Goal: Task Accomplishment & Management: Manage account settings

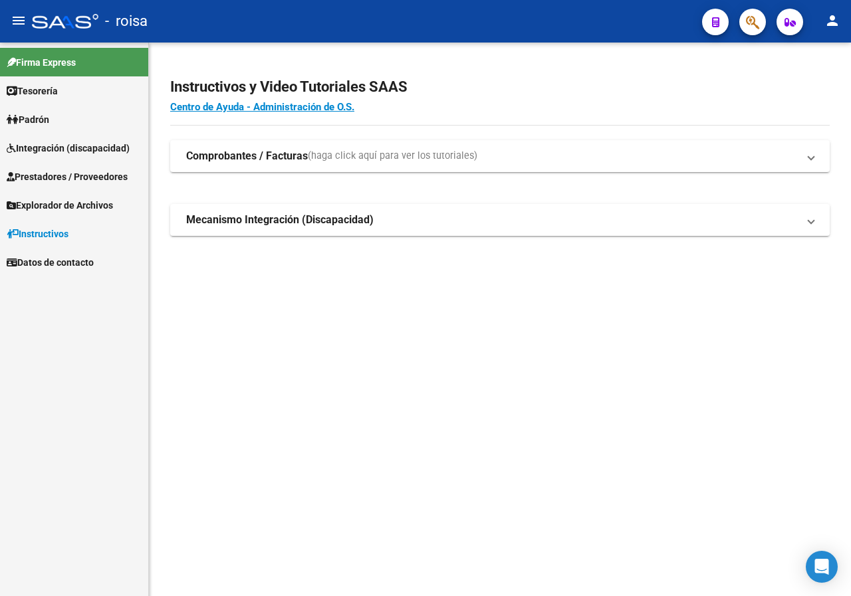
click at [74, 149] on span "Integración (discapacidad)" at bounding box center [68, 148] width 123 height 15
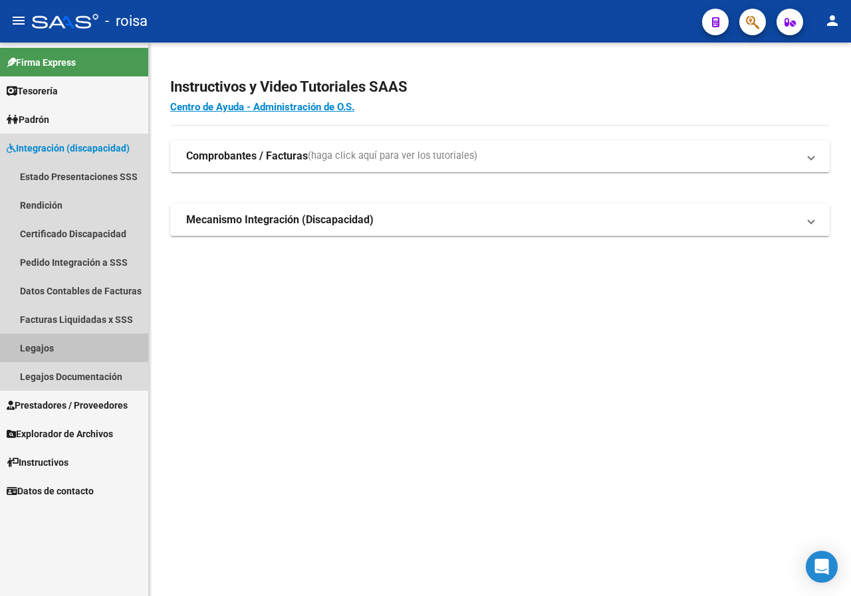
click at [23, 345] on link "Legajos" at bounding box center [74, 348] width 148 height 29
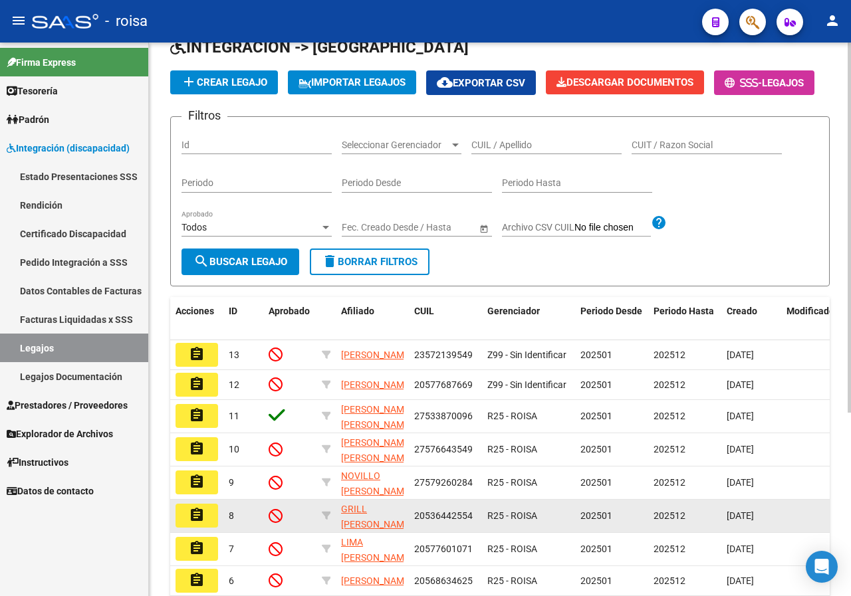
scroll to position [66, 0]
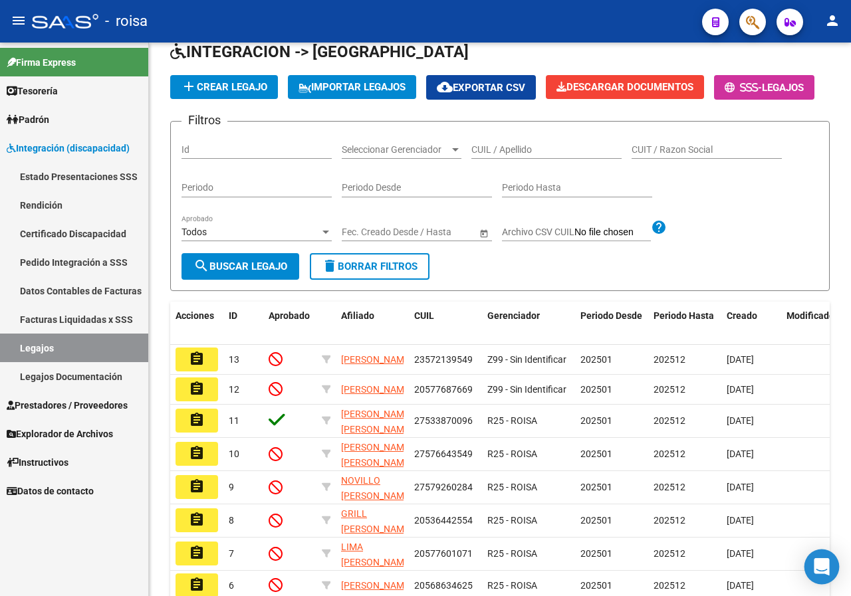
click at [821, 568] on icon "Open Intercom Messenger" at bounding box center [820, 566] width 15 height 17
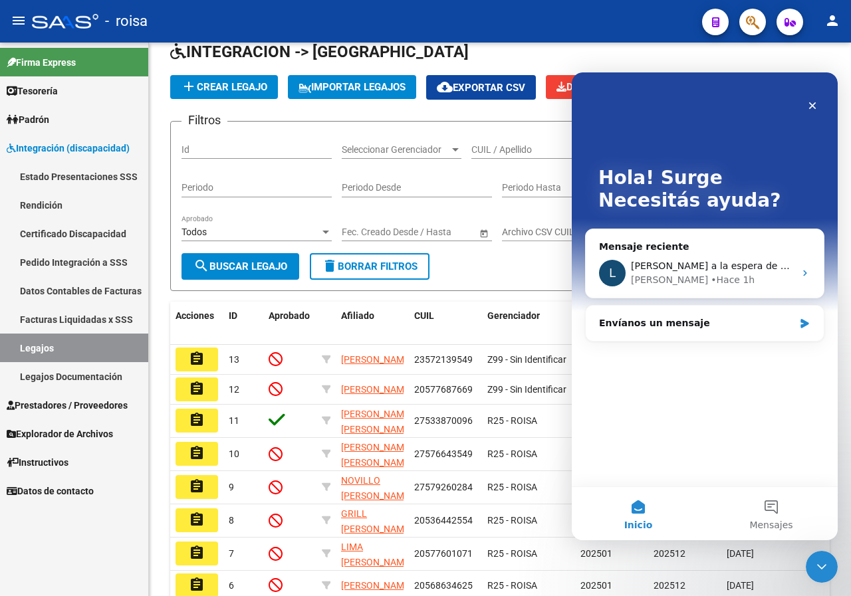
scroll to position [0, 0]
click at [732, 262] on span "[PERSON_NAME] a la espera de sus comentarios" at bounding box center [744, 266] width 226 height 11
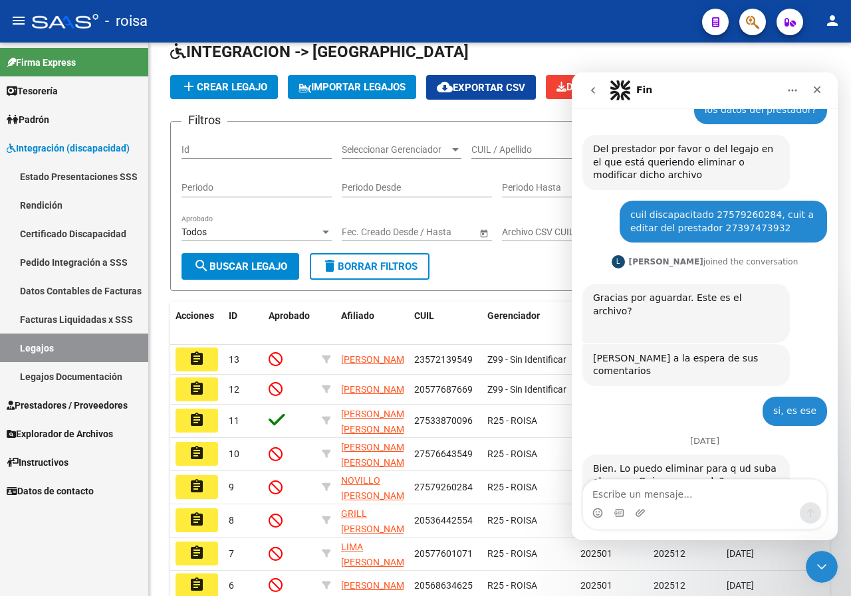
scroll to position [518, 0]
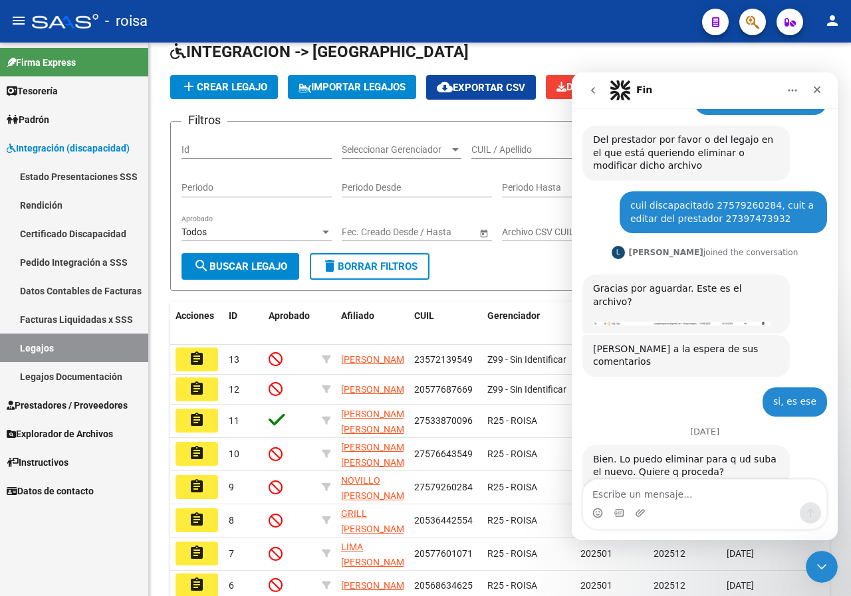
click at [669, 503] on div "Intercom Messenger" at bounding box center [704, 512] width 243 height 21
click at [671, 494] on textarea "Escribe un mensaje..." at bounding box center [704, 491] width 243 height 23
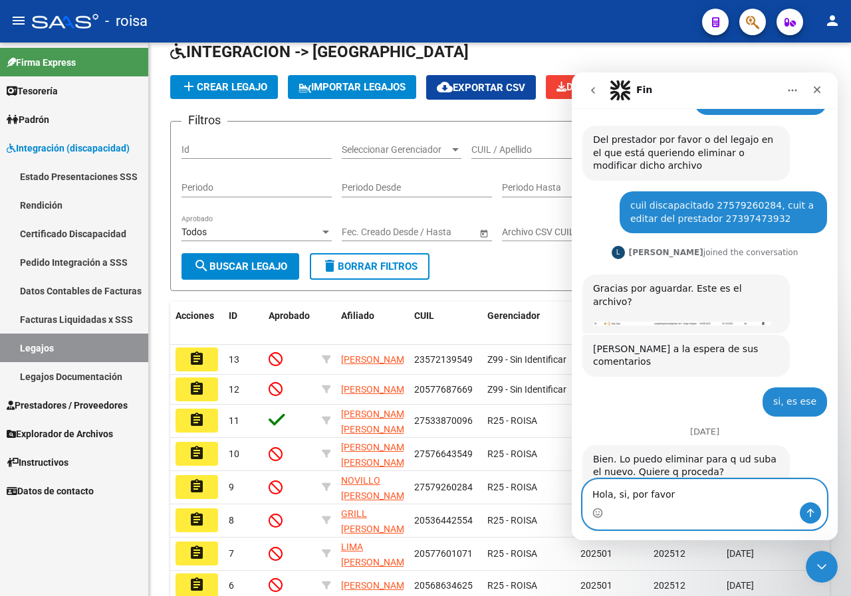
type textarea "Hola, si, por favor"
click at [811, 509] on icon "Enviar un mensaje…" at bounding box center [810, 513] width 11 height 11
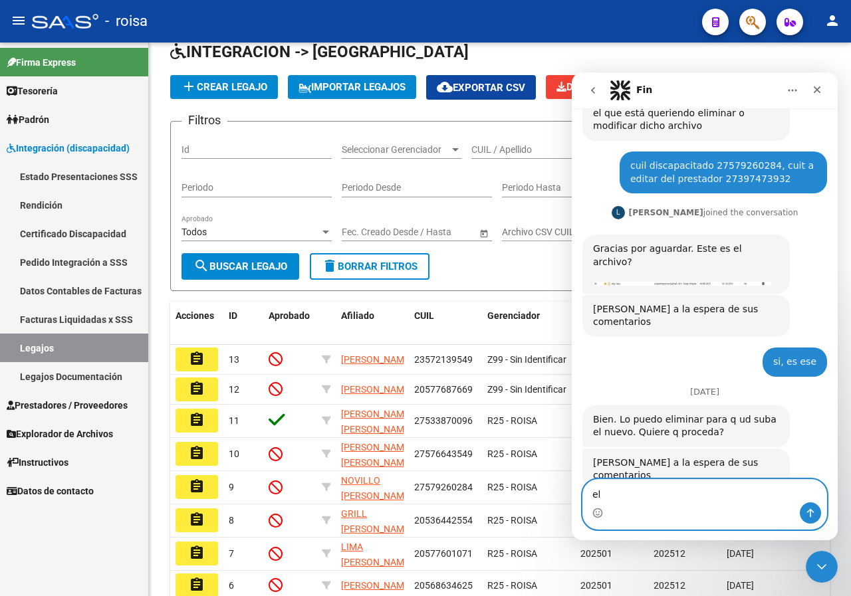
type textarea "e"
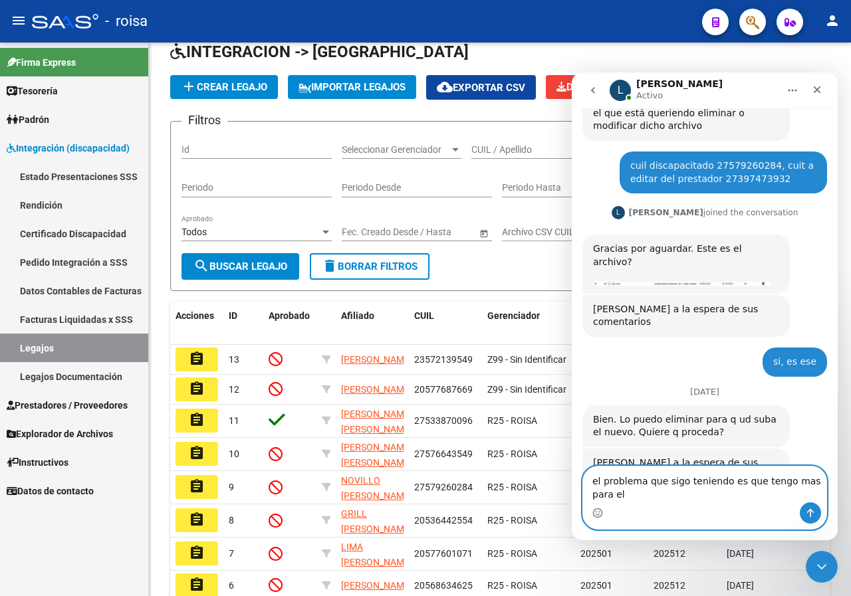
scroll to position [571, 0]
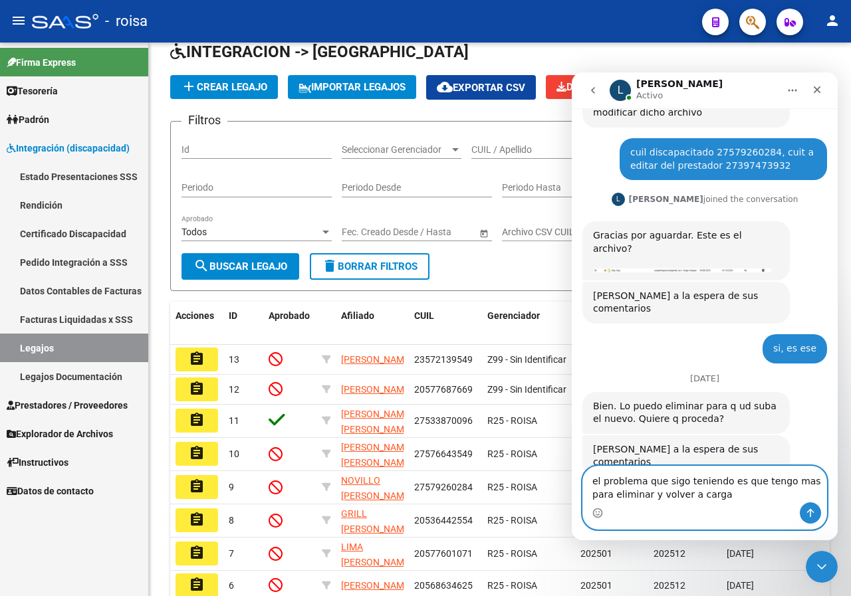
type textarea "el problema que sigo teniendo es que tengo mas para eliminar y volver a cargar"
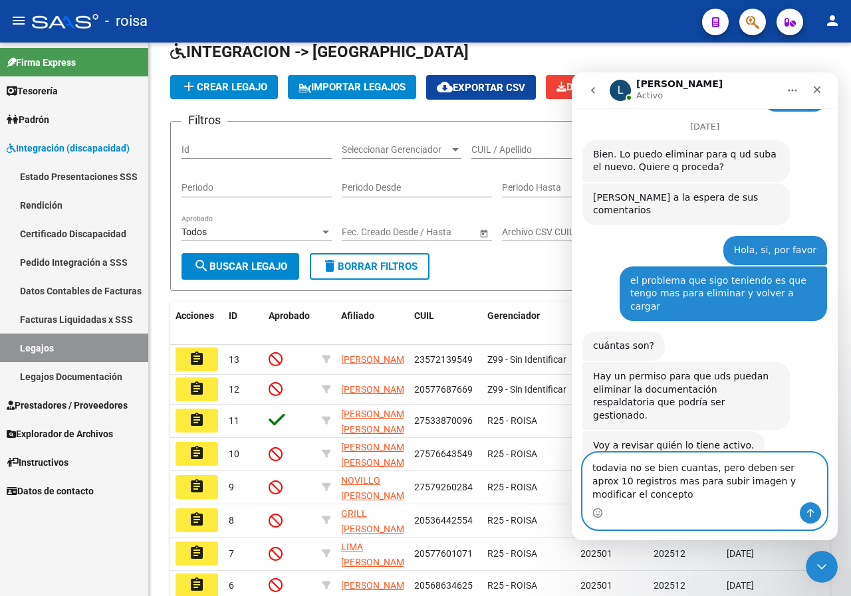
scroll to position [836, 0]
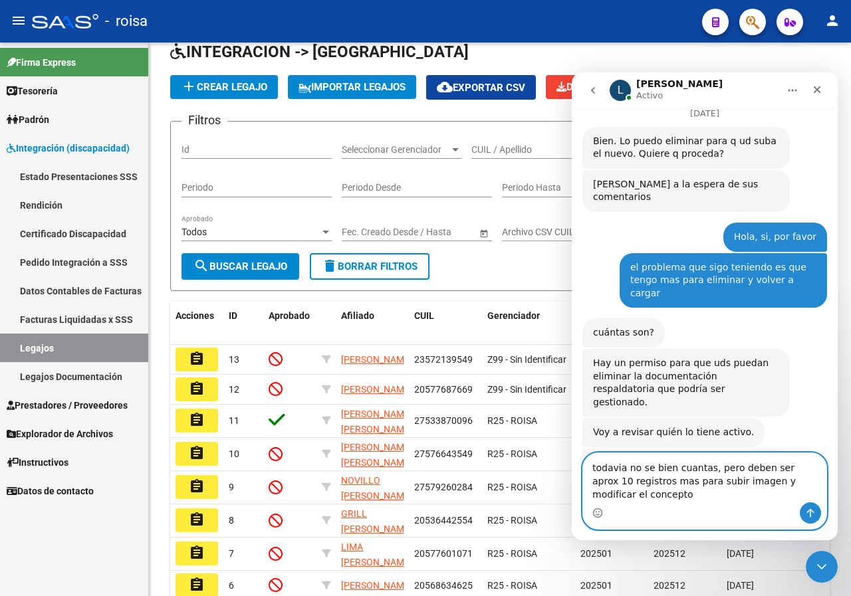
click at [609, 467] on textarea "todavia no se bien cuantas, pero deben ser aprox 10 registros mas para subir im…" at bounding box center [704, 477] width 243 height 49
click at [609, 469] on textarea "todavia no se bien cuantas, pero deben ser aprox 10 registros mas para subir im…" at bounding box center [704, 477] width 243 height 49
type textarea "todavia no se bien cuantas, pero deben ser aprox 10 registros mas para subir im…"
click at [817, 509] on button "Enviar un mensaje…" at bounding box center [810, 512] width 21 height 21
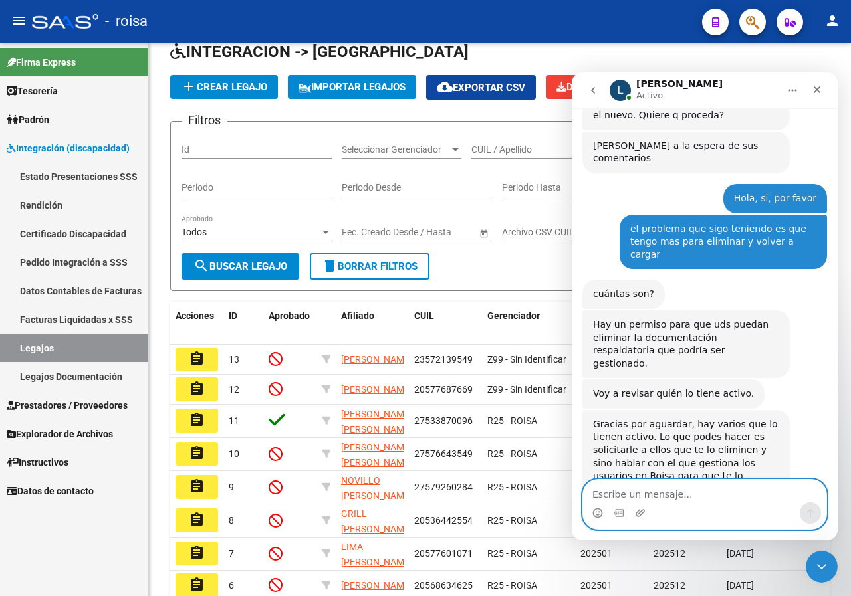
scroll to position [875, 0]
type textarea "s"
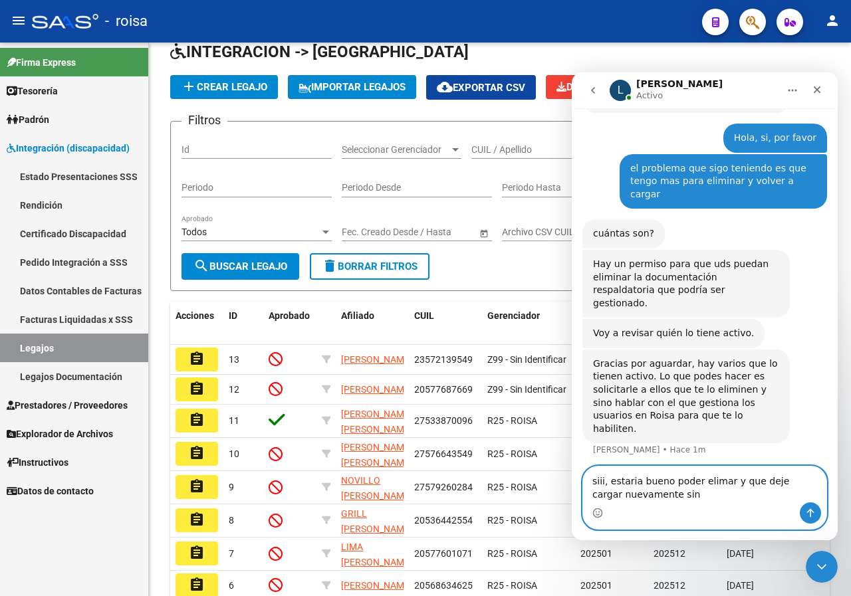
scroll to position [940, 0]
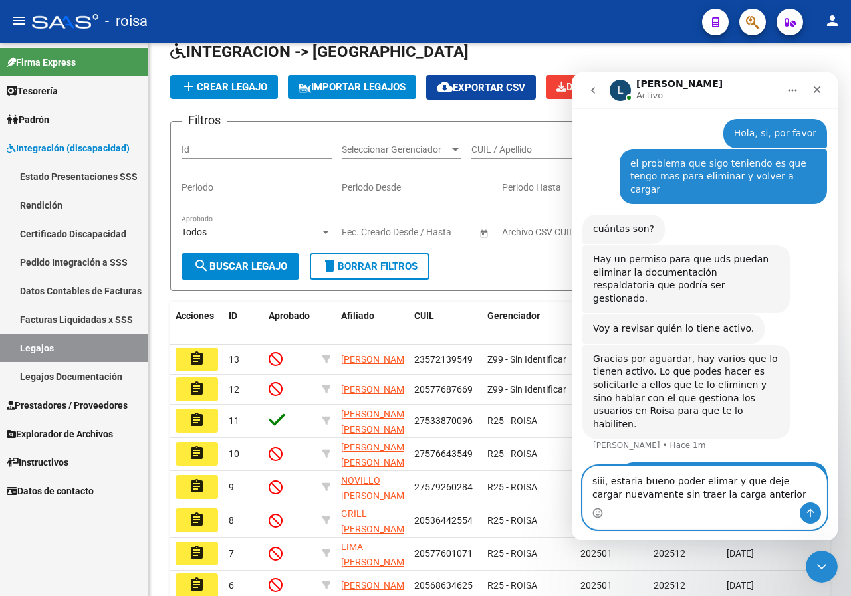
click at [623, 485] on textarea "siii, estaria bueno poder elimar y que deje cargar nuevamente sin traer la carg…" at bounding box center [704, 485] width 243 height 36
type textarea "siii, estaria bueno poder elimar y que deje cargar nuevamente sin traer la carg…"
click at [809, 518] on icon "Enviar un mensaje…" at bounding box center [810, 513] width 11 height 11
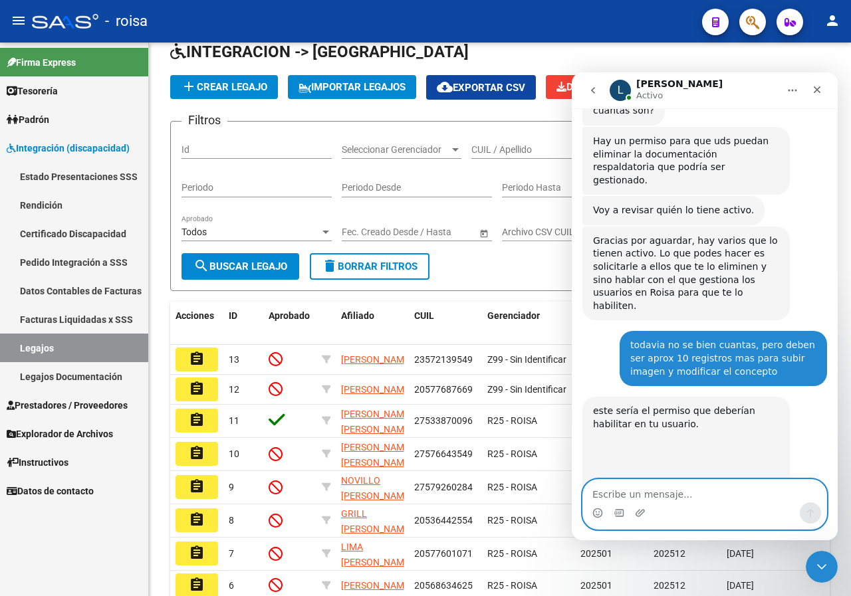
scroll to position [1172, 0]
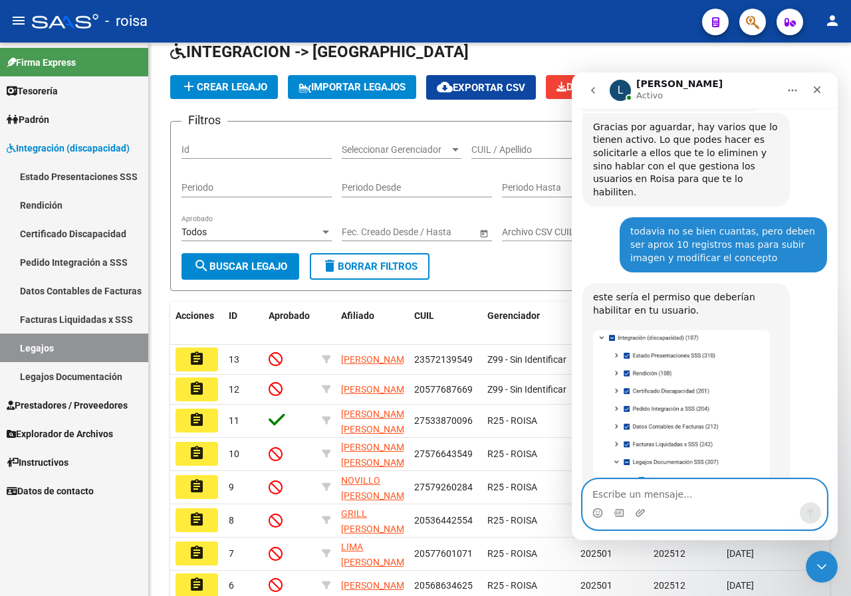
click at [702, 494] on textarea "Escribe un mensaje..." at bounding box center [704, 491] width 243 height 23
click at [667, 494] on textarea "Escribe un mensaje..." at bounding box center [704, 491] width 243 height 23
type textarea "y eso quien lo deberia hacer?"
click at [679, 496] on textarea "y eso quien lo deberia hacer?" at bounding box center [704, 491] width 243 height 23
click at [728, 496] on textarea "y eso quien lo deberia hacer?" at bounding box center [704, 491] width 243 height 23
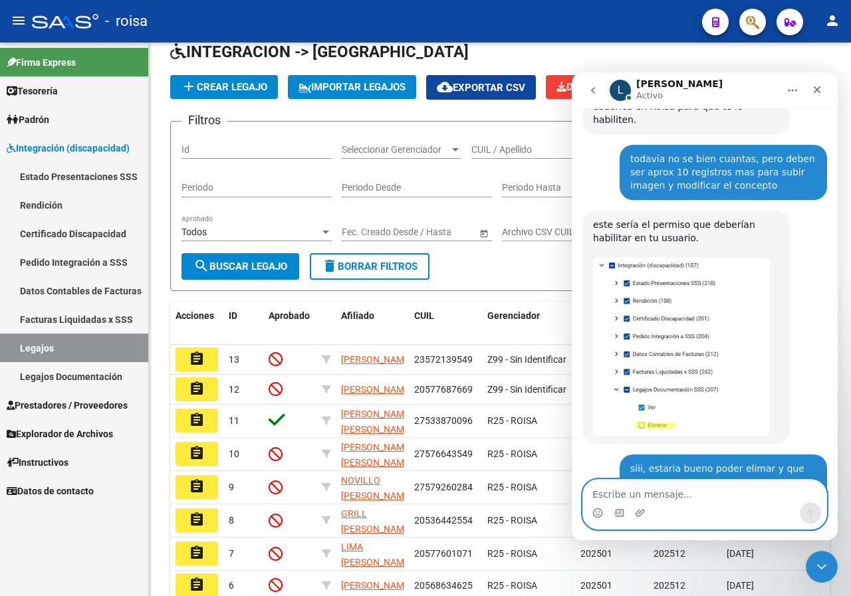
scroll to position [1242, 0]
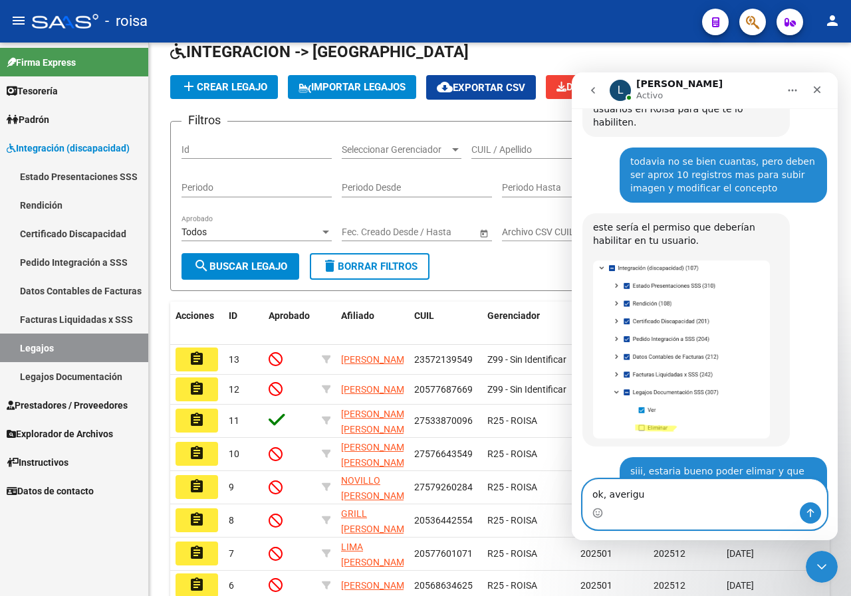
type textarea "ok, averiguo"
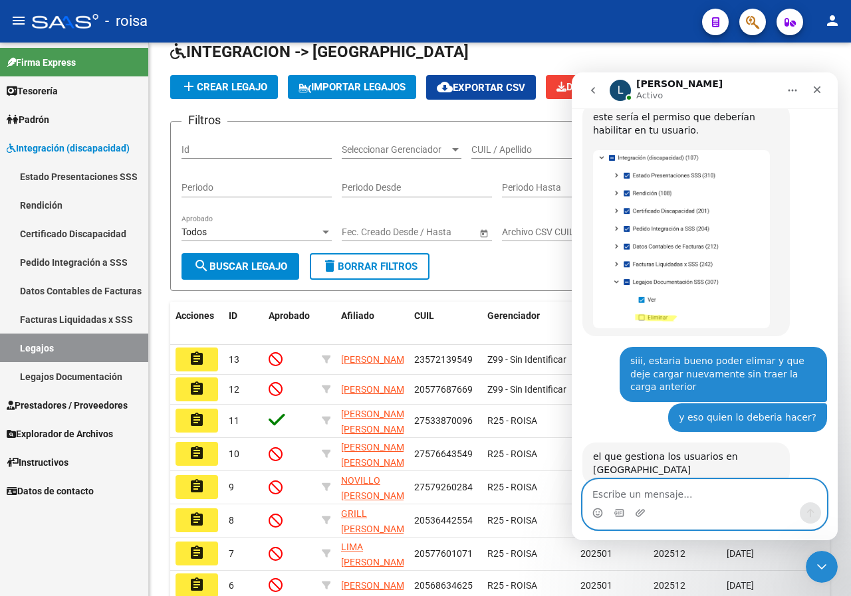
scroll to position [1351, 0]
type textarea "b"
type textarea "Perfecto, gracias por los nombre"
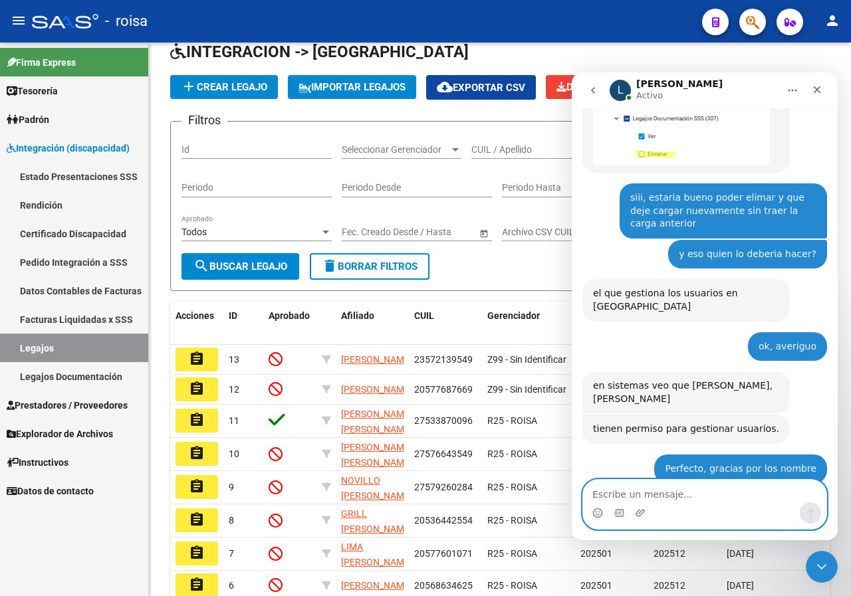
scroll to position [1499, 0]
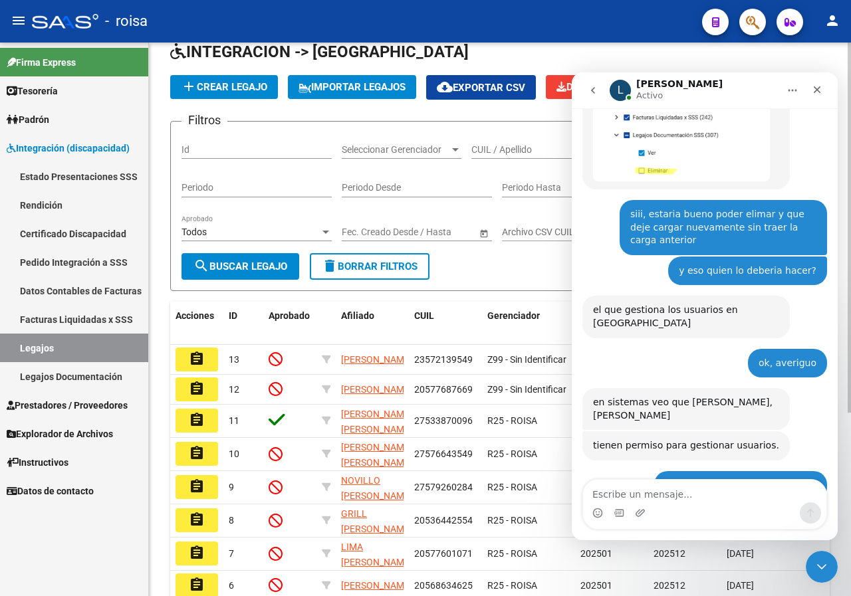
click at [524, 92] on div "add Crear Legajo IMPORTAR LEGAJOS cloud_download Exportar CSV Descargar Documen…" at bounding box center [499, 87] width 659 height 25
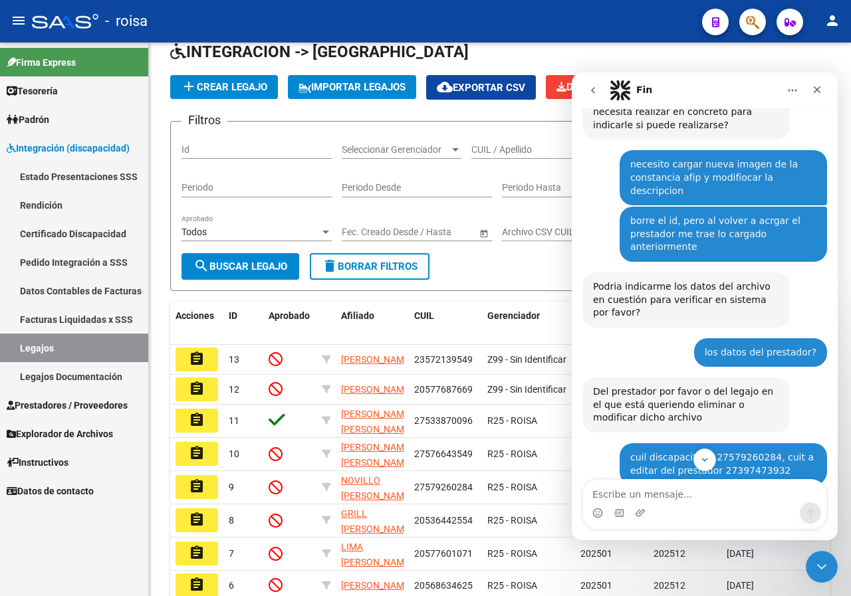
scroll to position [399, 0]
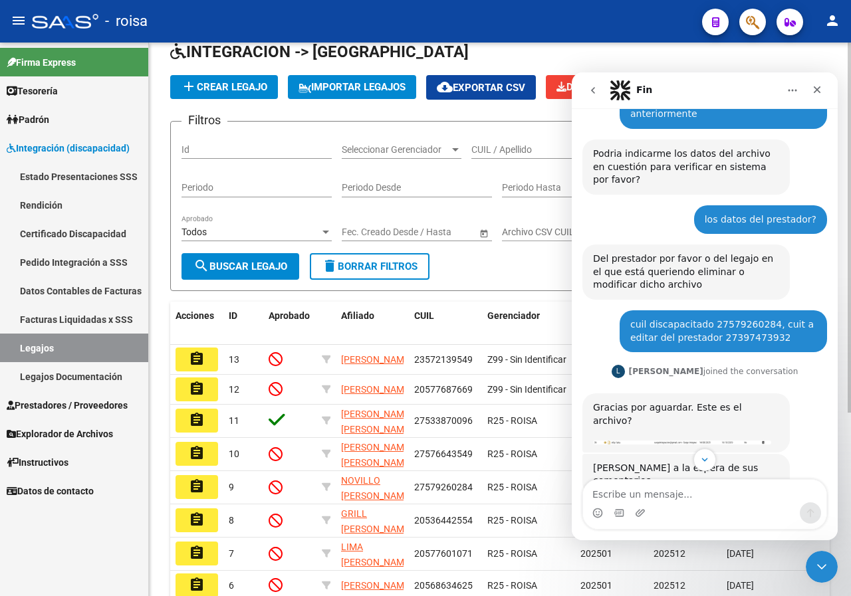
click at [513, 156] on input "CUIL / Apellido" at bounding box center [546, 149] width 150 height 11
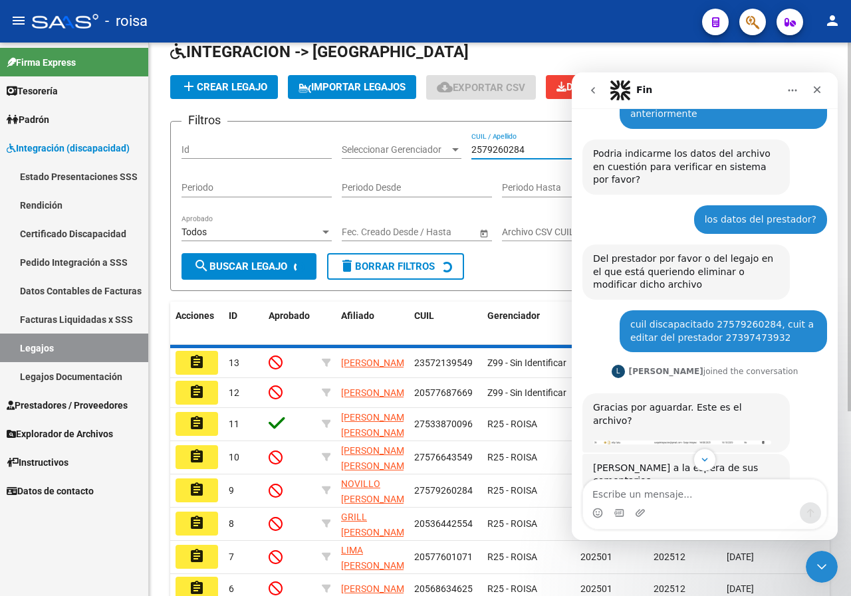
scroll to position [0, 0]
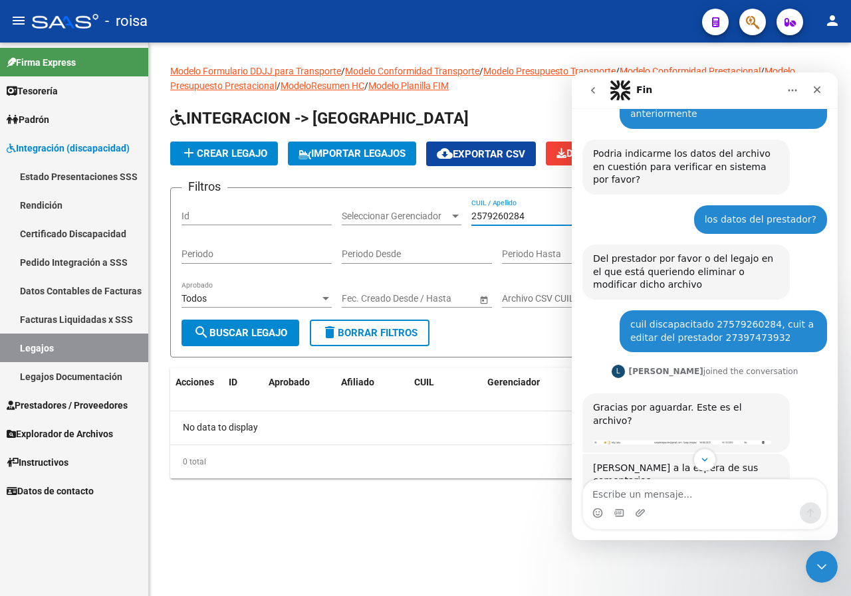
drag, startPoint x: 532, startPoint y: 245, endPoint x: 469, endPoint y: 276, distance: 70.2
click at [469, 276] on div "Filtros Id Seleccionar Gerenciador Seleccionar Gerenciador 2579260284 CUIL / Ap…" at bounding box center [499, 259] width 637 height 121
type input "27579260284"
click at [515, 122] on h1 "INTEGRACION -> [GEOGRAPHIC_DATA]" at bounding box center [499, 119] width 659 height 23
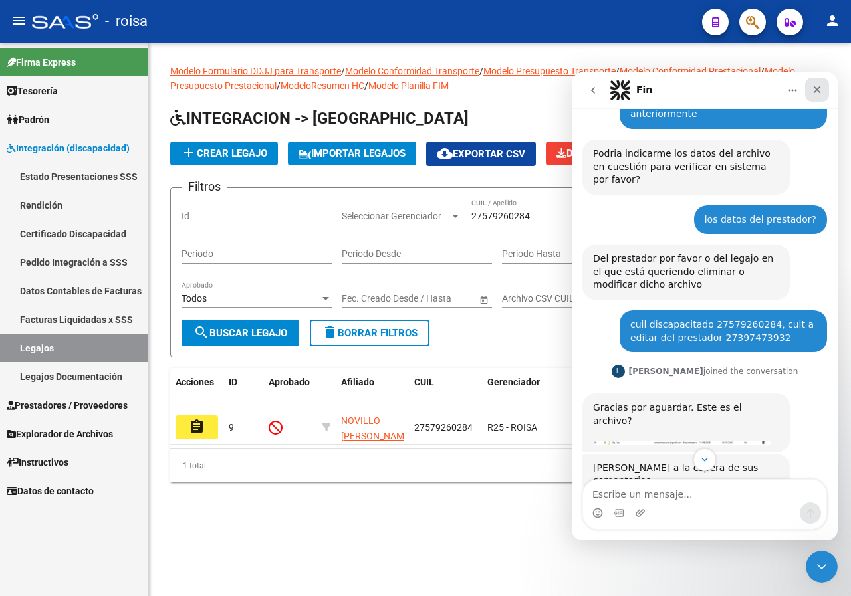
click at [815, 91] on icon "Cerrar" at bounding box center [816, 89] width 7 height 7
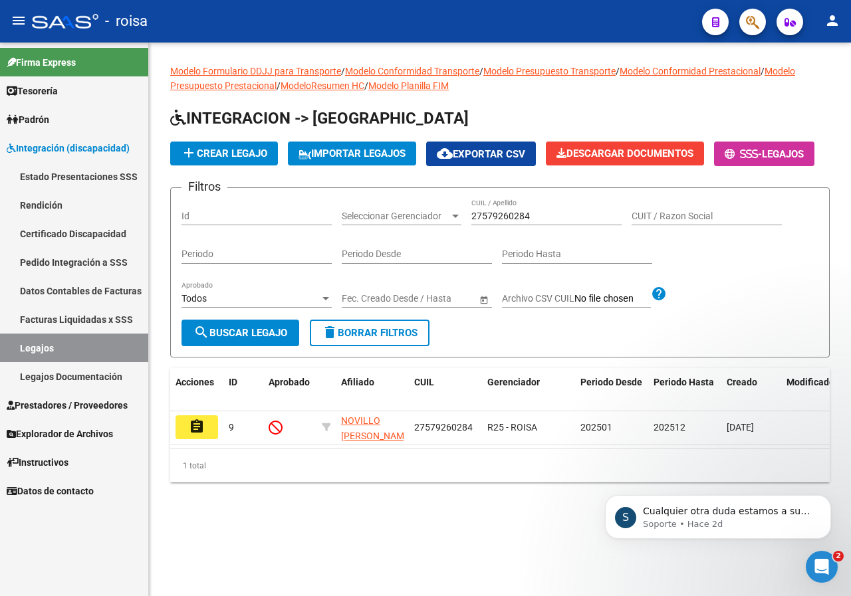
scroll to position [1573, 0]
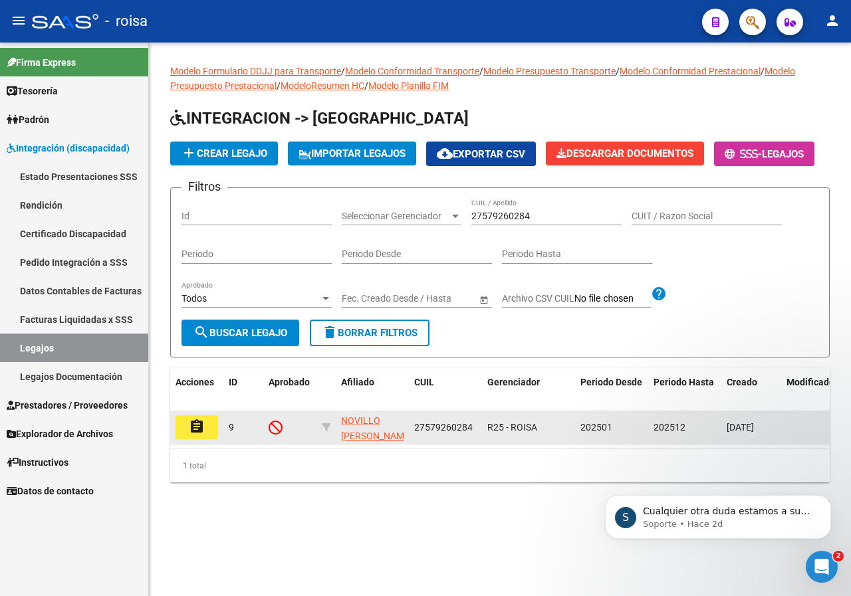
click at [208, 439] on button "assignment" at bounding box center [196, 427] width 43 height 24
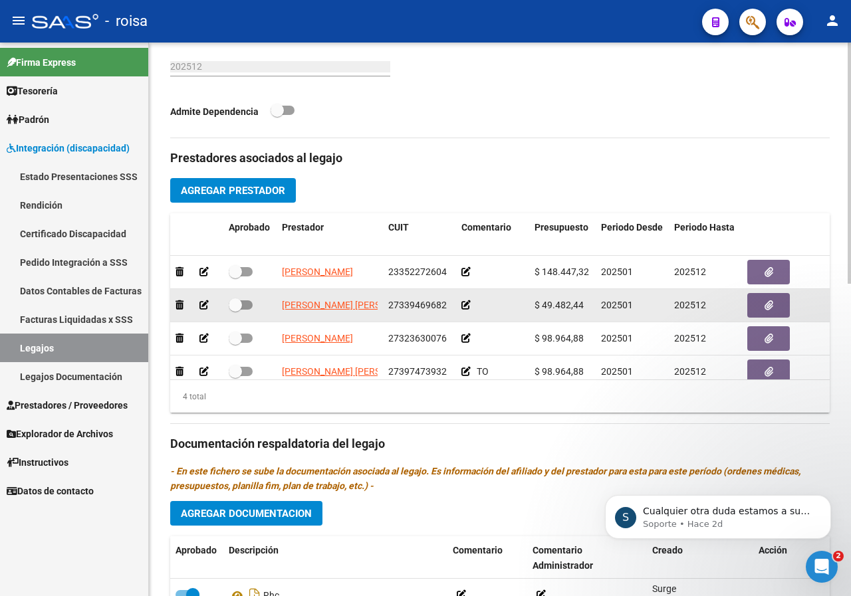
scroll to position [24, 0]
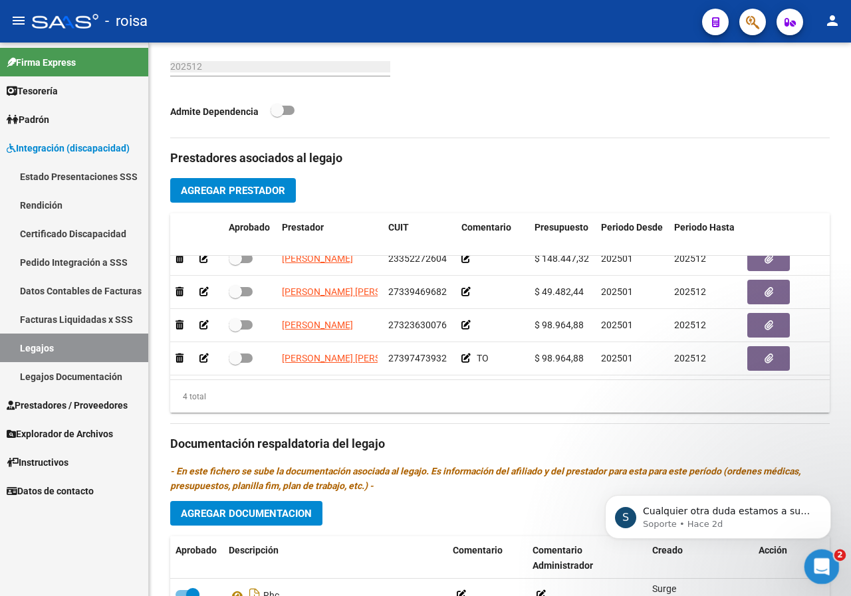
click at [830, 563] on div "Abrir Intercom Messenger" at bounding box center [820, 565] width 44 height 44
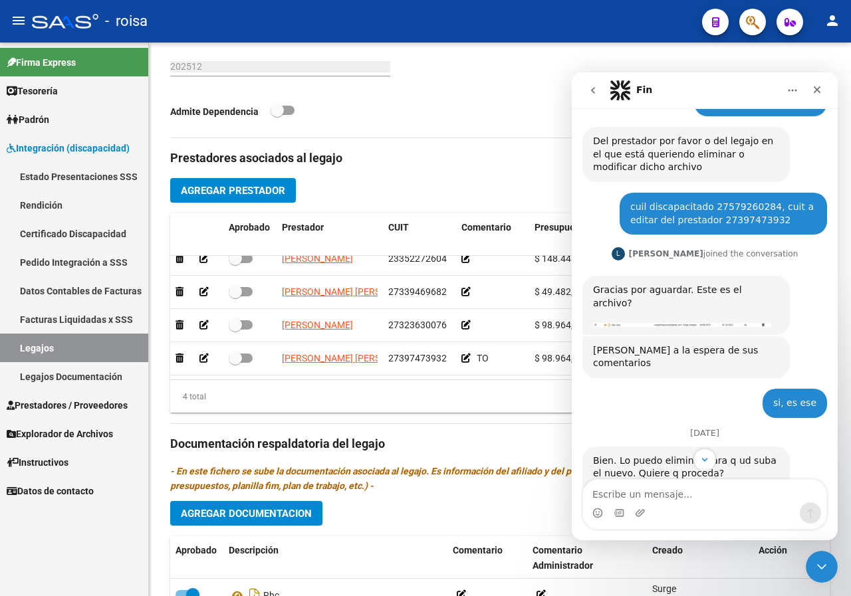
scroll to position [510, 0]
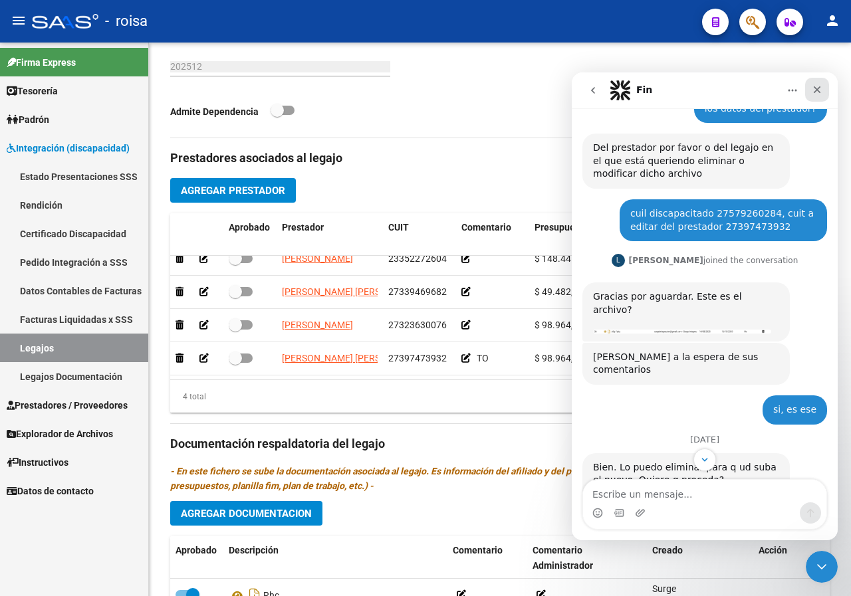
click at [822, 86] on div "Cerrar" at bounding box center [817, 90] width 24 height 24
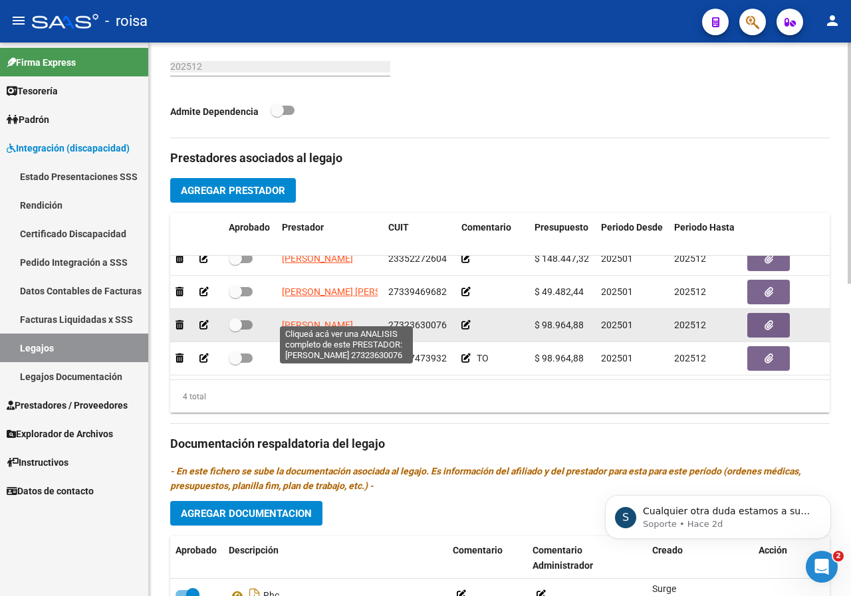
scroll to position [0, 0]
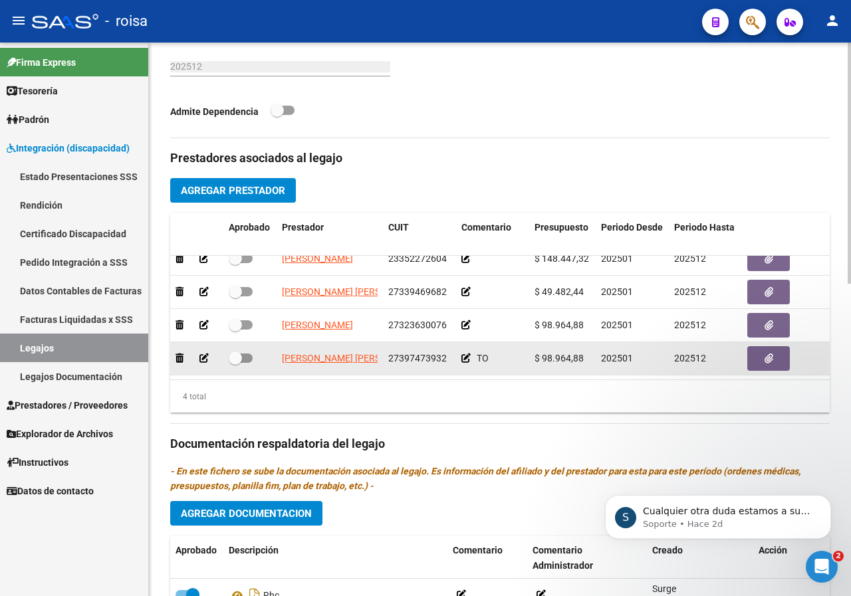
click at [203, 354] on icon at bounding box center [203, 358] width 9 height 9
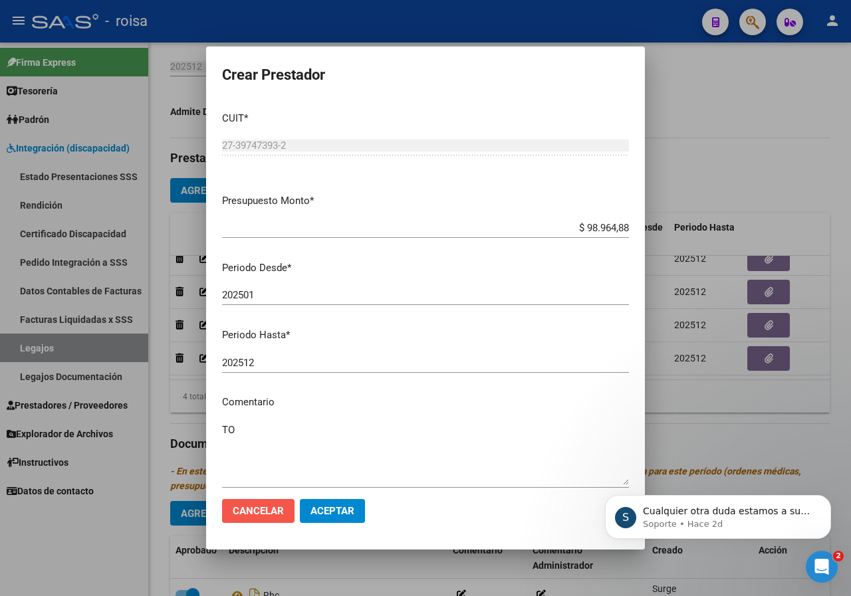
click at [268, 507] on span "Cancelar" at bounding box center [258, 511] width 51 height 12
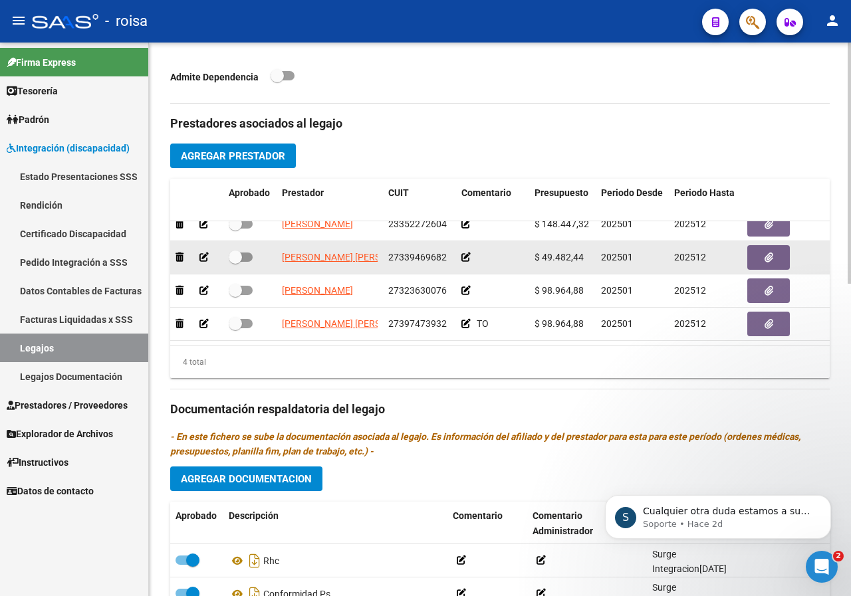
scroll to position [598, 0]
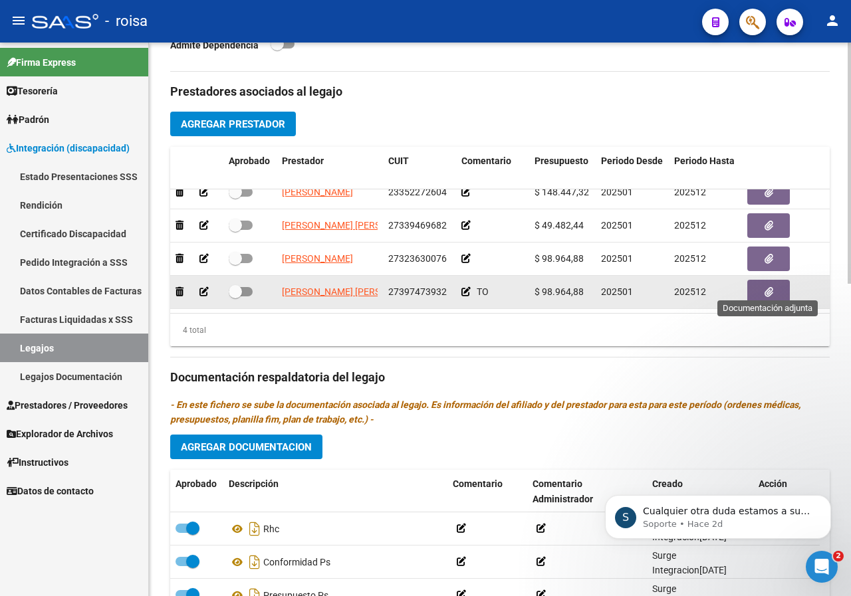
click at [756, 286] on button "button" at bounding box center [768, 292] width 43 height 25
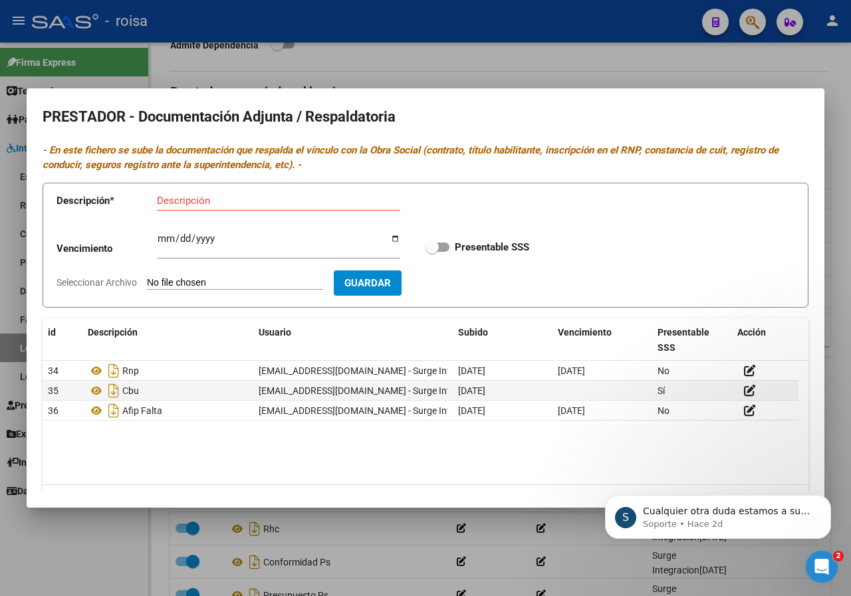
click at [688, 67] on div at bounding box center [425, 298] width 851 height 596
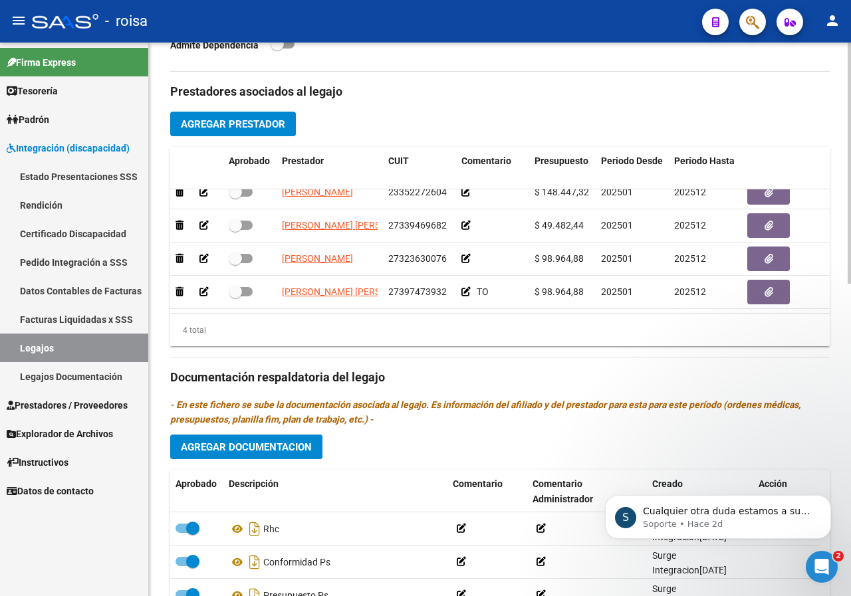
scroll to position [665, 0]
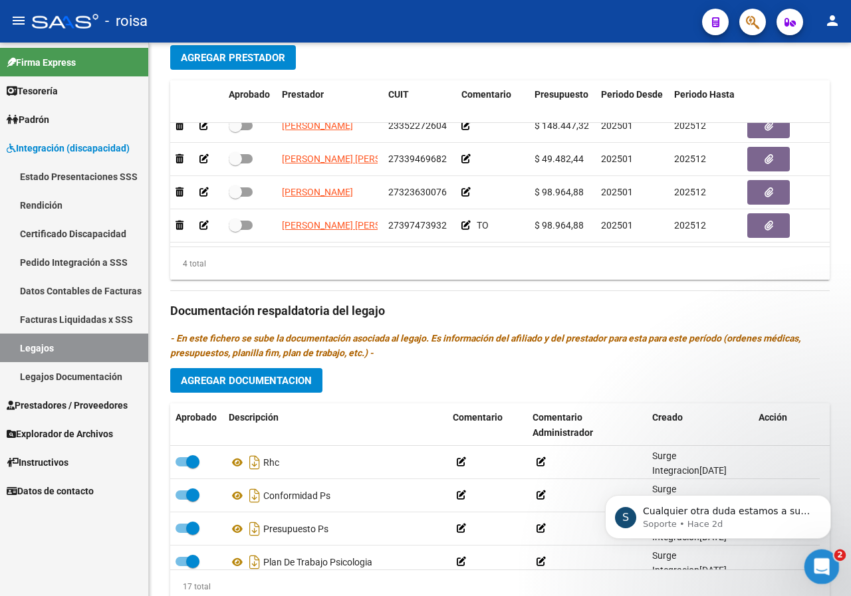
click at [821, 561] on icon "Abrir Intercom Messenger" at bounding box center [820, 565] width 22 height 22
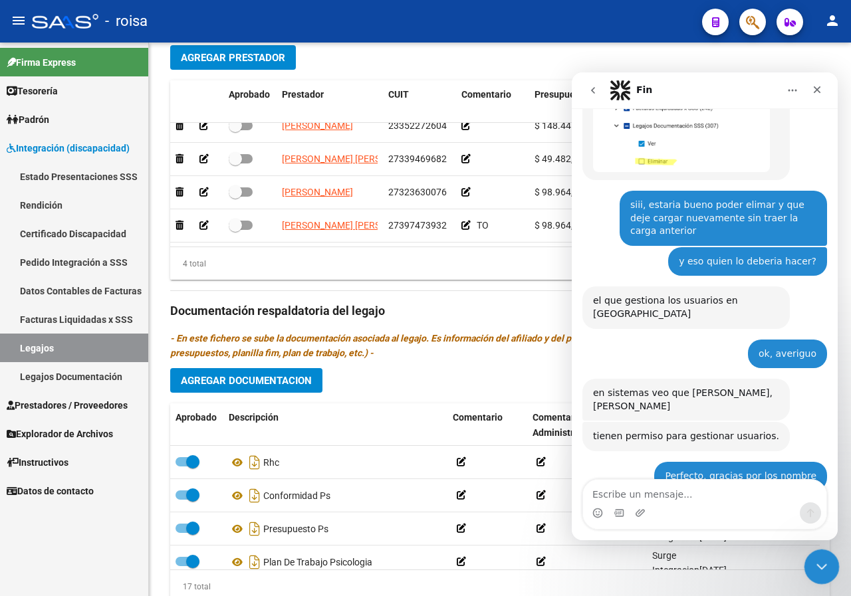
scroll to position [1573, 0]
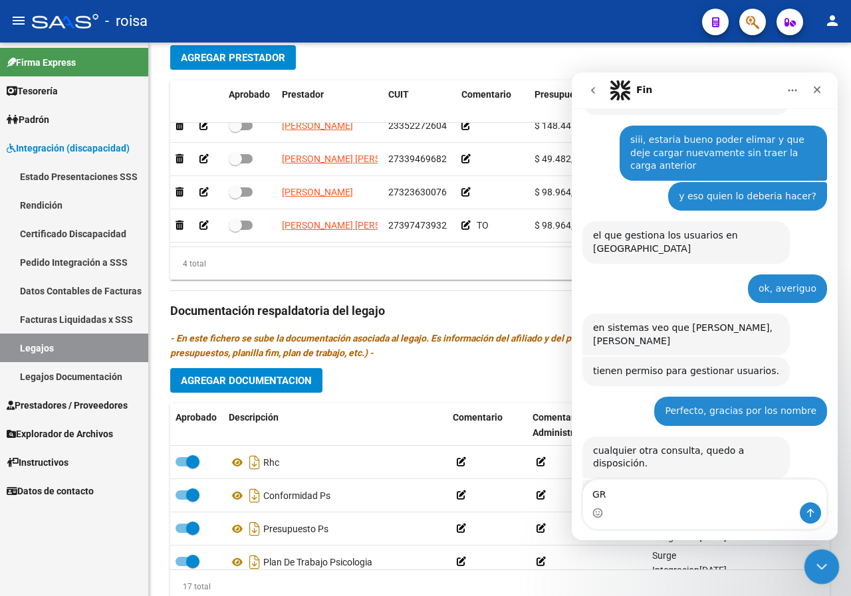
type textarea "G"
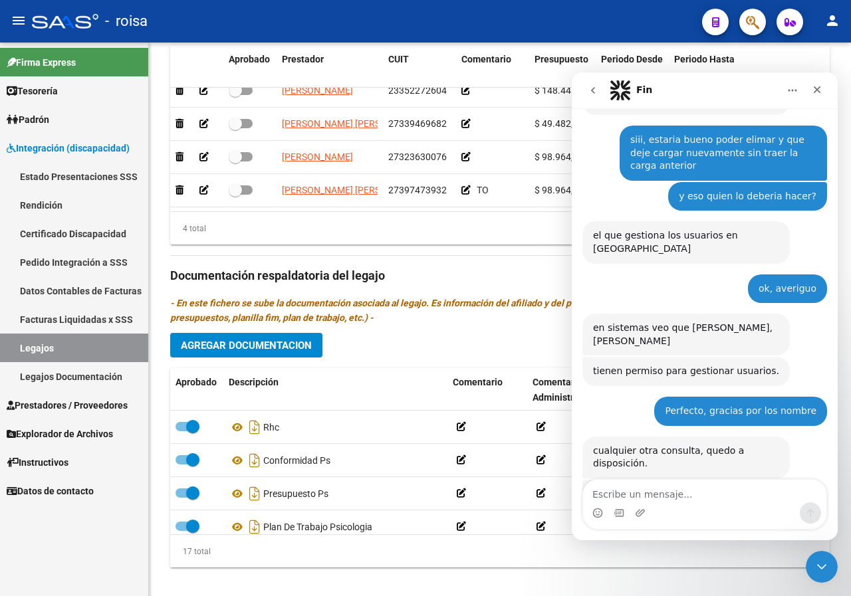
scroll to position [715, 0]
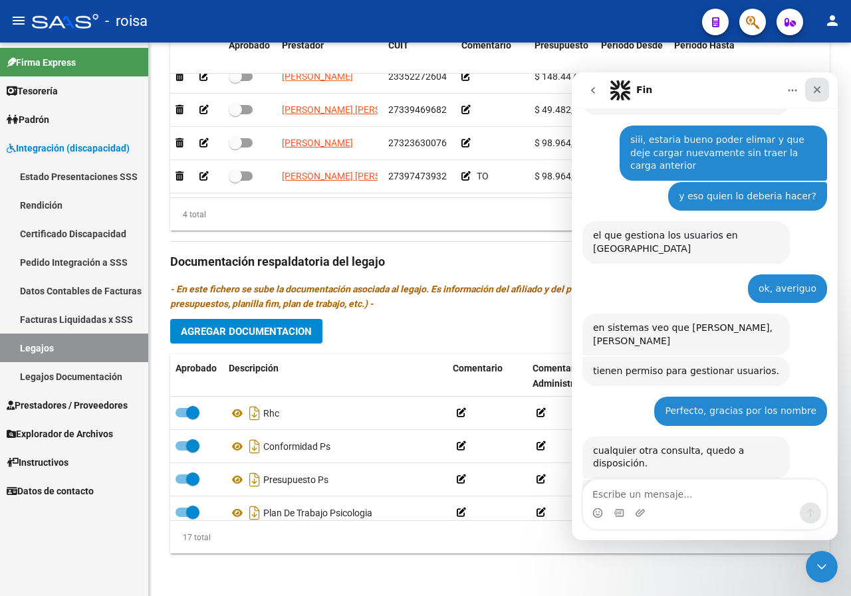
click at [813, 91] on icon "Cerrar" at bounding box center [816, 89] width 11 height 11
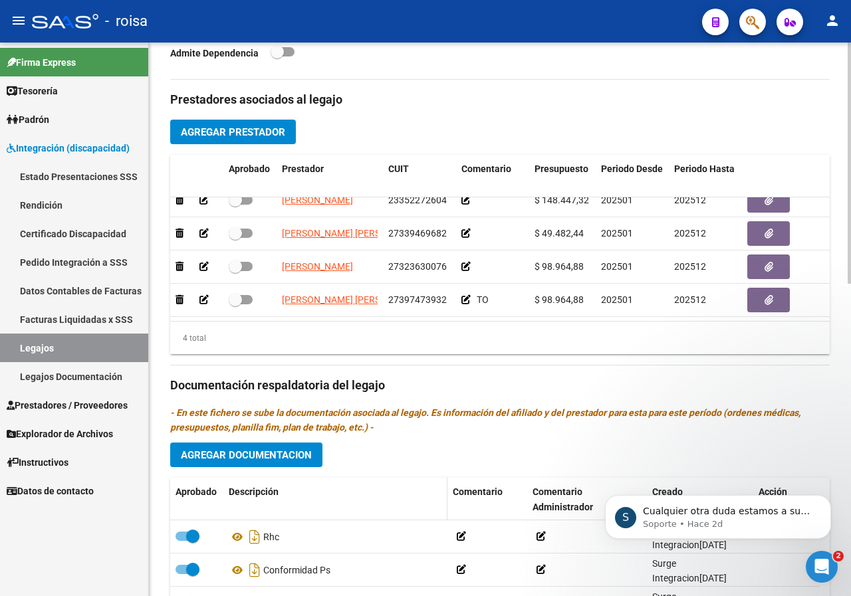
scroll to position [582, 0]
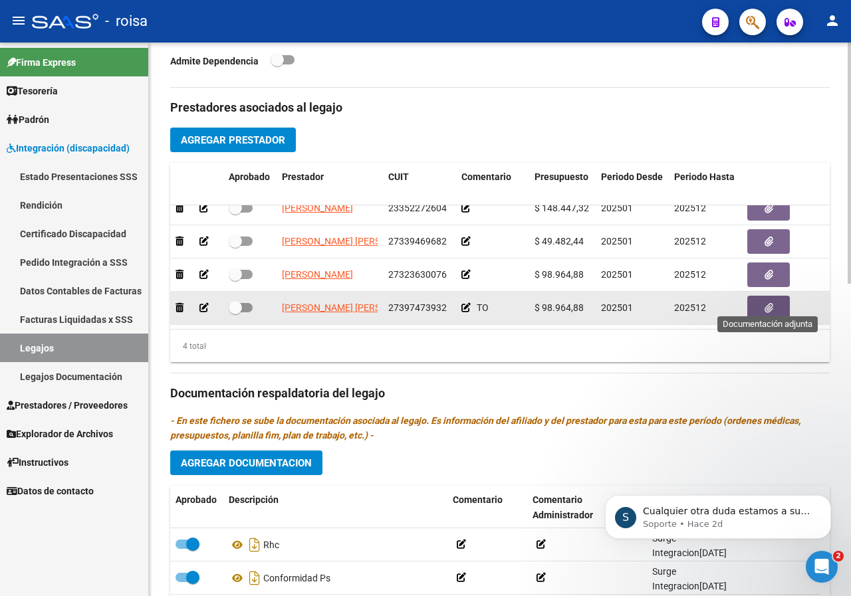
click at [771, 296] on button "button" at bounding box center [768, 308] width 43 height 25
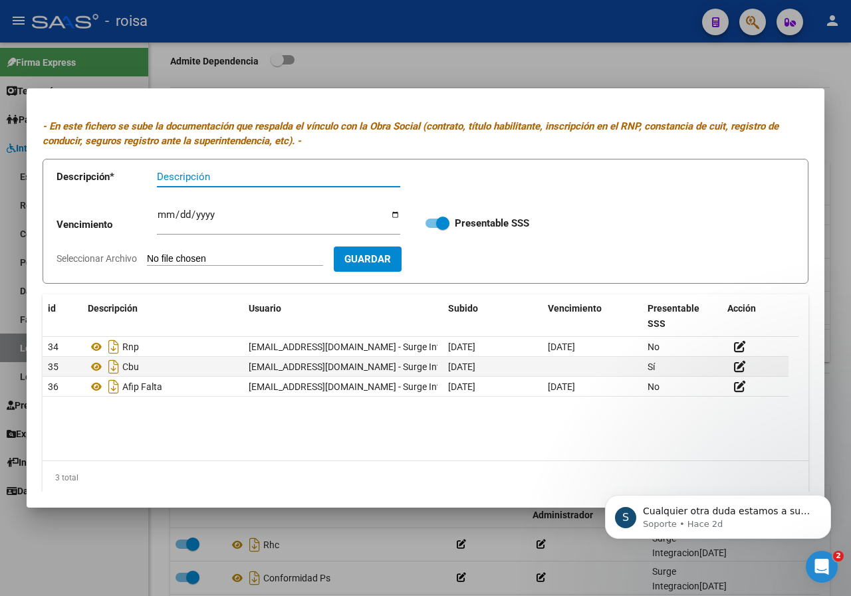
scroll to position [37, 0]
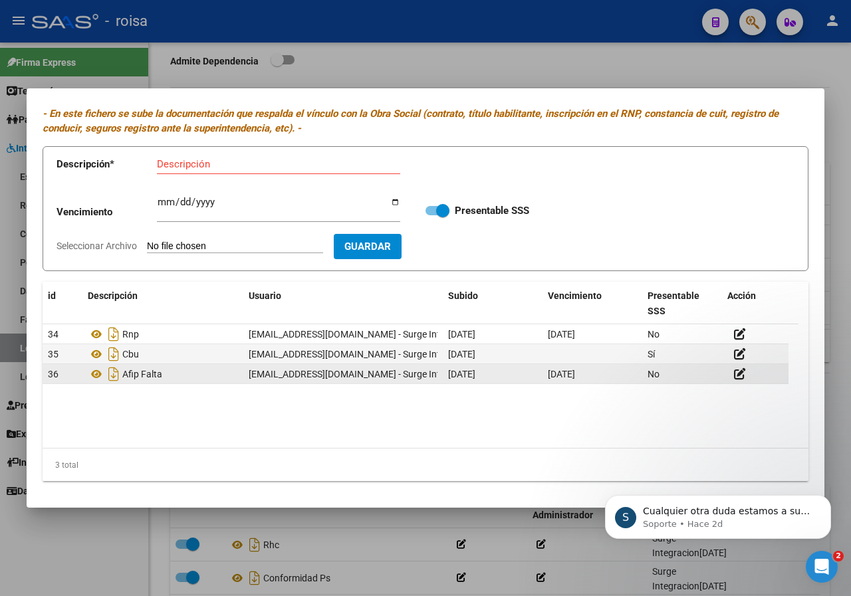
click at [166, 376] on div "Afip Falta" at bounding box center [163, 374] width 150 height 21
click at [738, 375] on icon at bounding box center [740, 374] width 12 height 13
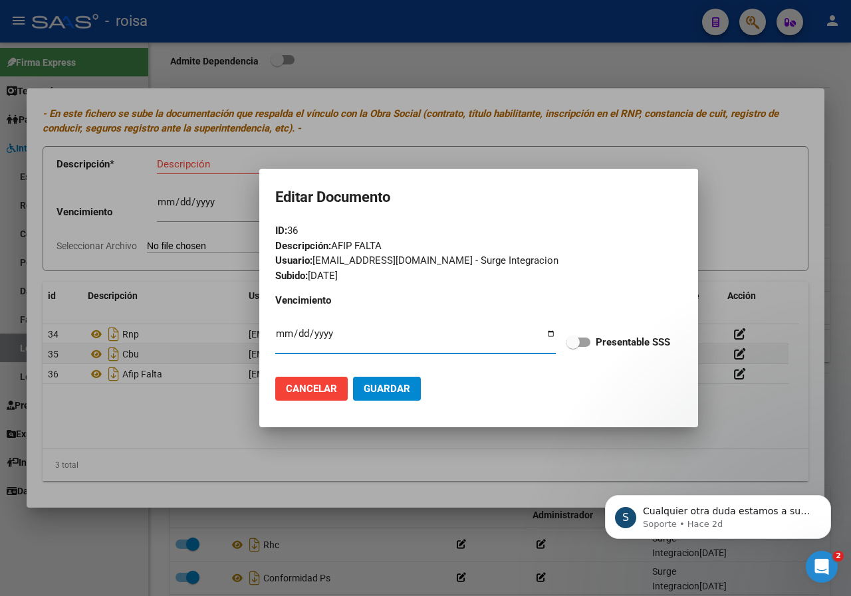
click at [700, 150] on div at bounding box center [425, 298] width 851 height 596
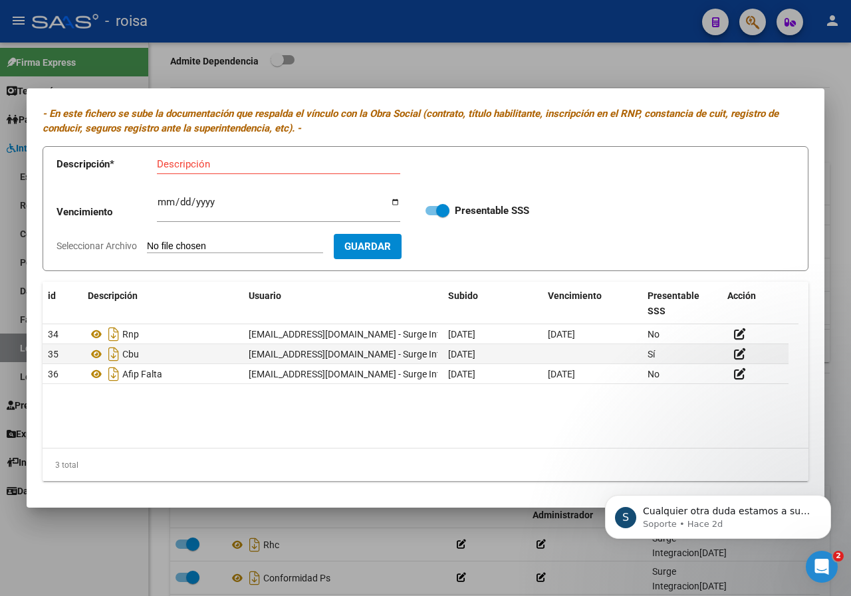
click at [793, 70] on div at bounding box center [425, 298] width 851 height 596
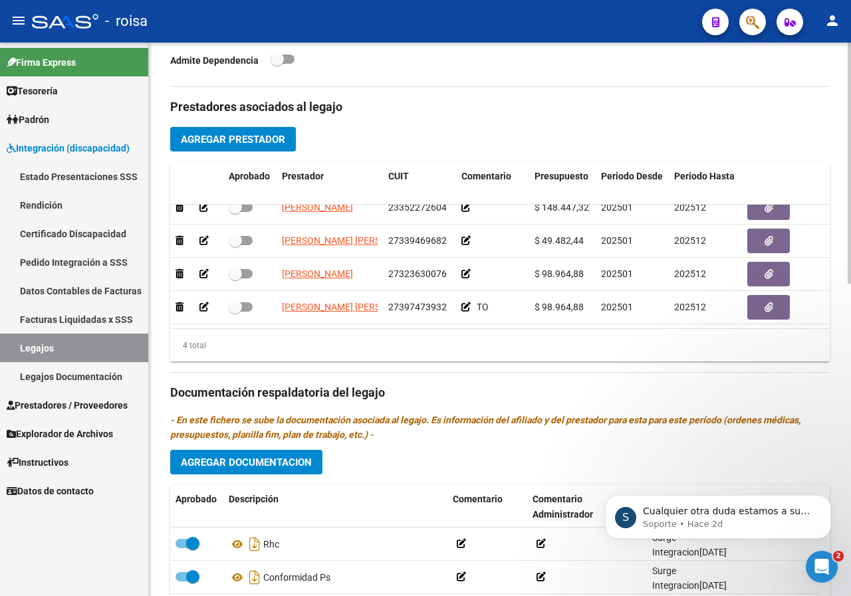
scroll to position [582, 0]
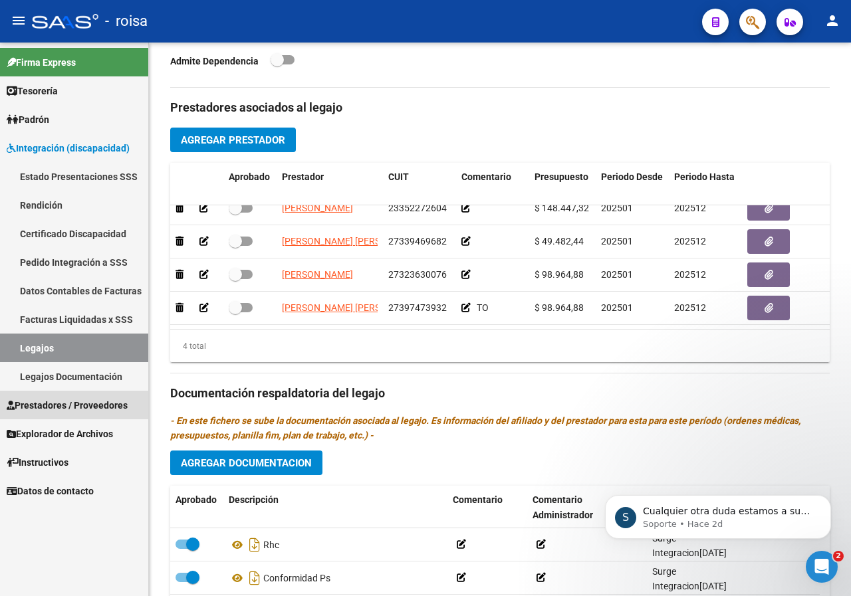
click at [61, 406] on span "Prestadores / Proveedores" at bounding box center [67, 405] width 121 height 15
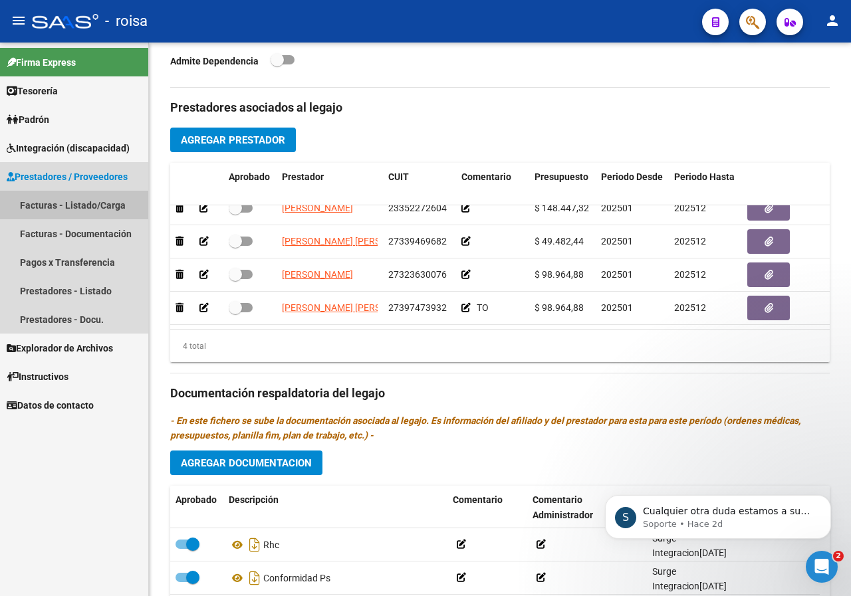
click at [61, 212] on link "Facturas - Listado/Carga" at bounding box center [74, 205] width 148 height 29
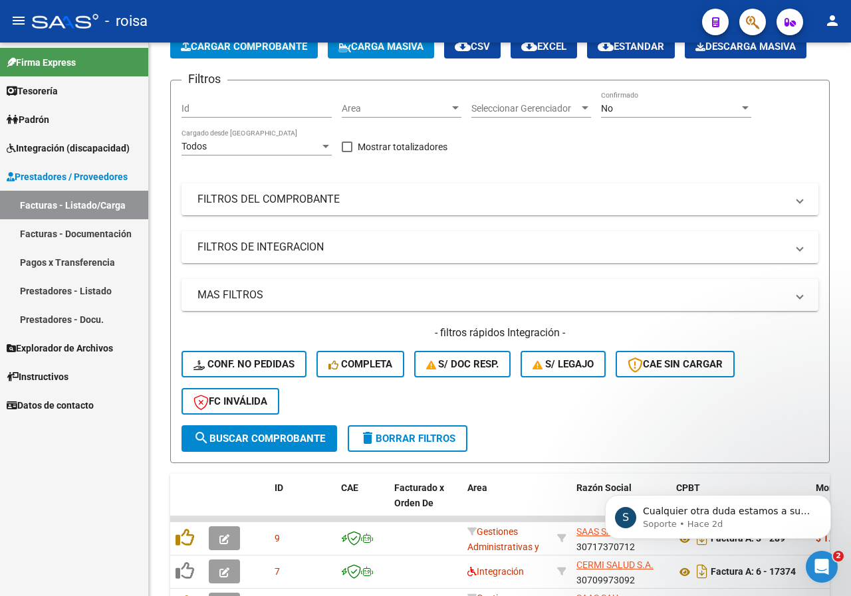
scroll to position [294, 0]
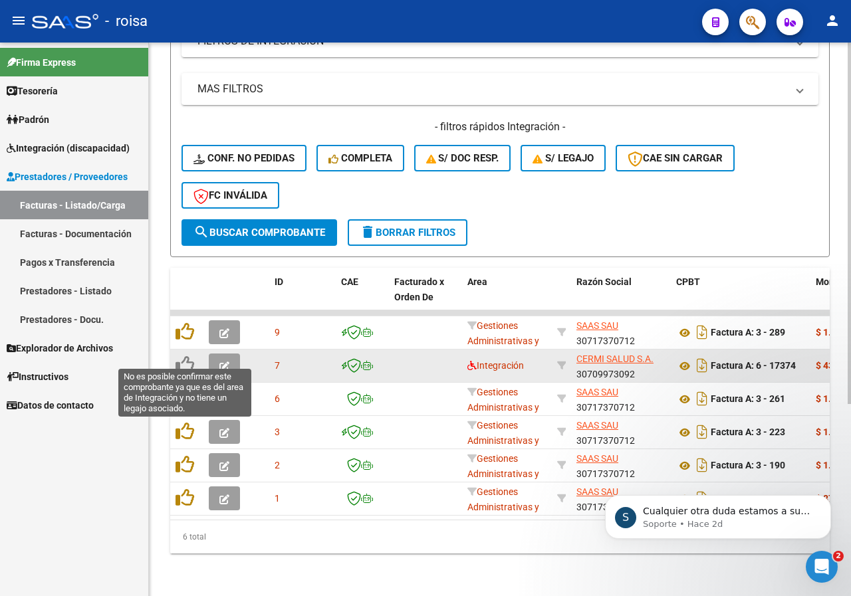
click at [185, 356] on icon at bounding box center [184, 365] width 19 height 19
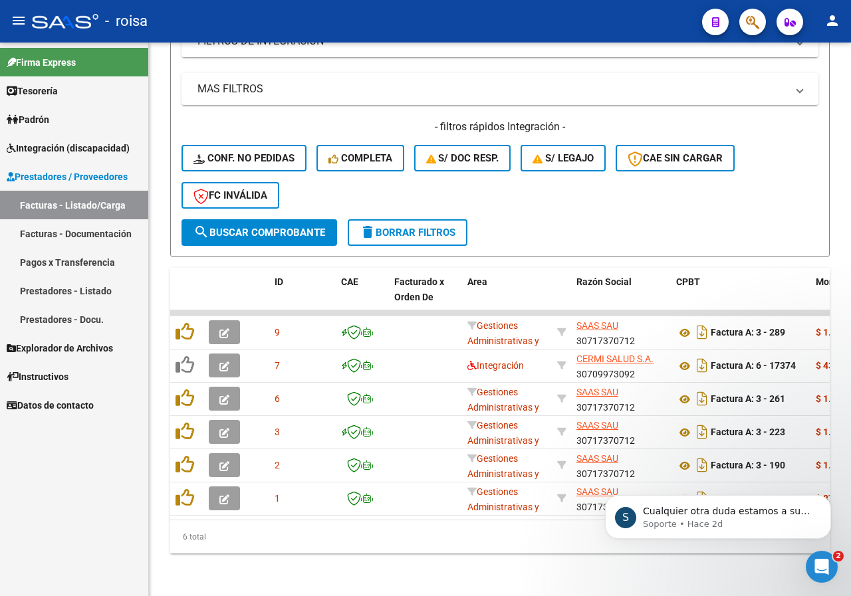
click at [87, 205] on link "Facturas - Listado/Carga" at bounding box center [74, 205] width 148 height 29
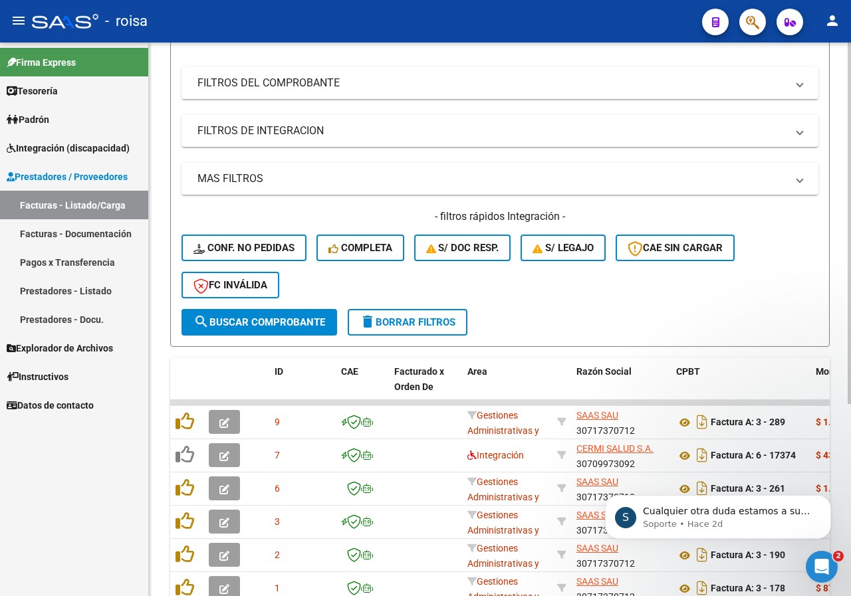
scroll to position [162, 0]
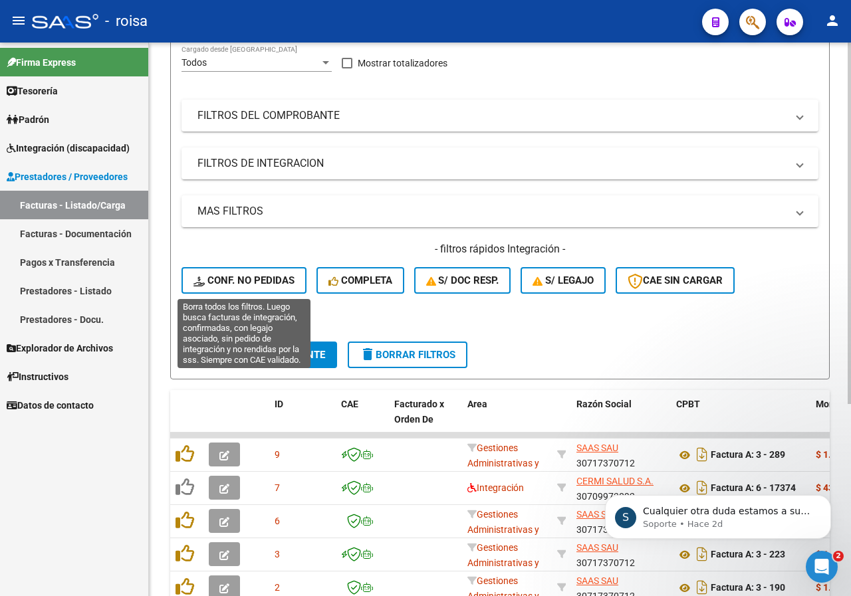
click at [239, 284] on span "Conf. no pedidas" at bounding box center [243, 280] width 101 height 12
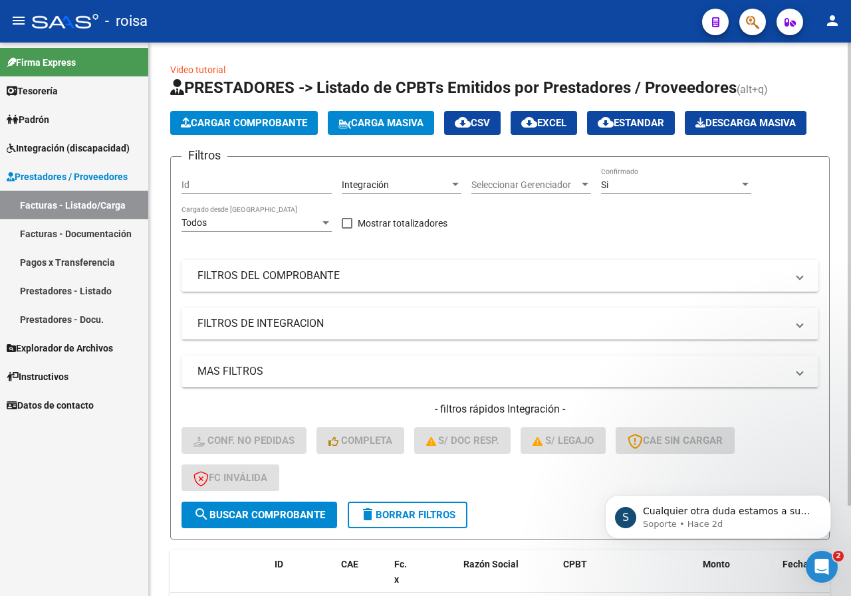
scroll to position [0, 0]
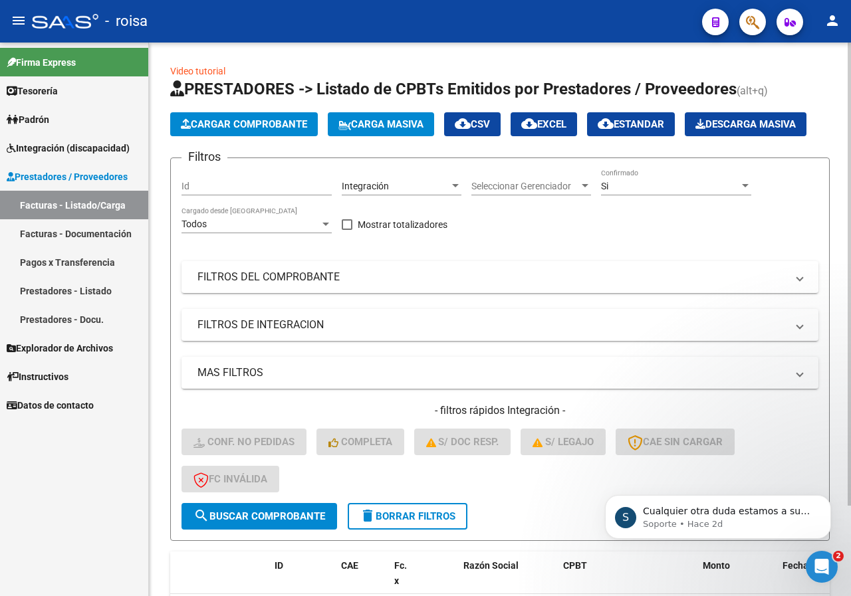
click at [663, 179] on div "Si Confirmado" at bounding box center [676, 182] width 150 height 27
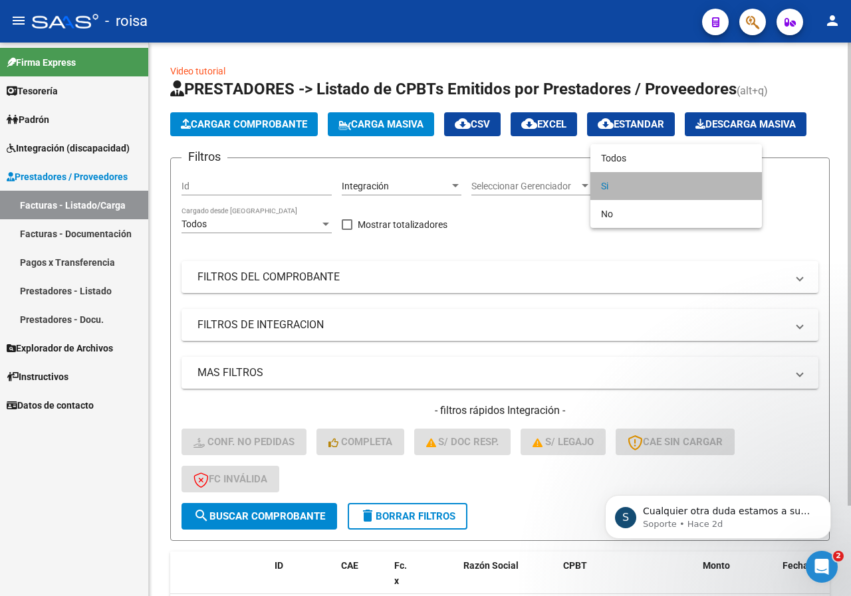
click at [663, 179] on span "Si" at bounding box center [676, 186] width 150 height 28
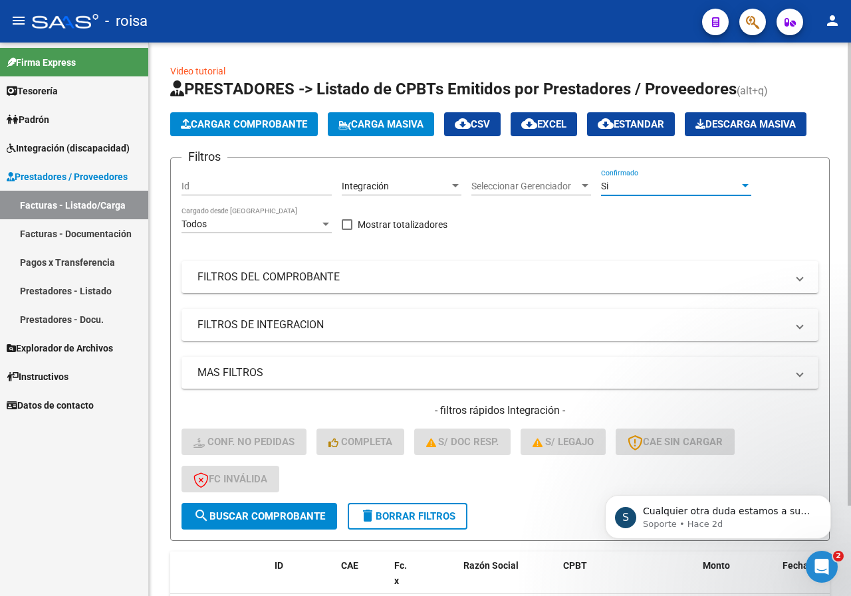
click at [388, 190] on div "Integración" at bounding box center [396, 186] width 108 height 11
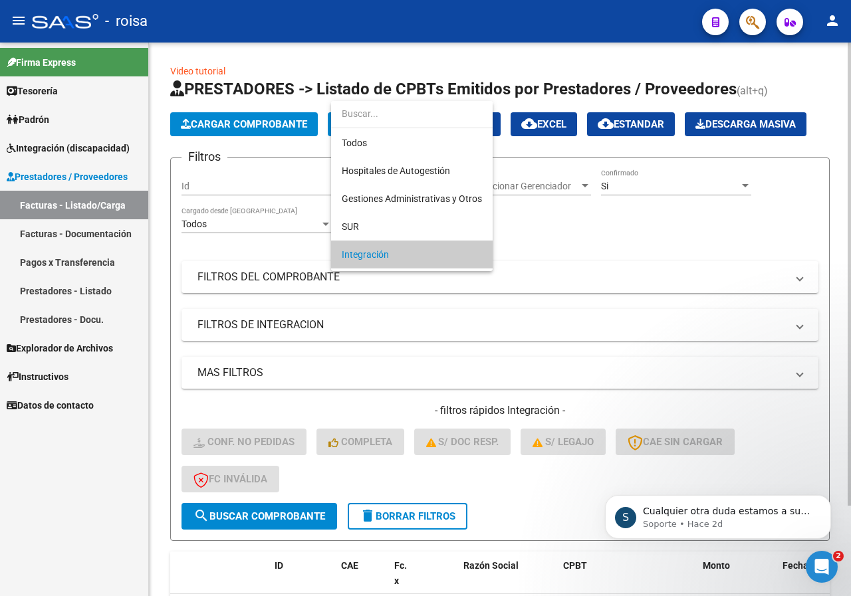
scroll to position [68, 0]
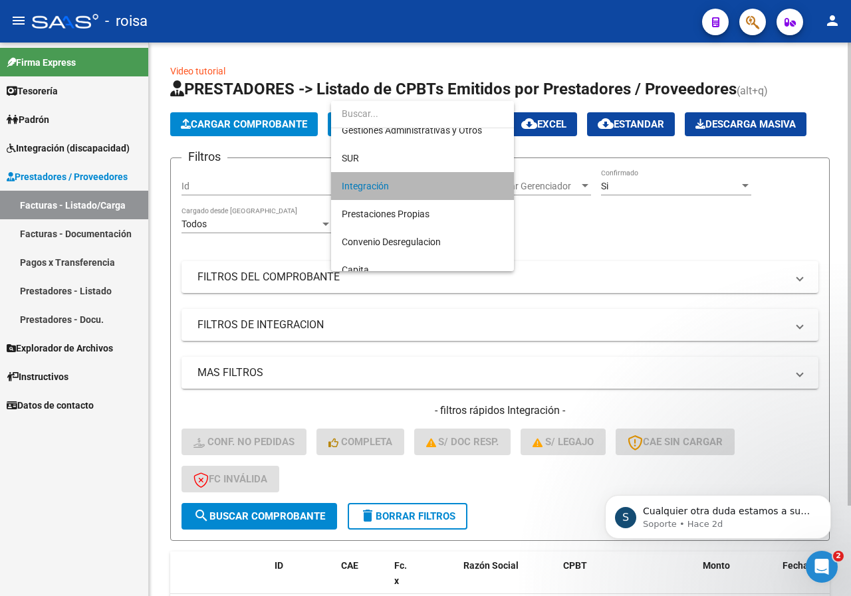
click at [387, 189] on span "Integración" at bounding box center [423, 186] width 162 height 28
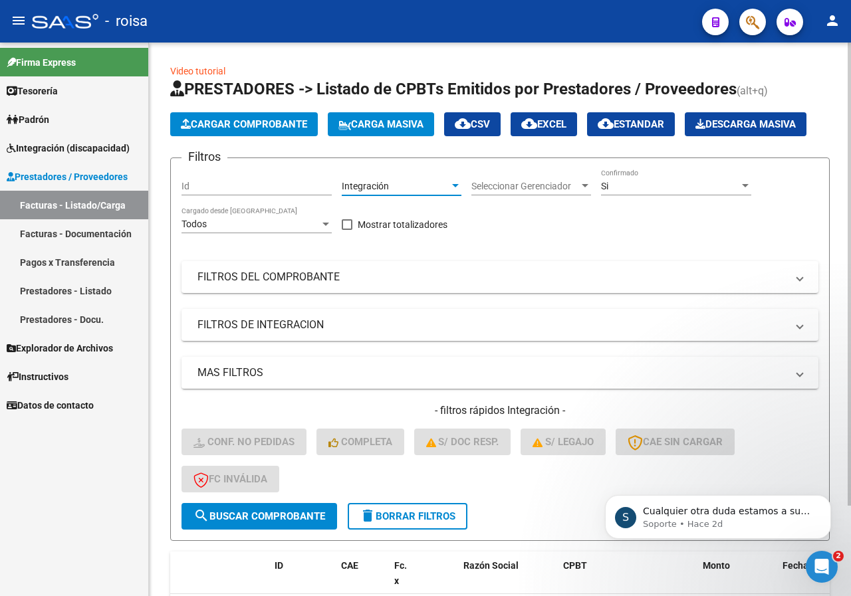
click at [492, 186] on span "Seleccionar Gerenciador" at bounding box center [525, 186] width 108 height 11
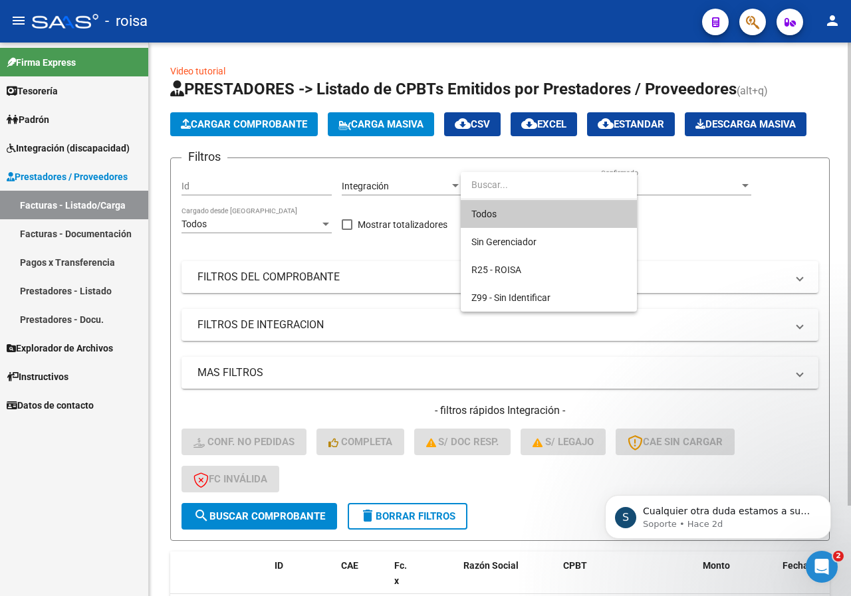
click at [492, 186] on input "dropdown search" at bounding box center [549, 185] width 176 height 28
click at [737, 265] on div at bounding box center [425, 298] width 851 height 596
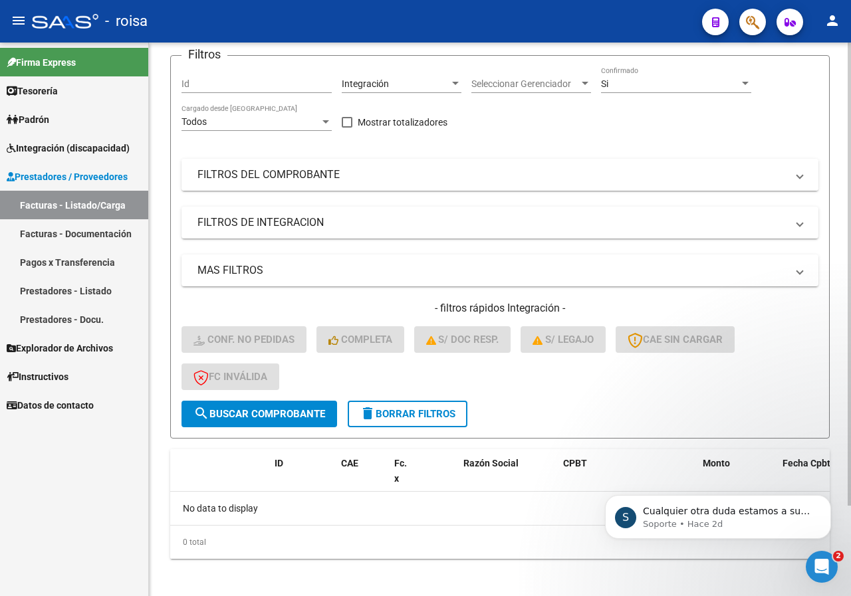
scroll to position [108, 0]
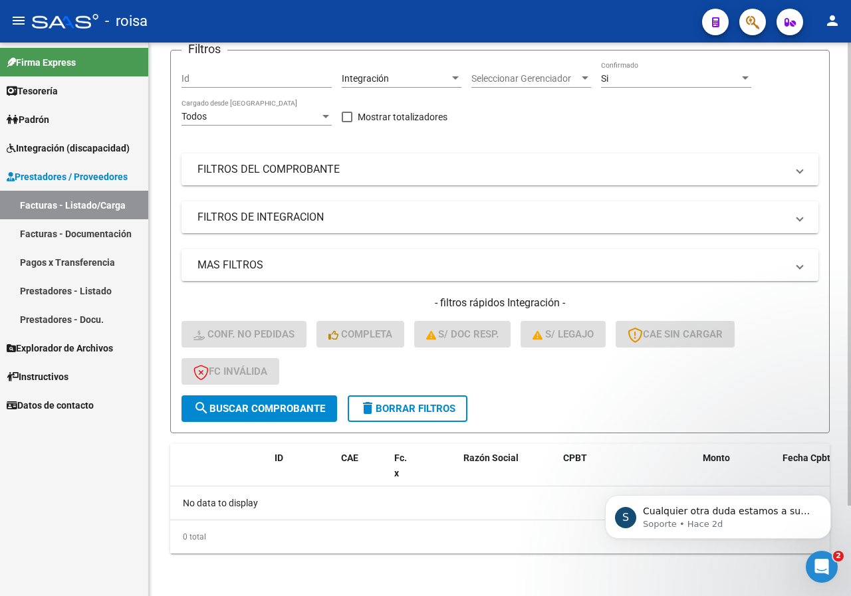
click at [278, 417] on button "search Buscar Comprobante" at bounding box center [259, 408] width 156 height 27
click at [299, 405] on span "search Buscar Comprobante" at bounding box center [259, 409] width 132 height 12
click at [84, 231] on link "Facturas - Documentación" at bounding box center [74, 233] width 148 height 29
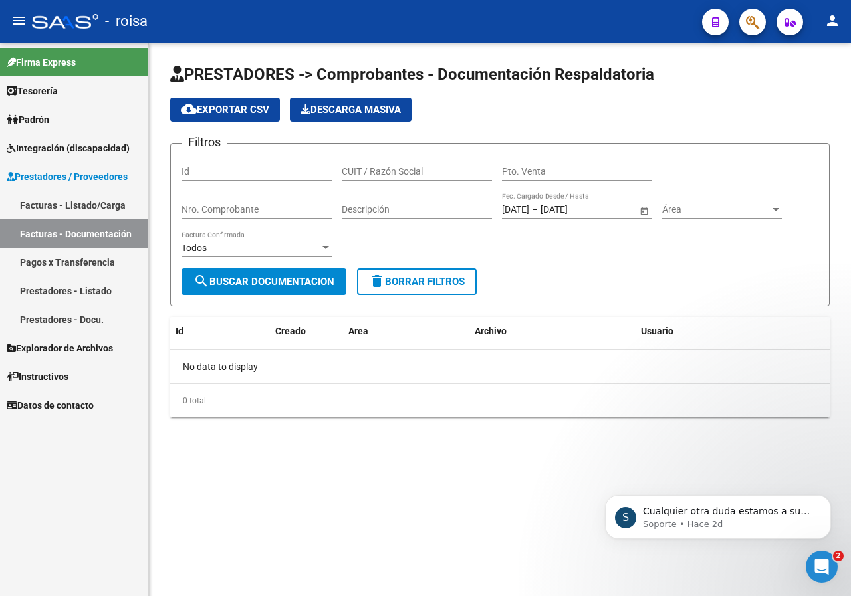
click at [91, 259] on link "Pagos x Transferencia" at bounding box center [74, 262] width 148 height 29
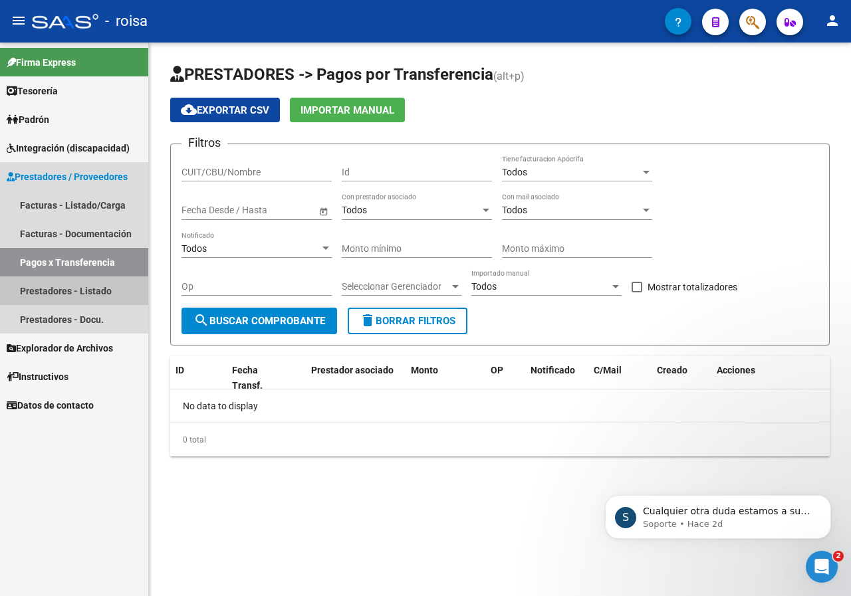
click at [49, 291] on link "Prestadores - Listado" at bounding box center [74, 290] width 148 height 29
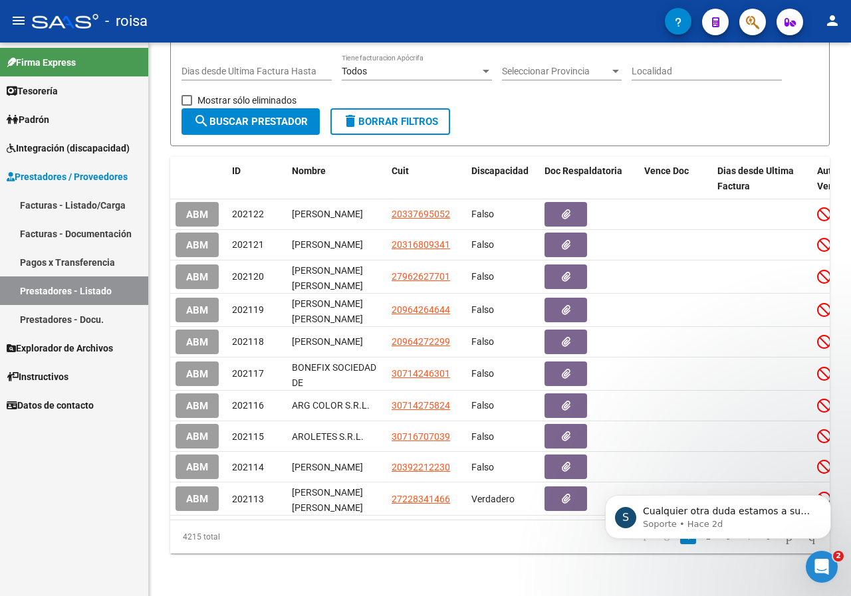
click at [730, 539] on body "S Cualquier otra duda estamos a su disposición. Soporte • Hace 2d" at bounding box center [717, 514] width 255 height 82
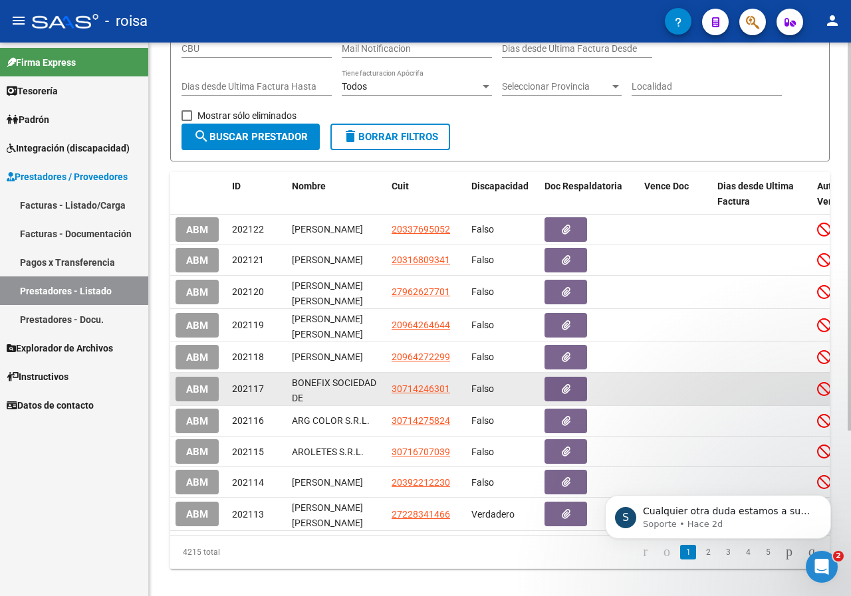
scroll to position [236, 0]
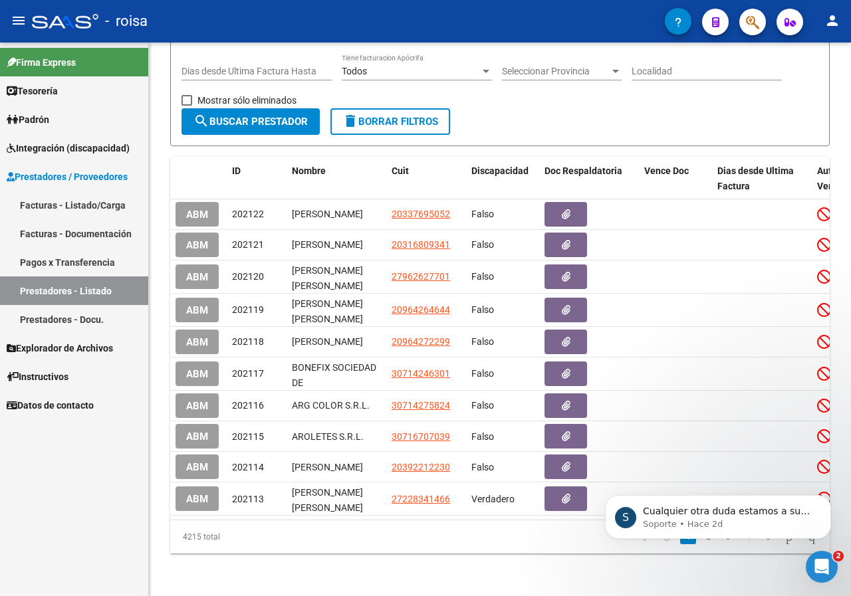
click at [54, 324] on link "Prestadores - Docu." at bounding box center [74, 319] width 148 height 29
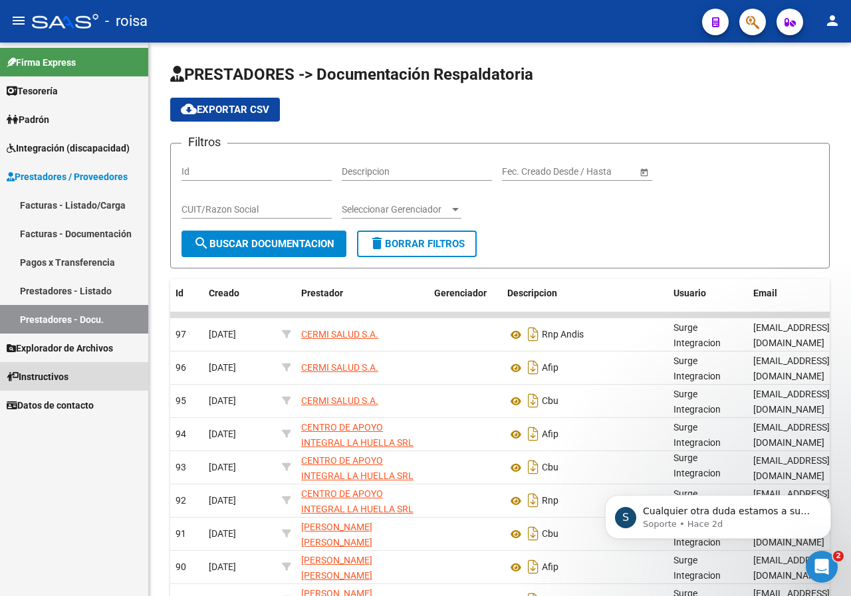
click at [29, 379] on span "Instructivos" at bounding box center [38, 377] width 62 height 15
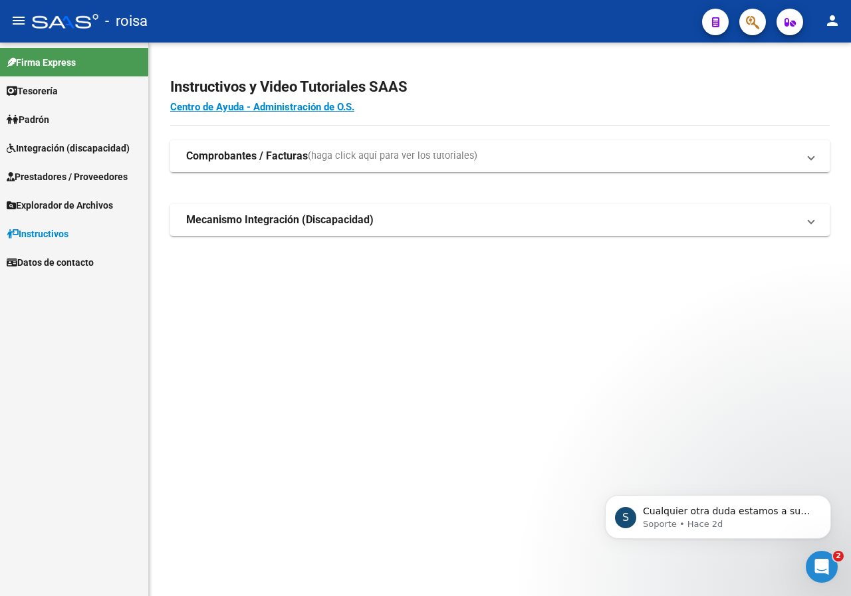
click at [203, 153] on strong "Comprobantes / Facturas" at bounding box center [247, 156] width 122 height 15
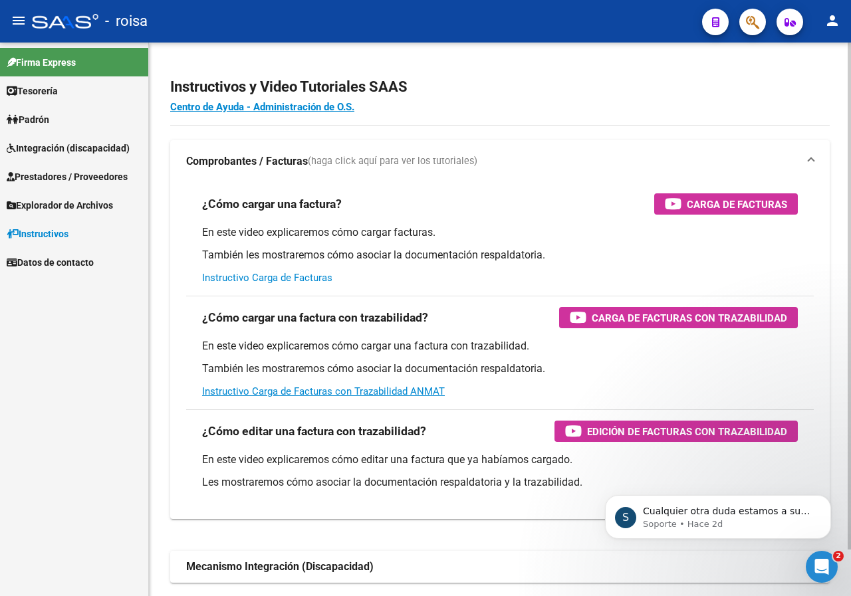
click at [310, 274] on link "Instructivo Carga de Facturas" at bounding box center [267, 278] width 130 height 12
click at [71, 173] on span "Prestadores / Proveedores" at bounding box center [67, 176] width 121 height 15
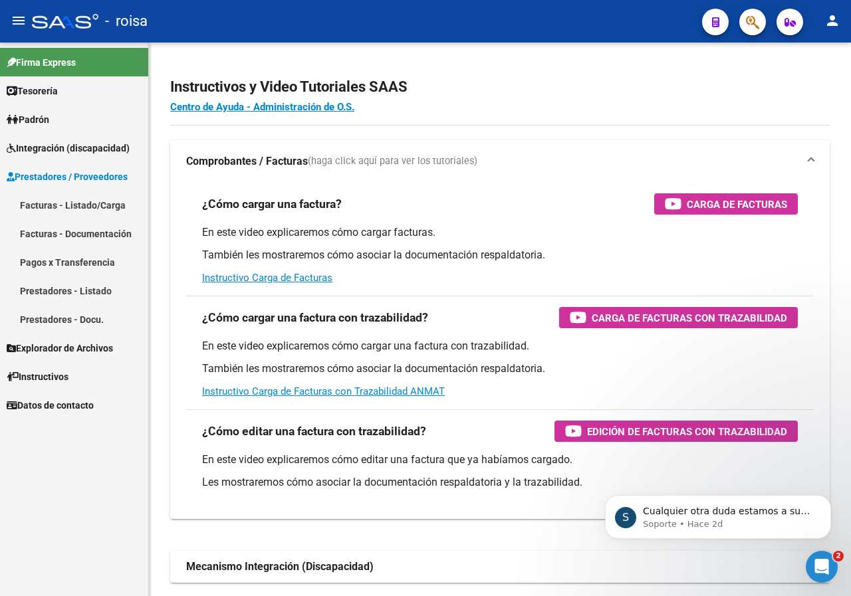
click at [74, 199] on link "Facturas - Listado/Carga" at bounding box center [74, 205] width 148 height 29
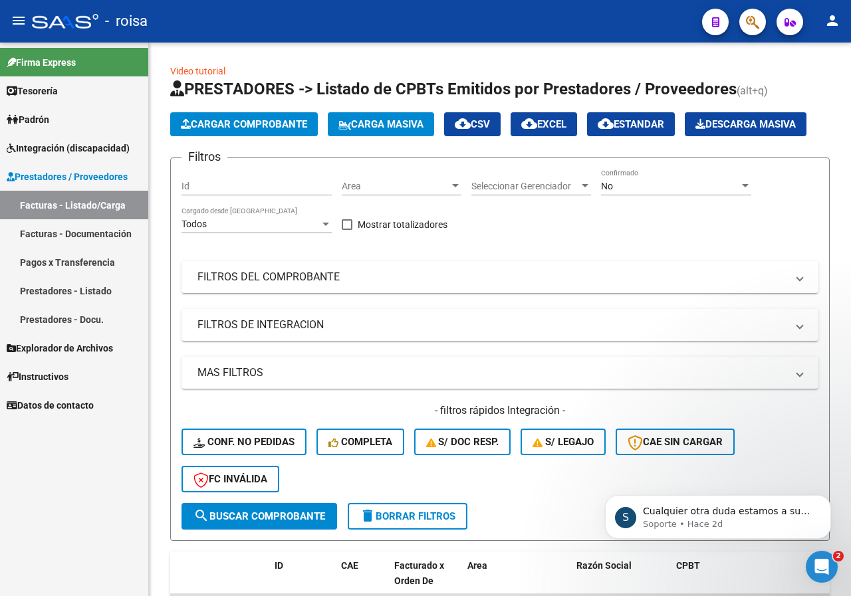
click at [47, 202] on link "Facturas - Listado/Carga" at bounding box center [74, 205] width 148 height 29
click at [200, 128] on span "Cargar Comprobante" at bounding box center [244, 124] width 126 height 12
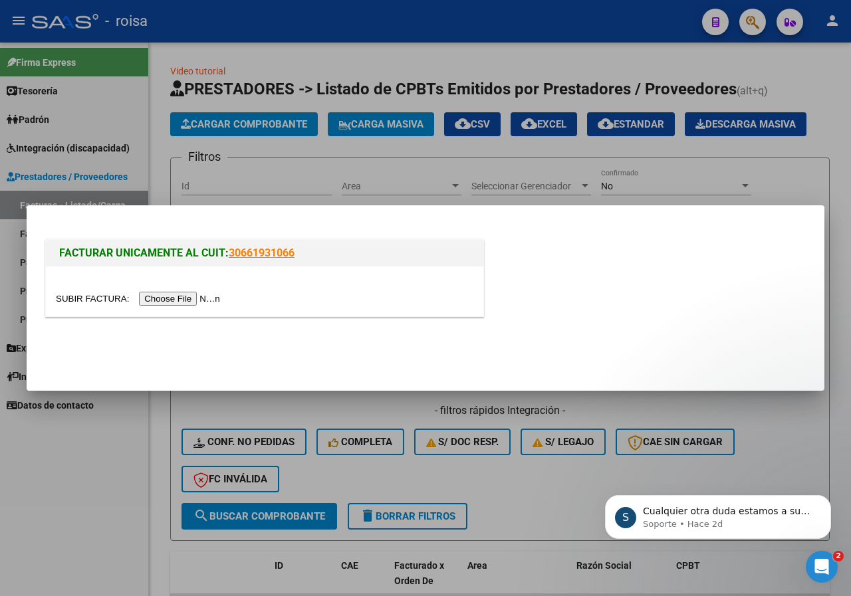
click at [810, 181] on div at bounding box center [425, 298] width 851 height 596
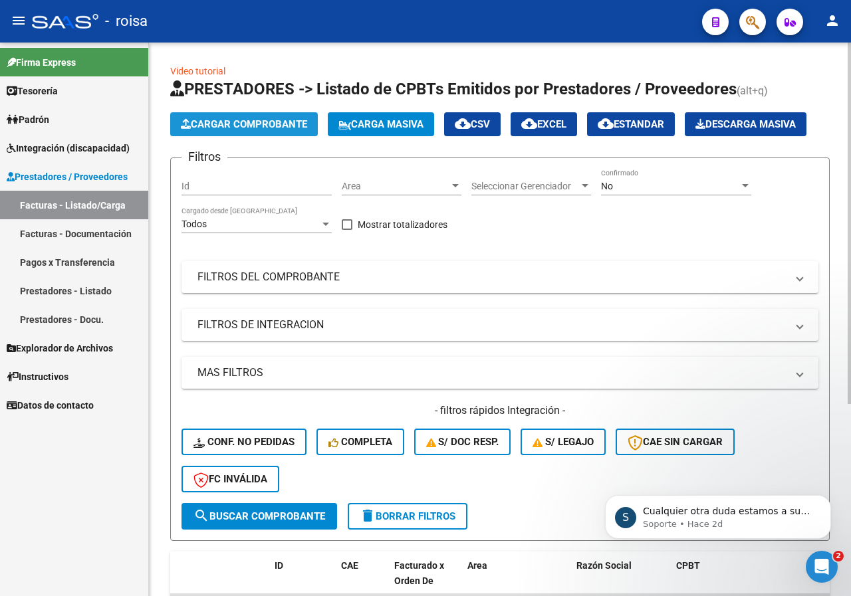
click at [290, 126] on span "Cargar Comprobante" at bounding box center [244, 124] width 126 height 12
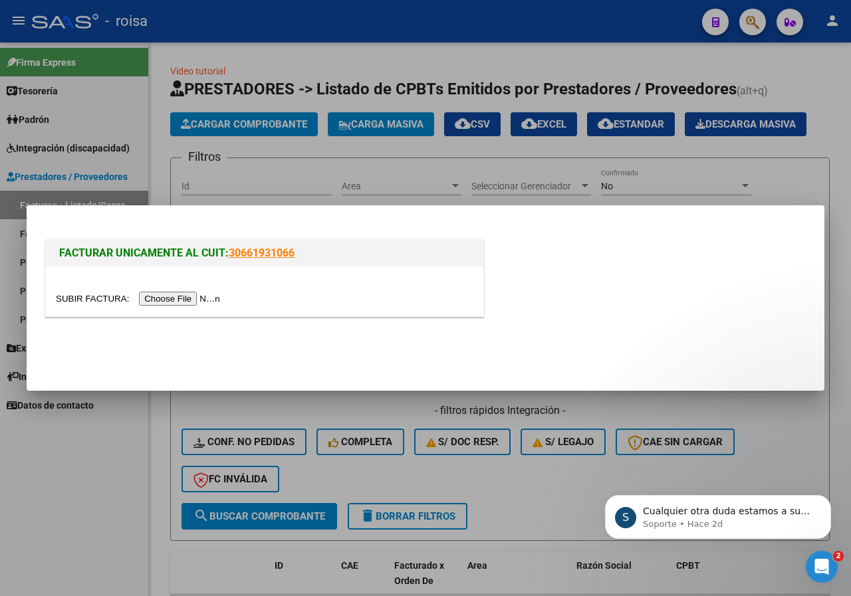
click at [663, 155] on div at bounding box center [425, 298] width 851 height 596
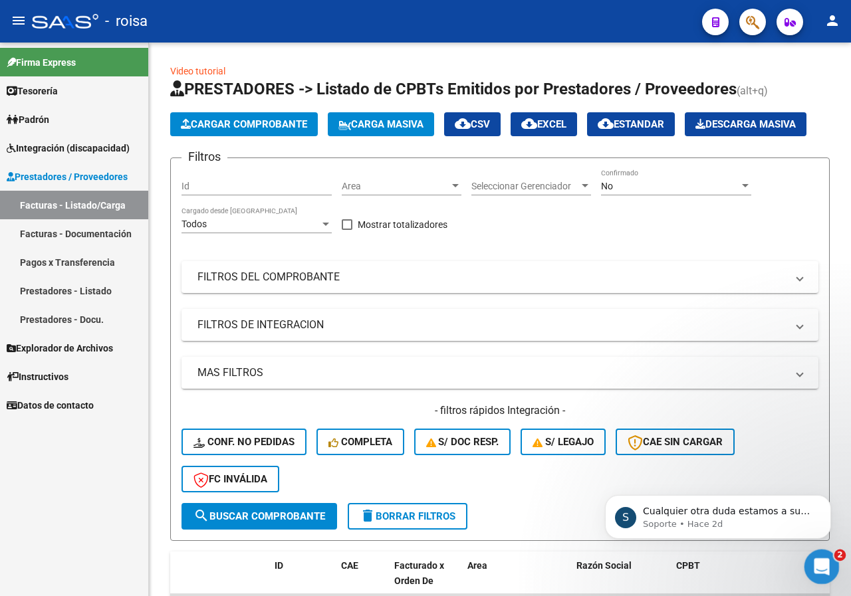
click at [816, 566] on icon "Abrir Intercom Messenger" at bounding box center [820, 565] width 22 height 22
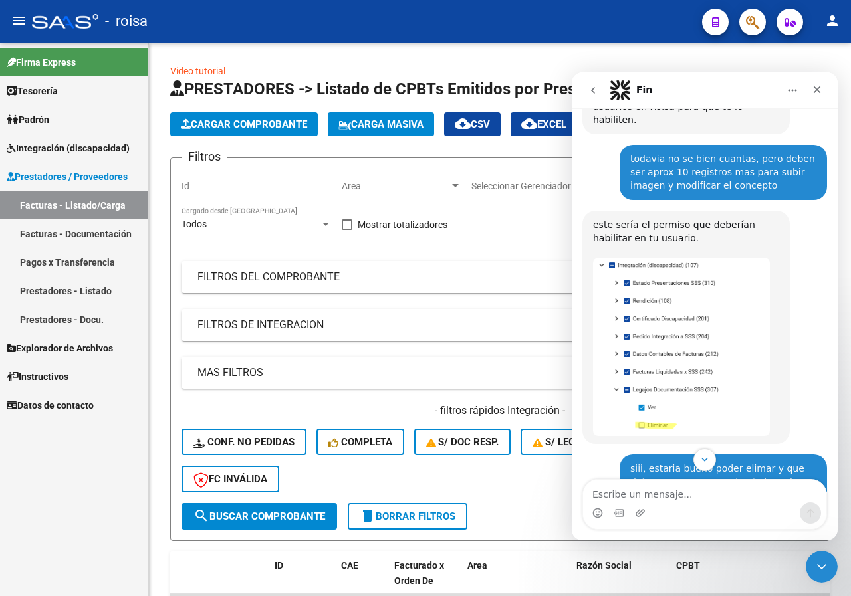
scroll to position [1174, 0]
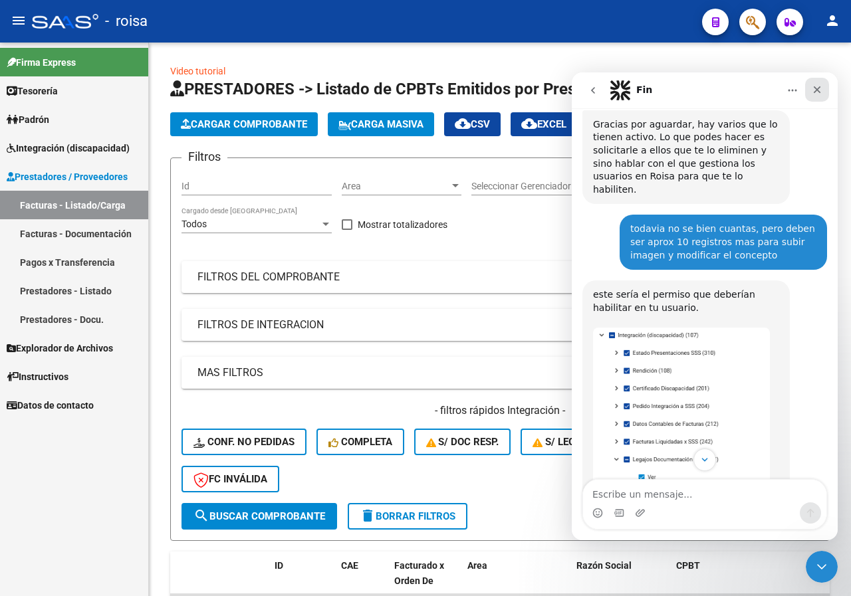
click at [821, 83] on div "Cerrar" at bounding box center [817, 90] width 24 height 24
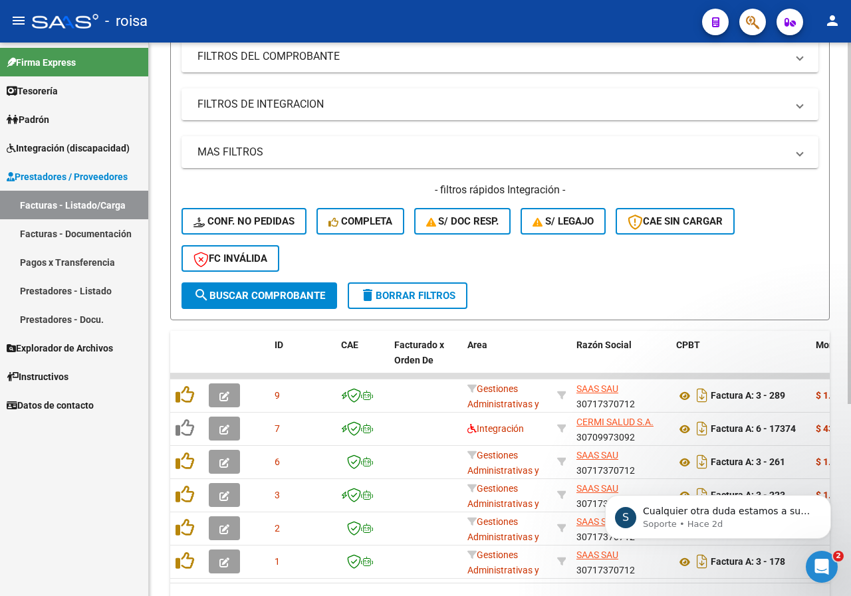
scroll to position [199, 0]
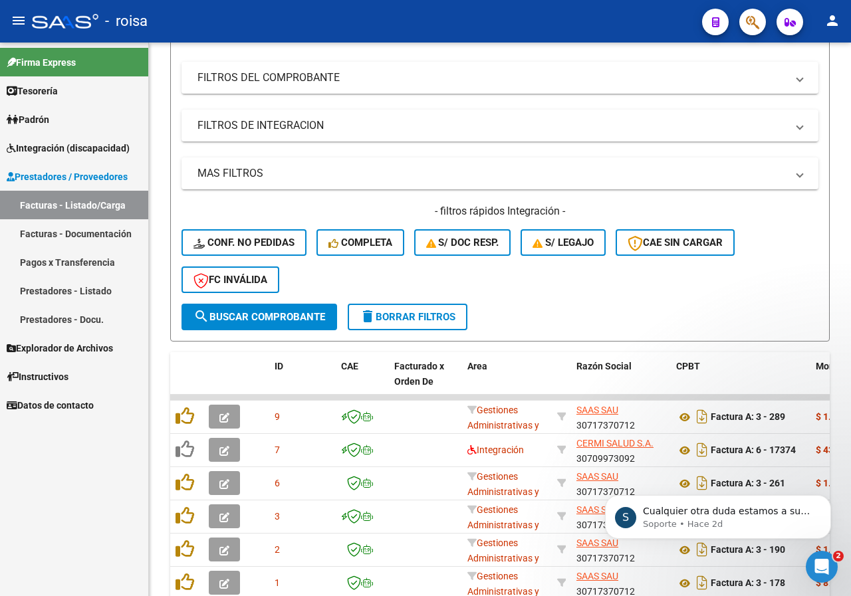
click at [53, 144] on span "Integración (discapacidad)" at bounding box center [68, 148] width 123 height 15
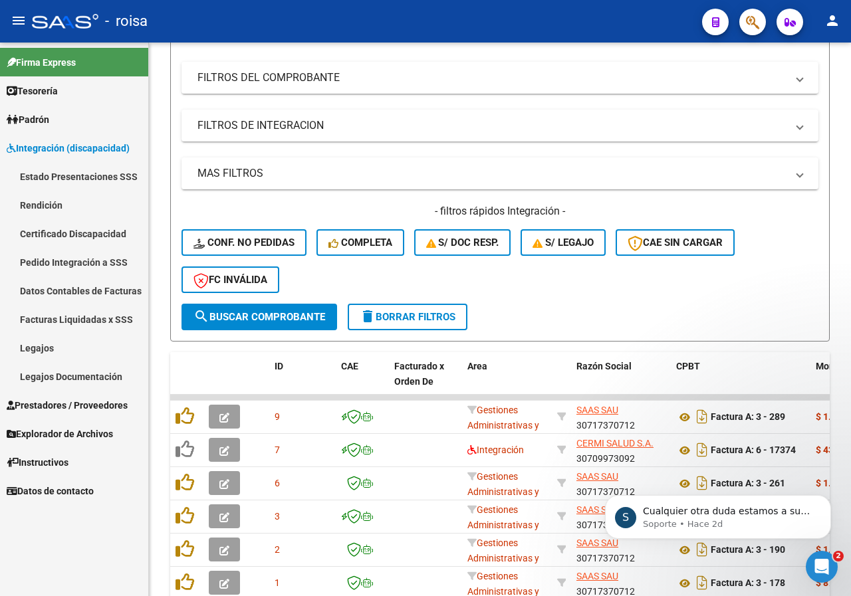
click at [98, 232] on link "Certificado Discapacidad" at bounding box center [74, 233] width 148 height 29
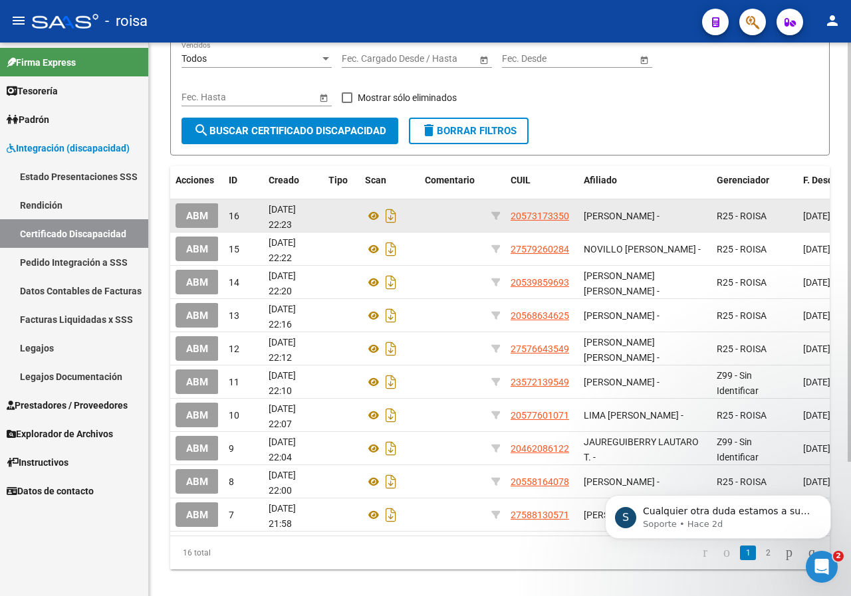
scroll to position [177, 0]
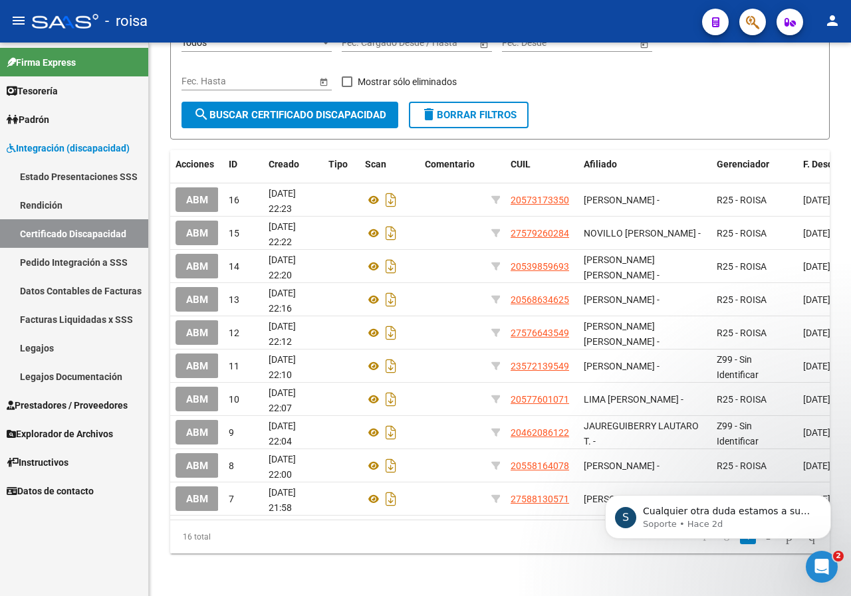
click at [35, 342] on link "Legajos" at bounding box center [74, 348] width 148 height 29
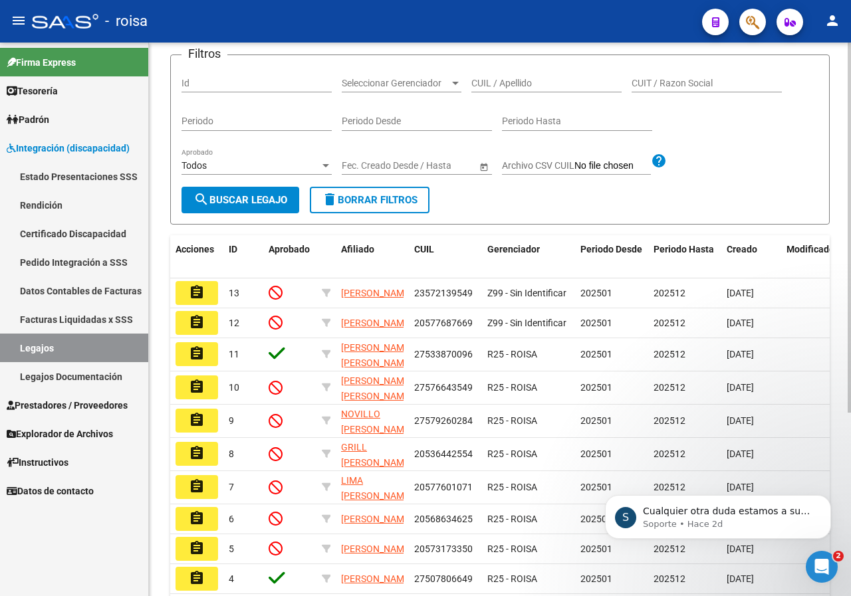
scroll to position [266, 0]
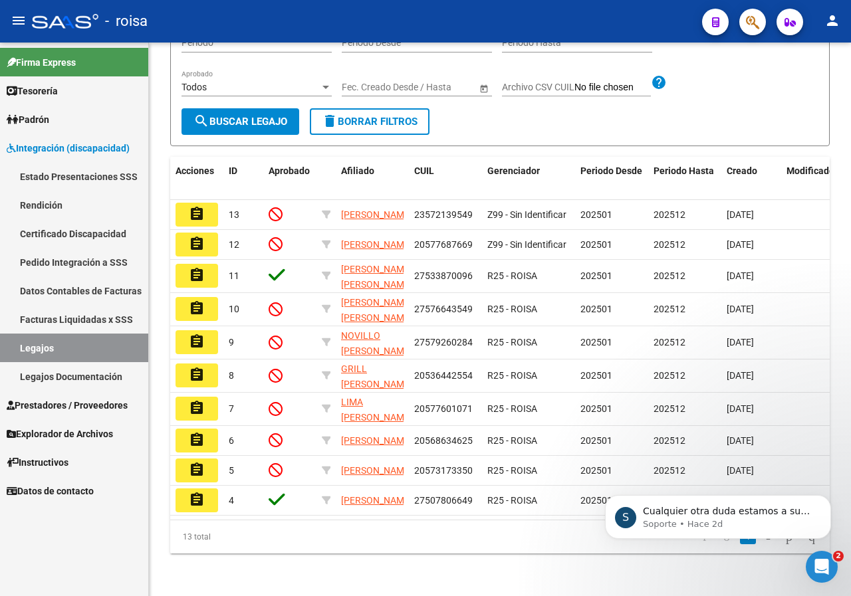
click at [747, 545] on body "S Cualquier otra duda estamos a su disposición. Soporte • Hace 2d" at bounding box center [717, 514] width 255 height 82
click at [748, 543] on body "S Cualquier otra duda estamos a su disposición. Soporte • Hace 2d" at bounding box center [717, 514] width 255 height 82
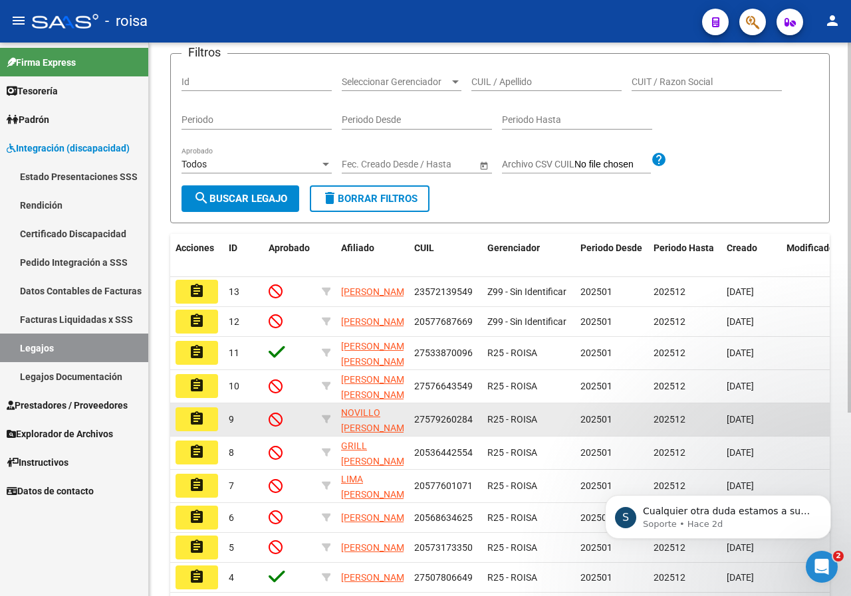
scroll to position [199, 0]
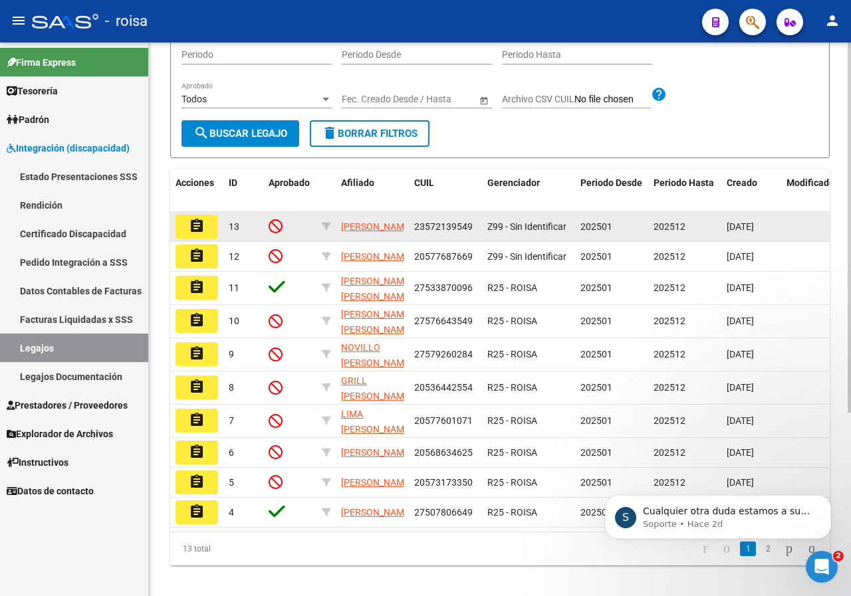
click at [195, 234] on mat-icon "assignment" at bounding box center [197, 226] width 16 height 16
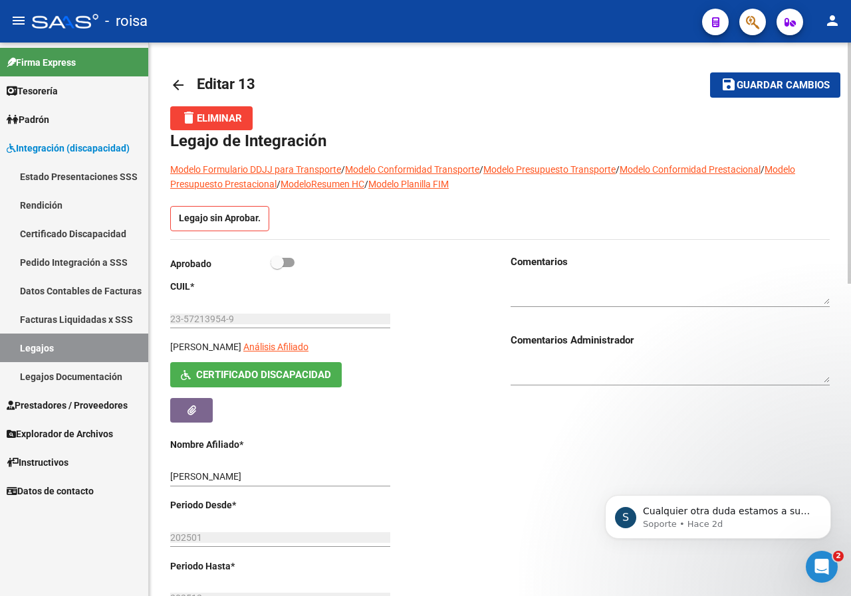
drag, startPoint x: 280, startPoint y: 262, endPoint x: 326, endPoint y: 247, distance: 47.7
click at [289, 263] on span at bounding box center [282, 262] width 24 height 9
click at [277, 267] on input "checkbox" at bounding box center [276, 267] width 1 height 1
checkbox input "true"
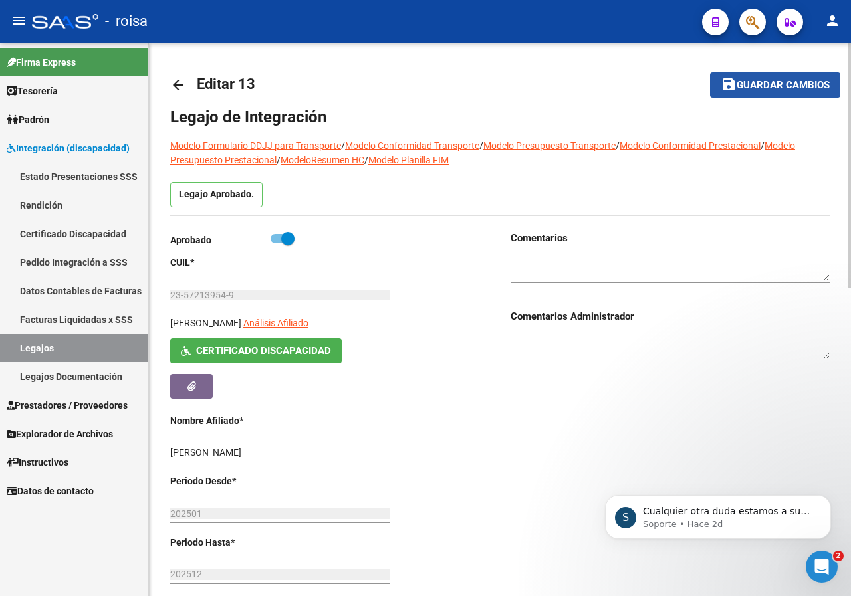
click at [808, 86] on span "Guardar cambios" at bounding box center [782, 86] width 93 height 12
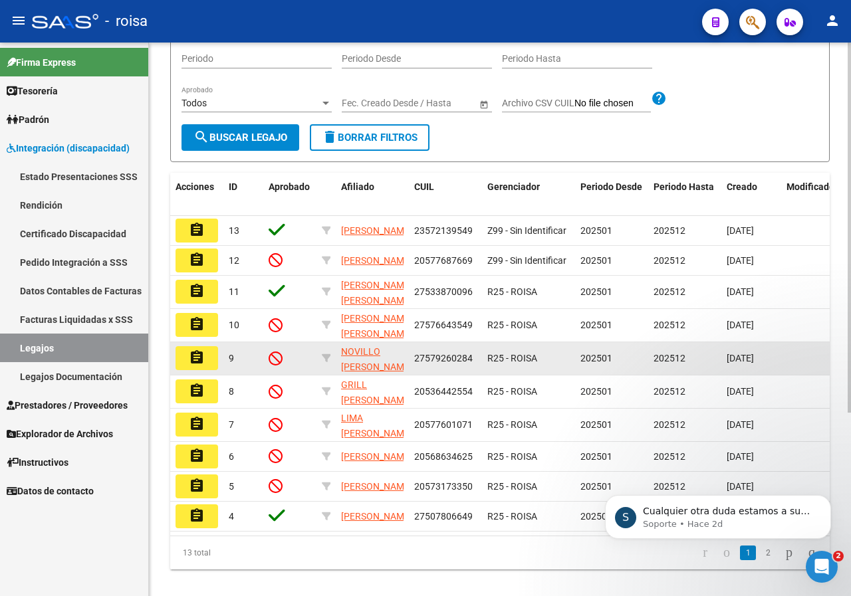
scroll to position [199, 0]
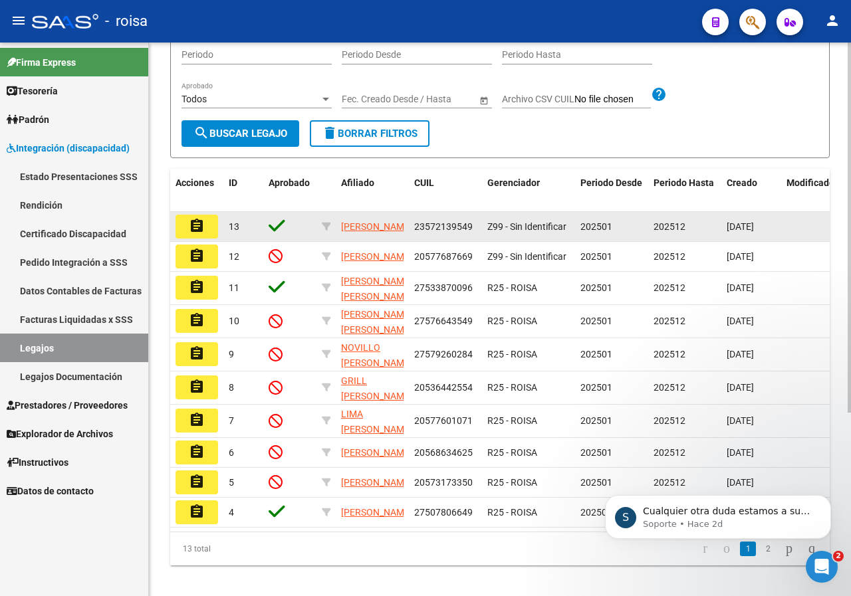
click at [269, 235] on icon at bounding box center [277, 226] width 17 height 19
click at [189, 234] on mat-icon "assignment" at bounding box center [197, 226] width 16 height 16
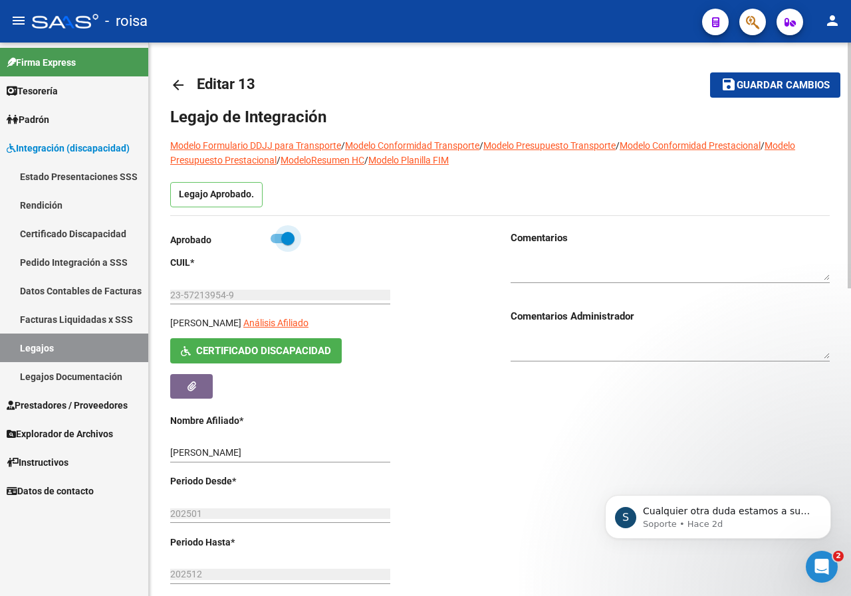
click at [270, 237] on span at bounding box center [282, 238] width 24 height 9
click at [276, 243] on input "checkbox" at bounding box center [276, 243] width 1 height 1
checkbox input "false"
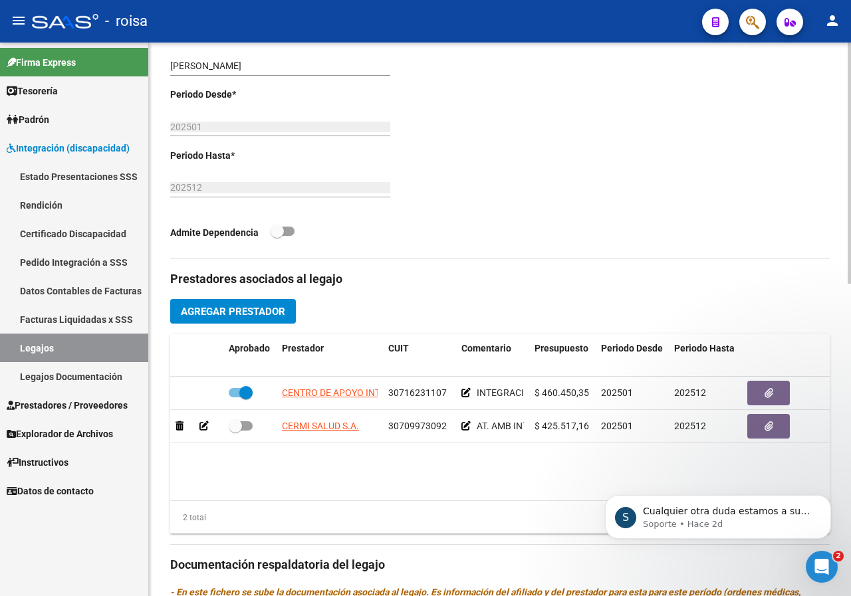
scroll to position [598, 0]
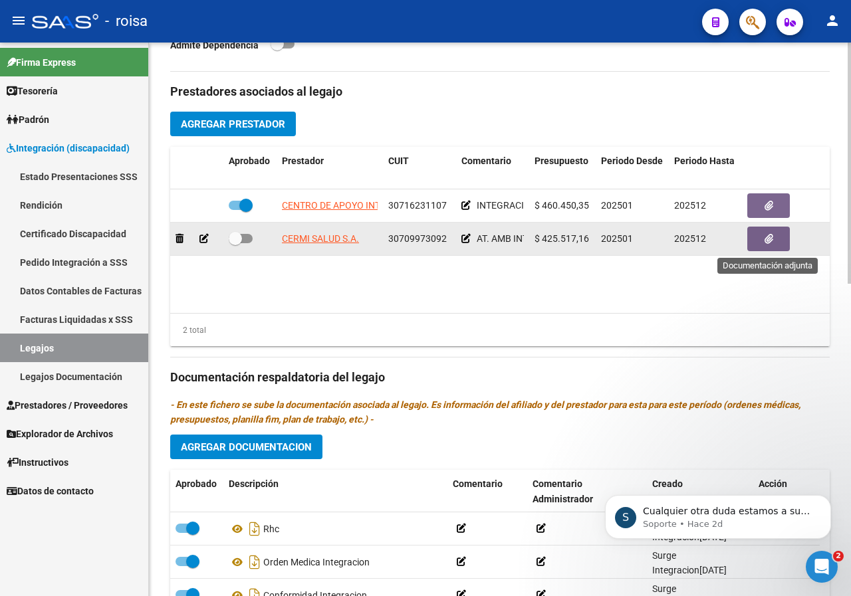
click at [760, 243] on button "button" at bounding box center [768, 239] width 43 height 25
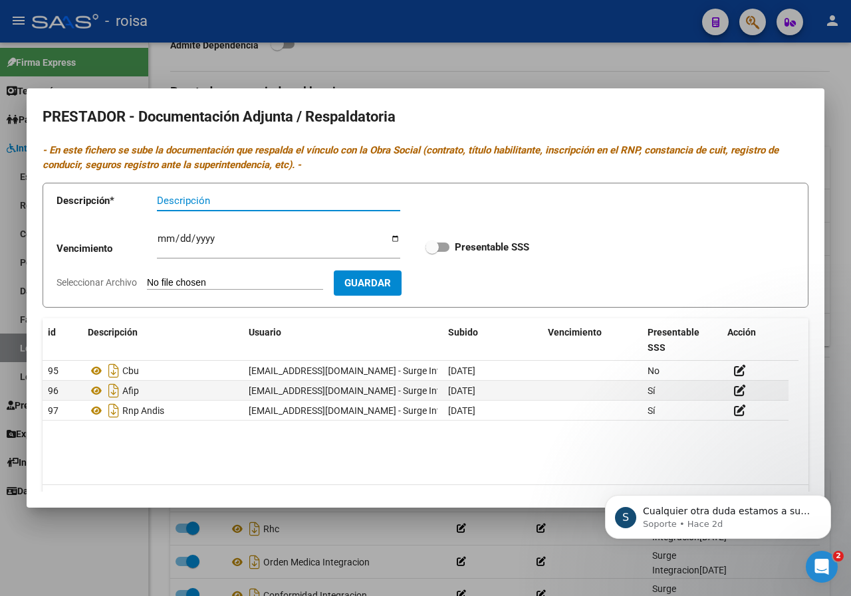
click at [828, 62] on div at bounding box center [425, 298] width 851 height 596
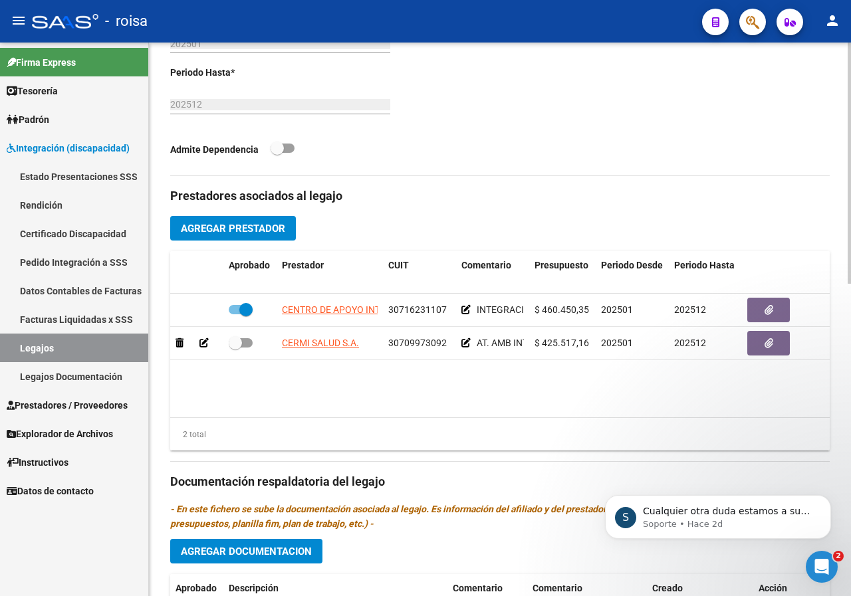
scroll to position [516, 0]
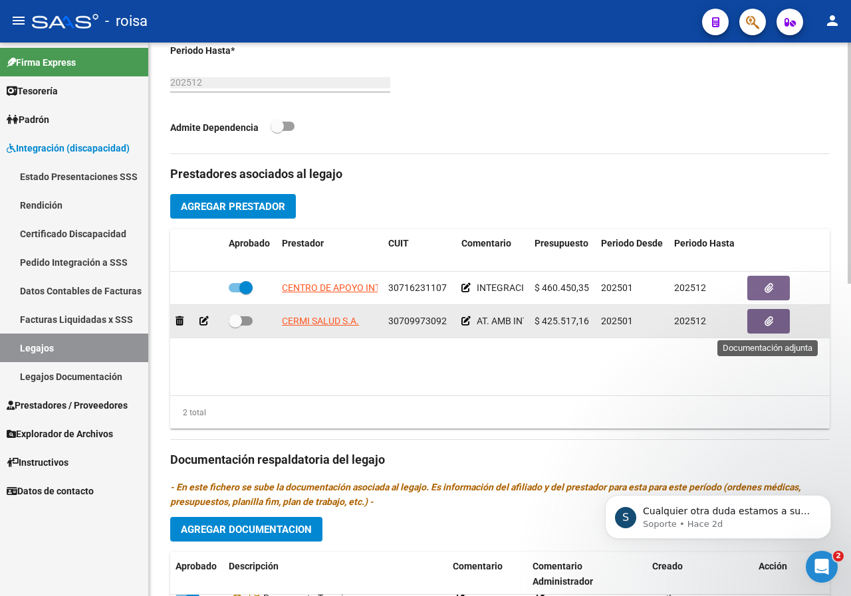
click at [773, 319] on button "button" at bounding box center [768, 321] width 43 height 25
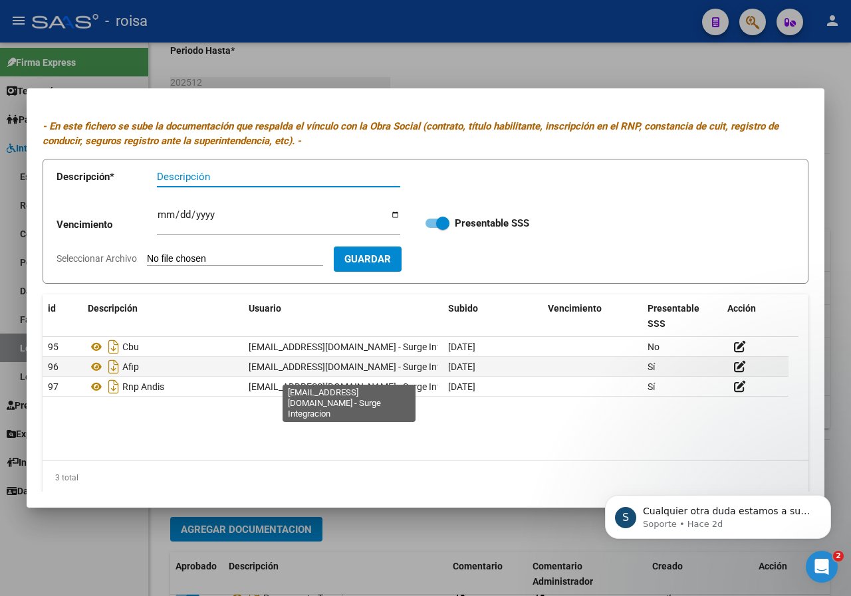
scroll to position [37, 0]
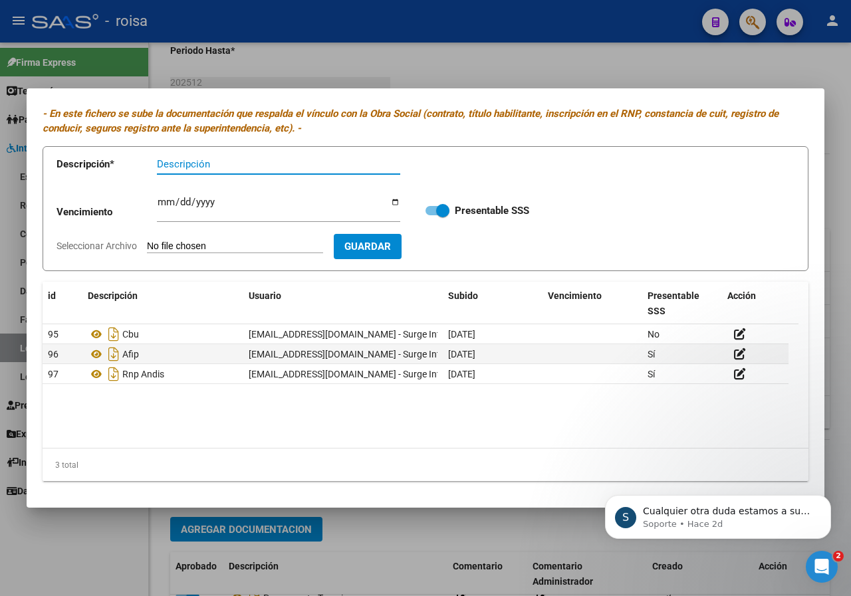
click at [817, 72] on div at bounding box center [425, 298] width 851 height 596
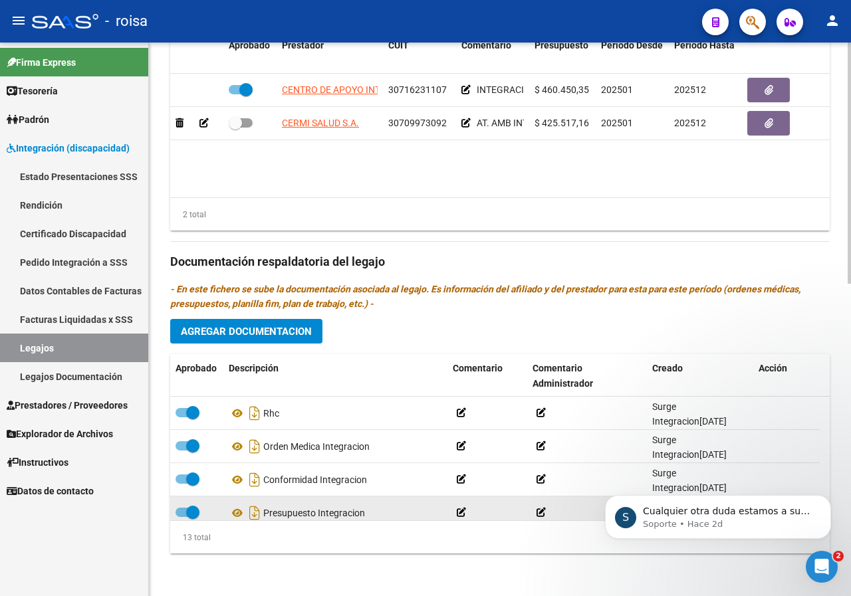
scroll to position [133, 0]
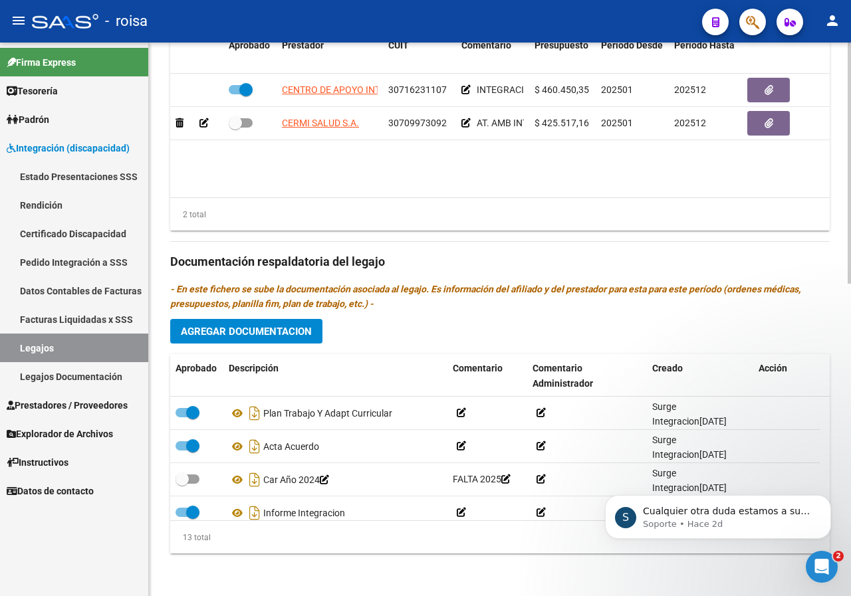
click at [60, 342] on link "Legajos" at bounding box center [74, 348] width 148 height 29
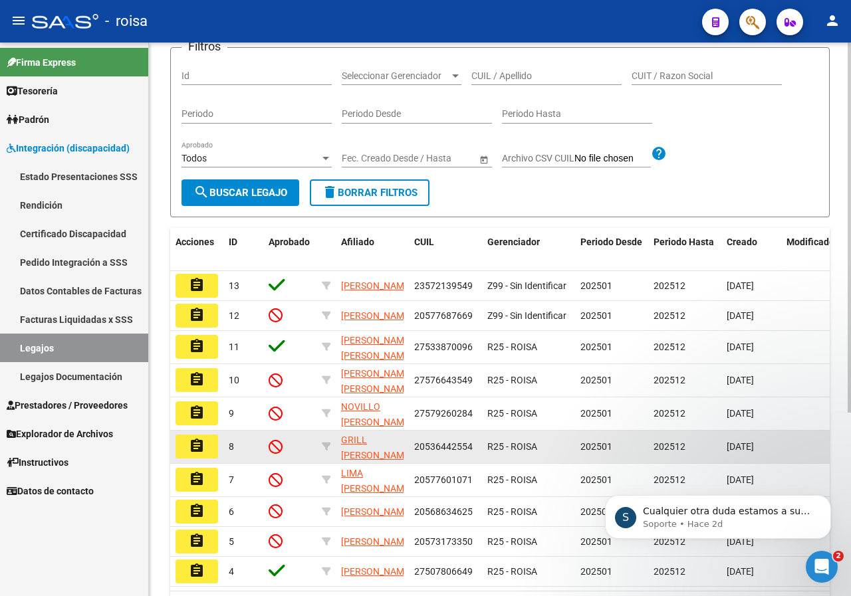
scroll to position [266, 0]
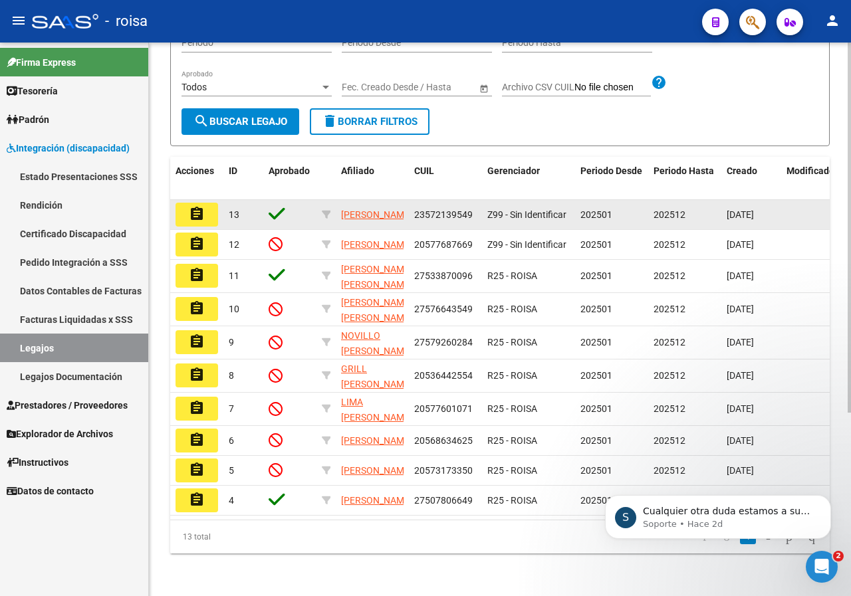
click at [207, 205] on button "assignment" at bounding box center [196, 215] width 43 height 24
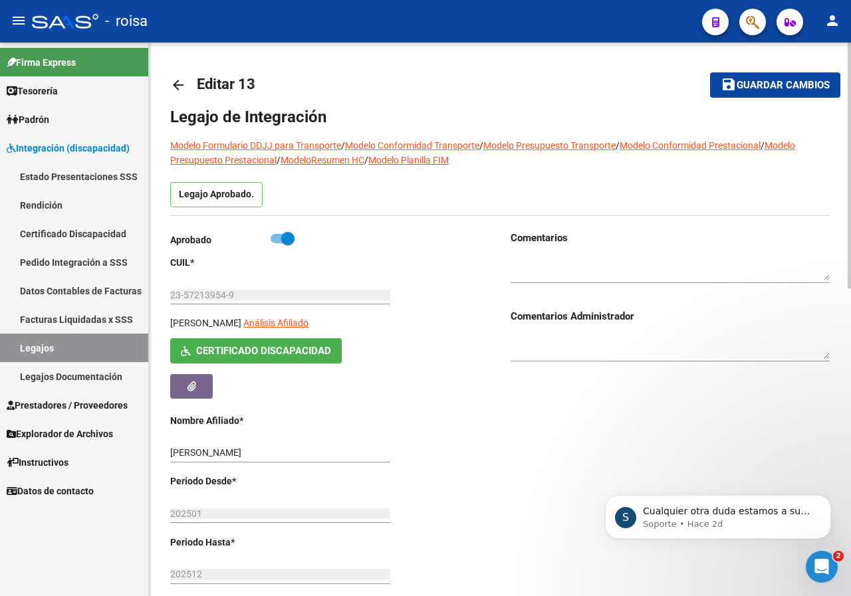
drag, startPoint x: 291, startPoint y: 241, endPoint x: 280, endPoint y: 243, distance: 11.4
click at [276, 245] on label at bounding box center [282, 239] width 24 height 16
click at [276, 244] on input "checkbox" at bounding box center [276, 243] width 1 height 1
checkbox input "false"
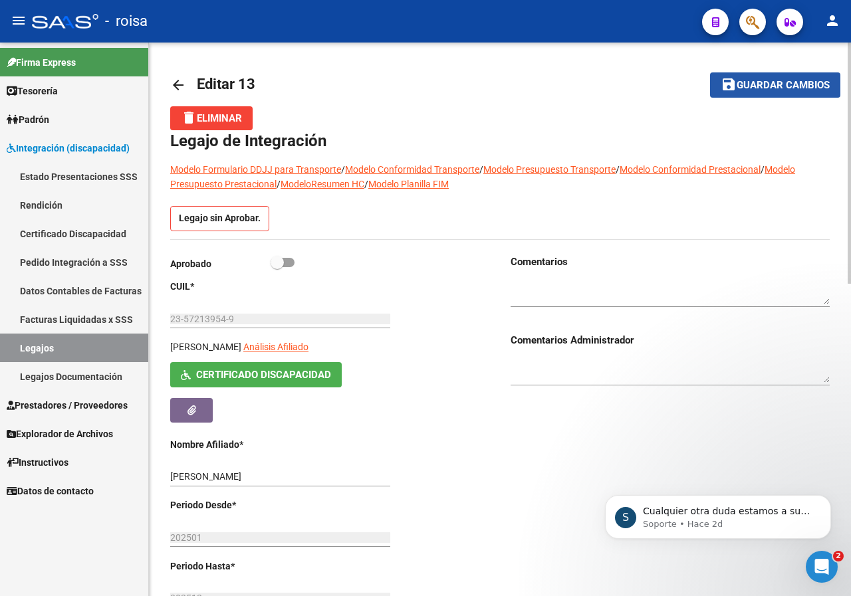
click at [749, 76] on button "save Guardar cambios" at bounding box center [775, 84] width 130 height 25
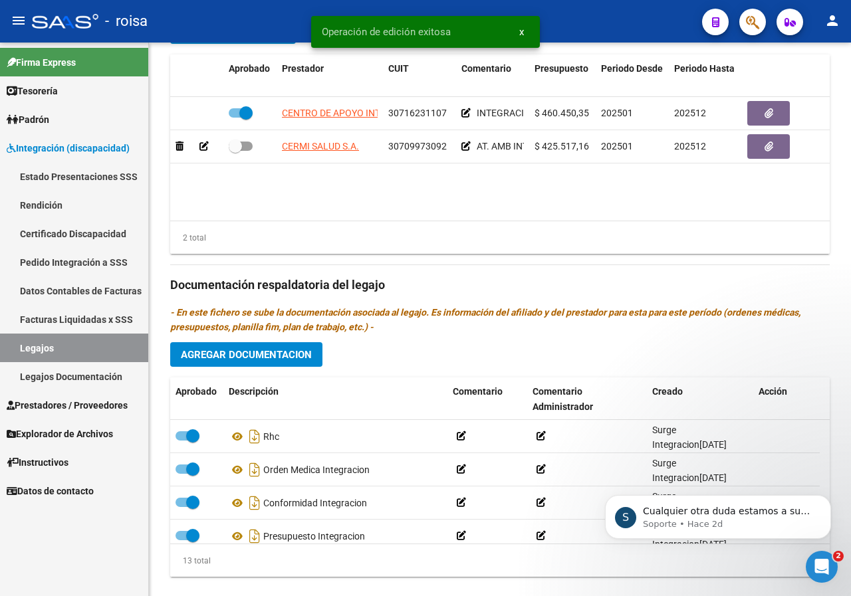
scroll to position [649, 0]
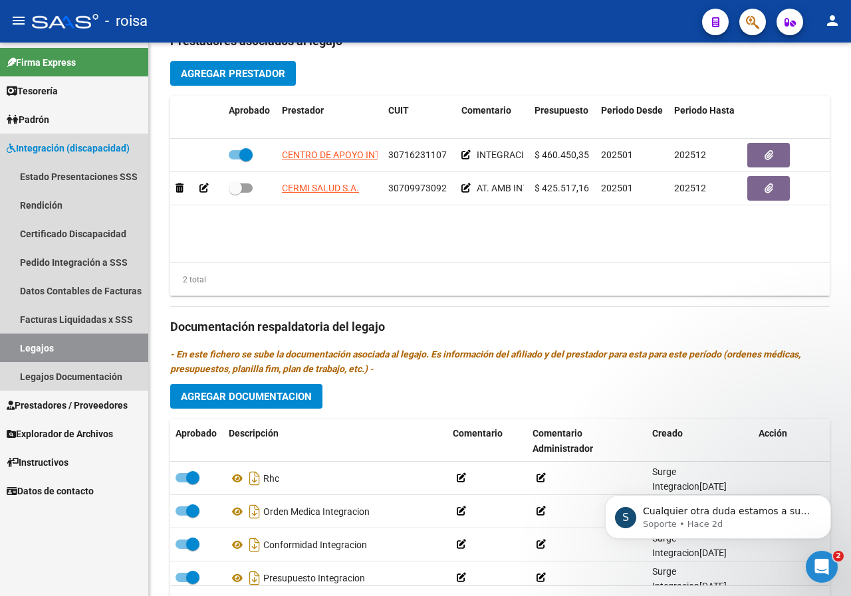
click at [51, 346] on link "Legajos" at bounding box center [74, 348] width 148 height 29
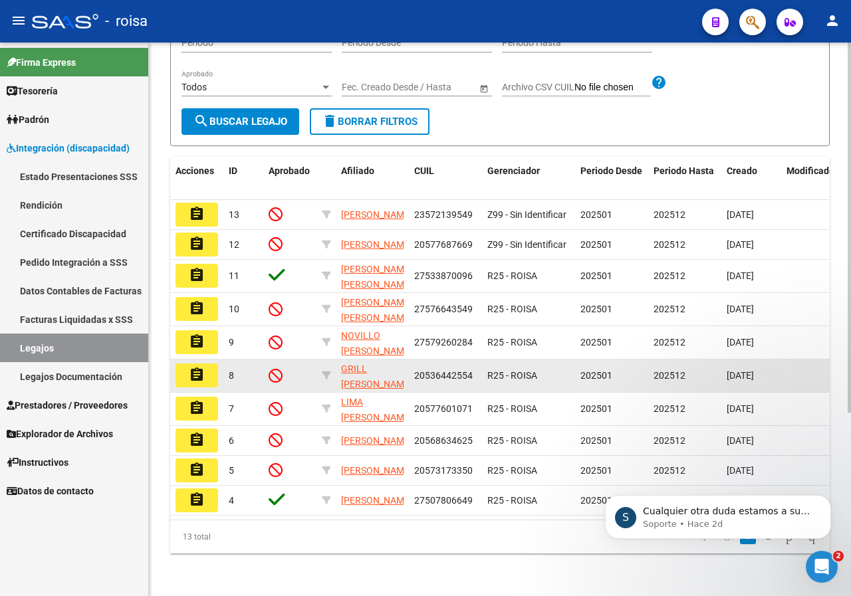
scroll to position [274, 0]
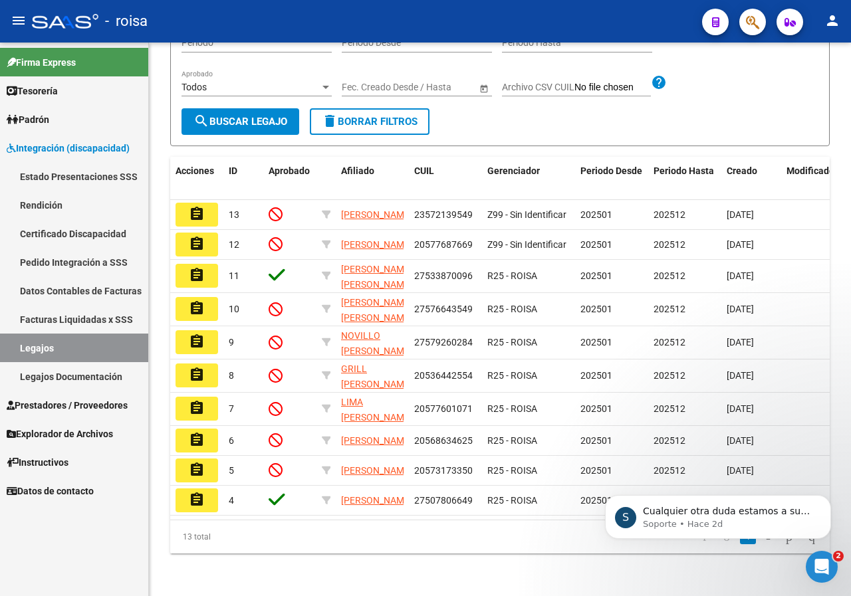
click at [33, 205] on link "Rendición" at bounding box center [74, 205] width 148 height 29
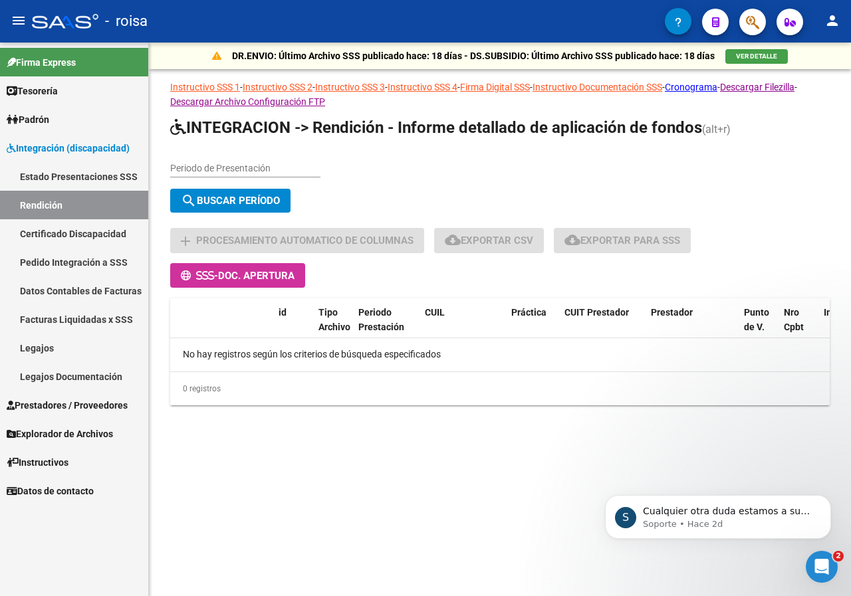
click at [77, 437] on span "Explorador de Archivos" at bounding box center [60, 434] width 106 height 15
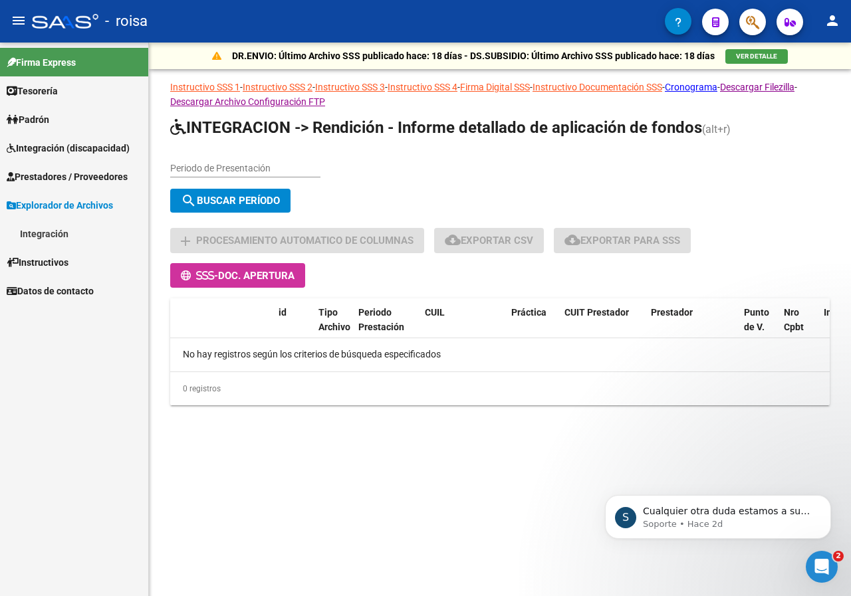
click at [71, 177] on span "Prestadores / Proveedores" at bounding box center [67, 176] width 121 height 15
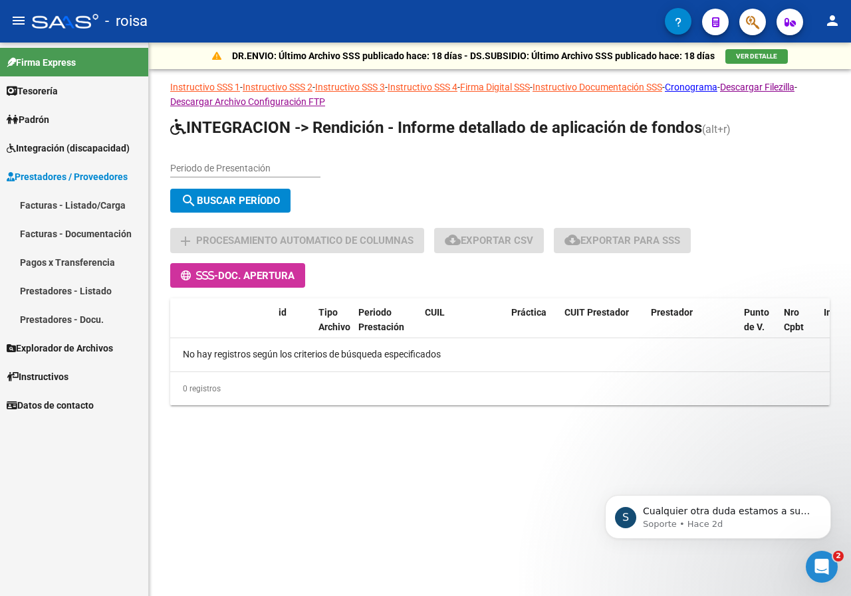
click at [85, 350] on span "Explorador de Archivos" at bounding box center [60, 348] width 106 height 15
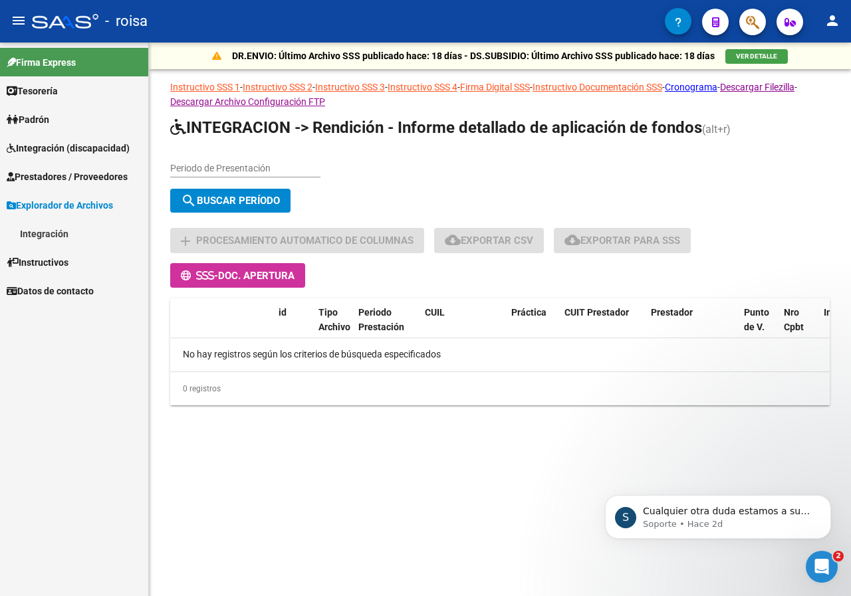
click at [38, 226] on link "Integración" at bounding box center [74, 233] width 148 height 29
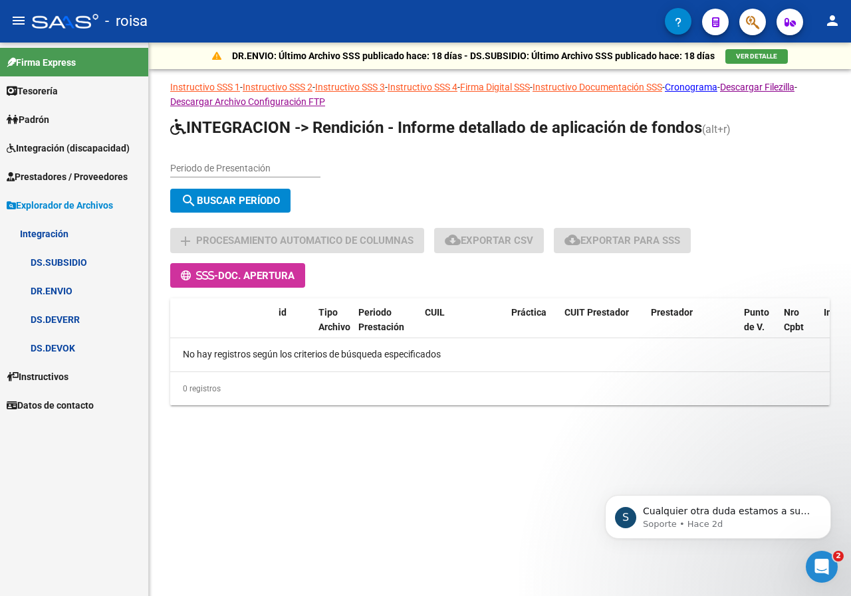
click at [39, 144] on span "Integración (discapacidad)" at bounding box center [68, 148] width 123 height 15
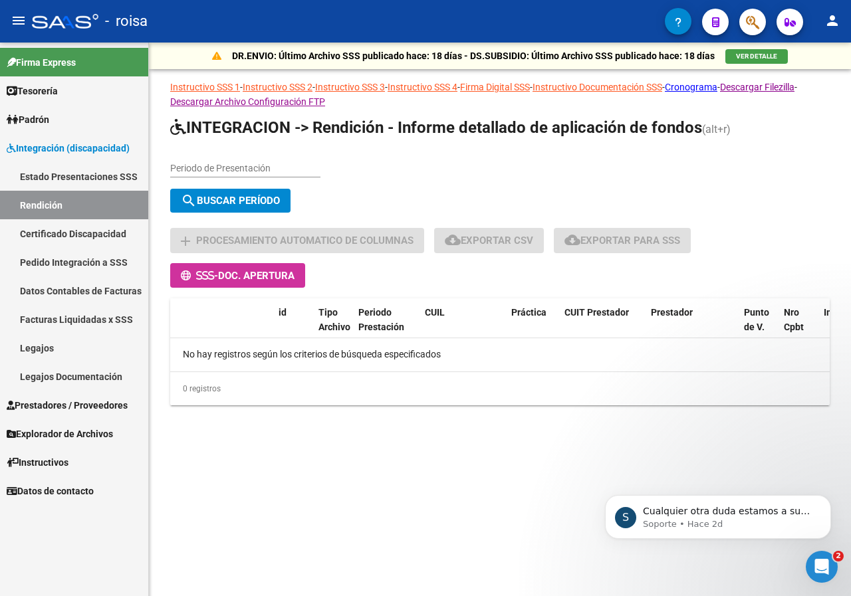
click at [37, 207] on link "Rendición" at bounding box center [74, 205] width 148 height 29
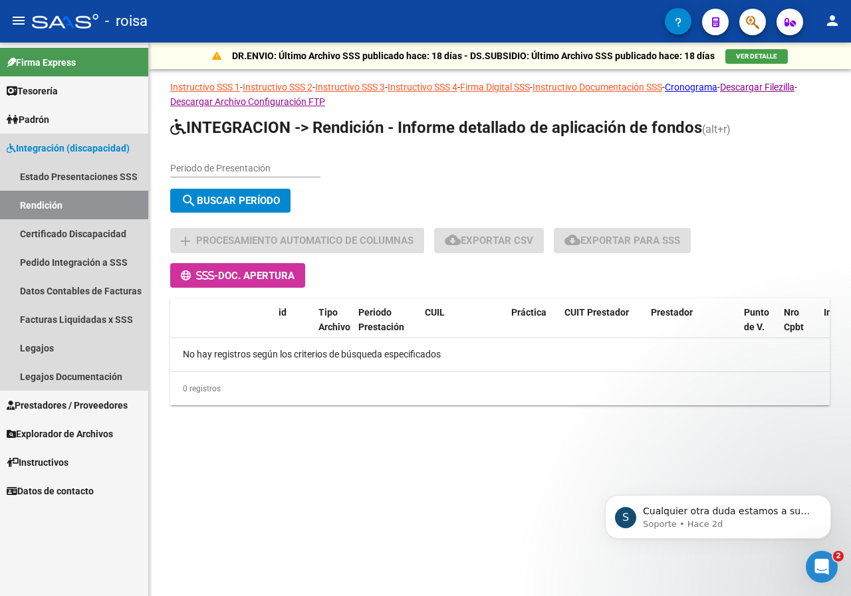
click at [42, 206] on link "Rendición" at bounding box center [74, 205] width 148 height 29
click at [37, 354] on link "Legajos" at bounding box center [74, 348] width 148 height 29
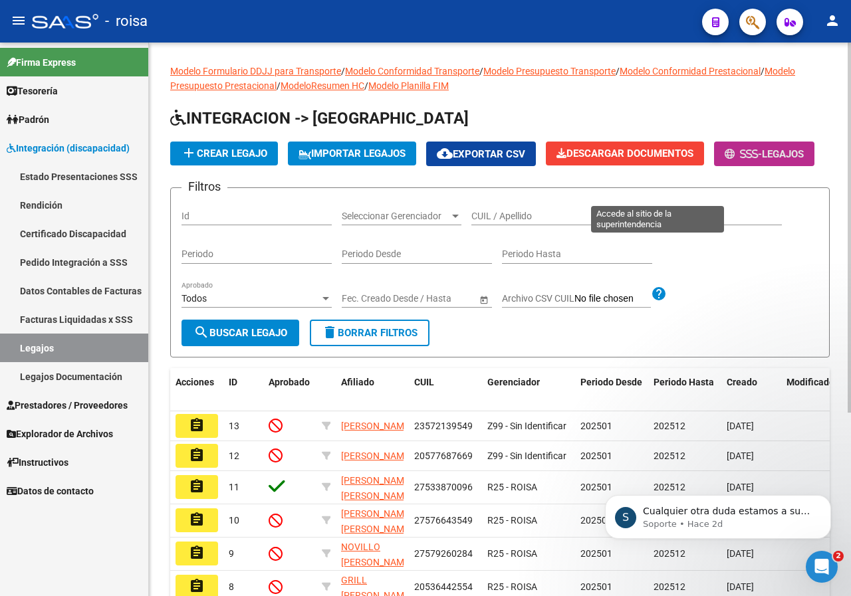
click at [762, 160] on span "Legajos" at bounding box center [783, 154] width 42 height 12
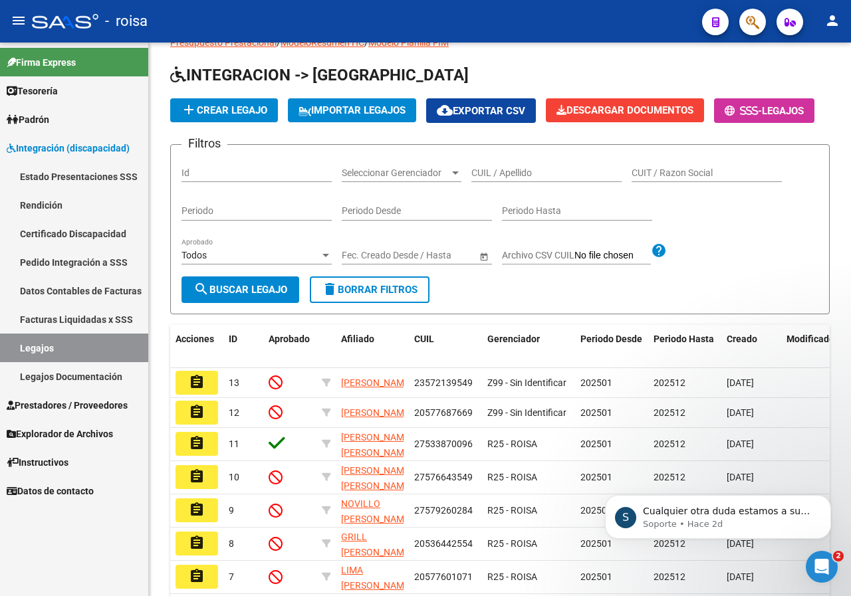
scroll to position [66, 0]
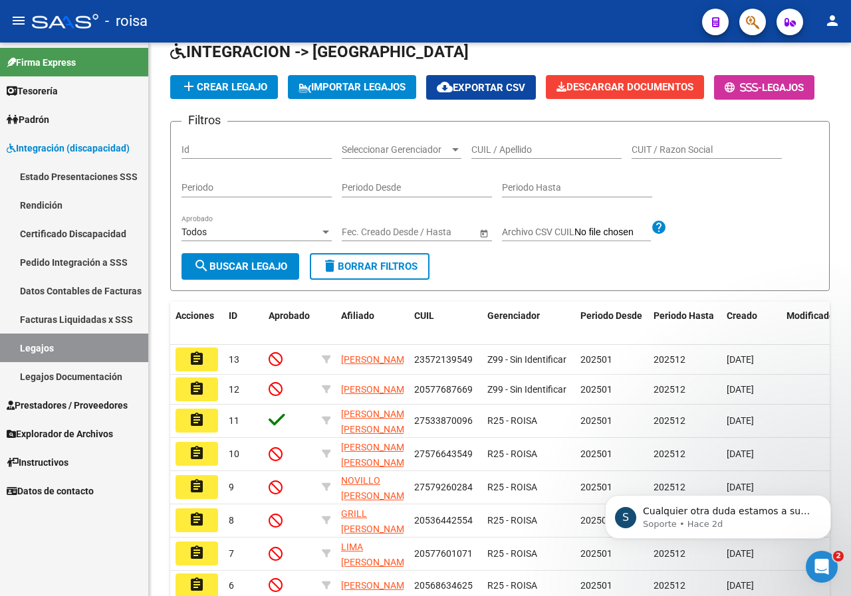
click at [89, 399] on span "Prestadores / Proveedores" at bounding box center [67, 405] width 121 height 15
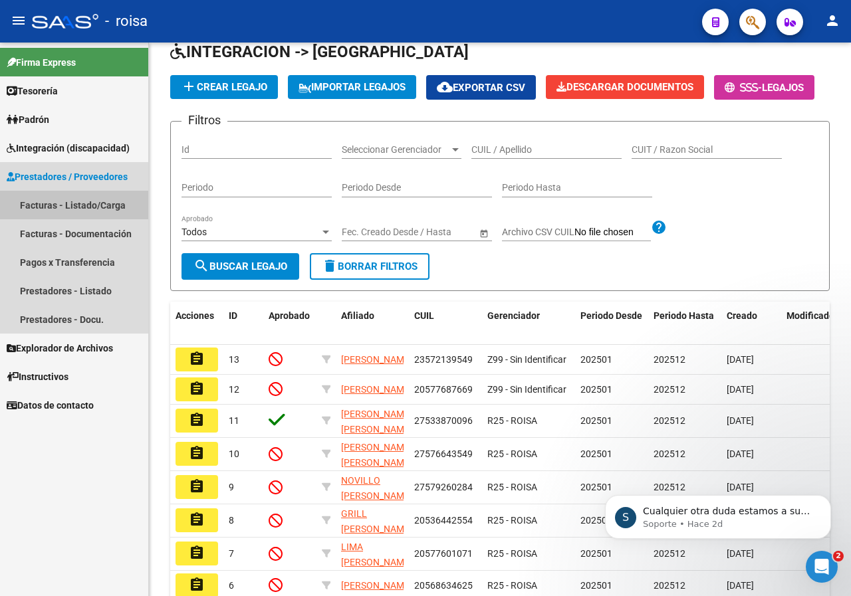
click at [94, 205] on link "Facturas - Listado/Carga" at bounding box center [74, 205] width 148 height 29
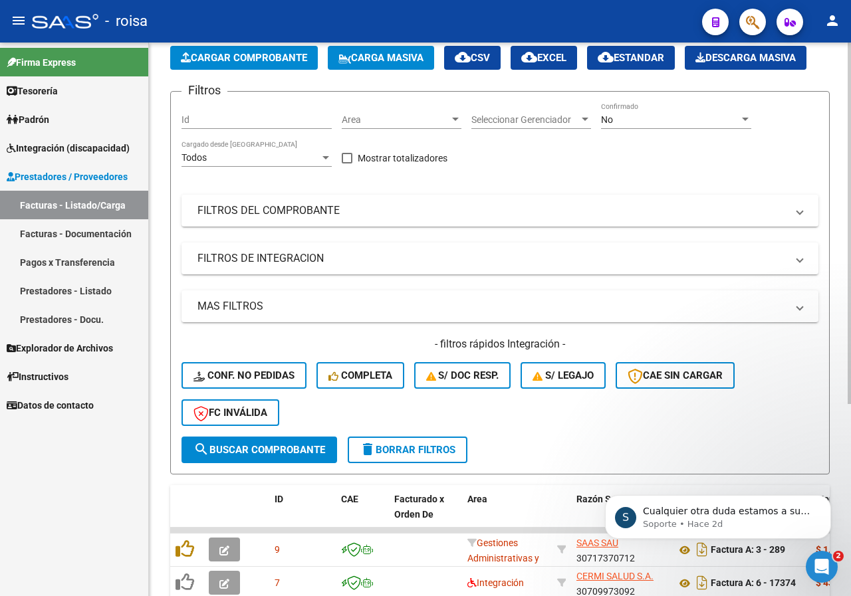
click at [241, 59] on span "Cargar Comprobante" at bounding box center [244, 58] width 126 height 12
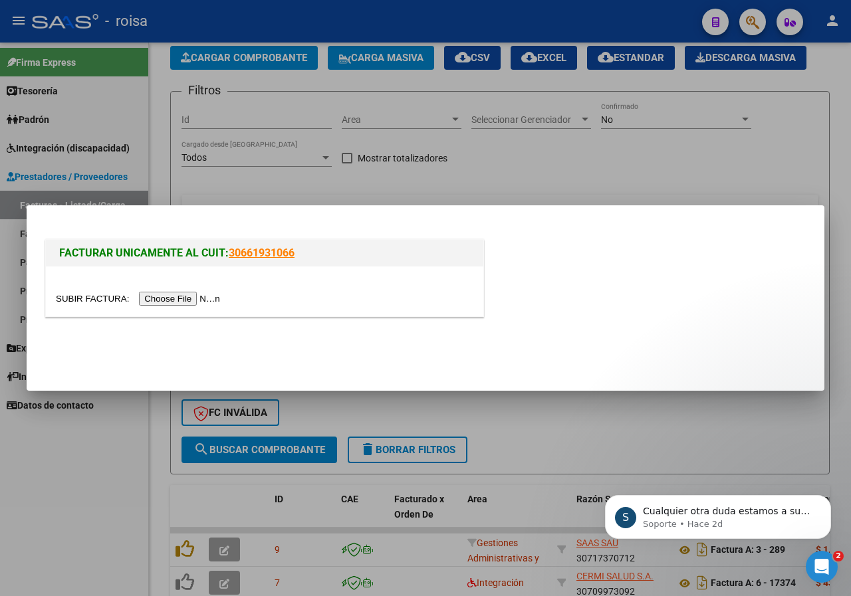
click at [673, 172] on div at bounding box center [425, 298] width 851 height 596
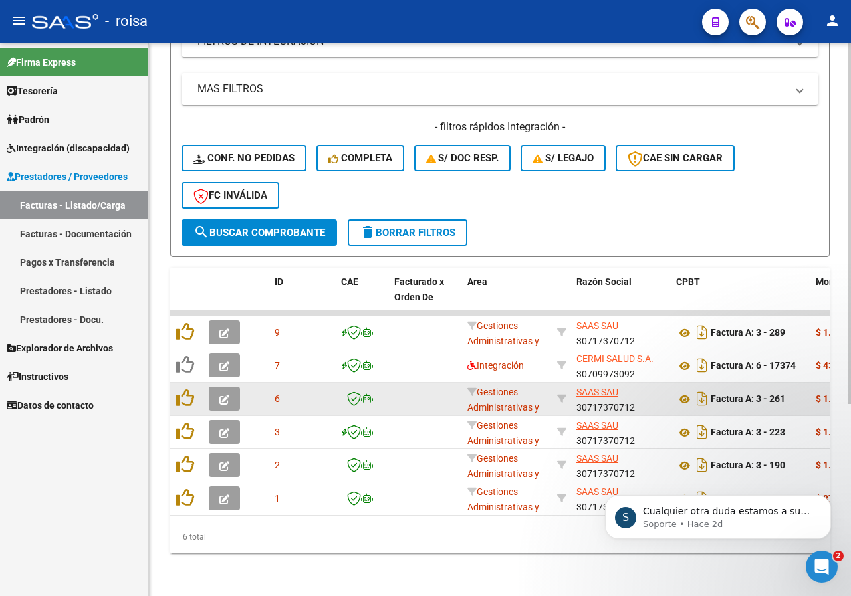
scroll to position [3, 0]
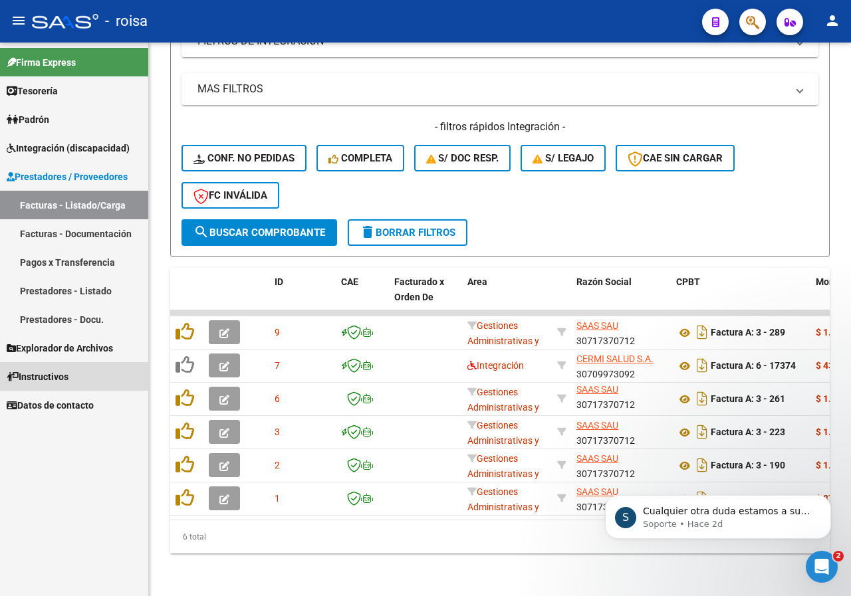
click at [68, 377] on span "Instructivos" at bounding box center [38, 377] width 62 height 15
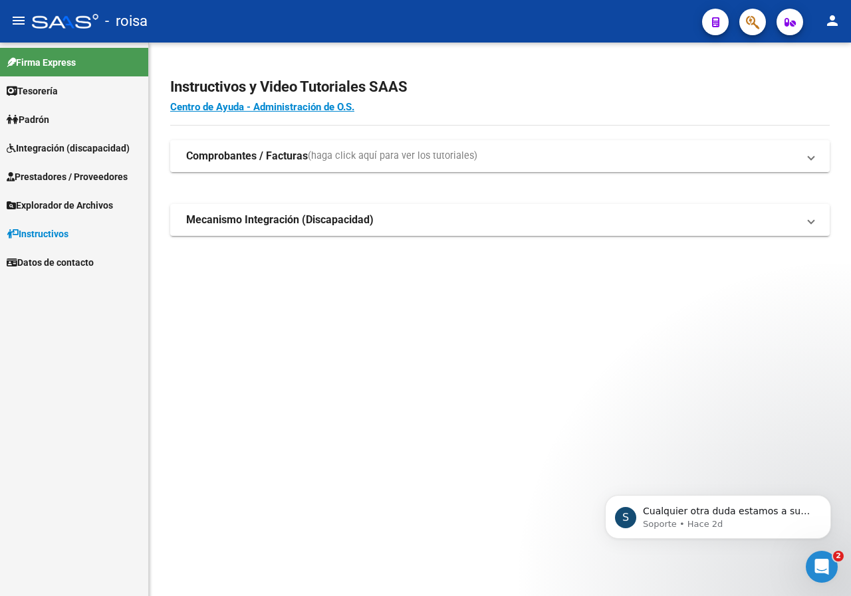
click at [216, 154] on strong "Comprobantes / Facturas" at bounding box center [247, 156] width 122 height 15
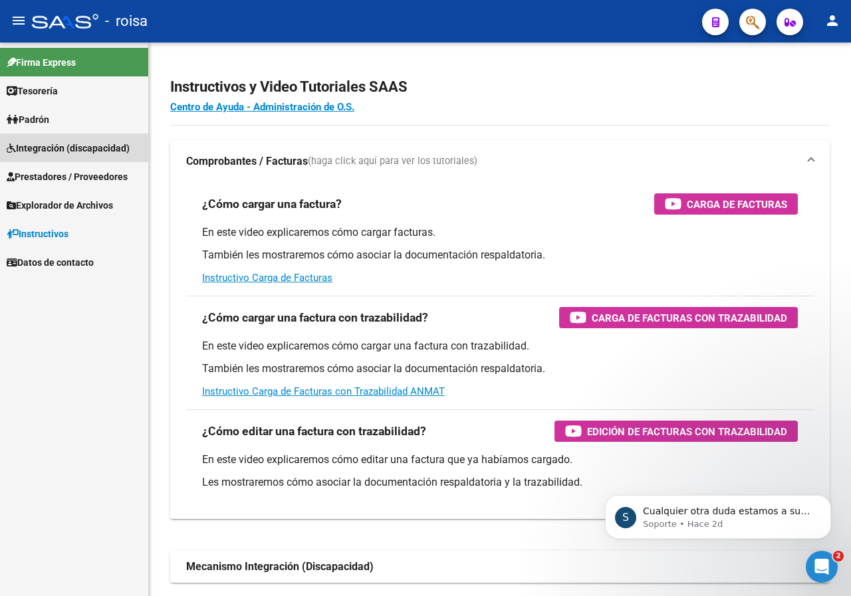
click at [121, 148] on span "Integración (discapacidad)" at bounding box center [68, 148] width 123 height 15
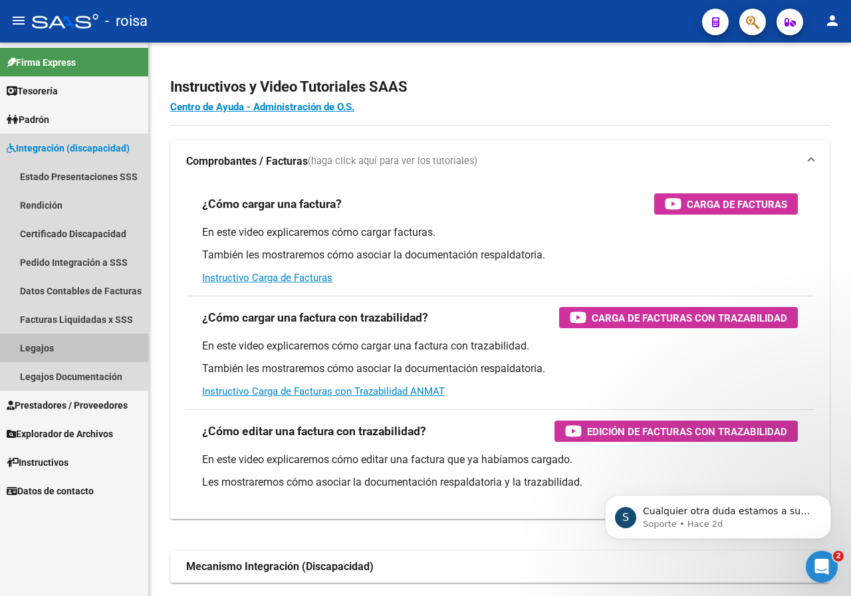
click at [31, 343] on link "Legajos" at bounding box center [74, 348] width 148 height 29
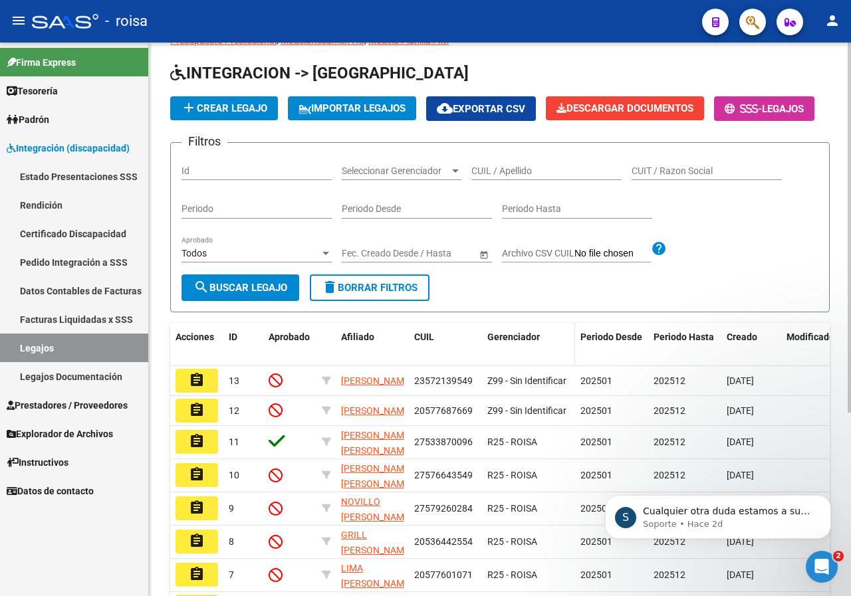
scroll to position [66, 0]
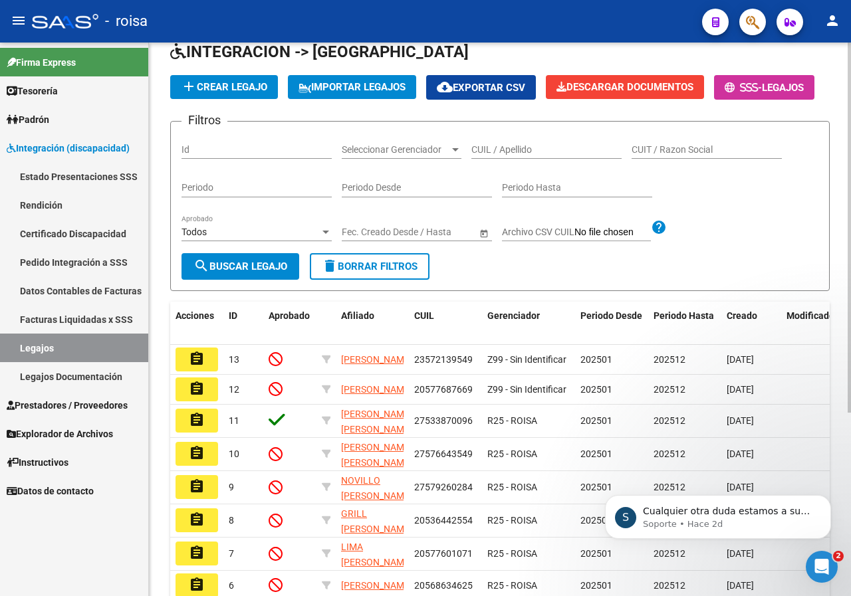
click at [298, 93] on span "IMPORTAR LEGAJOS" at bounding box center [351, 87] width 107 height 12
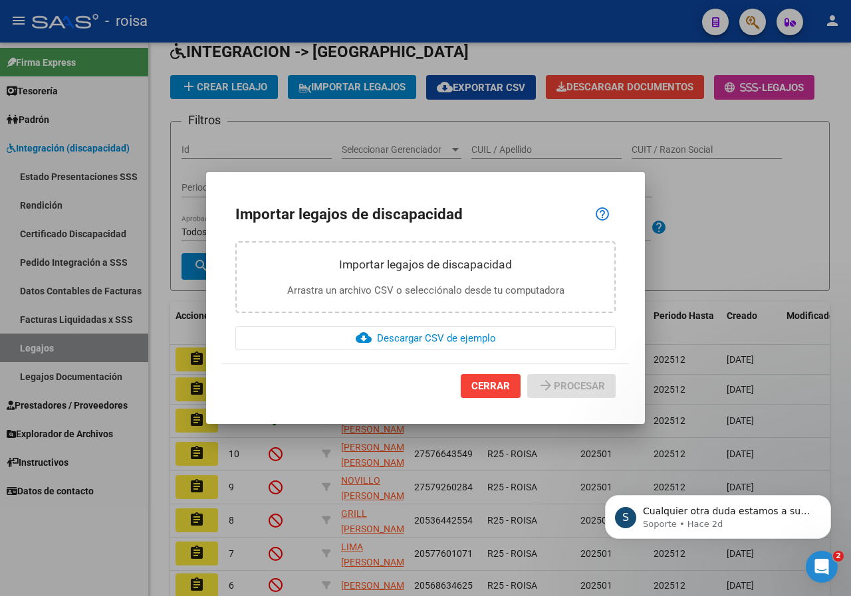
click at [724, 259] on div at bounding box center [425, 298] width 851 height 596
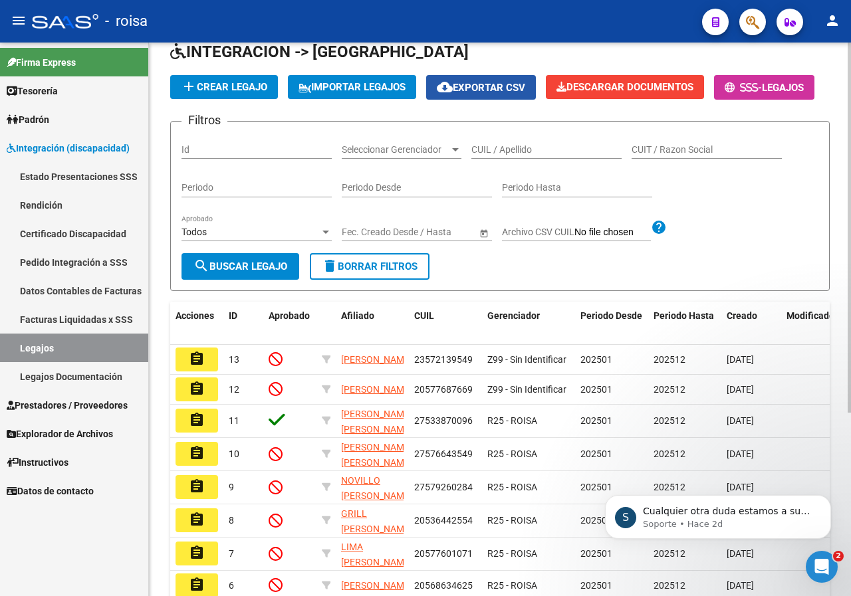
click at [437, 94] on span "cloud_download Exportar CSV" at bounding box center [481, 88] width 88 height 12
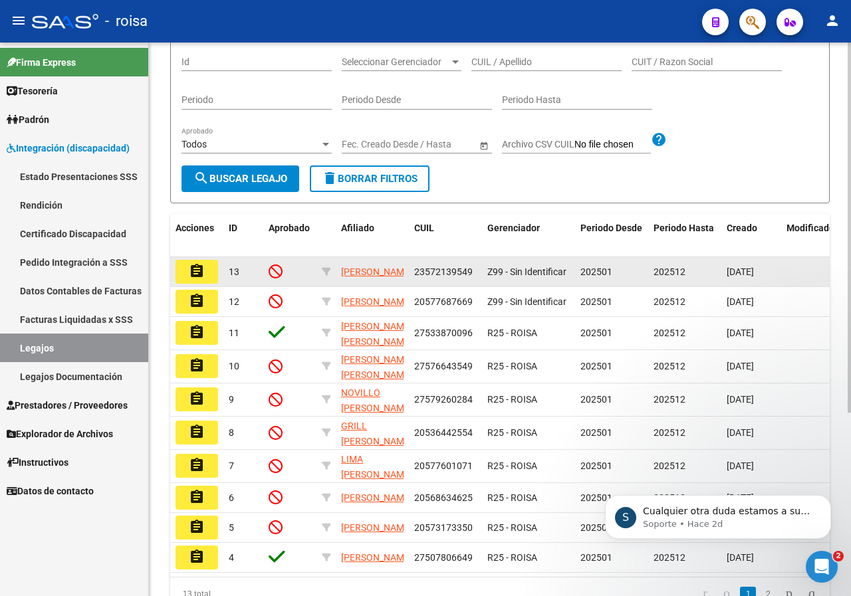
scroll to position [141, 0]
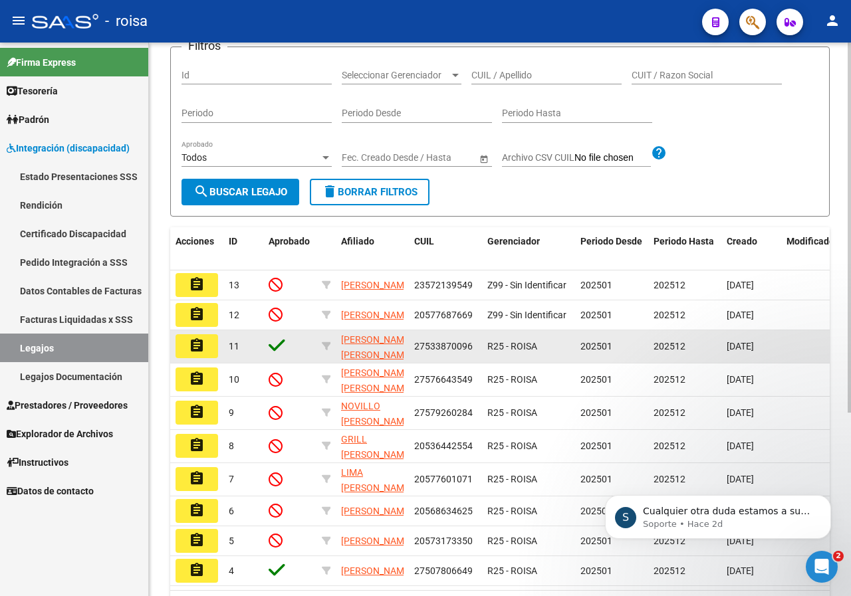
drag, startPoint x: 471, startPoint y: 387, endPoint x: 409, endPoint y: 387, distance: 61.8
click at [409, 363] on datatable-body-cell "27533870096" at bounding box center [445, 346] width 73 height 33
copy span "27533870096"
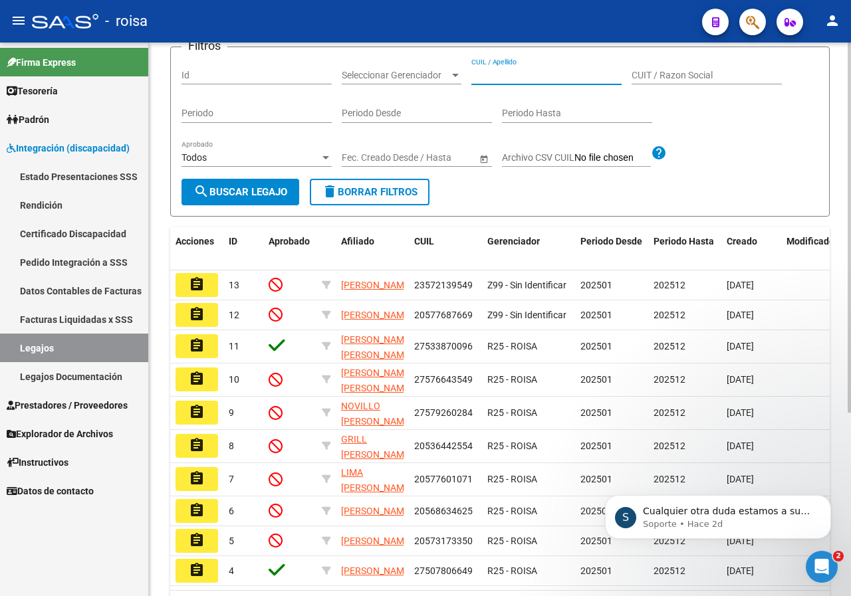
paste input "27533870096"
type input "27533870096"
click at [232, 198] on span "search Buscar Legajo" at bounding box center [240, 192] width 94 height 12
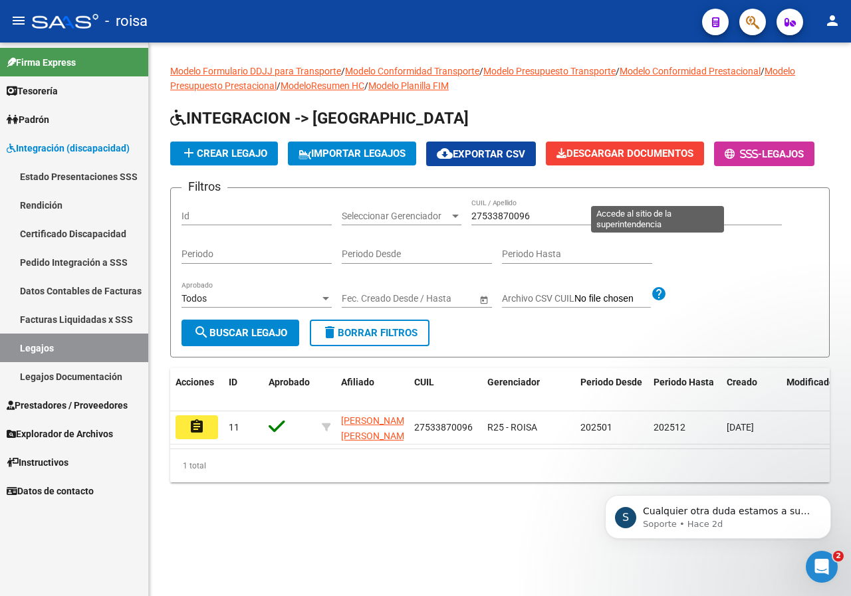
scroll to position [0, 0]
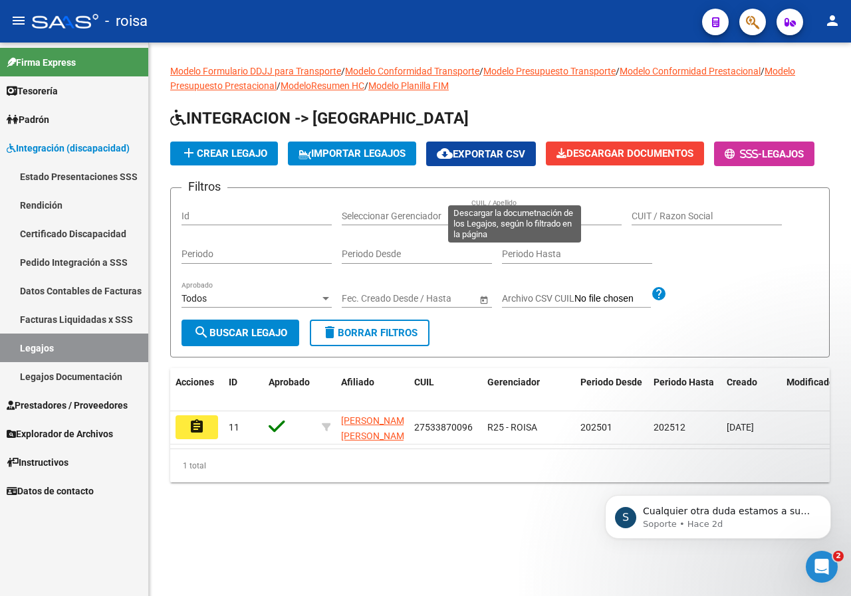
click at [564, 160] on span "Descargar Documentos" at bounding box center [624, 154] width 137 height 12
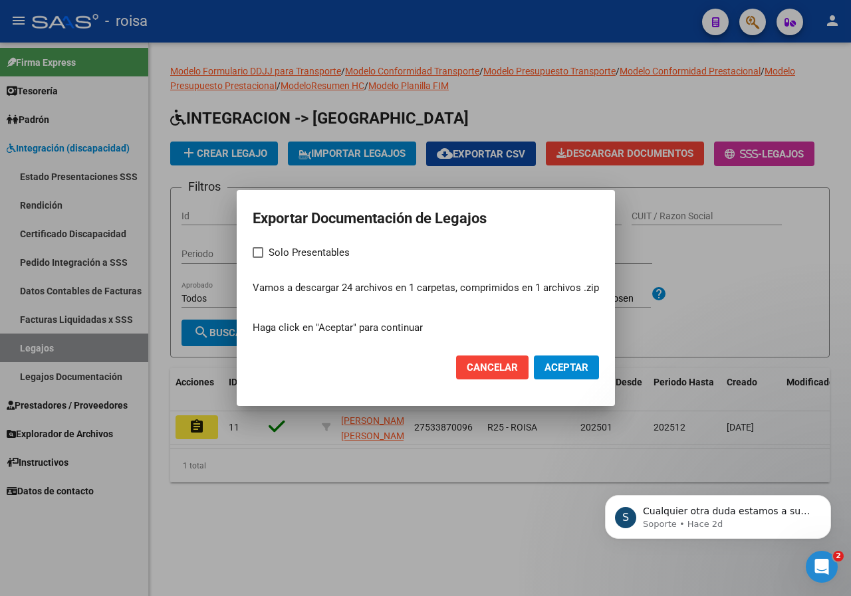
click at [564, 368] on span "Aceptar" at bounding box center [566, 368] width 44 height 12
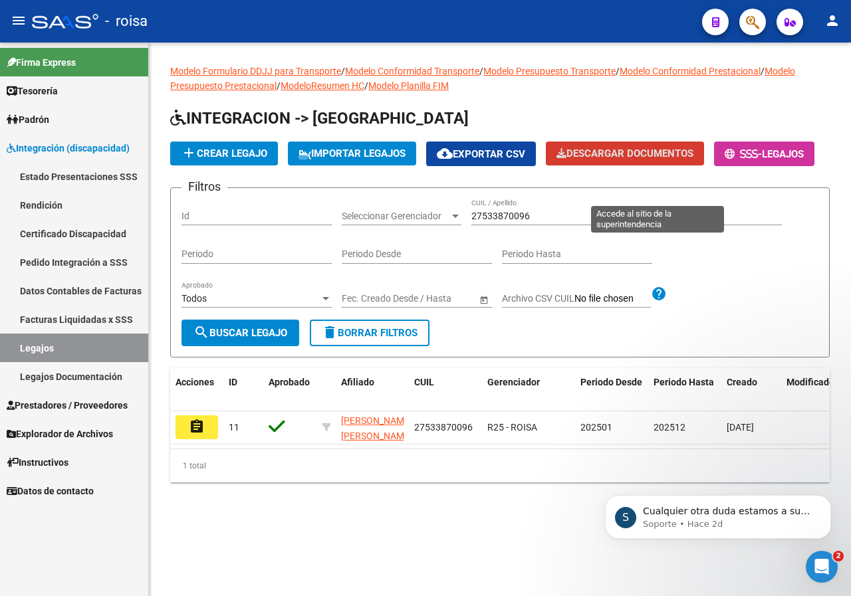
click at [762, 160] on span "Legajos" at bounding box center [783, 154] width 42 height 12
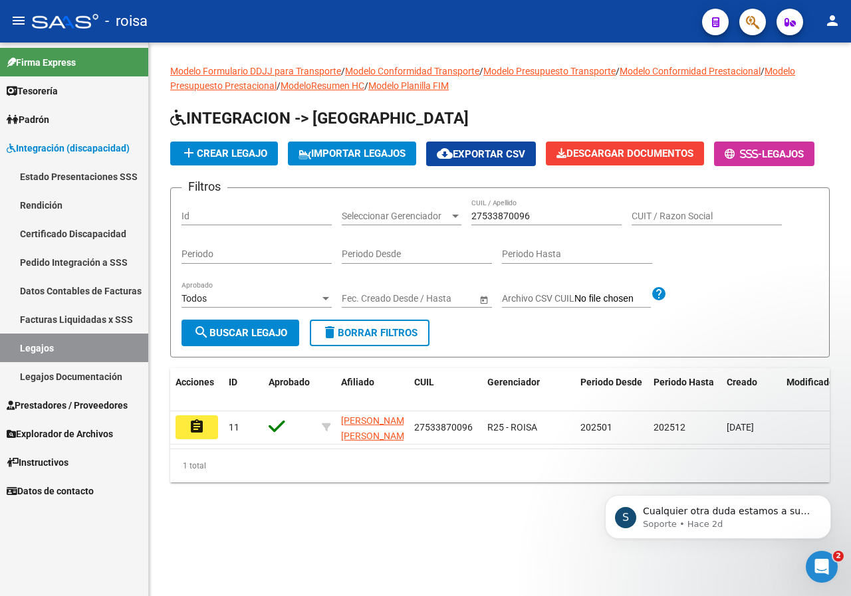
click at [117, 408] on span "Prestadores / Proveedores" at bounding box center [67, 405] width 121 height 15
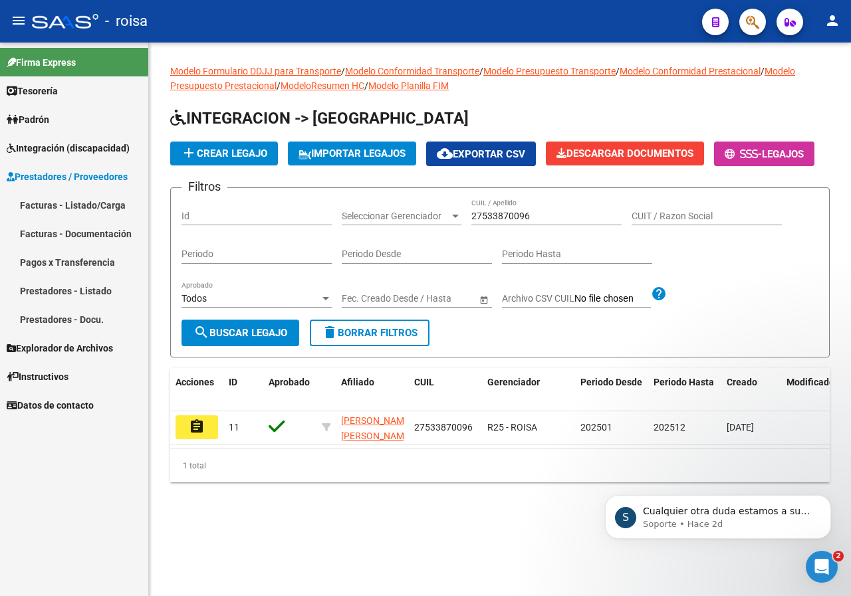
click at [76, 208] on link "Facturas - Listado/Carga" at bounding box center [74, 205] width 148 height 29
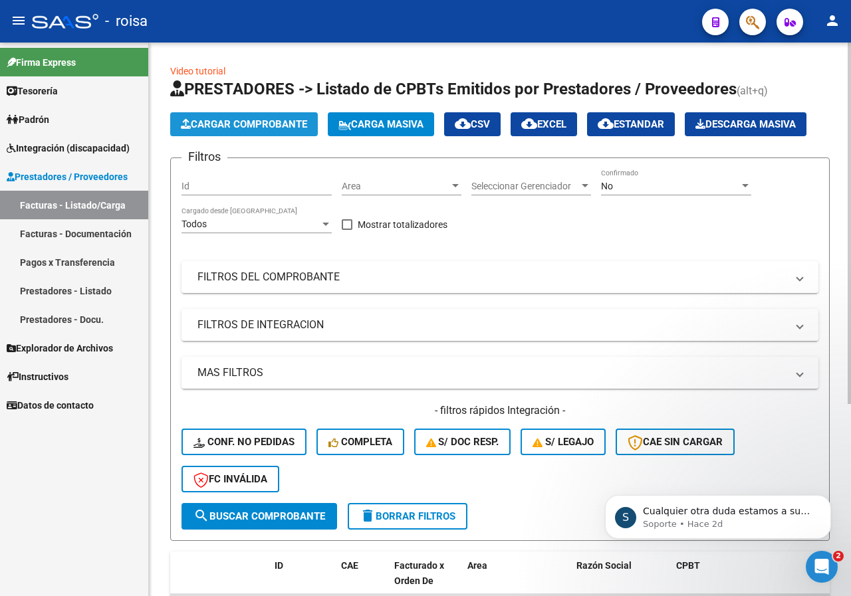
click at [278, 120] on span "Cargar Comprobante" at bounding box center [244, 124] width 126 height 12
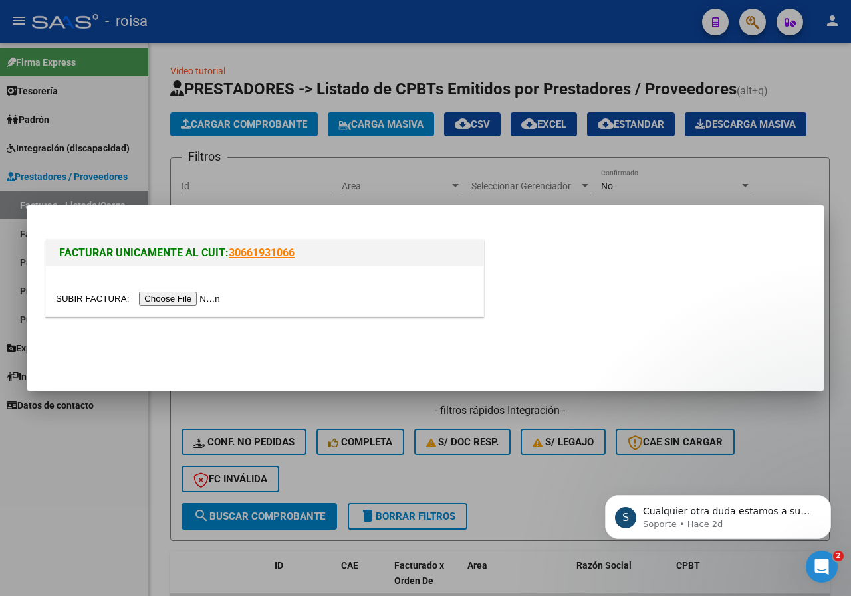
click at [800, 164] on div at bounding box center [425, 298] width 851 height 596
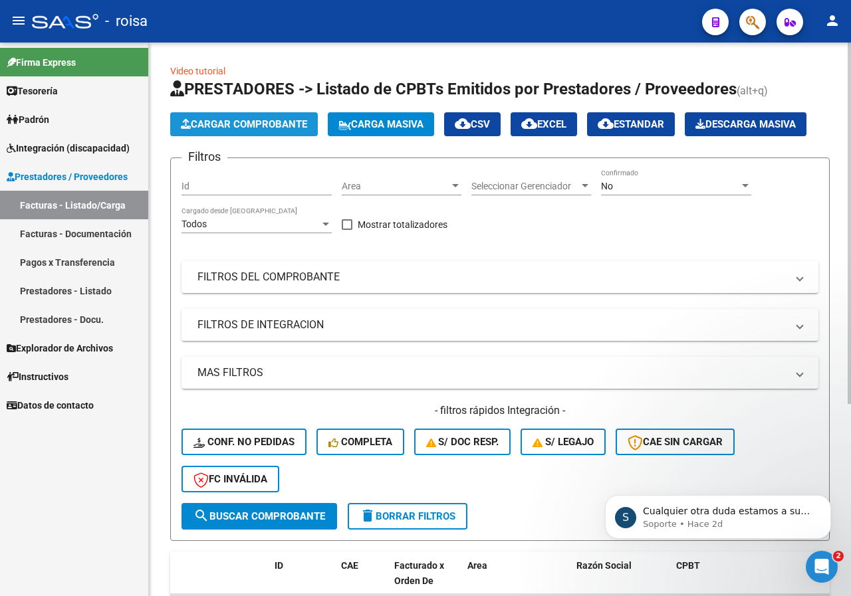
click at [278, 127] on span "Cargar Comprobante" at bounding box center [244, 124] width 126 height 12
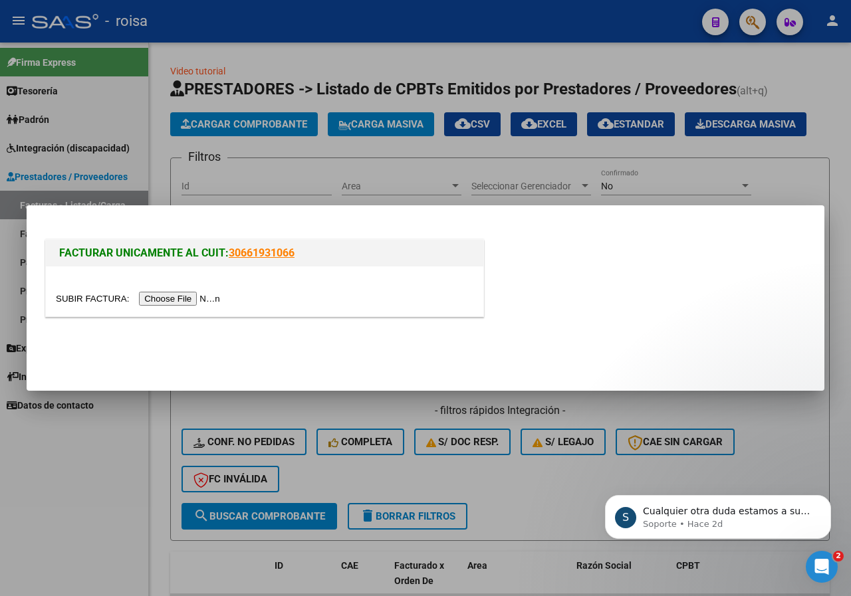
click at [789, 164] on div at bounding box center [425, 298] width 851 height 596
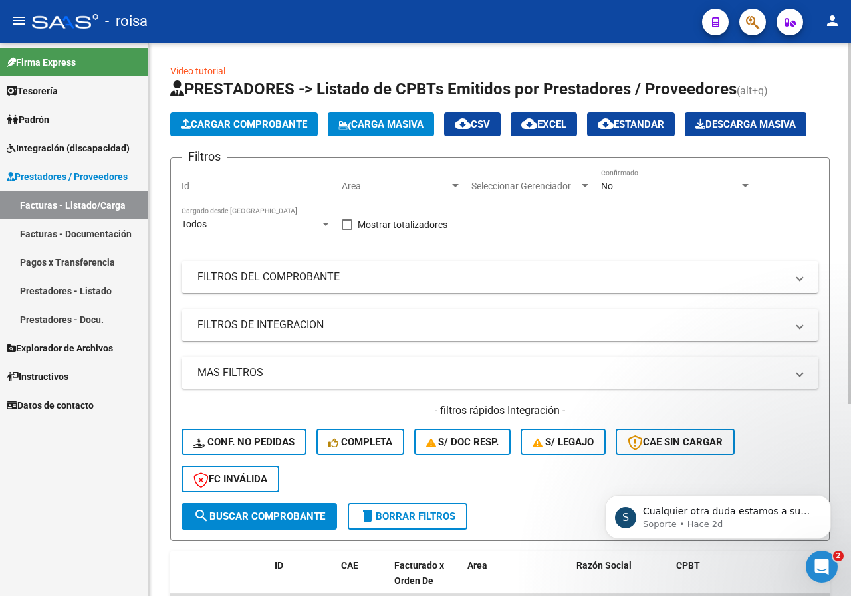
click at [518, 243] on div "Filtros Id Area Area Seleccionar Gerenciador Seleccionar Gerenciador No Confirm…" at bounding box center [499, 336] width 637 height 334
click at [609, 232] on div "Filtros Id Area Area Seleccionar Gerenciador Seleccionar Gerenciador No Confirm…" at bounding box center [499, 336] width 637 height 334
click at [837, 18] on mat-icon "person" at bounding box center [832, 21] width 16 height 16
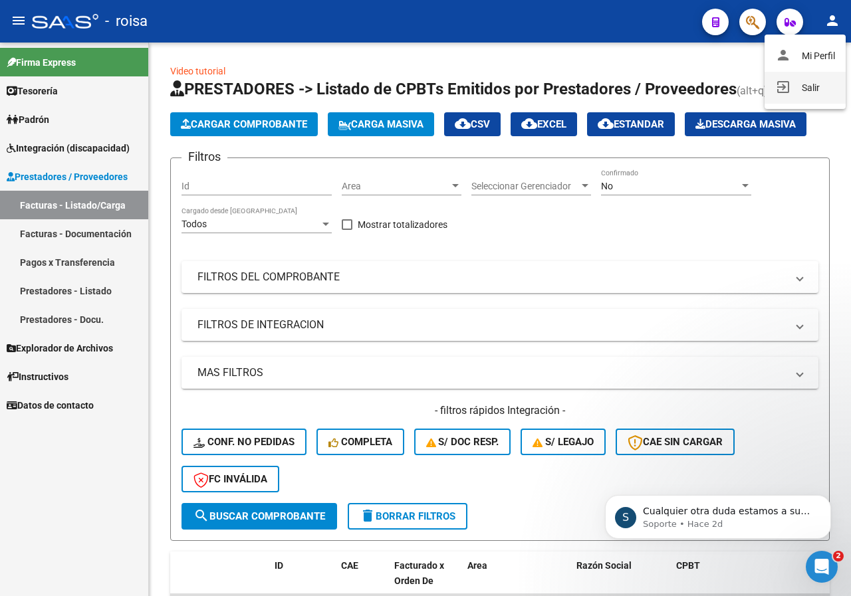
click at [809, 89] on button "exit_to_app Salir" at bounding box center [804, 88] width 81 height 32
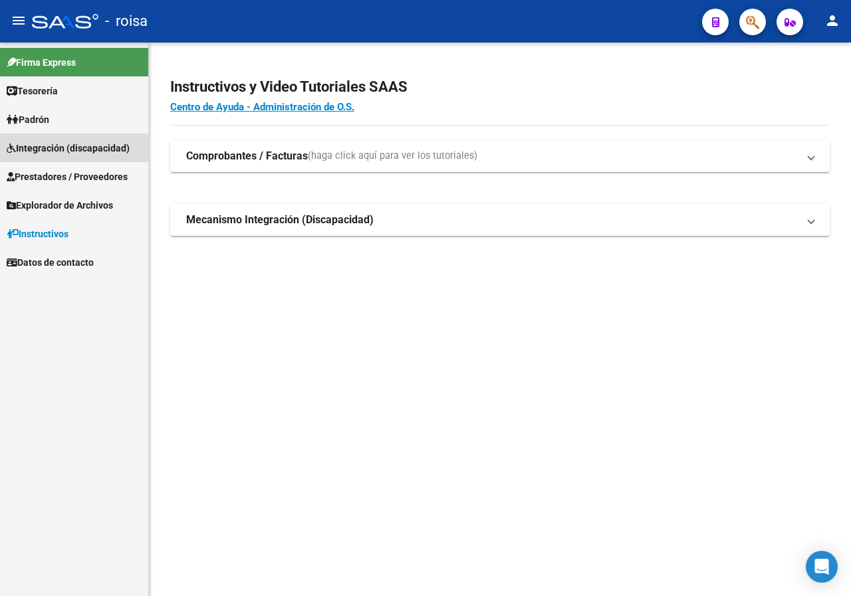
click at [91, 153] on span "Integración (discapacidad)" at bounding box center [68, 148] width 123 height 15
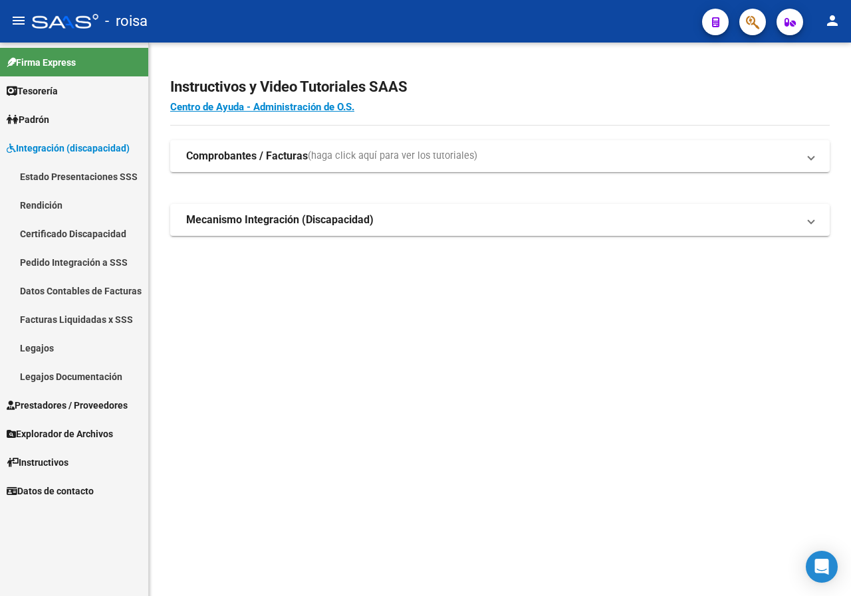
click at [40, 342] on link "Legajos" at bounding box center [74, 348] width 148 height 29
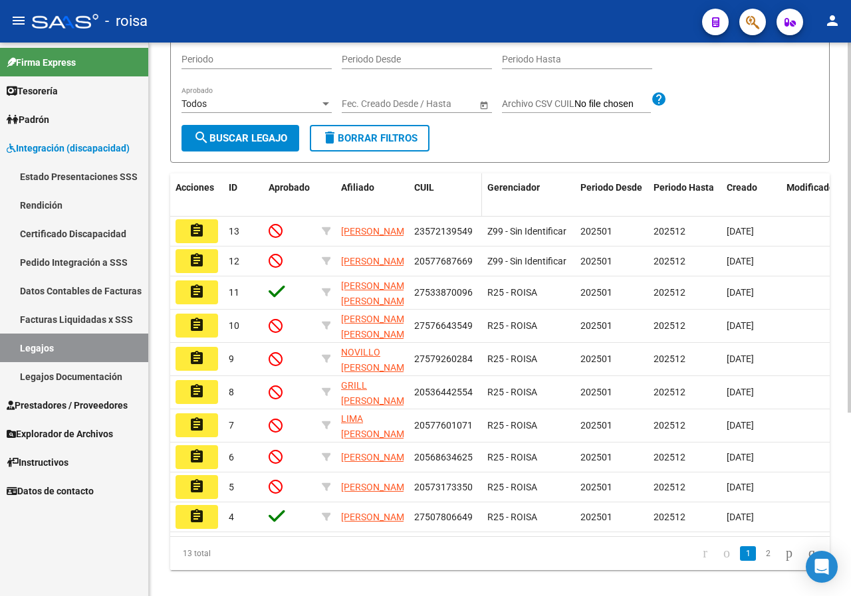
scroll to position [199, 0]
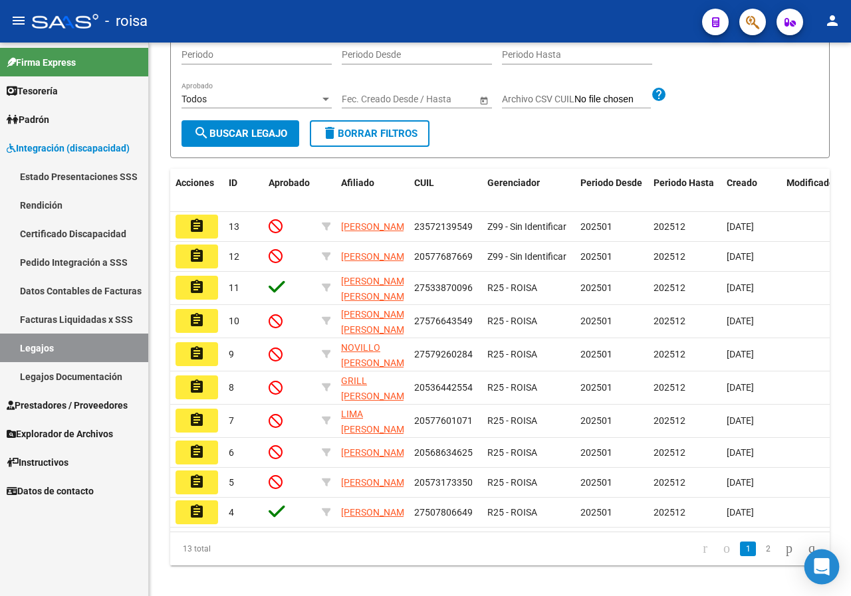
click at [822, 572] on icon "Open Intercom Messenger" at bounding box center [821, 566] width 17 height 17
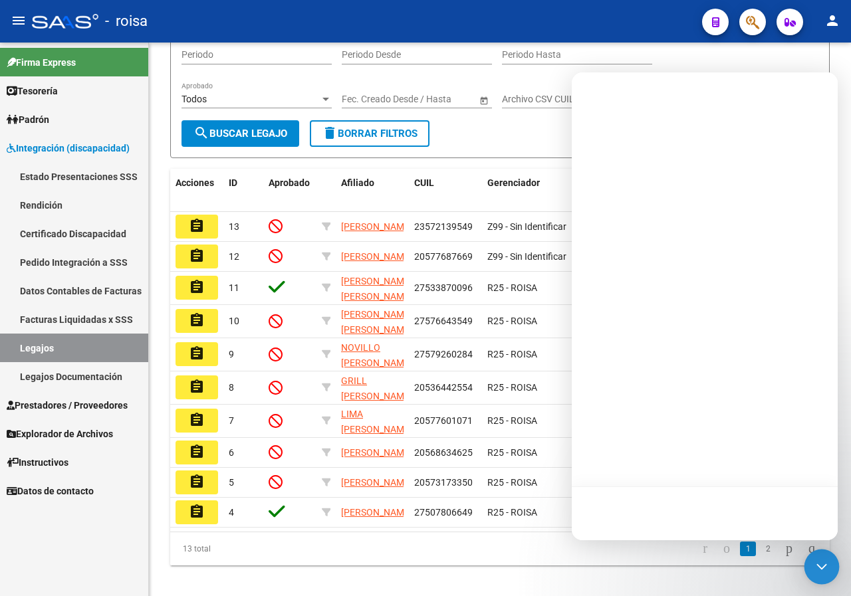
scroll to position [0, 0]
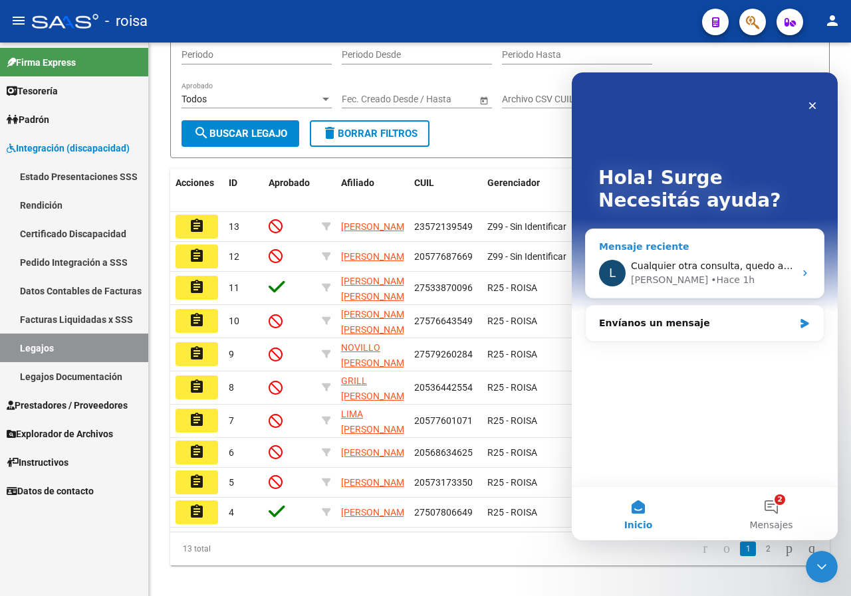
click at [715, 271] on span "Cualquier otra consulta, quedo a disposición." at bounding box center [736, 266] width 210 height 11
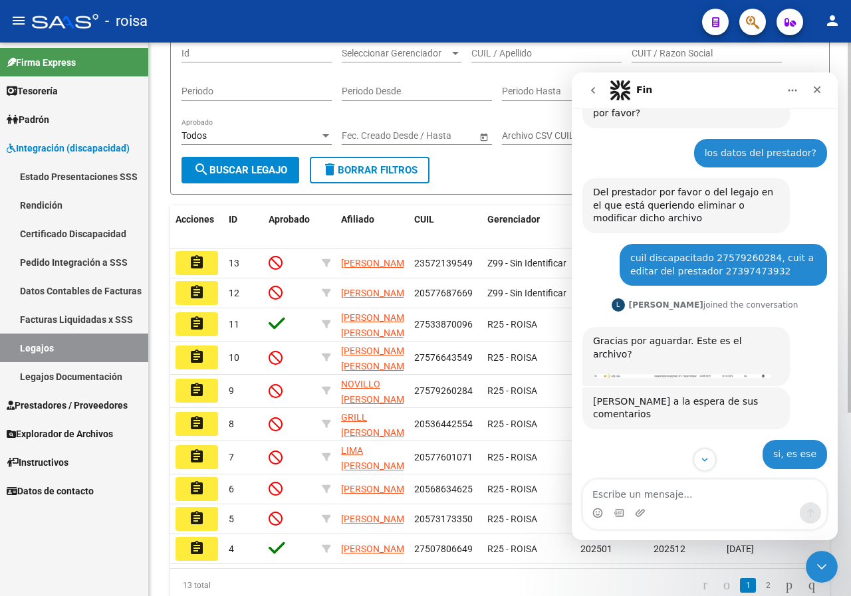
scroll to position [133, 0]
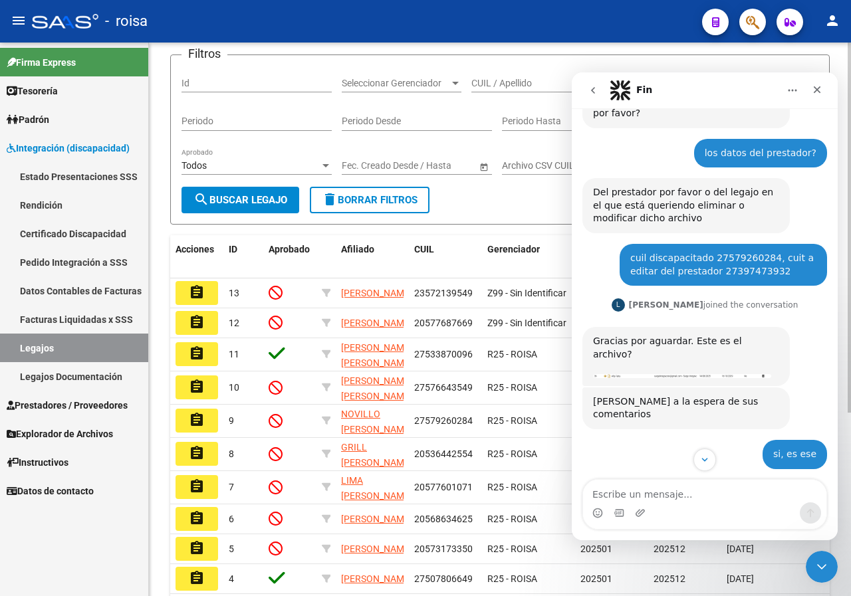
click at [504, 92] on div "CUIL / Apellido" at bounding box center [546, 79] width 150 height 27
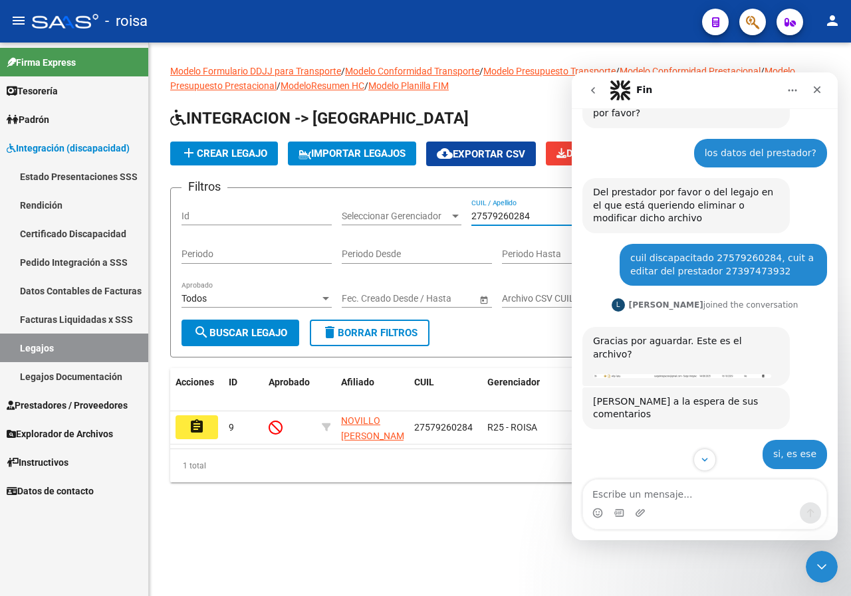
scroll to position [0, 0]
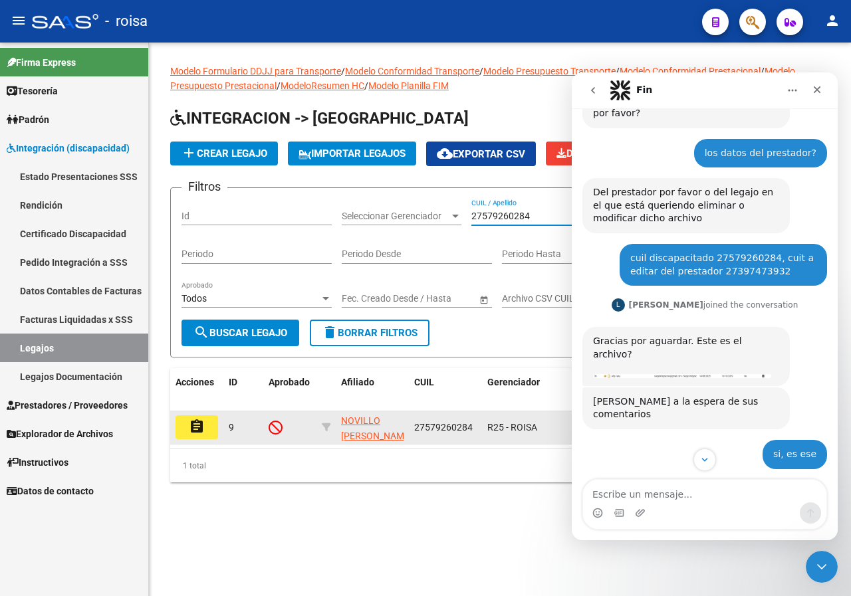
type input "27579260284"
click at [199, 435] on mat-icon "assignment" at bounding box center [197, 427] width 16 height 16
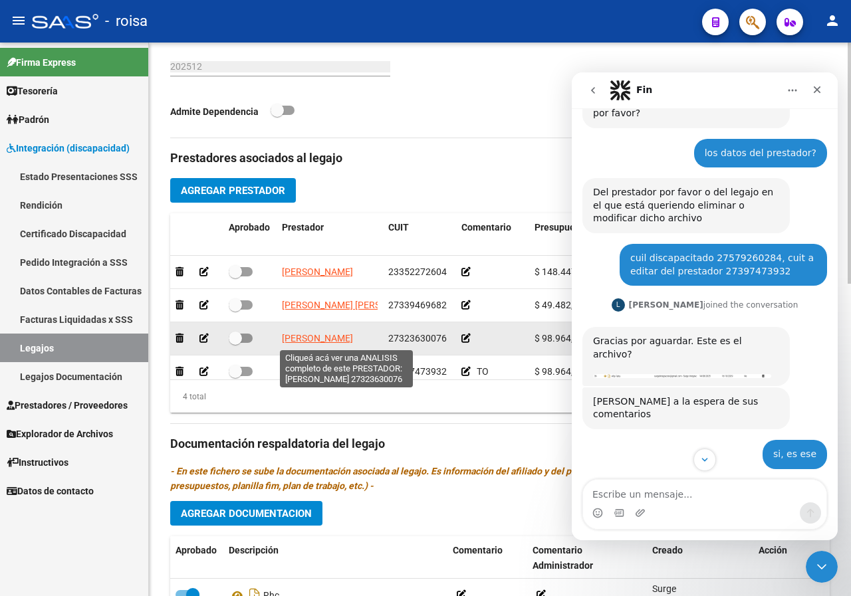
scroll to position [24, 0]
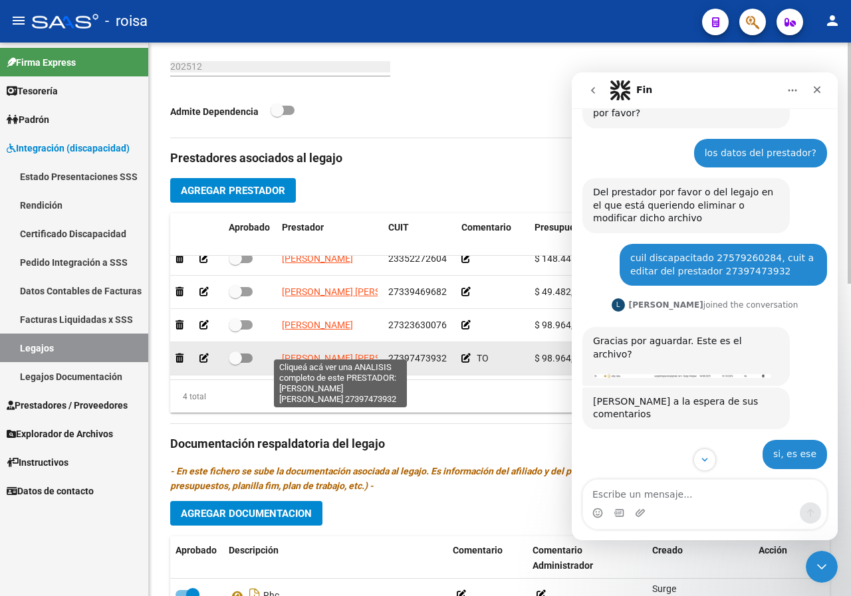
click at [352, 353] on span "[PERSON_NAME] [PERSON_NAME]" at bounding box center [354, 358] width 144 height 11
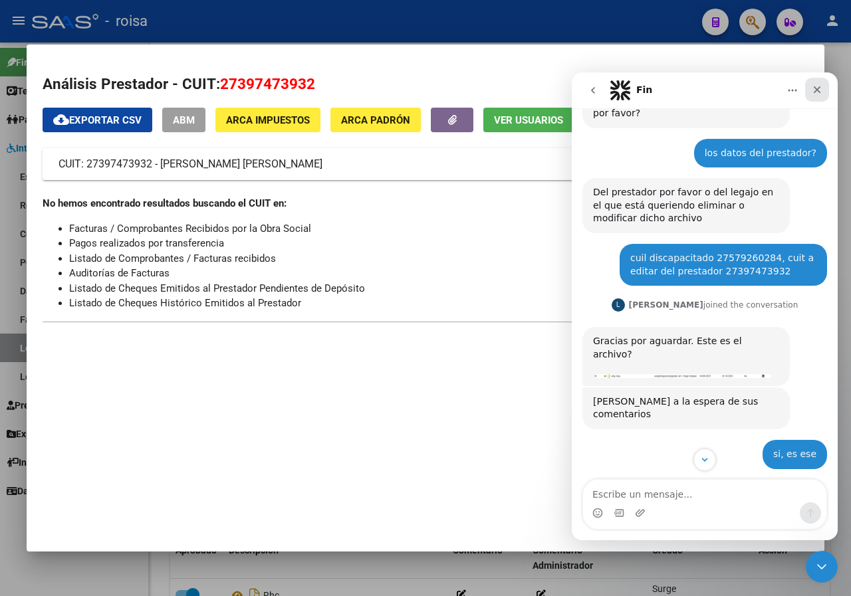
click at [811, 88] on icon "Cerrar" at bounding box center [816, 89] width 11 height 11
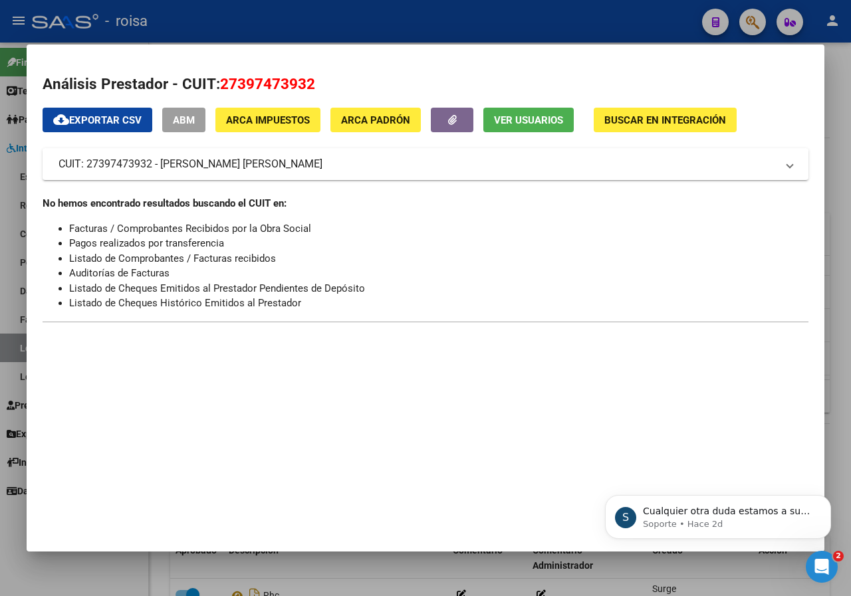
scroll to position [1573, 0]
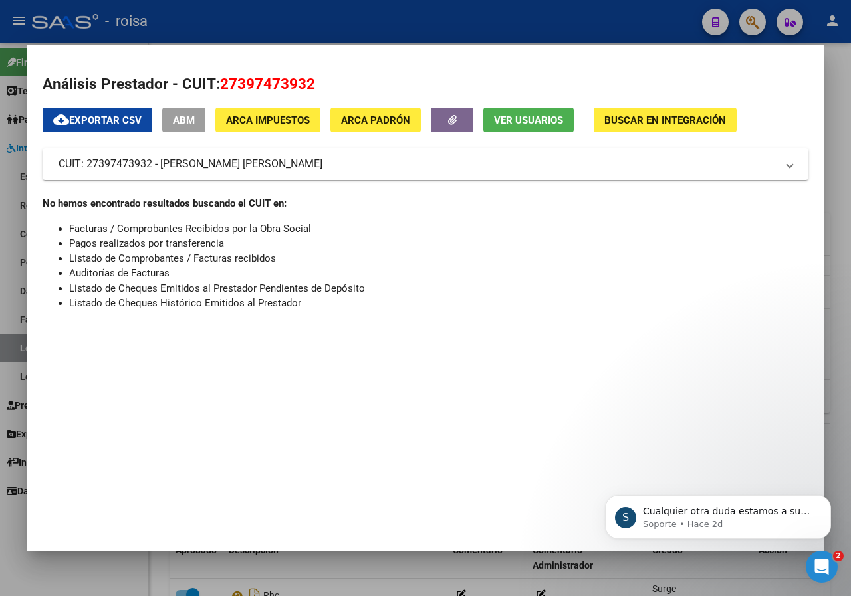
click at [840, 173] on div at bounding box center [425, 298] width 851 height 596
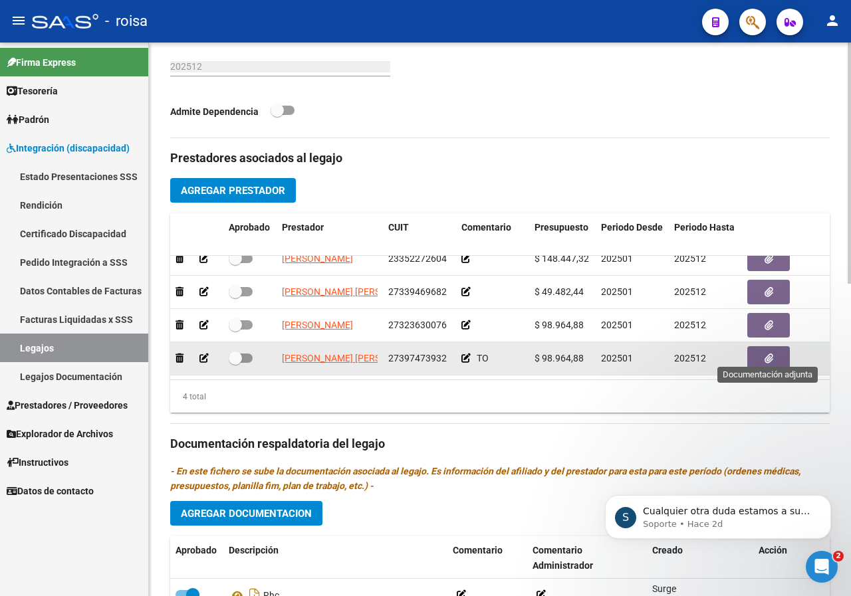
click at [772, 353] on span "button" at bounding box center [768, 359] width 9 height 12
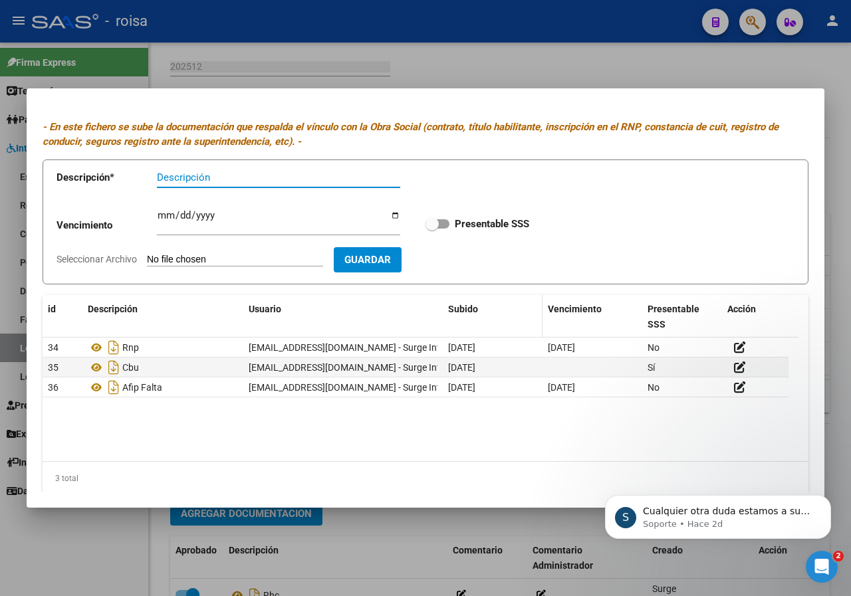
scroll to position [37, 0]
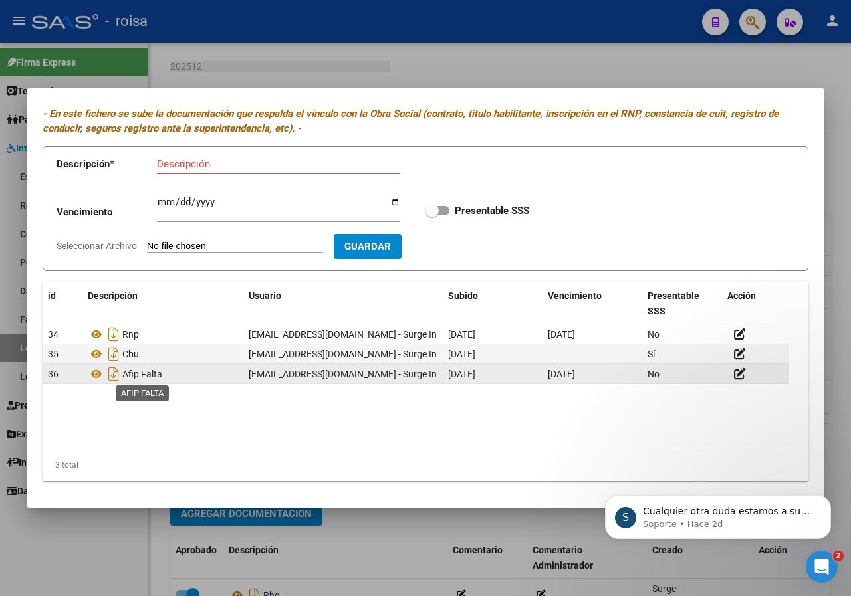
click at [143, 374] on span "Afip Falta" at bounding box center [142, 374] width 40 height 11
click at [745, 372] on icon at bounding box center [740, 374] width 12 height 13
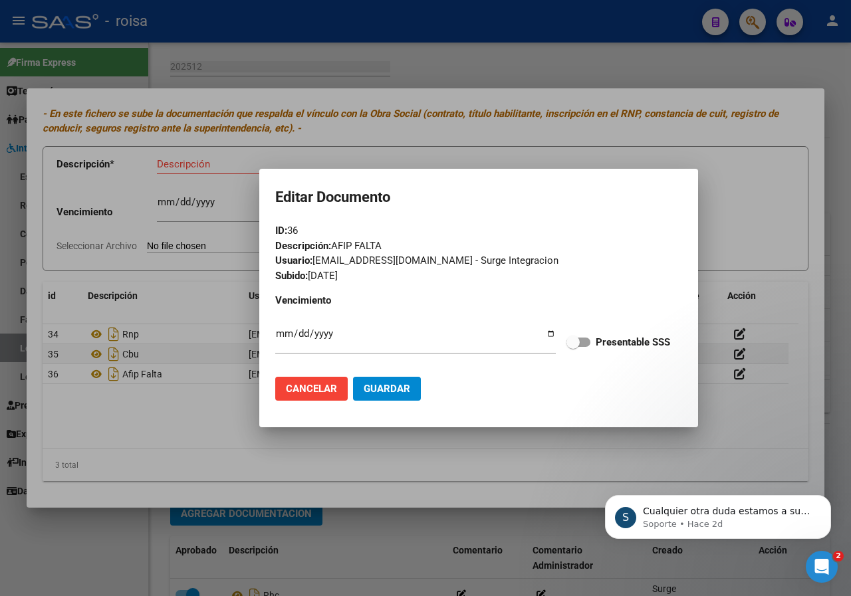
click at [653, 144] on div at bounding box center [425, 298] width 851 height 596
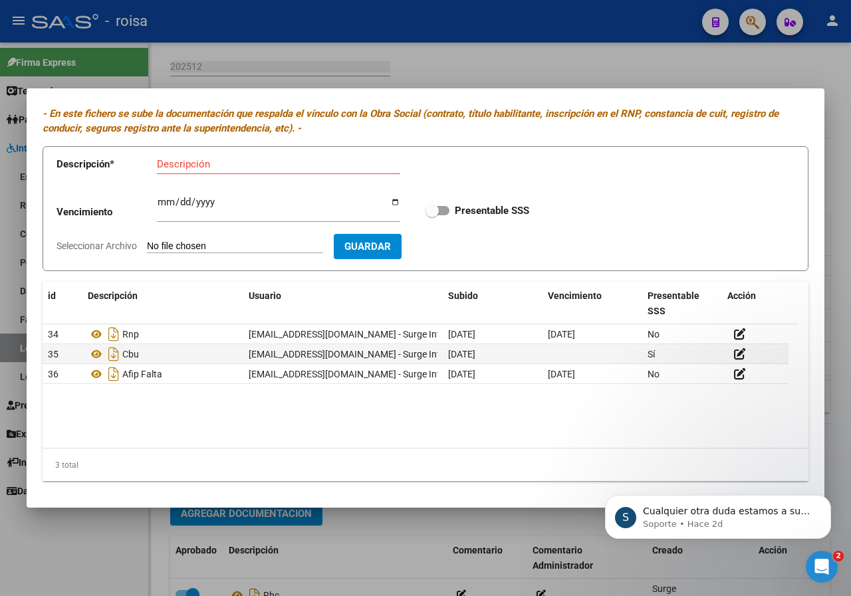
click at [831, 462] on div "S Cualquier otra duda estamos a su disposición. Soporte • Hace 2d" at bounding box center [717, 456] width 245 height 166
click at [667, 66] on div at bounding box center [425, 298] width 851 height 596
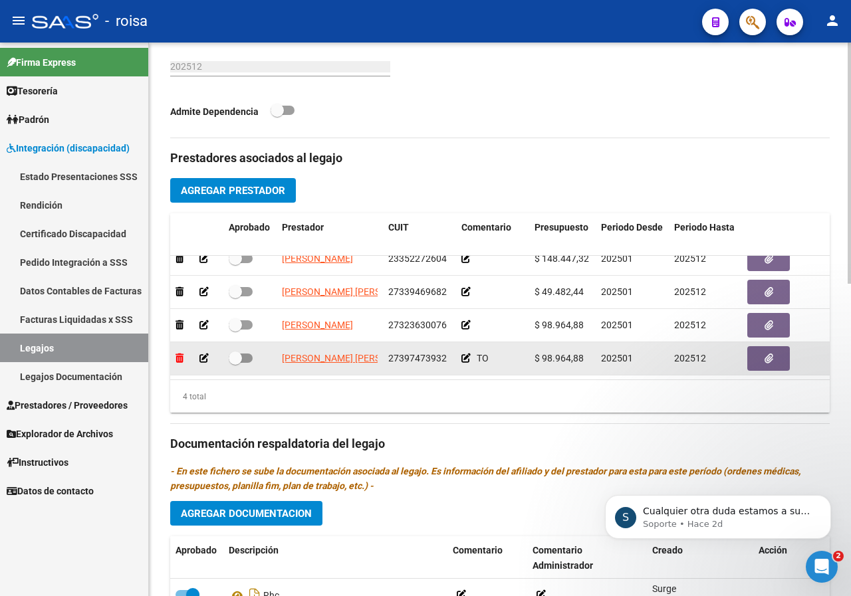
click at [178, 354] on icon at bounding box center [179, 358] width 8 height 9
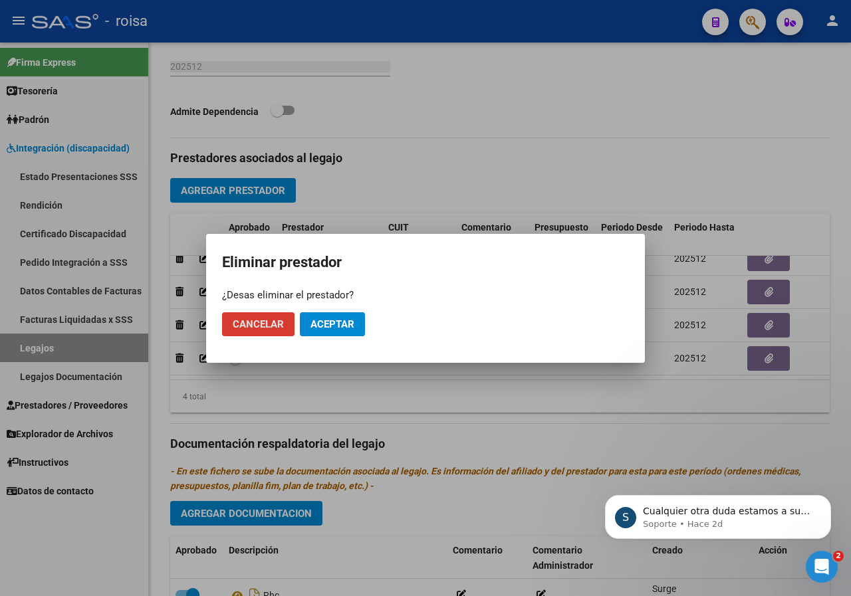
click at [322, 326] on span "Aceptar" at bounding box center [332, 324] width 44 height 12
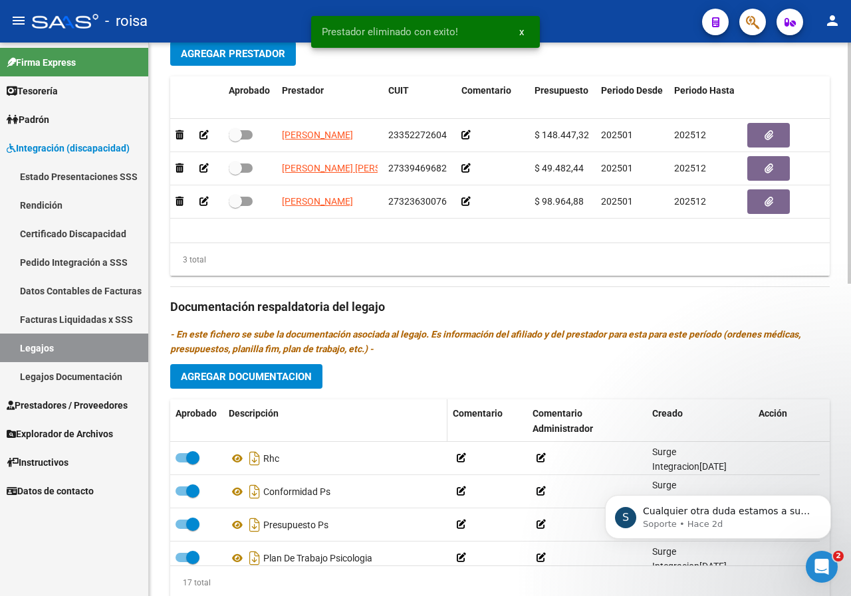
scroll to position [582, 0]
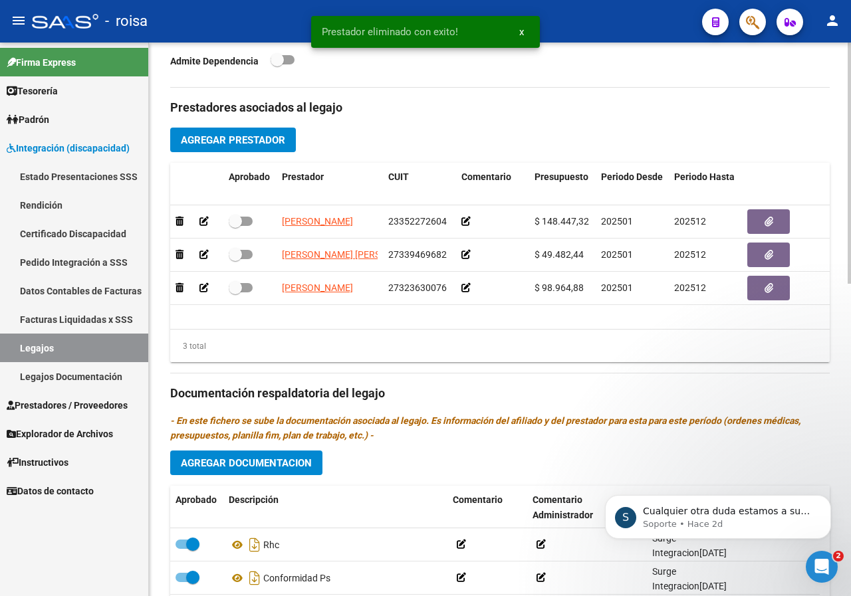
click at [244, 140] on span "Agregar Prestador" at bounding box center [233, 140] width 104 height 12
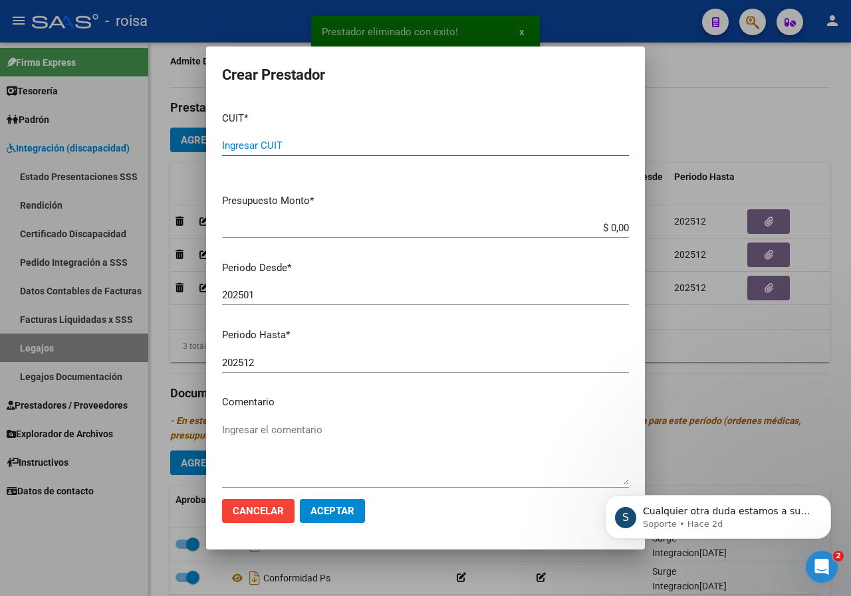
click at [304, 145] on input "Ingresar CUIT" at bounding box center [425, 146] width 407 height 12
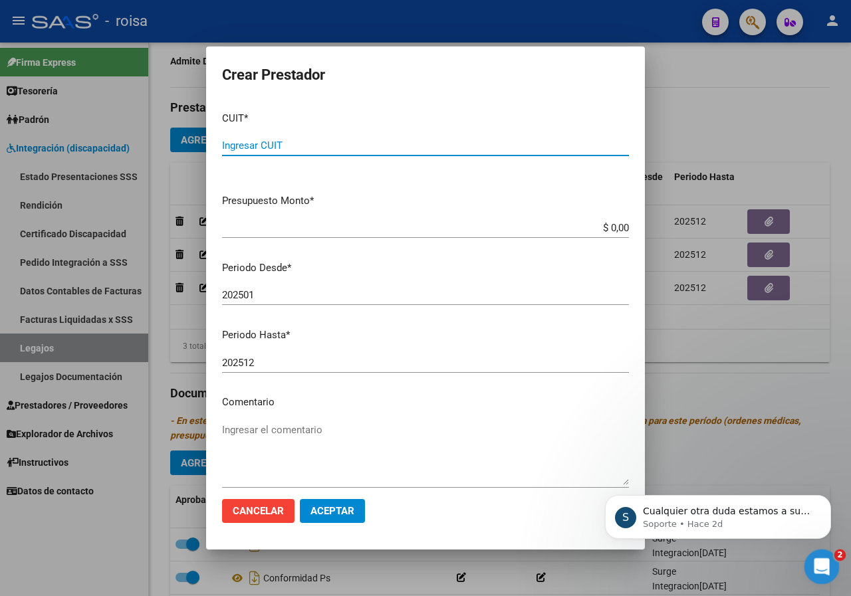
click at [827, 564] on icon "Abrir Intercom Messenger" at bounding box center [820, 565] width 22 height 22
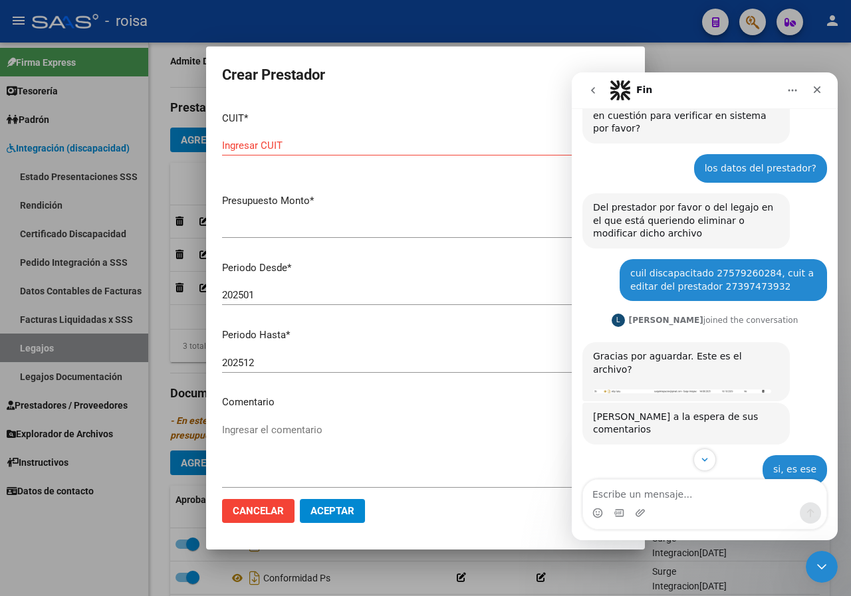
scroll to position [443, 0]
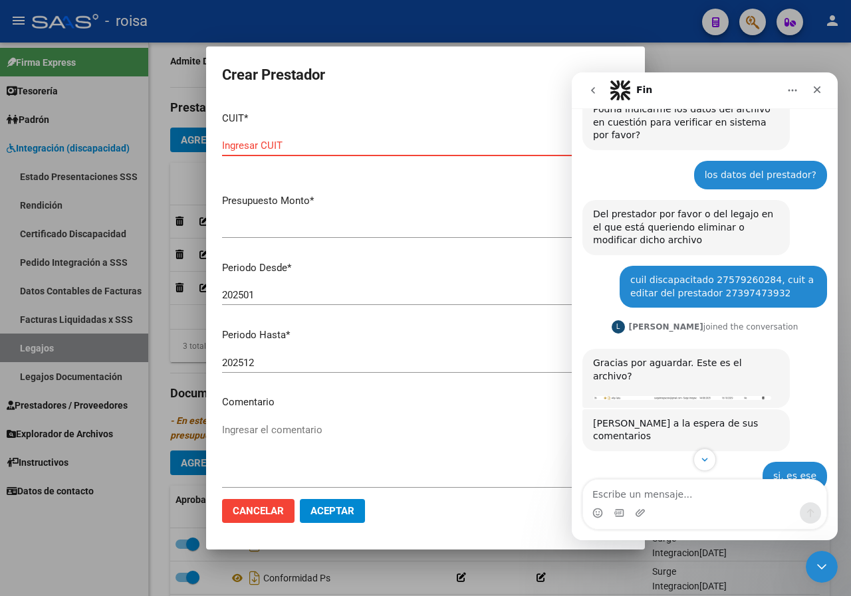
click at [253, 148] on input "Ingresar CUIT" at bounding box center [425, 146] width 407 height 12
type input "27-39747393-2"
click at [360, 220] on div "$ 0,00 Ingresar el monto" at bounding box center [425, 228] width 407 height 20
click at [813, 88] on icon "Cerrar" at bounding box center [816, 89] width 11 height 11
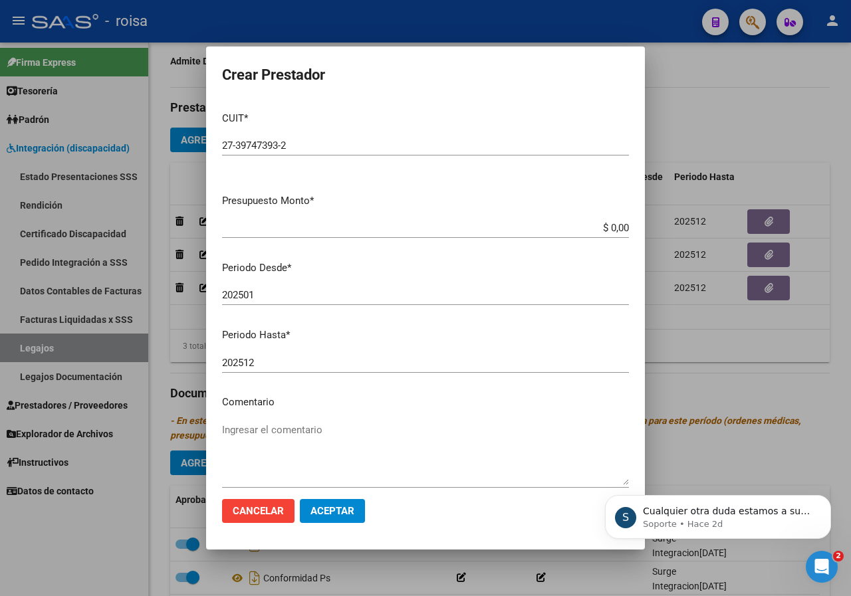
scroll to position [0, 0]
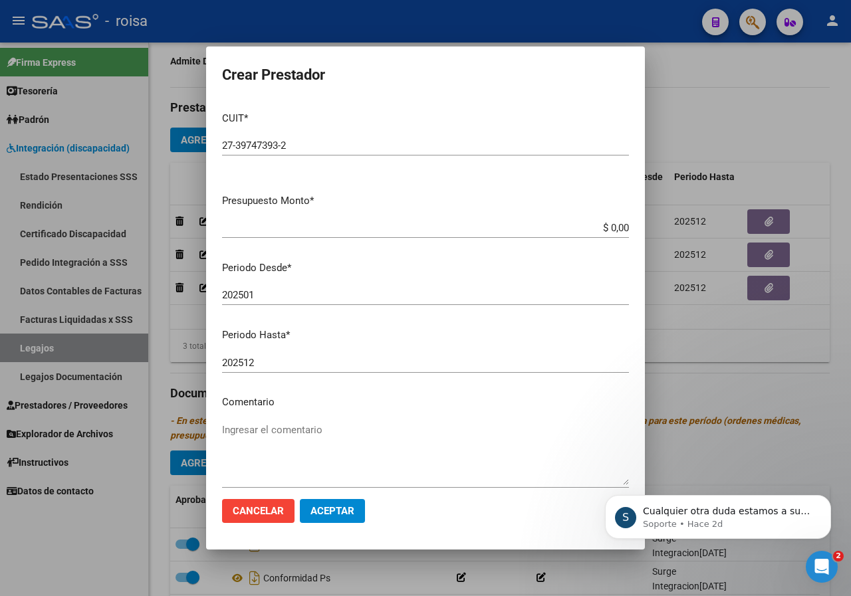
click at [343, 506] on span "Aceptar" at bounding box center [332, 511] width 44 height 12
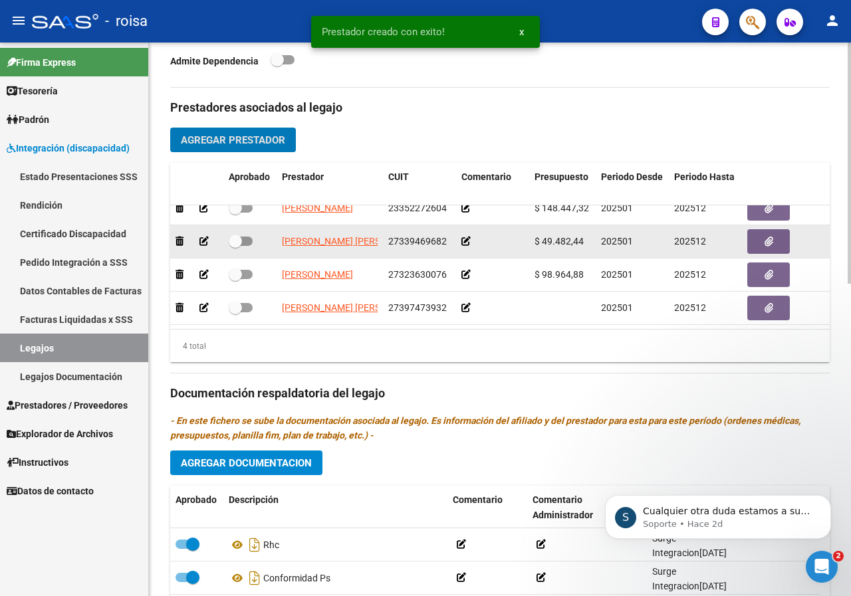
scroll to position [24, 0]
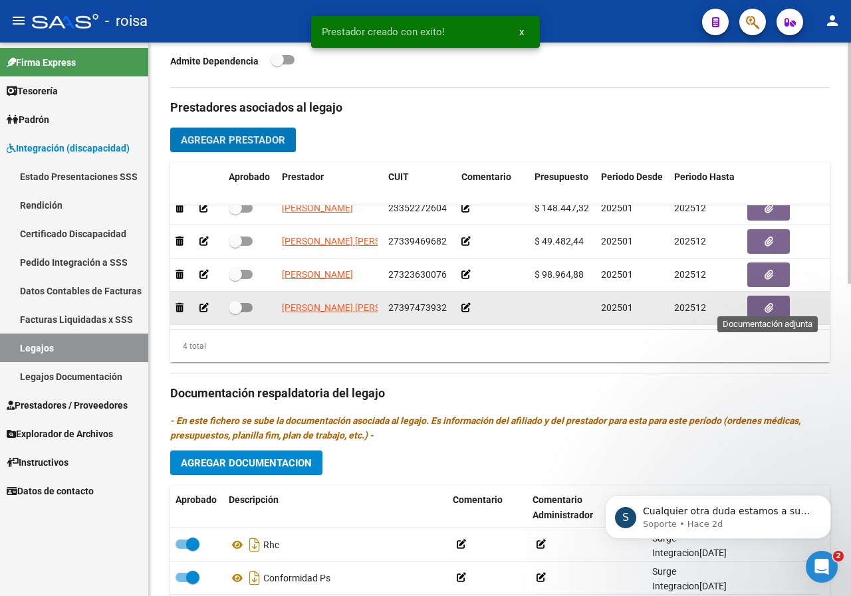
click at [763, 296] on button "button" at bounding box center [768, 308] width 43 height 25
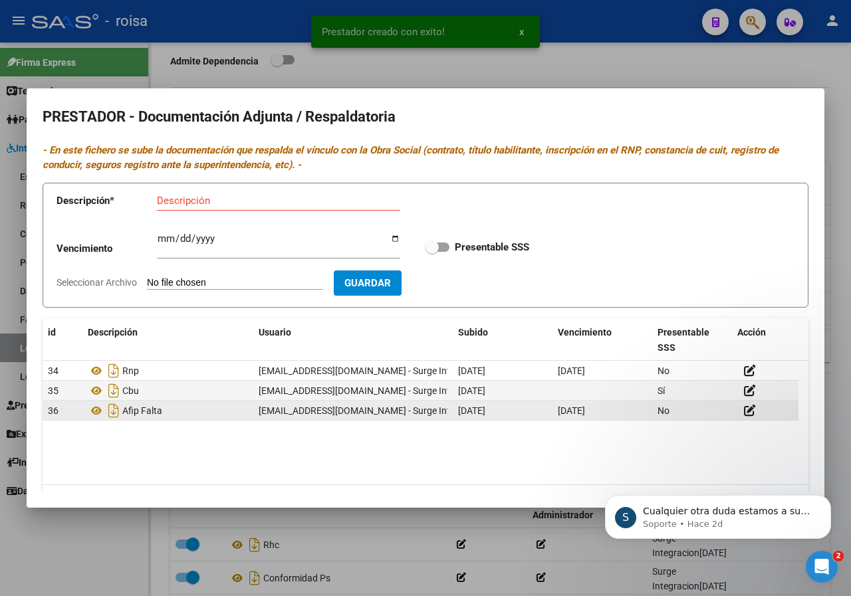
click at [199, 418] on div "Afip Falta" at bounding box center [168, 410] width 160 height 21
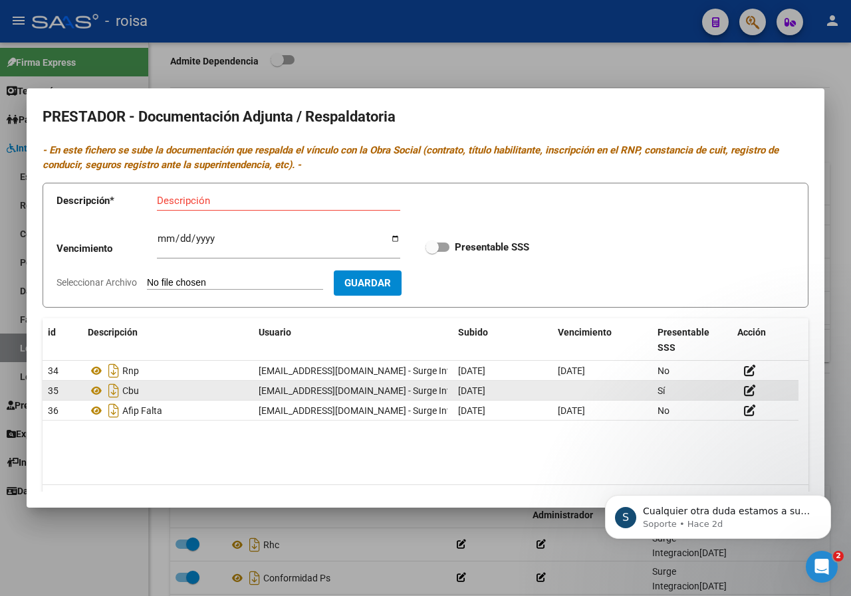
click at [189, 399] on div "Cbu" at bounding box center [168, 390] width 160 height 21
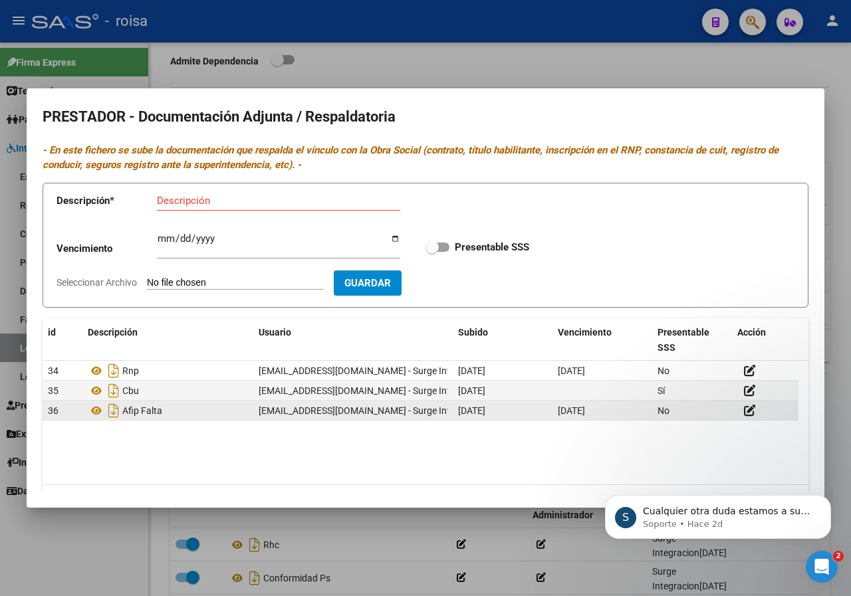
click at [253, 408] on datatable-body-cell "Afip Falta" at bounding box center [167, 410] width 171 height 19
click at [750, 414] on icon at bounding box center [750, 410] width 12 height 13
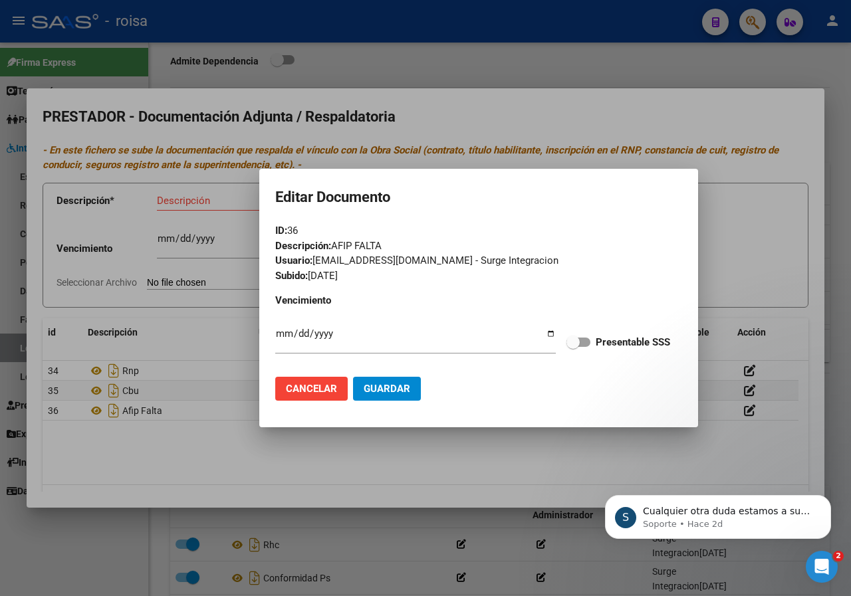
click at [266, 454] on div at bounding box center [425, 298] width 851 height 596
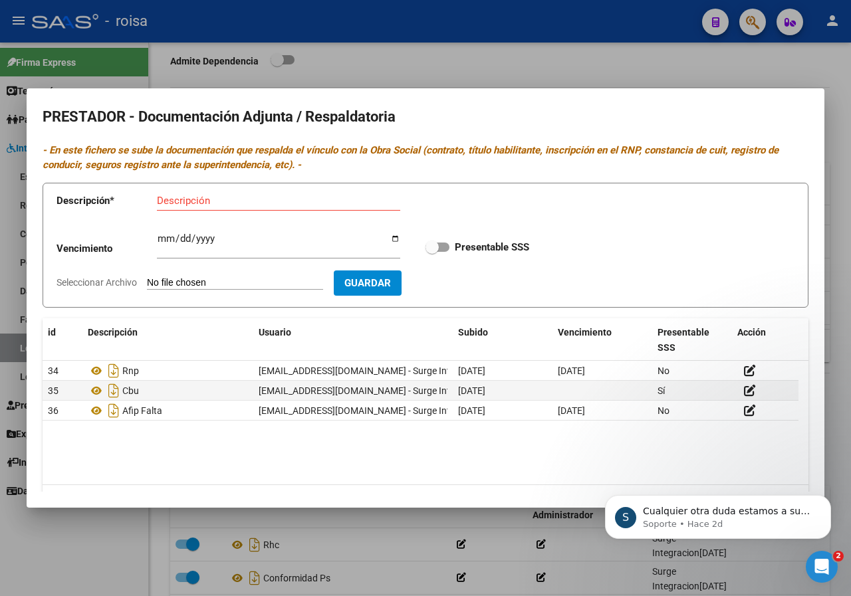
click at [636, 235] on div "Vencimiento Ingresar vencimiento Presentable SSS" at bounding box center [425, 247] width 738 height 48
click at [473, 60] on div at bounding box center [425, 298] width 851 height 596
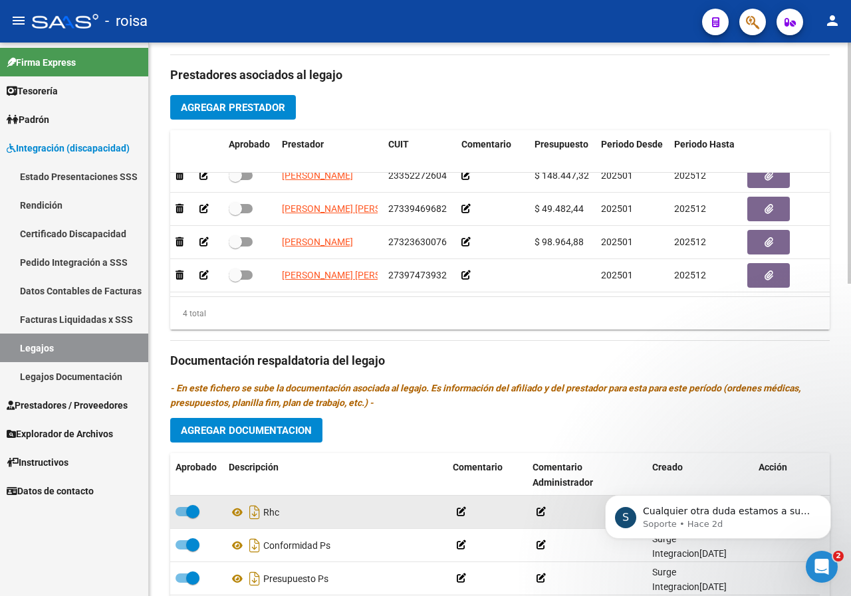
scroll to position [582, 0]
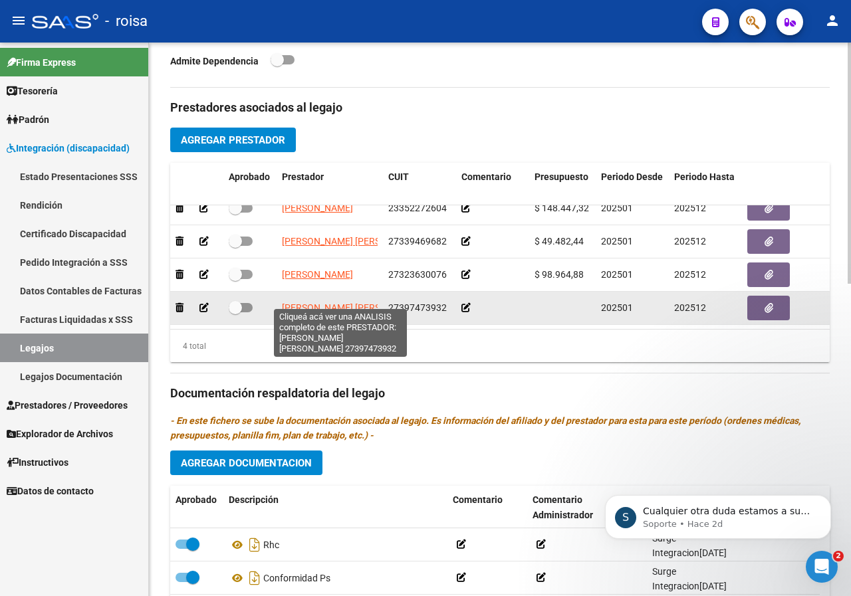
click at [324, 302] on span "[PERSON_NAME] [PERSON_NAME]" at bounding box center [354, 307] width 144 height 11
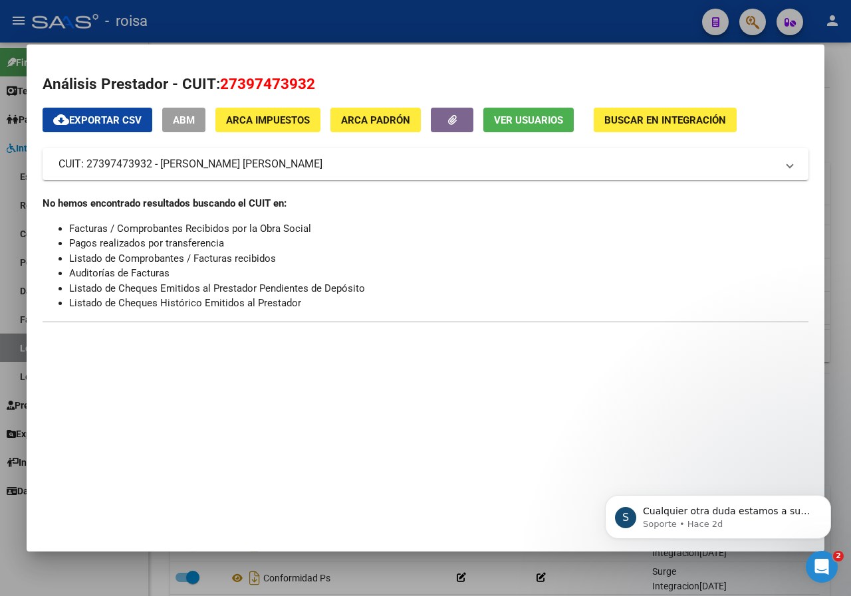
click at [839, 89] on div at bounding box center [425, 298] width 851 height 596
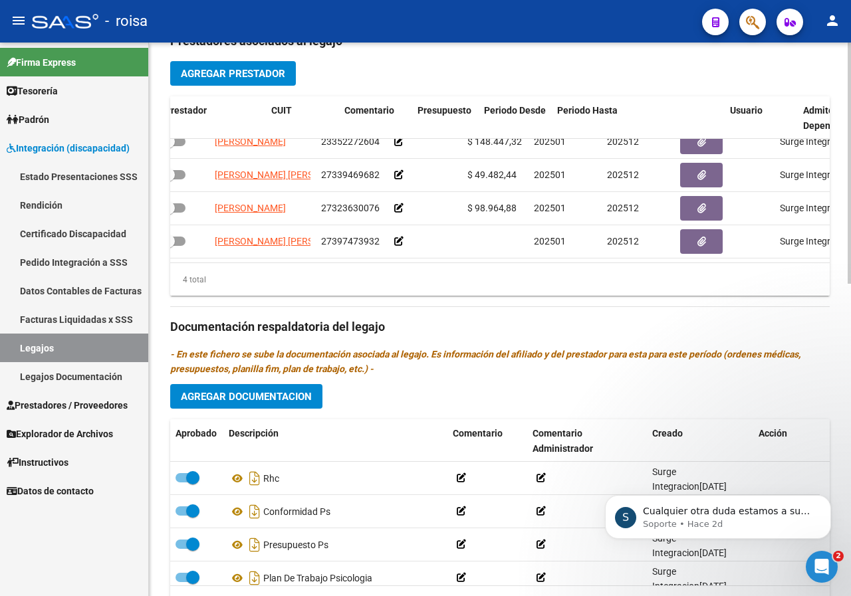
scroll to position [24, 0]
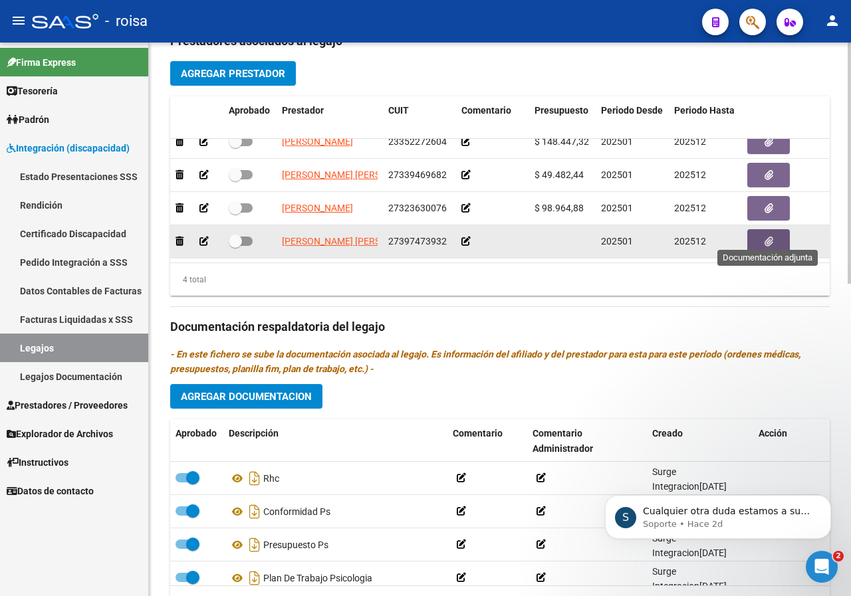
click at [763, 231] on button "button" at bounding box center [768, 241] width 43 height 25
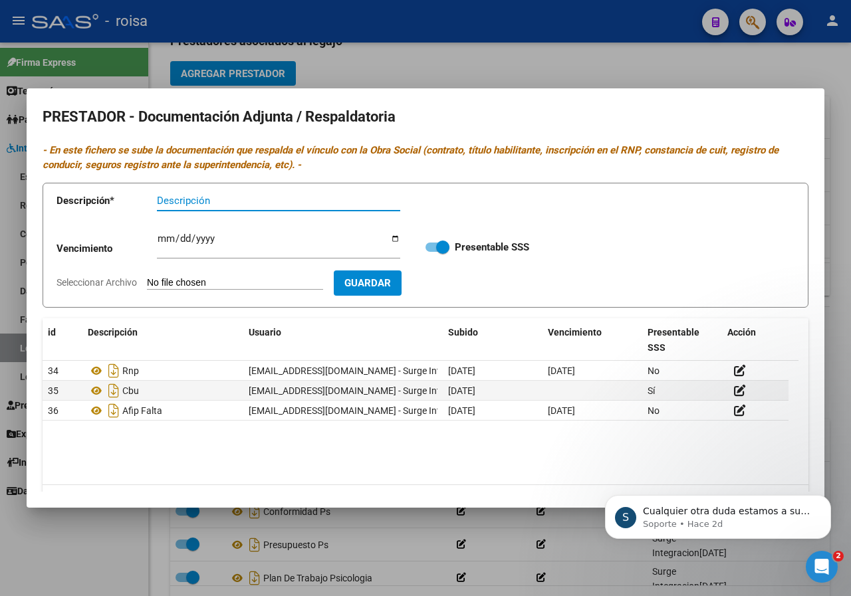
scroll to position [37, 0]
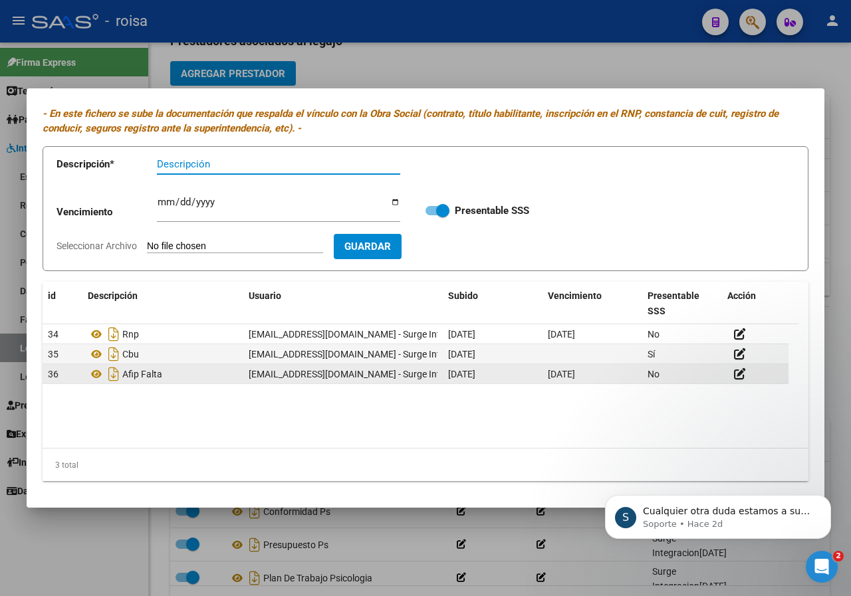
click at [75, 378] on div "36" at bounding box center [62, 374] width 29 height 15
click at [699, 377] on div "No" at bounding box center [681, 374] width 69 height 15
click at [745, 376] on icon at bounding box center [740, 374] width 12 height 13
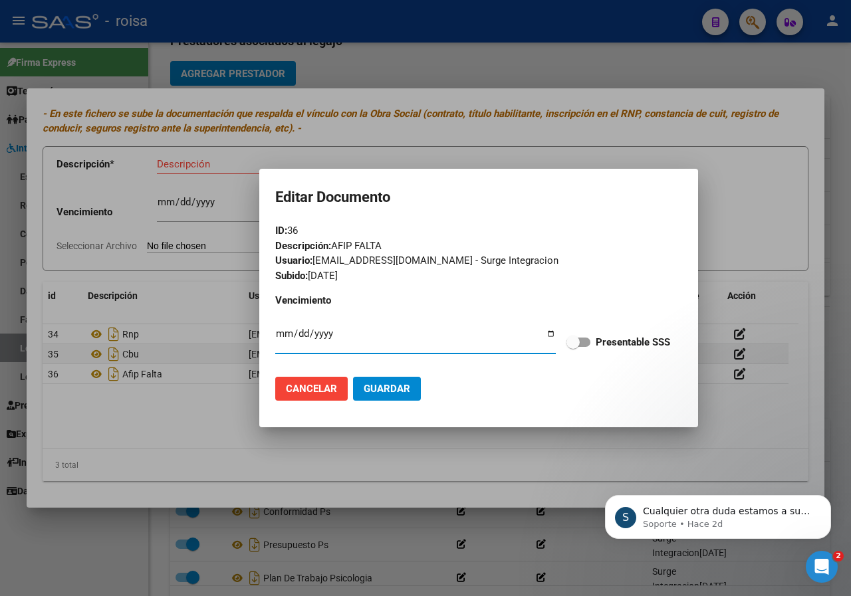
click at [300, 390] on span "Cancelar" at bounding box center [311, 389] width 51 height 12
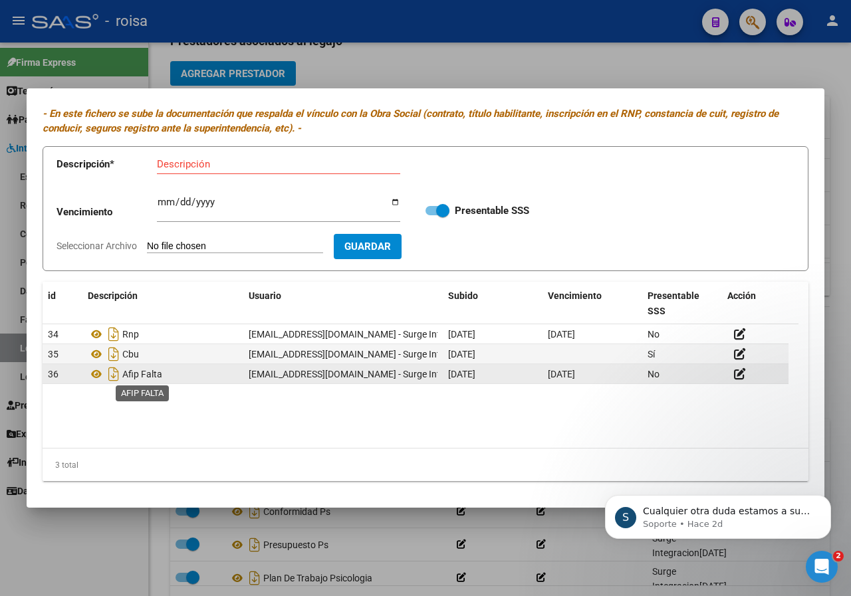
click at [160, 376] on span "Afip Falta" at bounding box center [142, 374] width 40 height 11
click at [475, 369] on span "[DATE]" at bounding box center [461, 374] width 27 height 11
click at [737, 376] on icon at bounding box center [740, 374] width 12 height 13
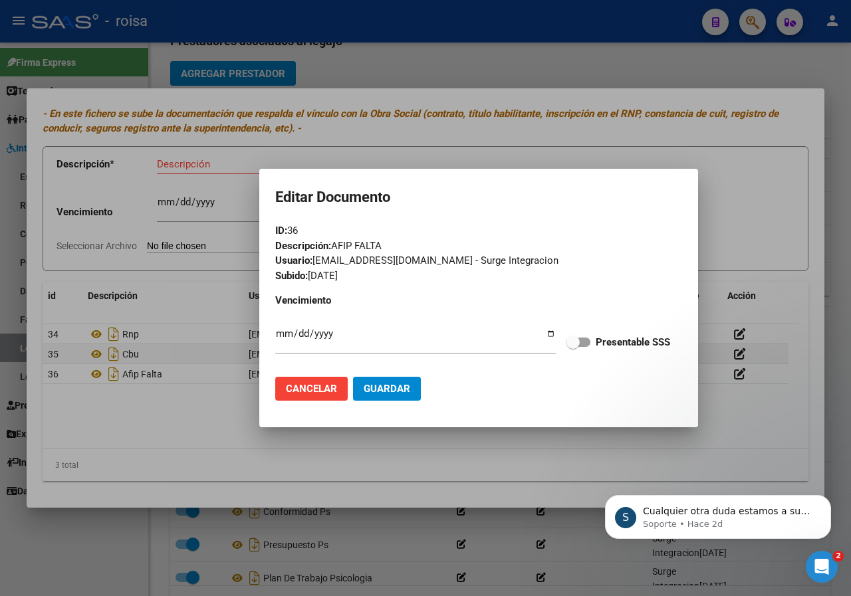
click at [764, 166] on div at bounding box center [425, 298] width 851 height 596
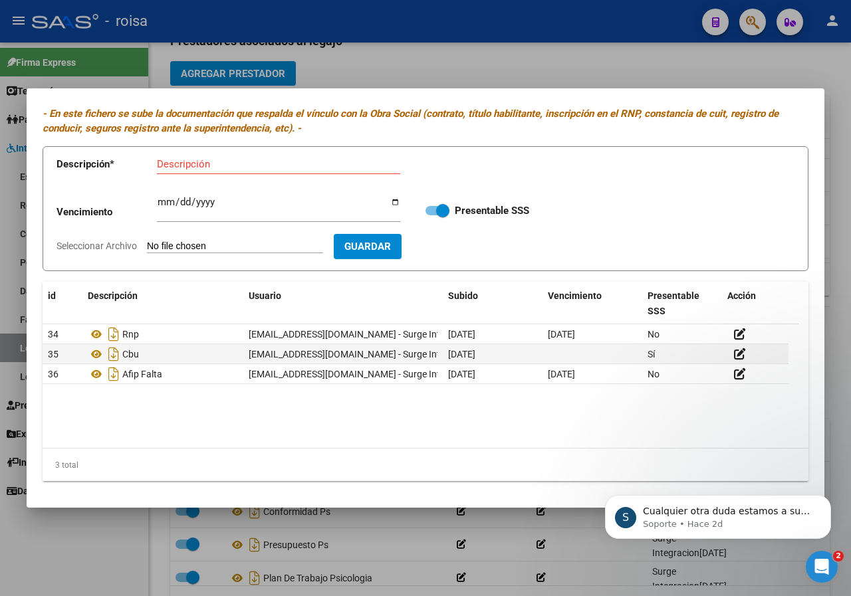
click at [832, 439] on div at bounding box center [425, 298] width 851 height 596
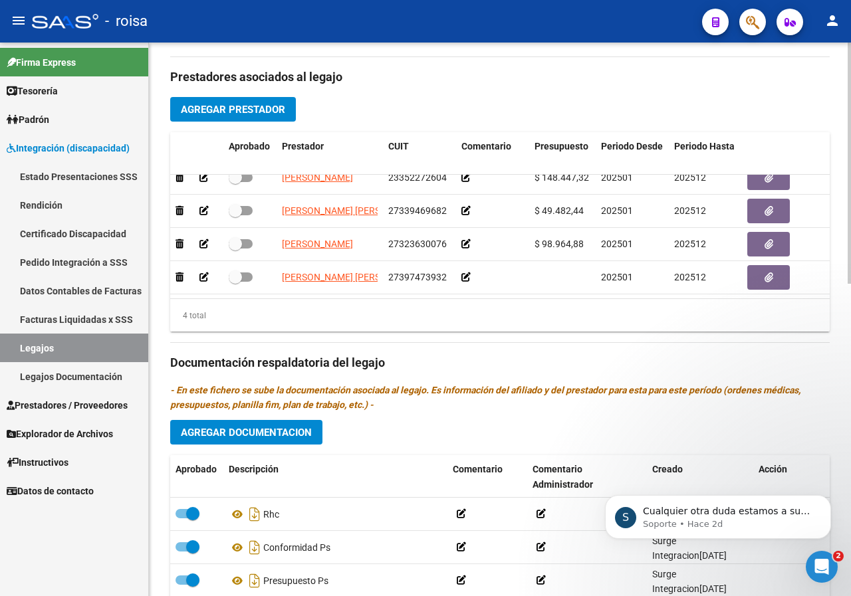
scroll to position [582, 0]
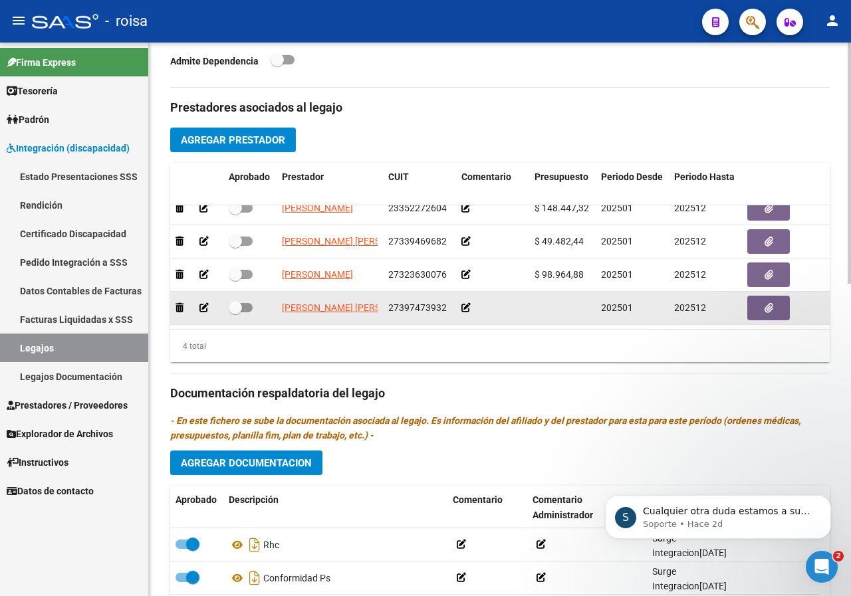
click at [205, 303] on icon at bounding box center [203, 307] width 9 height 9
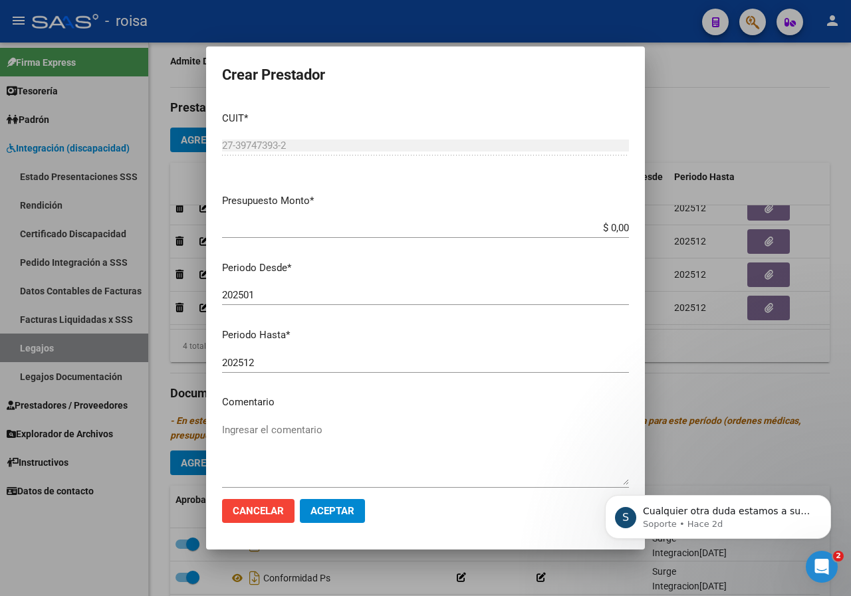
click at [712, 100] on div at bounding box center [425, 298] width 851 height 596
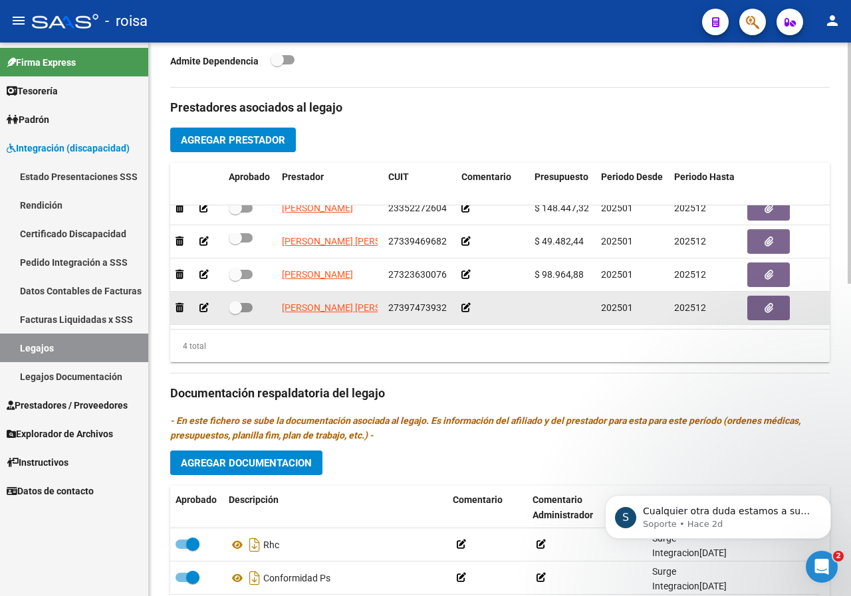
click at [201, 303] on icon at bounding box center [203, 307] width 9 height 9
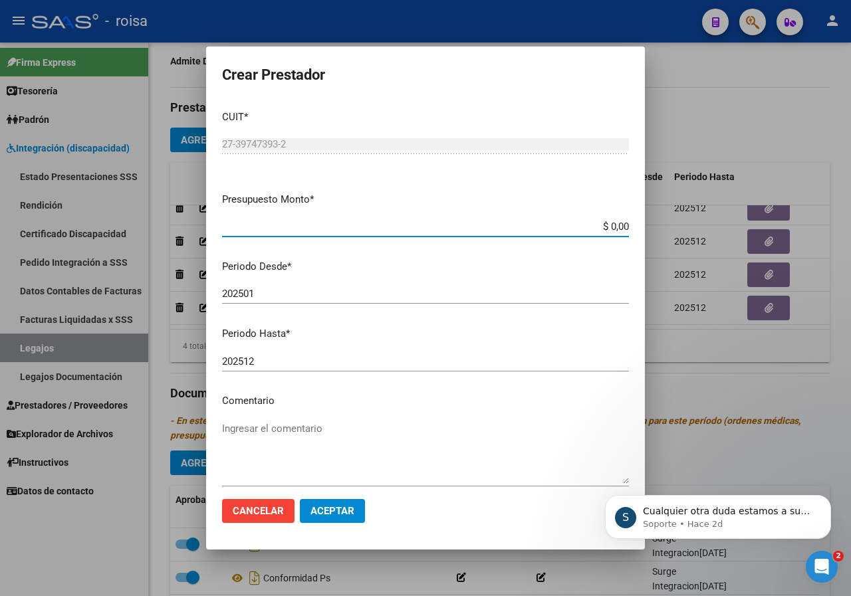
scroll to position [0, 0]
click at [730, 130] on div at bounding box center [425, 298] width 851 height 596
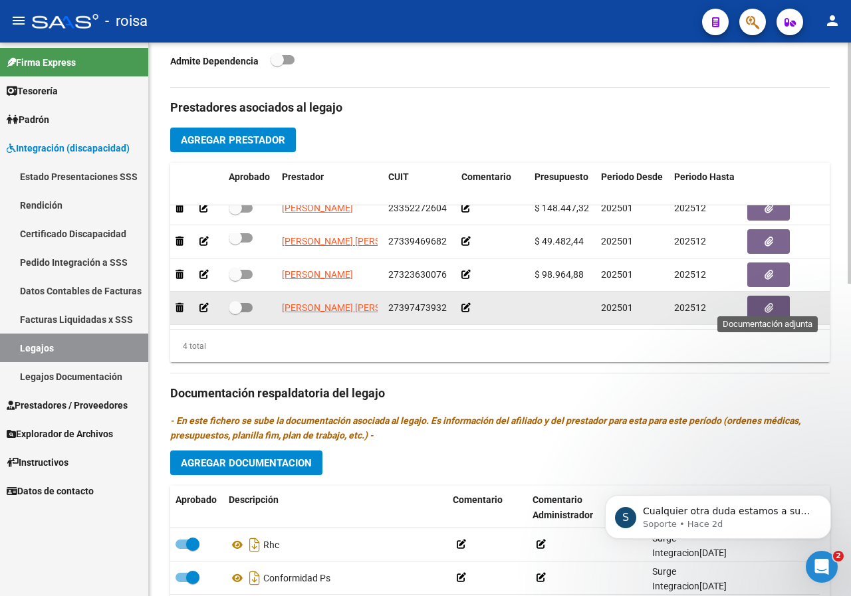
click at [772, 303] on icon "button" at bounding box center [768, 308] width 9 height 10
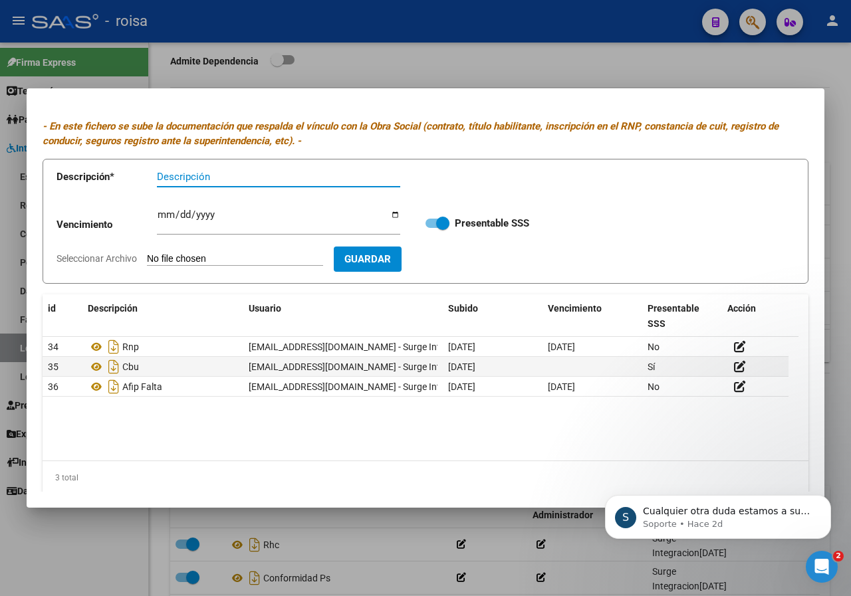
scroll to position [37, 0]
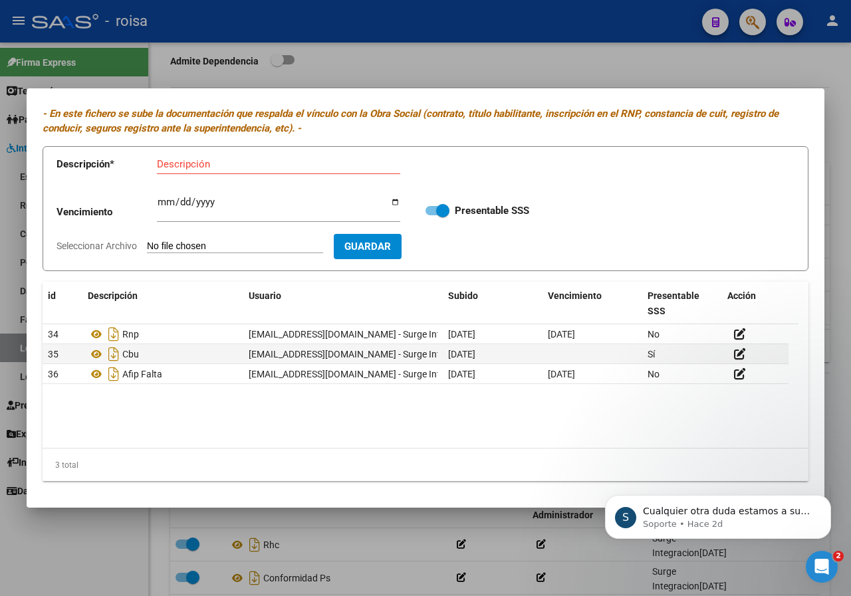
click at [417, 436] on datatable-body "34 Rnp surgeintegracion@gmail.com - Surge Integracion 14/08/2025 16/10/2029 No …" at bounding box center [421, 386] width 756 height 124
click at [633, 78] on div at bounding box center [425, 298] width 851 height 596
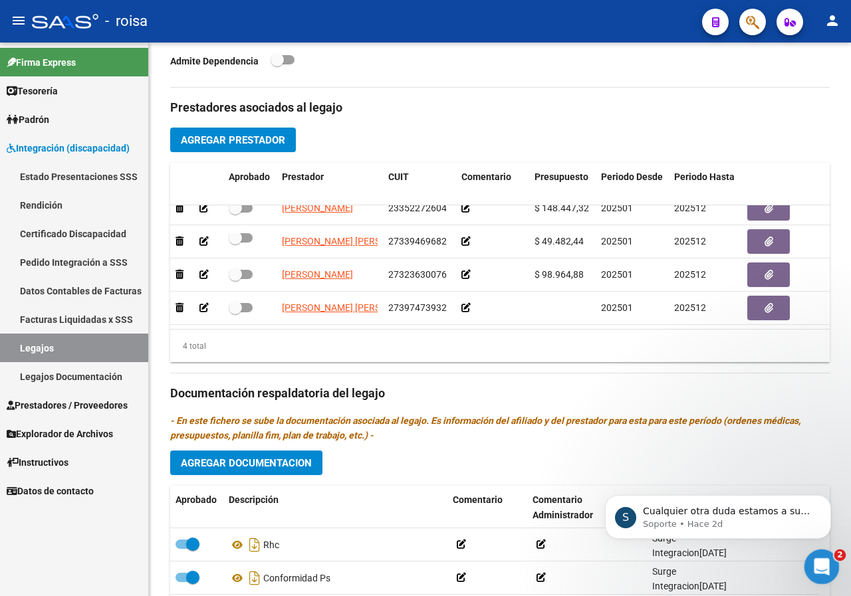
click at [820, 575] on div "Abrir Intercom Messenger" at bounding box center [820, 565] width 44 height 44
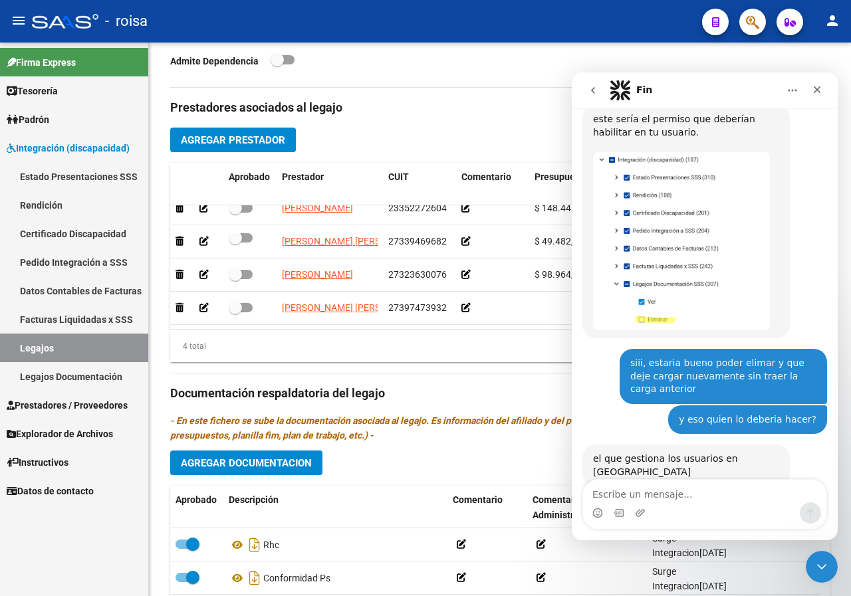
scroll to position [1573, 0]
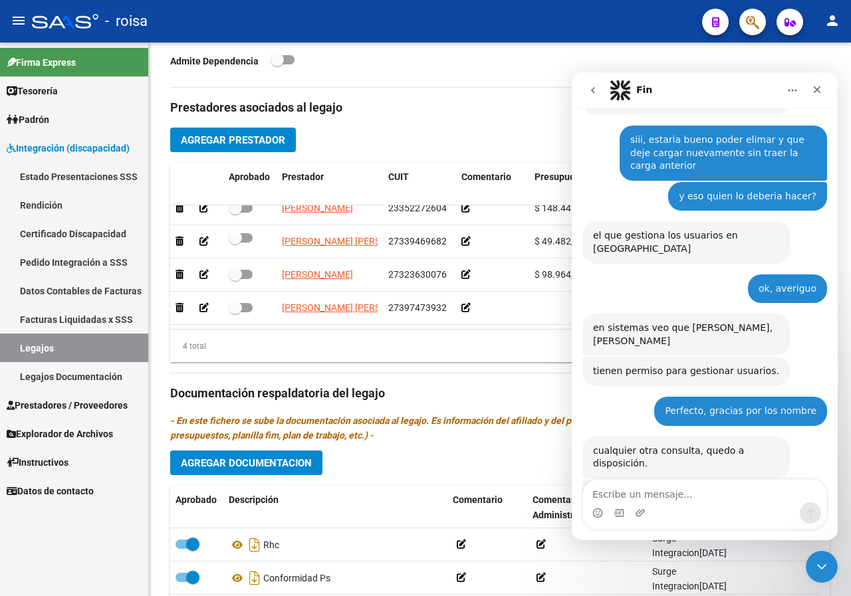
click at [659, 495] on textarea "Escribe un mensaje..." at bounding box center [704, 491] width 243 height 23
click at [817, 90] on icon "Cerrar" at bounding box center [816, 89] width 7 height 7
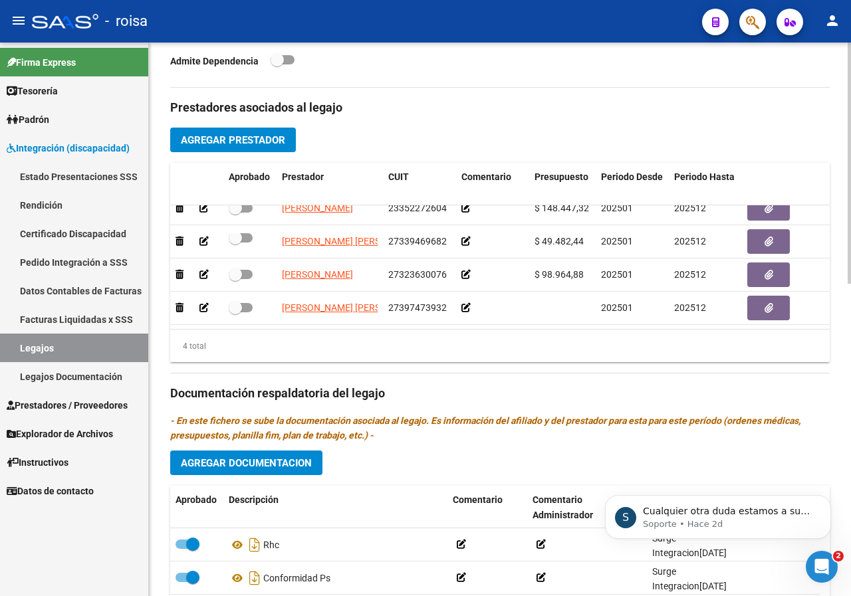
scroll to position [0, 0]
click at [412, 68] on div "Admite Dependencia" at bounding box center [329, 64] width 319 height 25
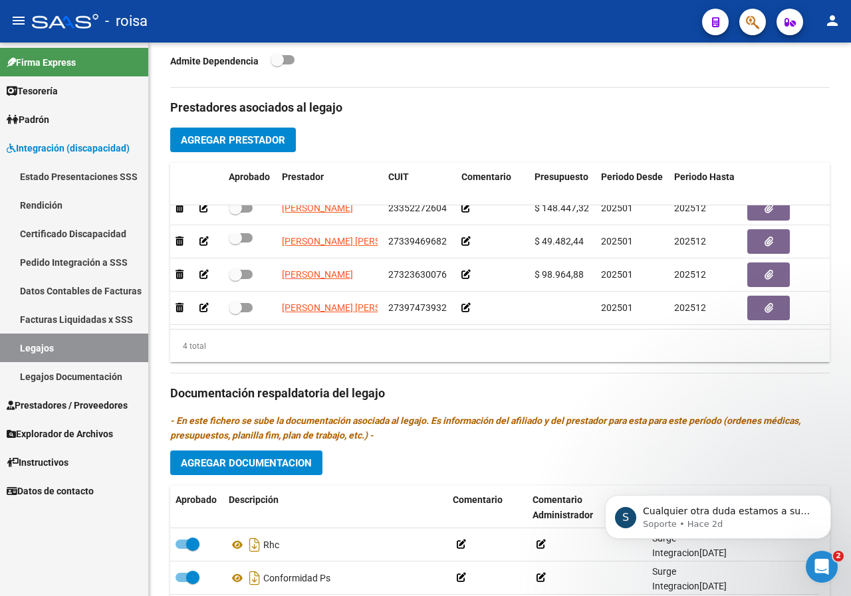
click at [830, 19] on mat-icon "person" at bounding box center [832, 21] width 16 height 16
click at [669, 107] on div at bounding box center [425, 298] width 851 height 596
click at [815, 562] on icon "Abrir Intercom Messenger" at bounding box center [820, 565] width 22 height 22
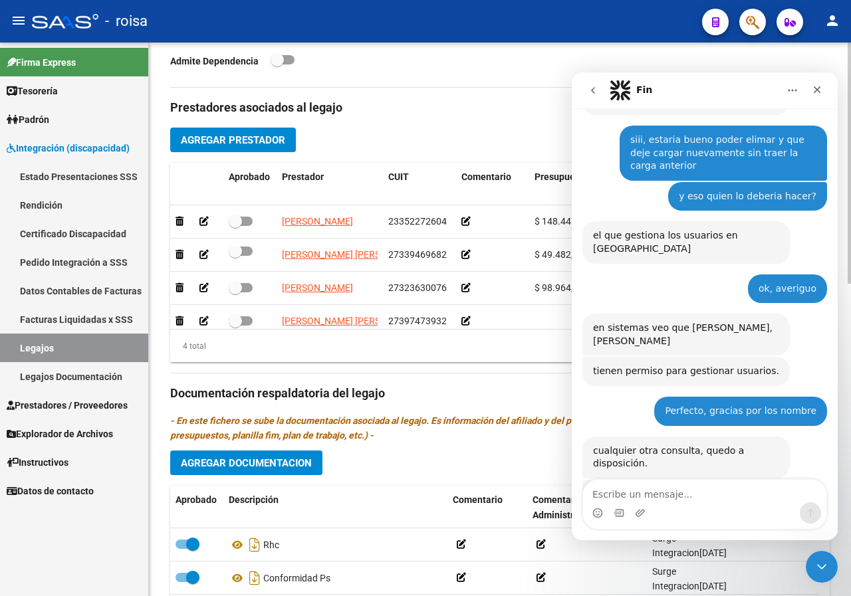
click at [416, 122] on div "Prestadores asociados al legajo Agregar Prestador Aprobado Prestador CUIT Comen…" at bounding box center [499, 392] width 659 height 608
click at [817, 94] on icon "Cerrar" at bounding box center [816, 89] width 11 height 11
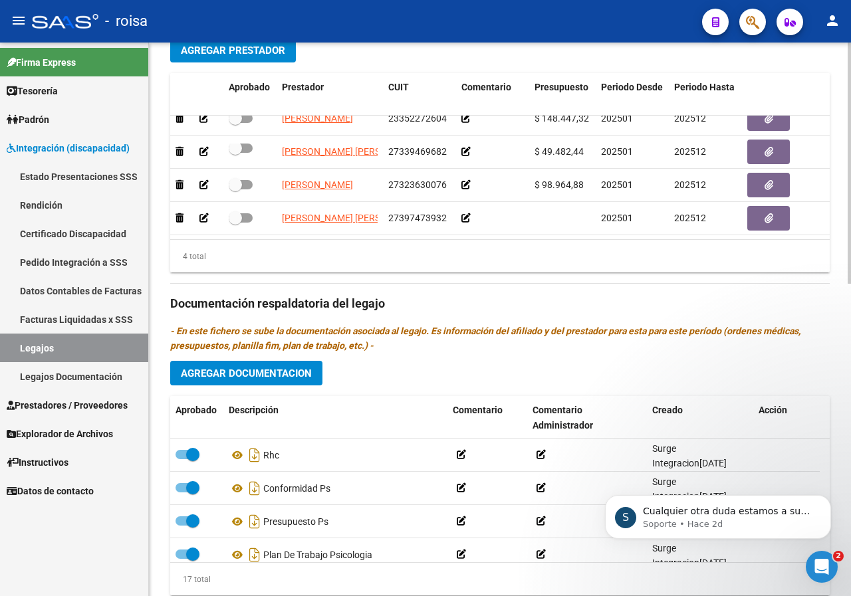
scroll to position [649, 0]
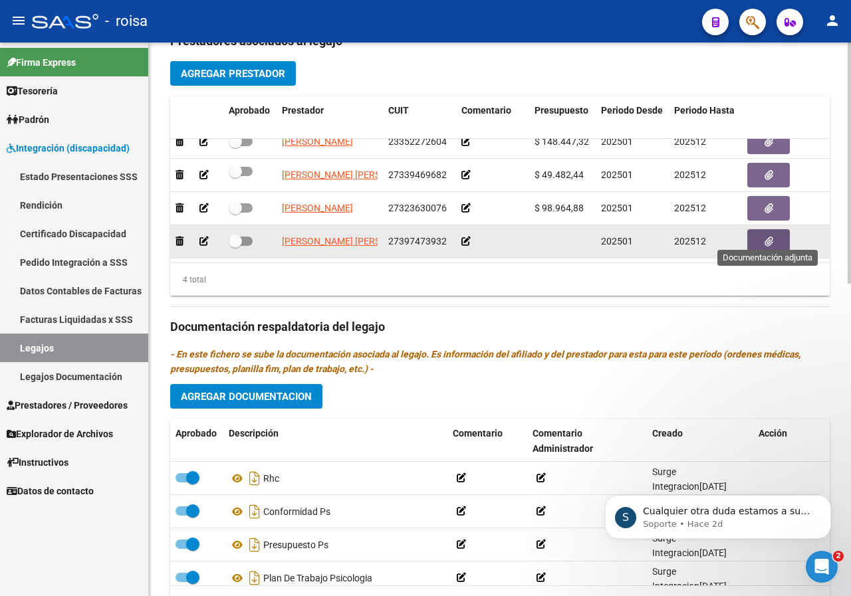
click at [766, 237] on icon "button" at bounding box center [768, 242] width 9 height 10
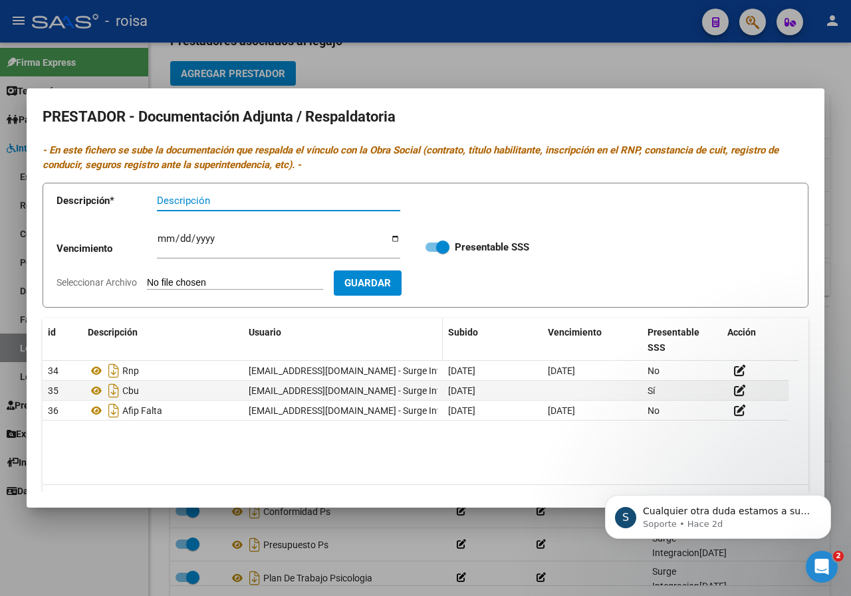
scroll to position [37, 0]
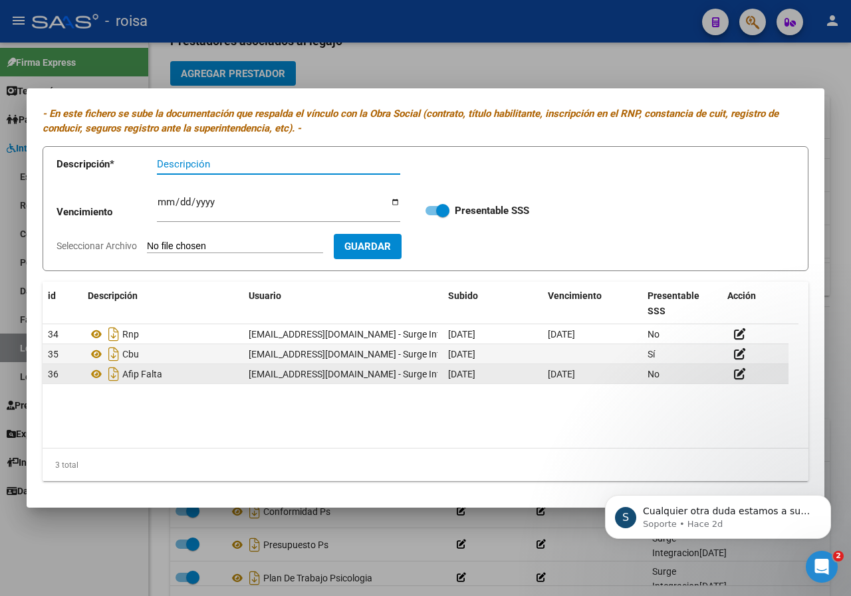
click at [171, 370] on div "Afip Falta" at bounding box center [163, 374] width 150 height 21
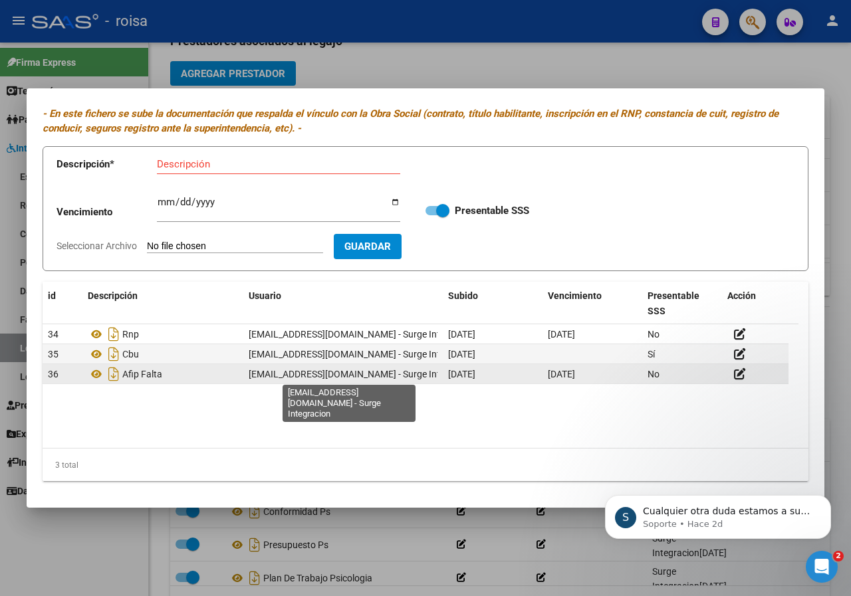
click at [280, 375] on span "[EMAIL_ADDRESS][DOMAIN_NAME] - Surge Integracion" at bounding box center [362, 374] width 227 height 11
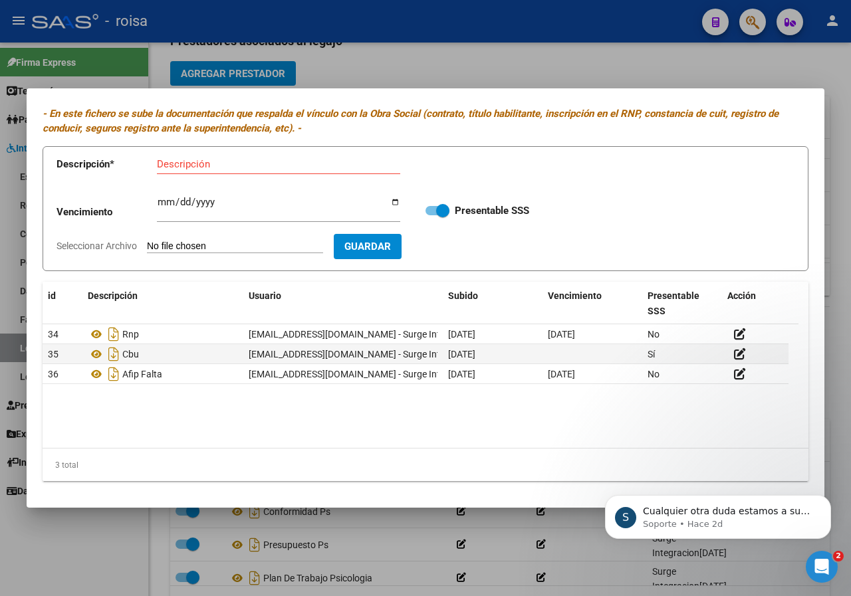
click at [831, 75] on div at bounding box center [425, 298] width 851 height 596
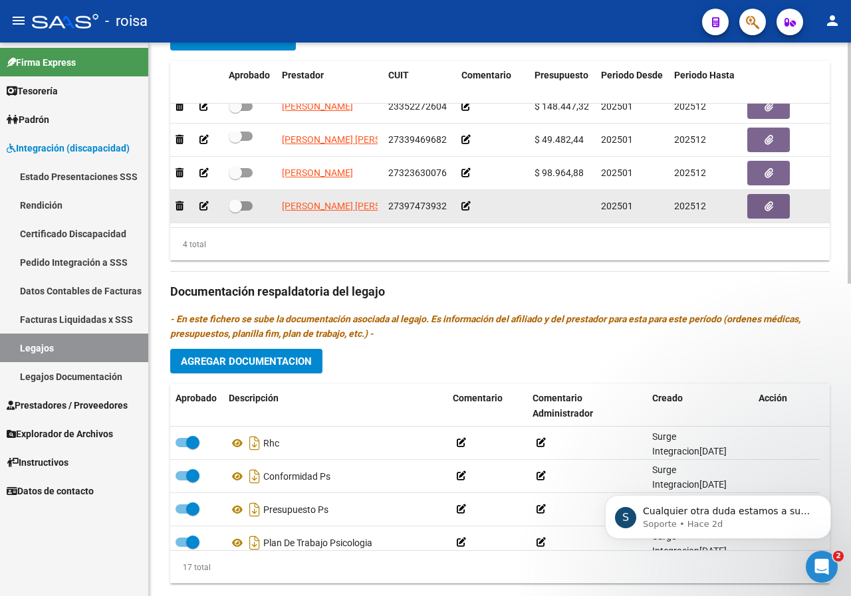
scroll to position [715, 0]
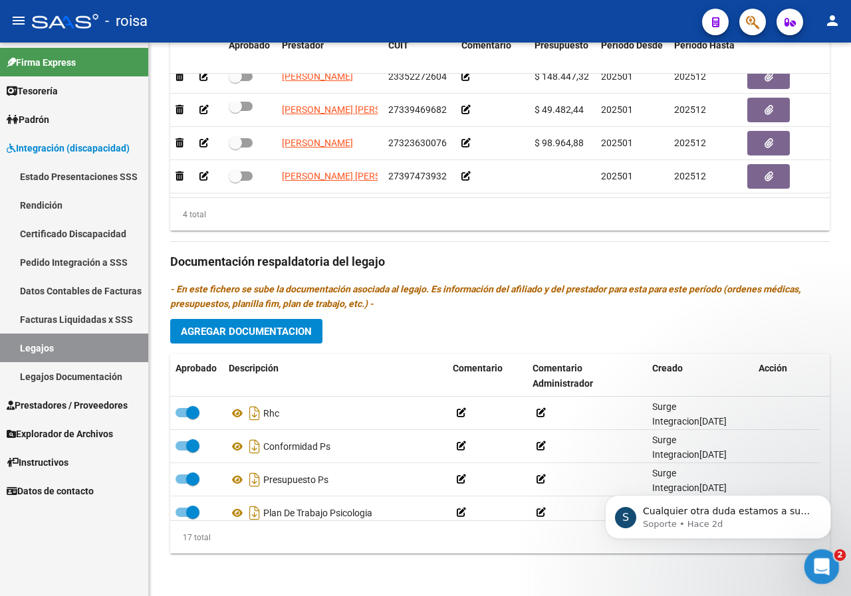
click at [827, 568] on icon "Abrir Intercom Messenger" at bounding box center [820, 565] width 22 height 22
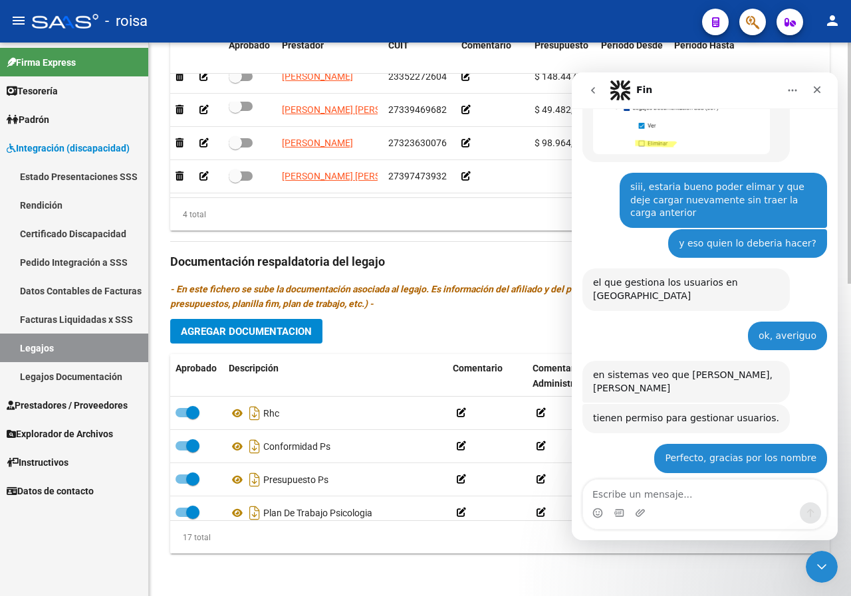
scroll to position [1573, 0]
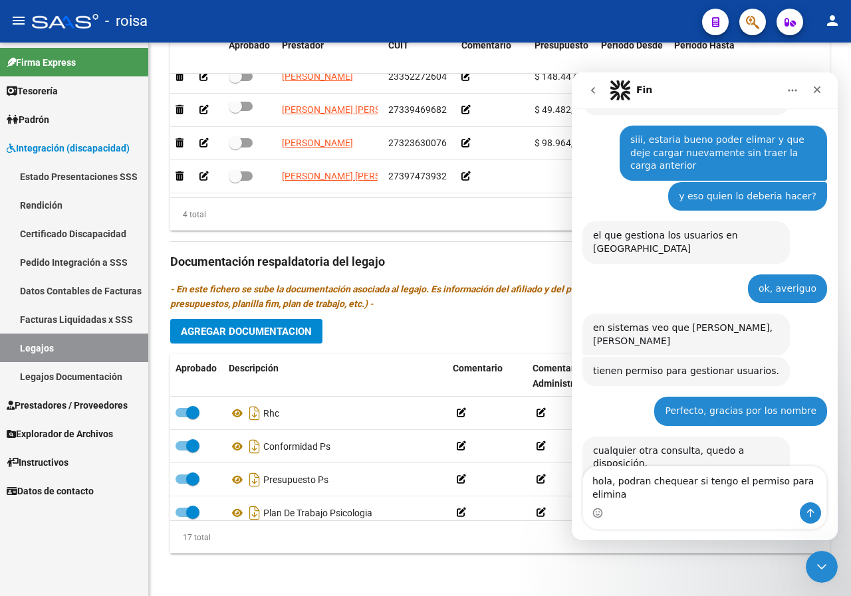
type textarea "hola, podran chequear si tengo el permiso para eliminar"
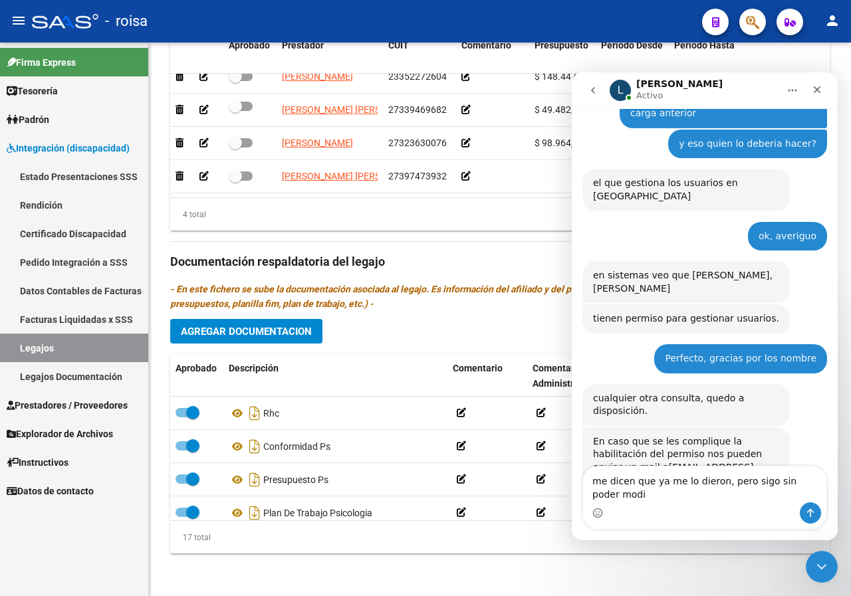
scroll to position [1639, 0]
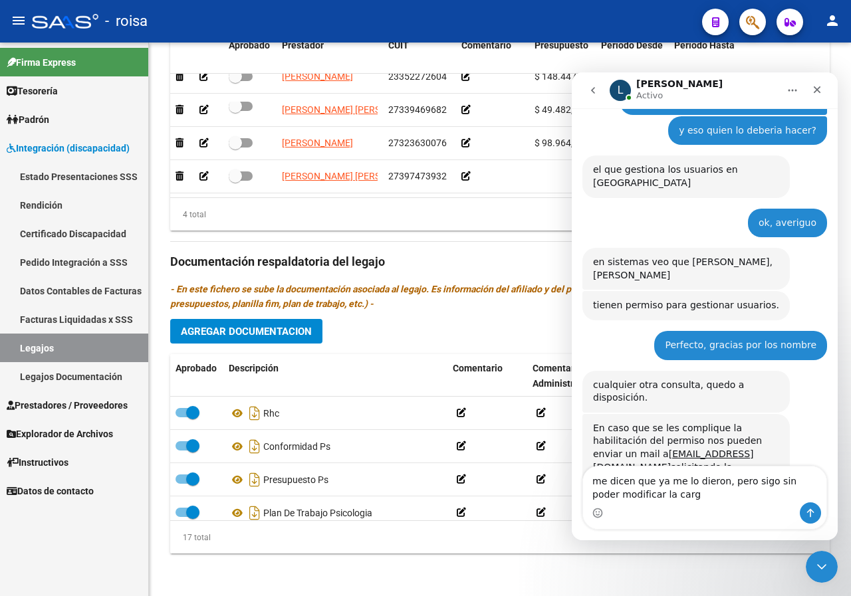
type textarea "me dicen que ya me lo dieron, pero sigo sin poder modificar la carga"
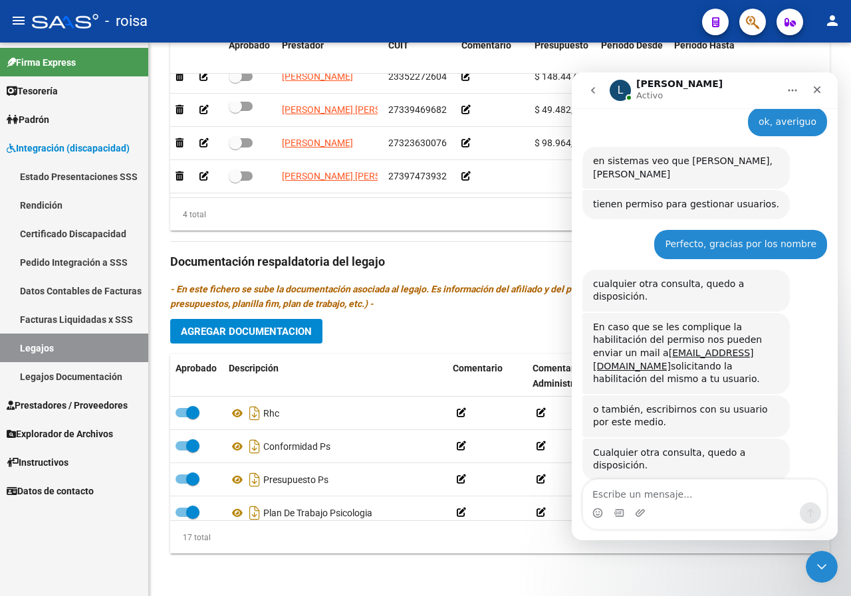
scroll to position [1739, 0]
type textarea "ok, gracias"
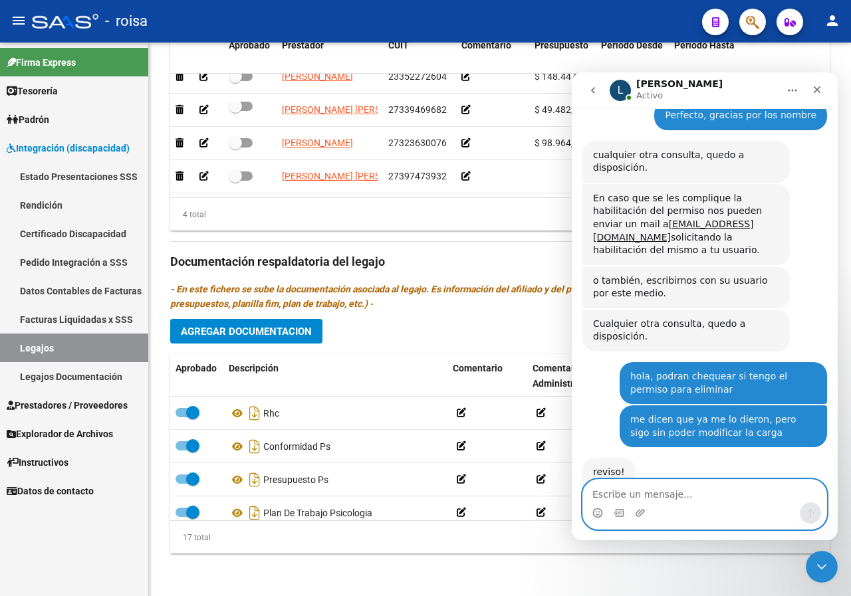
scroll to position [1884, 0]
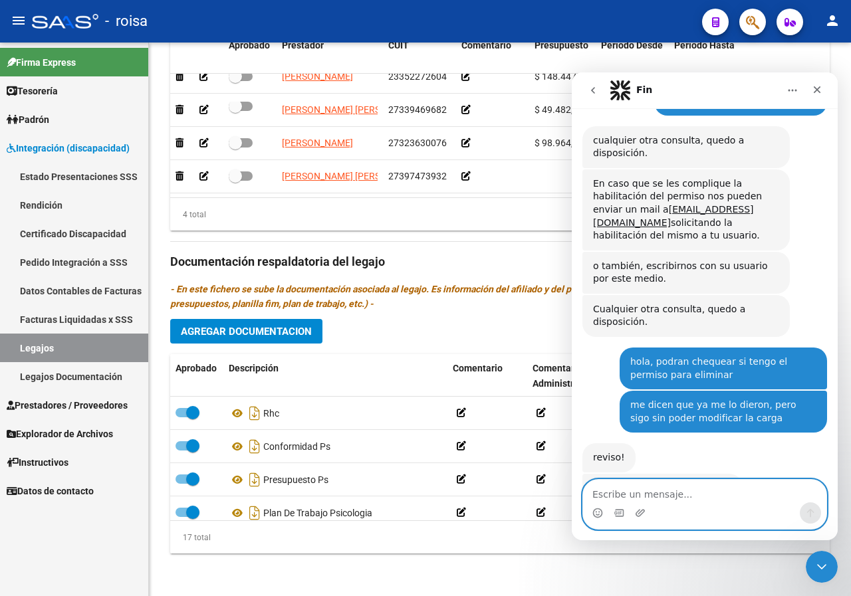
click at [627, 498] on textarea "Escribe un mensaje..." at bounding box center [704, 491] width 243 height 23
type textarea "p"
type textarea "aviso que escriban por este medio"
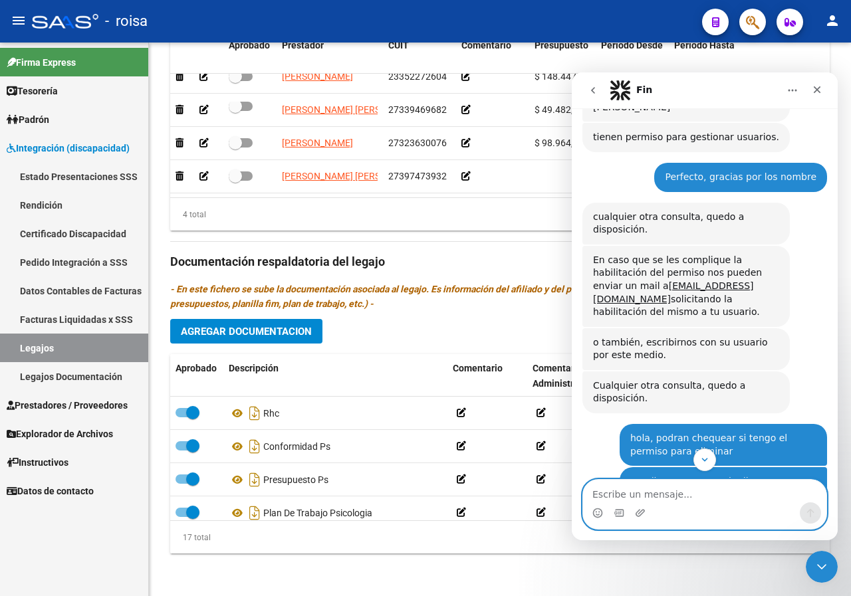
scroll to position [1923, 0]
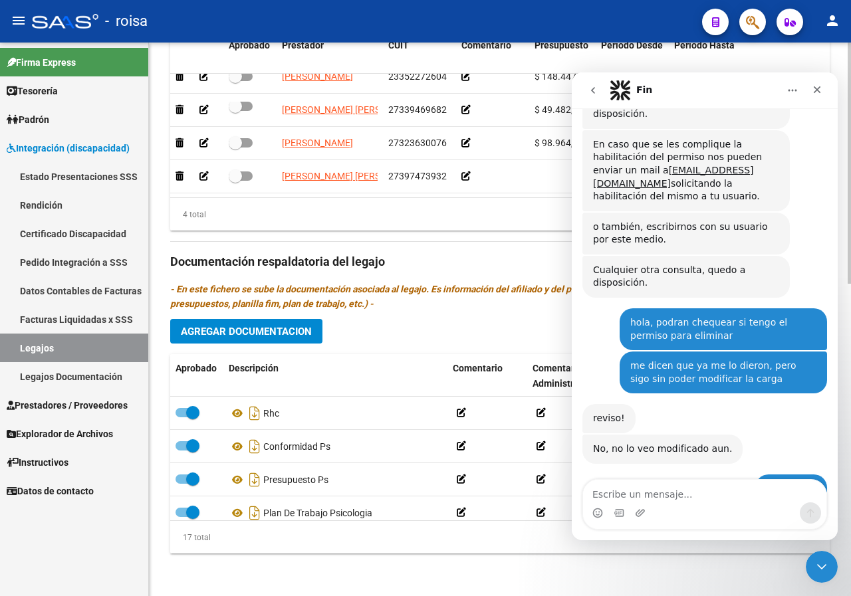
click at [437, 241] on mat-divider at bounding box center [499, 241] width 659 height 1
click at [820, 92] on icon "Cerrar" at bounding box center [816, 89] width 7 height 7
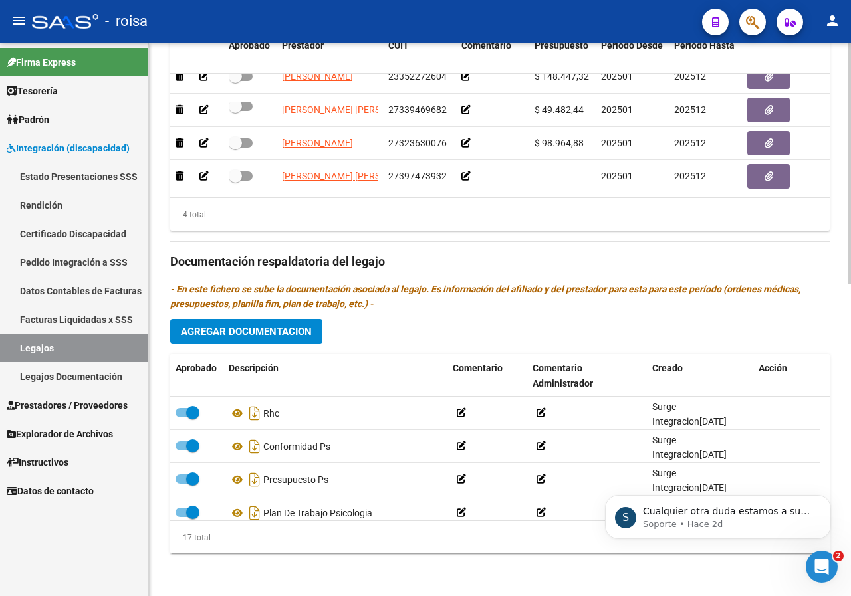
scroll to position [0, 0]
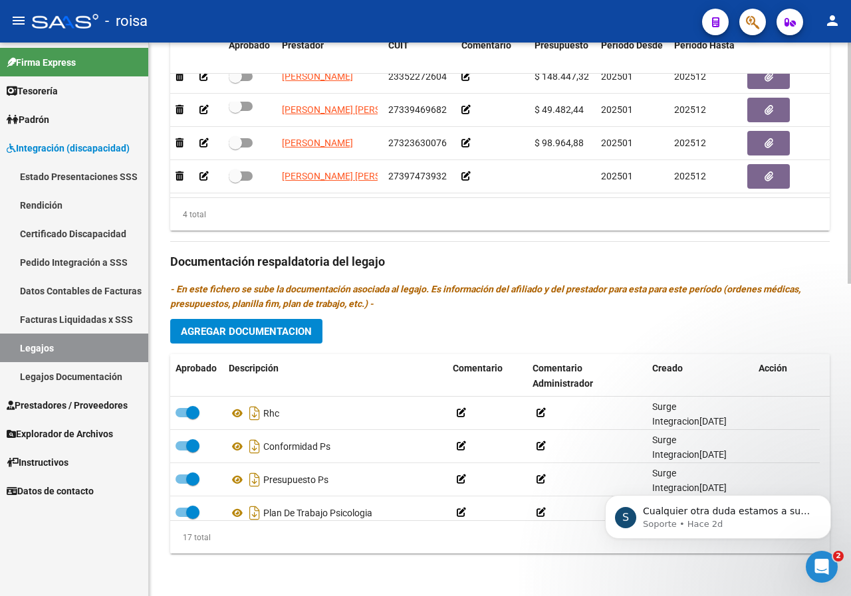
click at [790, 259] on h3 "Documentación respaldatoria del legajo" at bounding box center [499, 262] width 659 height 19
click at [544, 212] on div "4 total" at bounding box center [499, 214] width 659 height 33
click at [586, 265] on h3 "Documentación respaldatoria del legajo" at bounding box center [499, 262] width 659 height 19
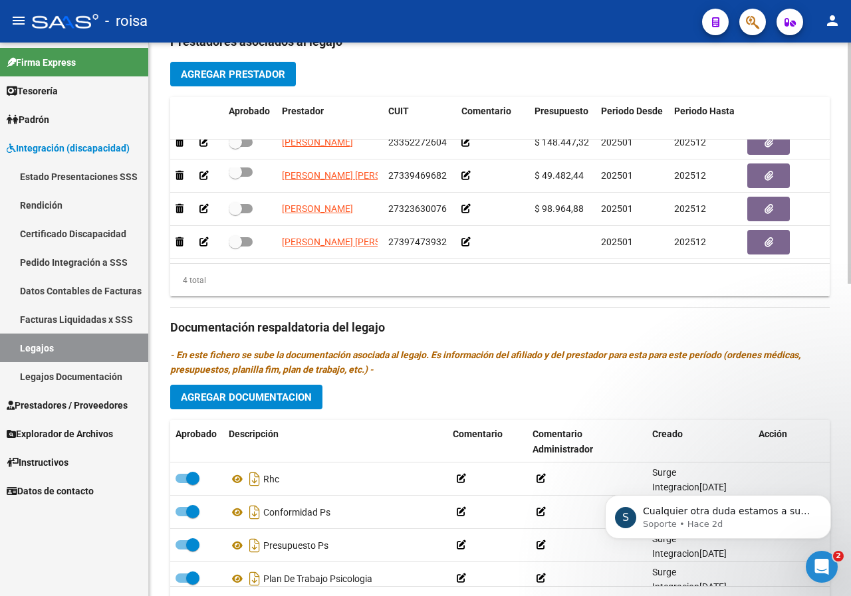
scroll to position [649, 0]
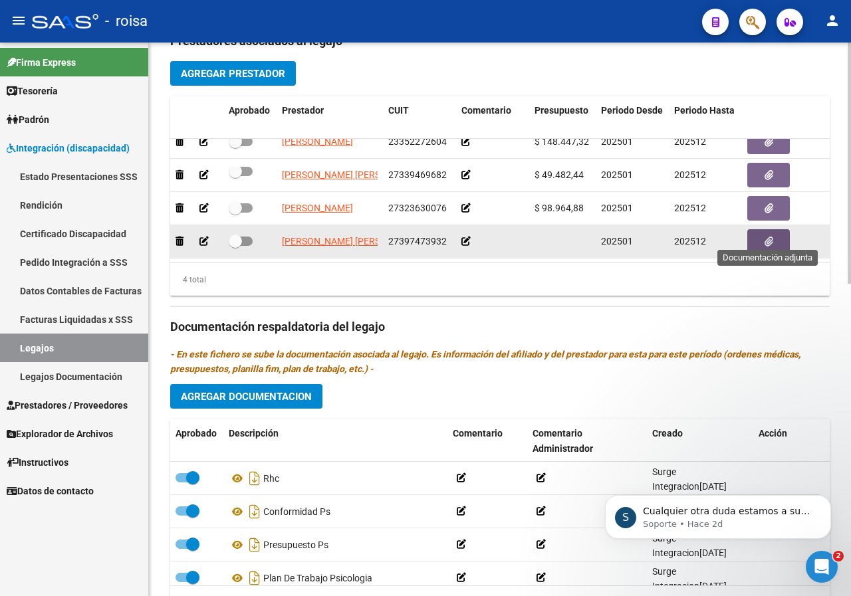
click at [776, 234] on button "button" at bounding box center [768, 241] width 43 height 25
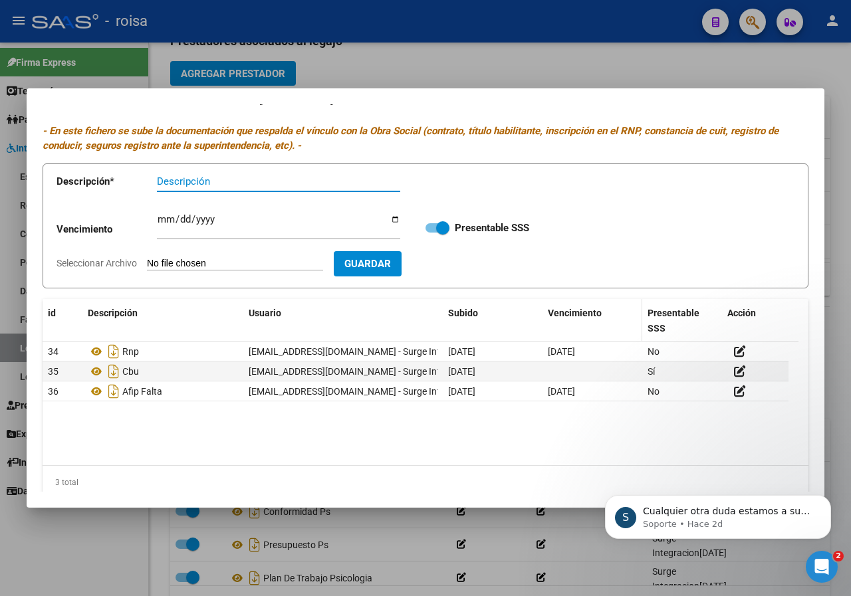
scroll to position [37, 0]
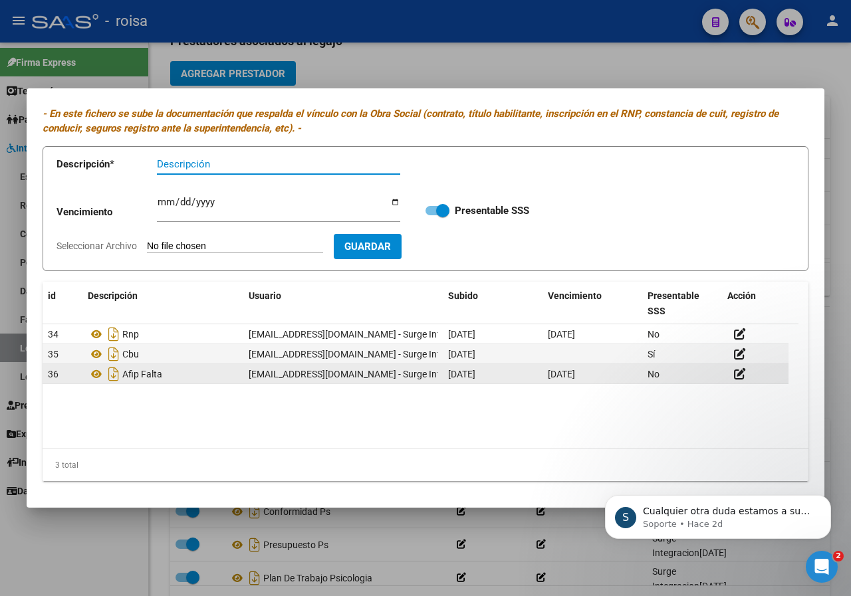
click at [748, 367] on div at bounding box center [755, 374] width 56 height 15
click at [738, 373] on icon at bounding box center [740, 374] width 12 height 13
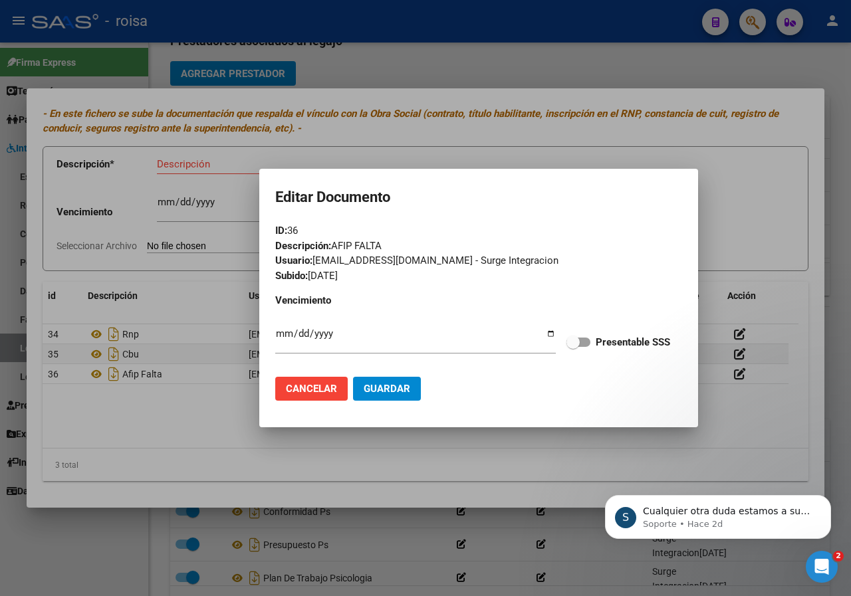
click at [610, 153] on div at bounding box center [425, 298] width 851 height 596
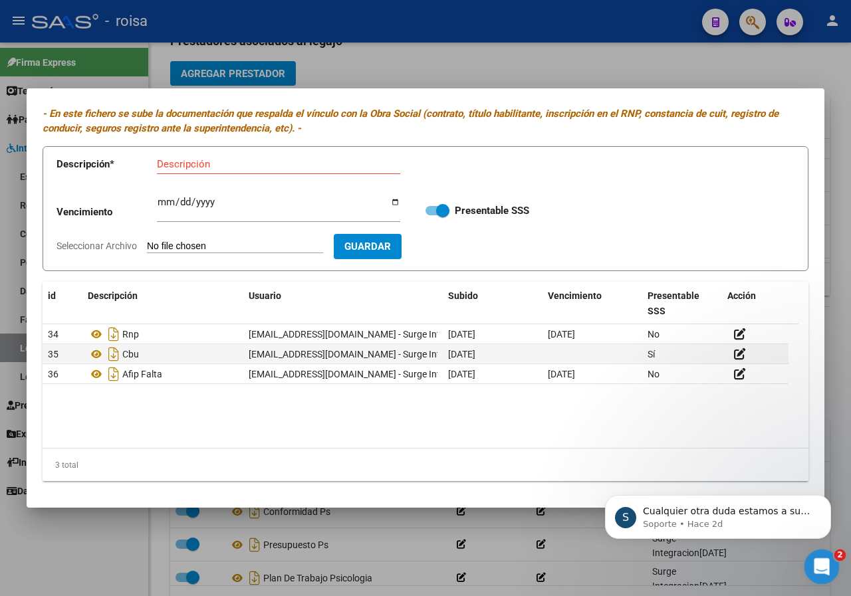
click at [818, 568] on icon "Abrir Intercom Messenger" at bounding box center [820, 565] width 22 height 22
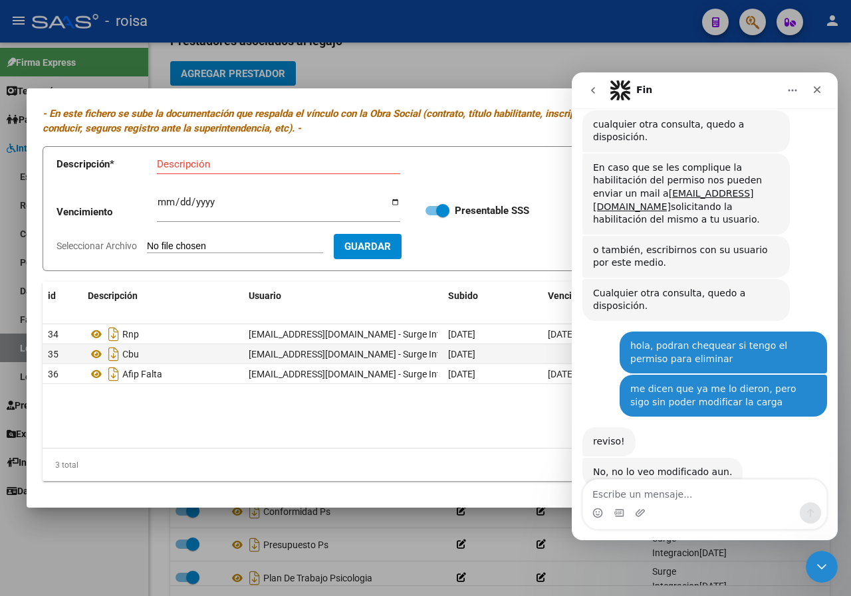
scroll to position [1923, 0]
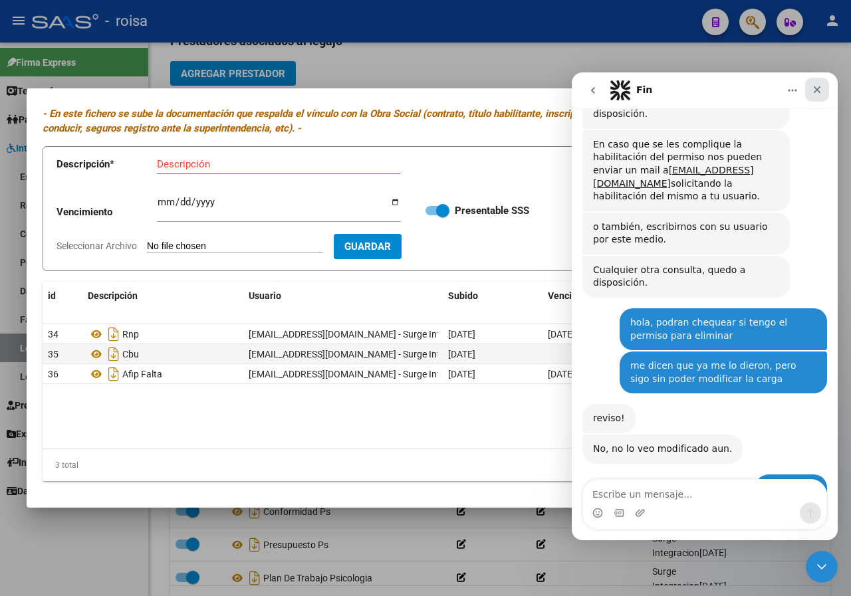
click at [821, 90] on icon "Cerrar" at bounding box center [816, 89] width 11 height 11
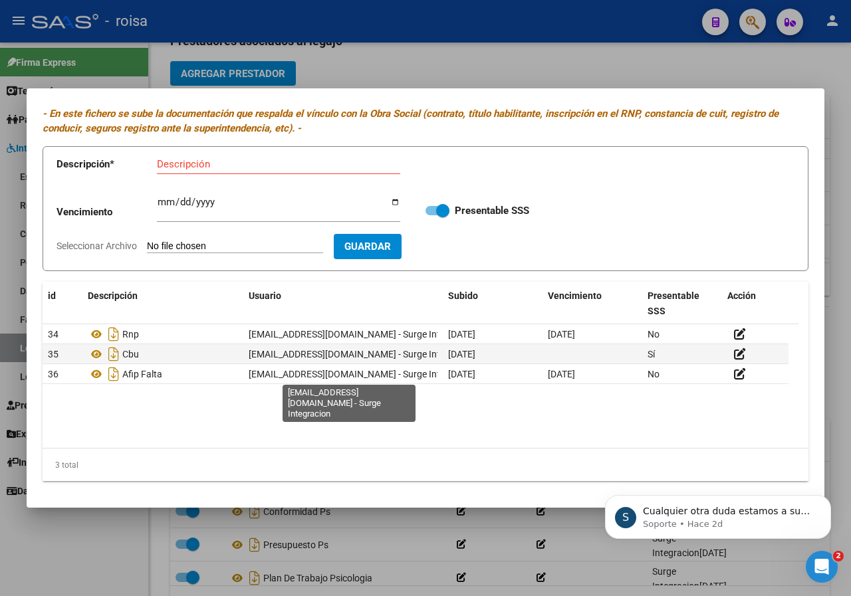
scroll to position [0, 0]
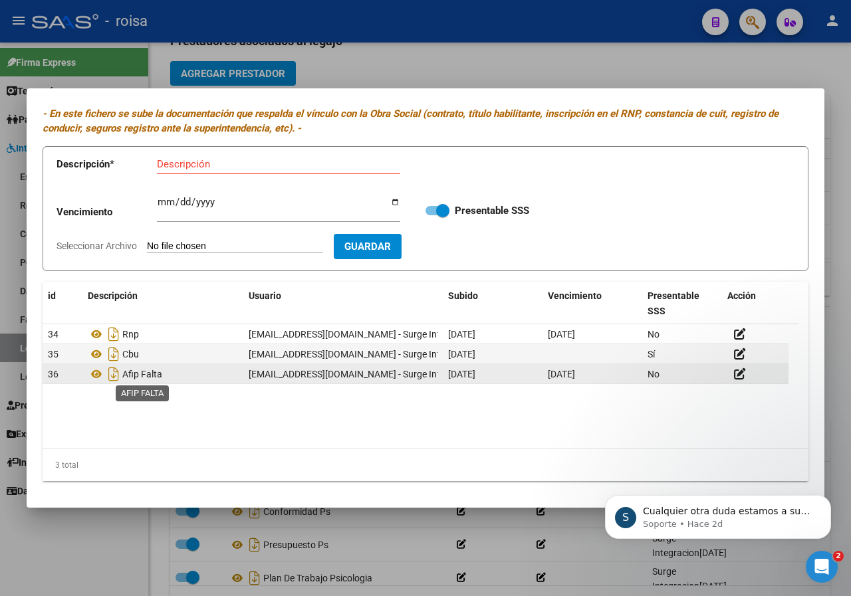
click at [124, 375] on span "Afip Falta" at bounding box center [142, 374] width 40 height 11
click at [740, 372] on icon at bounding box center [740, 374] width 12 height 13
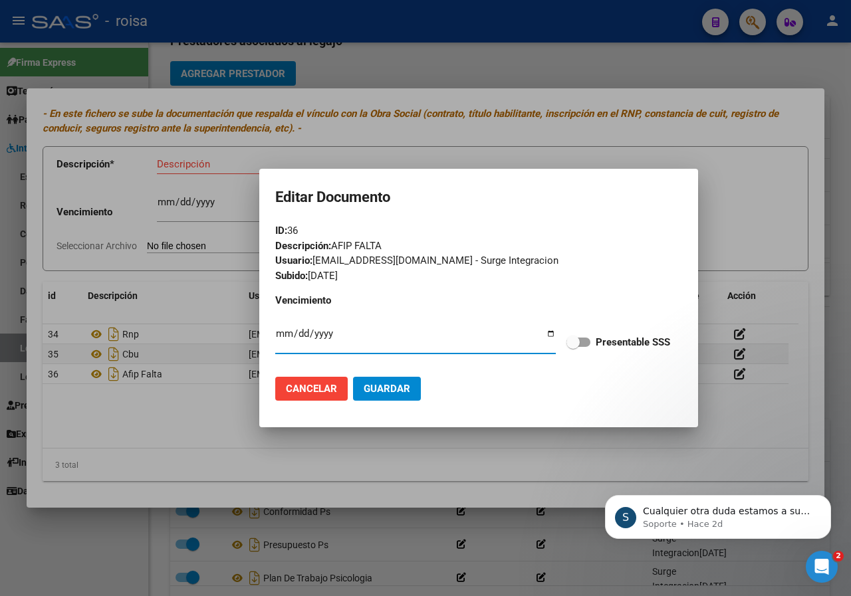
click at [396, 251] on div "Descripción: AFIP FALTA" at bounding box center [478, 246] width 407 height 15
click at [398, 258] on div "Usuario: surgeintegracion@gmail.com - Surge Integracion" at bounding box center [478, 260] width 407 height 15
click at [437, 336] on input "[DATE]" at bounding box center [415, 338] width 280 height 21
click at [619, 149] on div at bounding box center [425, 298] width 851 height 596
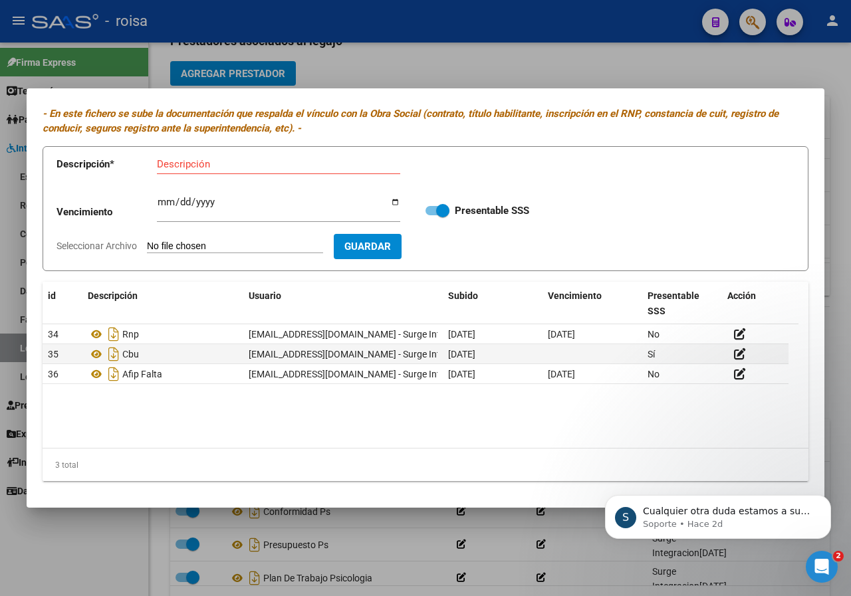
click at [688, 68] on div at bounding box center [425, 298] width 851 height 596
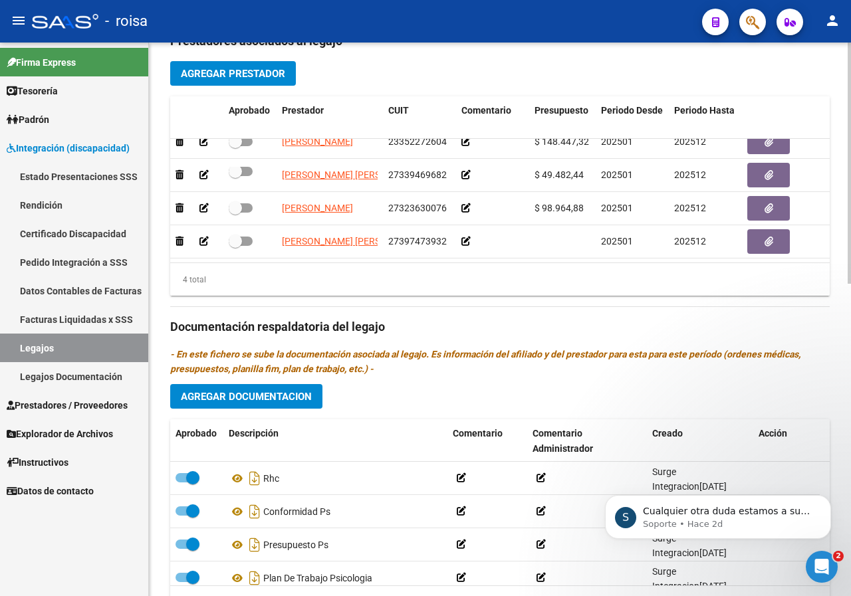
scroll to position [715, 0]
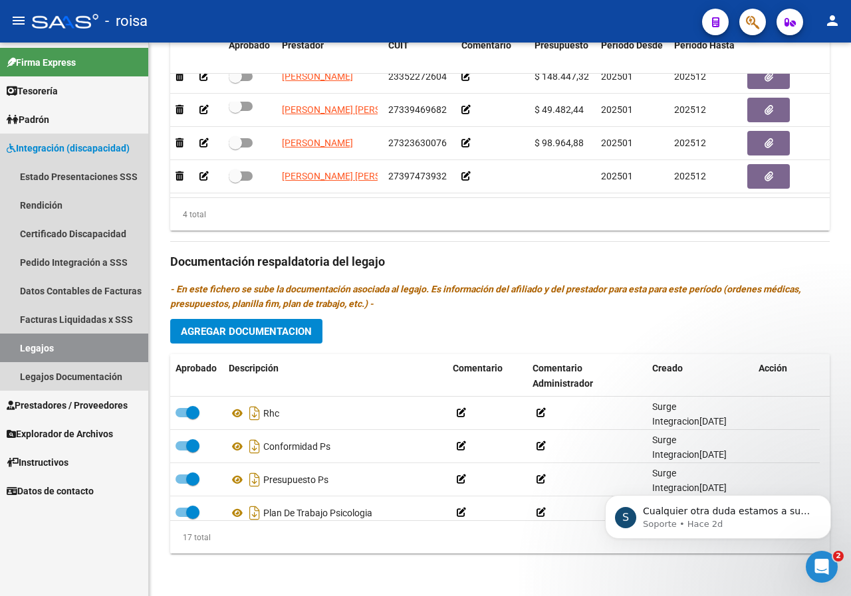
click at [32, 345] on link "Legajos" at bounding box center [74, 348] width 148 height 29
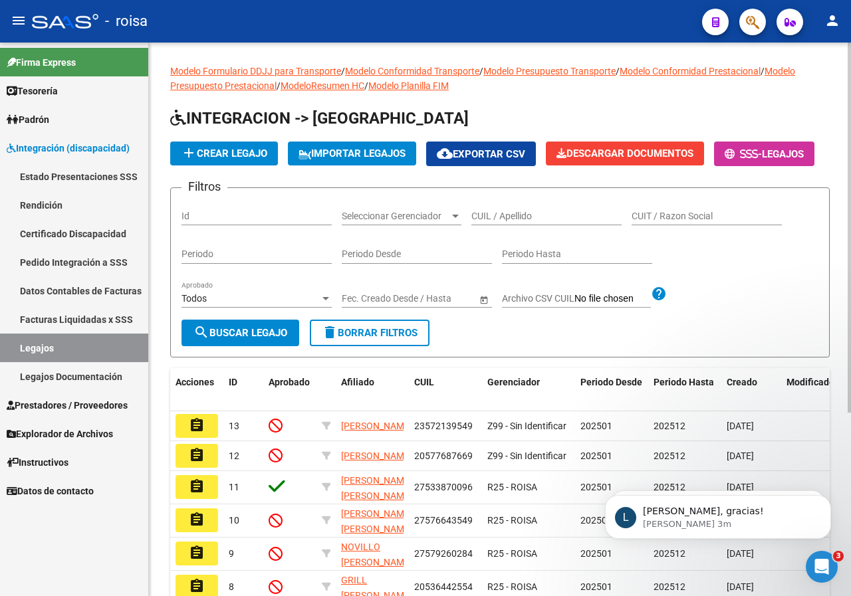
scroll to position [1963, 0]
click at [826, 573] on div "Abrir Intercom Messenger" at bounding box center [820, 565] width 44 height 44
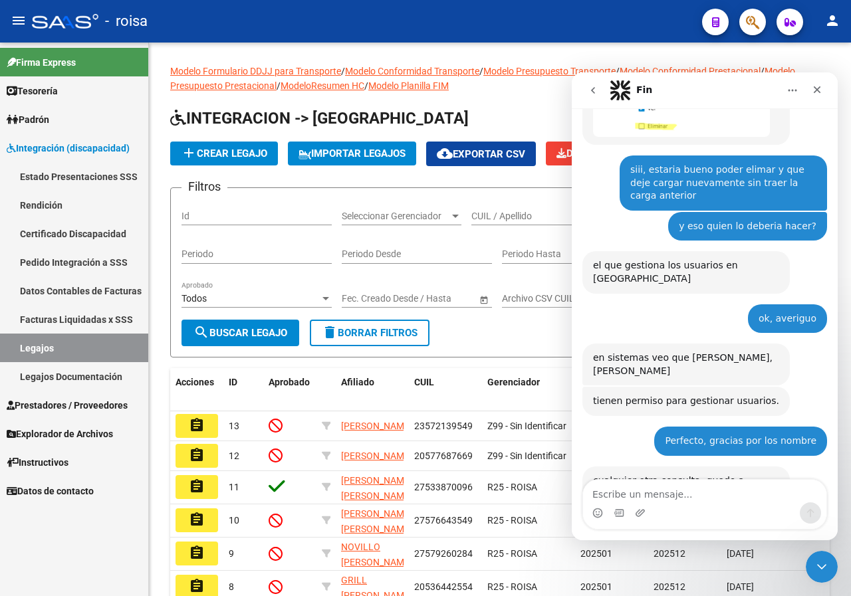
scroll to position [1985, 0]
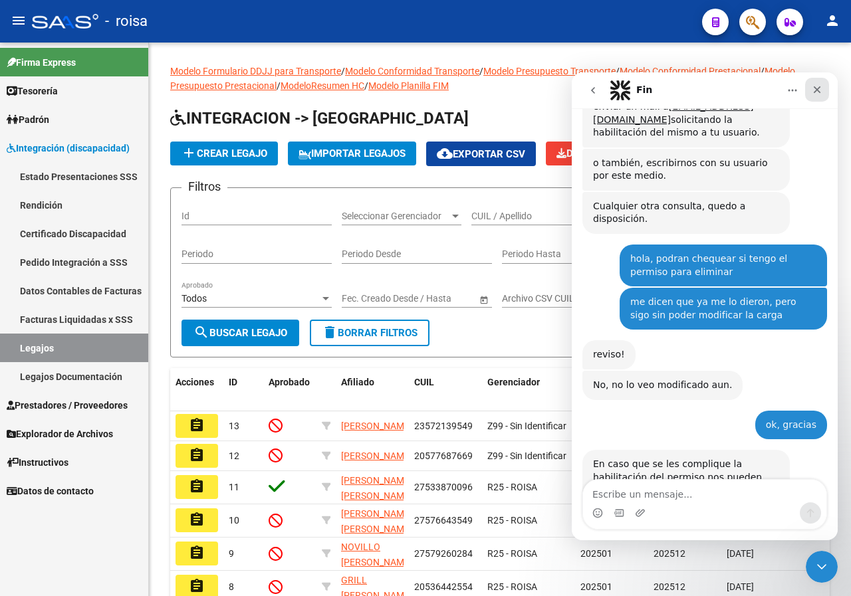
click at [813, 88] on icon "Cerrar" at bounding box center [816, 89] width 11 height 11
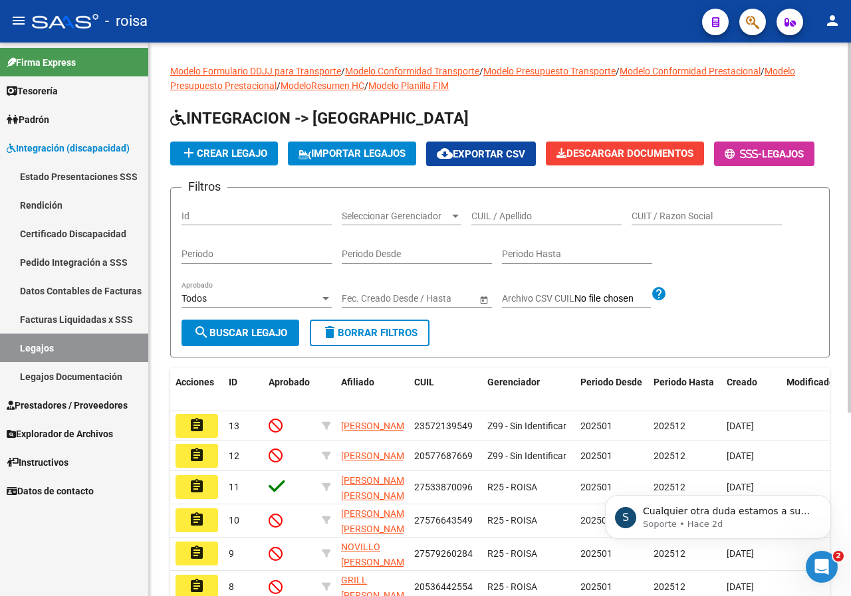
scroll to position [0, 0]
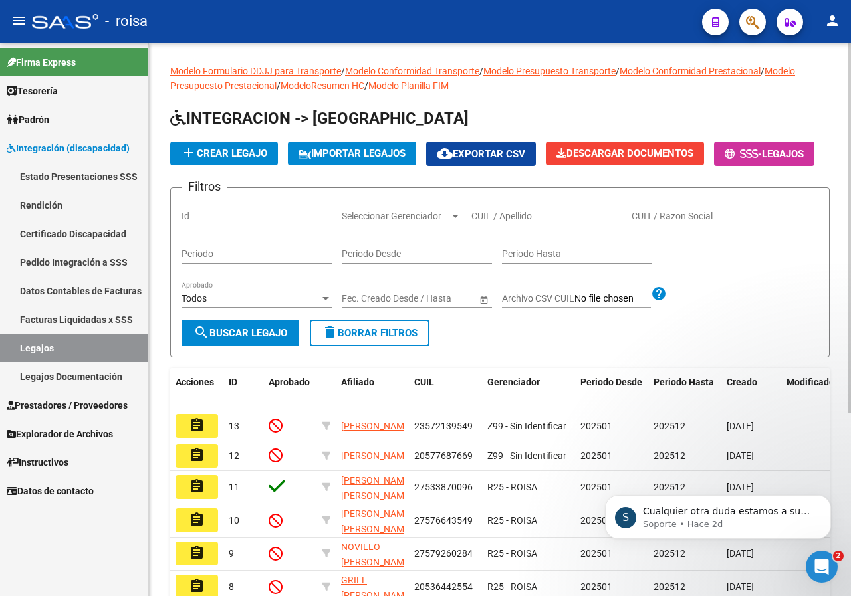
click at [530, 122] on h1 "INTEGRACION -> [GEOGRAPHIC_DATA]" at bounding box center [499, 119] width 659 height 23
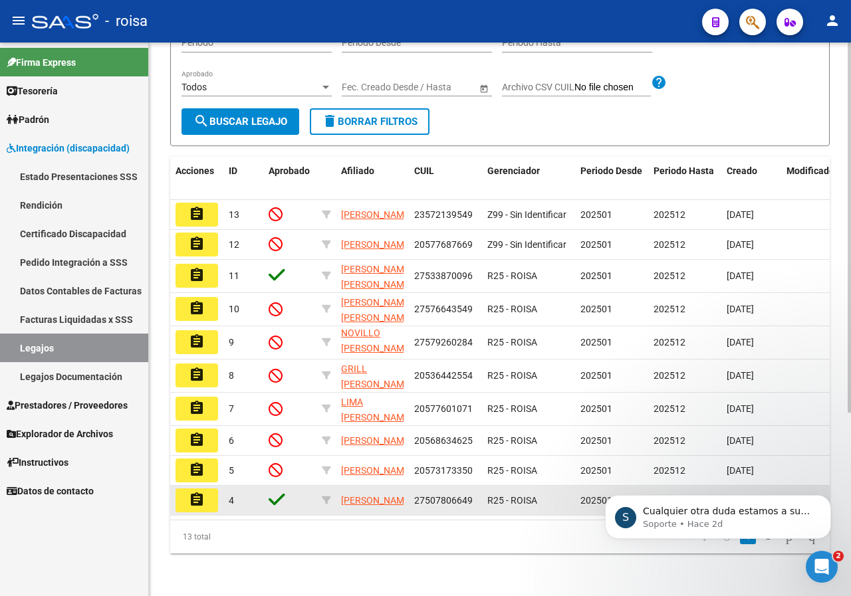
scroll to position [274, 0]
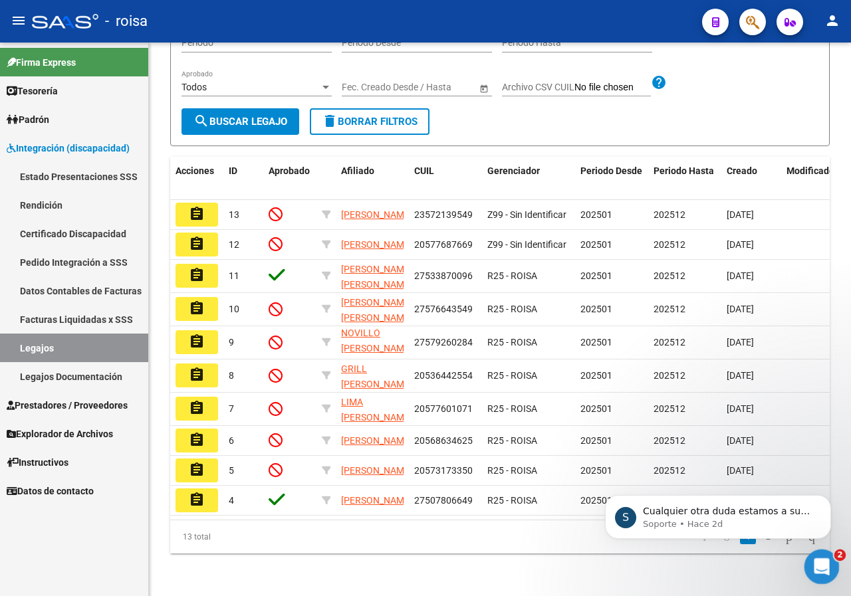
click at [817, 567] on icon "Abrir Intercom Messenger" at bounding box center [819, 565] width 9 height 11
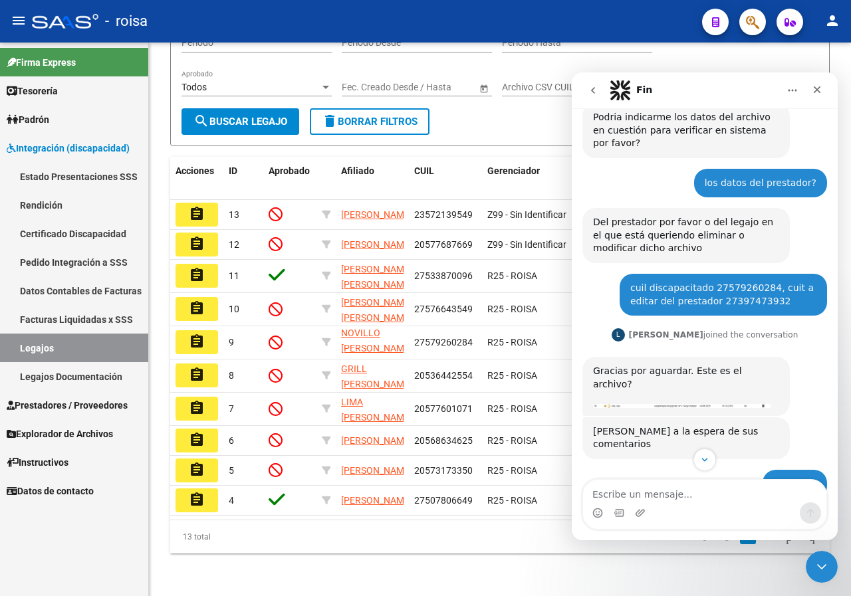
scroll to position [434, 0]
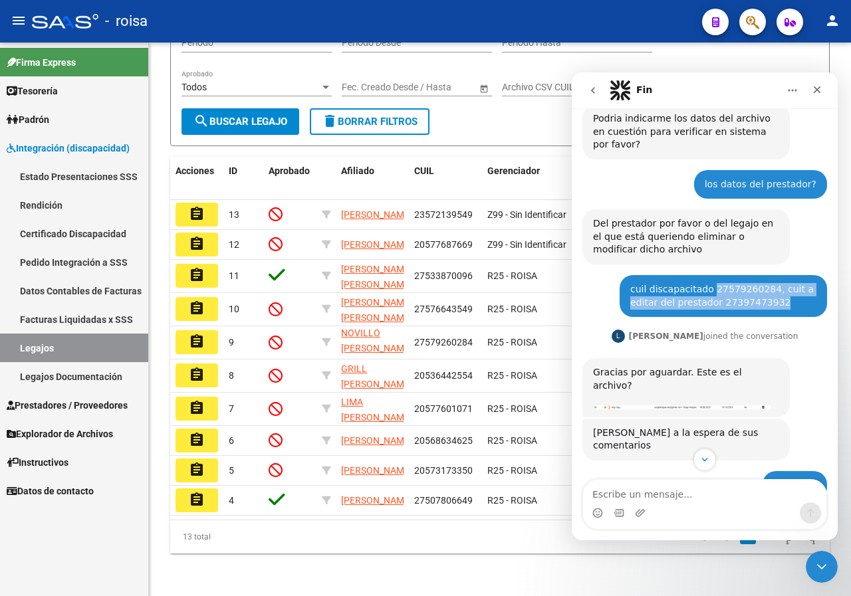
drag, startPoint x: 699, startPoint y: 253, endPoint x: 756, endPoint y: 258, distance: 57.3
click at [756, 283] on div "cuil discapacitado 27579260284, cuit a editar del prestador 27397473932" at bounding box center [723, 296] width 186 height 26
drag, startPoint x: 755, startPoint y: 254, endPoint x: 699, endPoint y: 253, distance: 55.8
click at [699, 283] on div "cuil discapacitado 27579260284, cuit a editar del prestador 27397473932" at bounding box center [723, 296] width 186 height 26
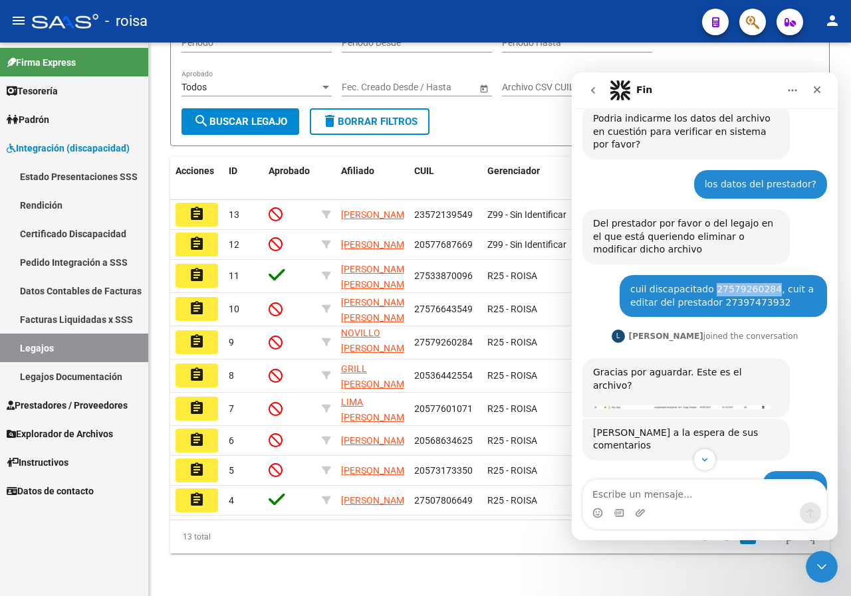
copy div "27579260284"
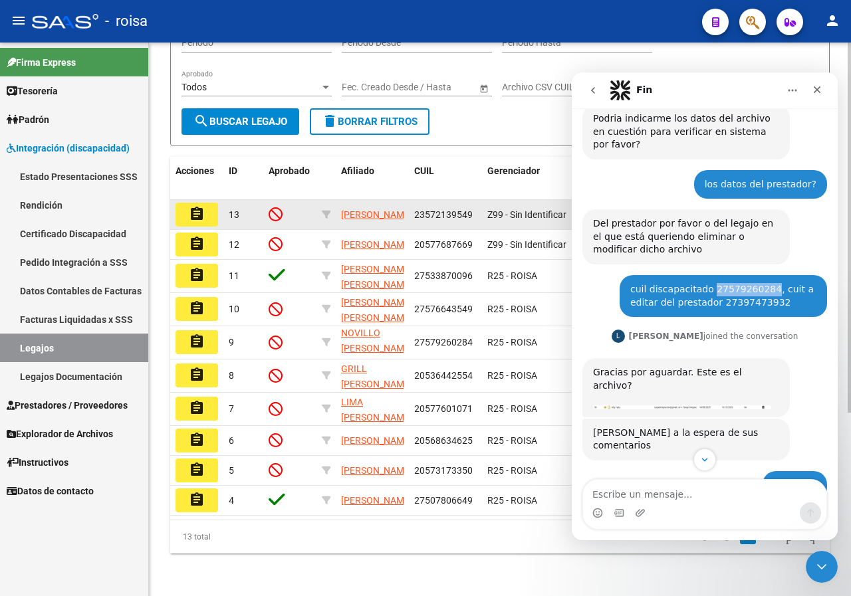
scroll to position [74, 0]
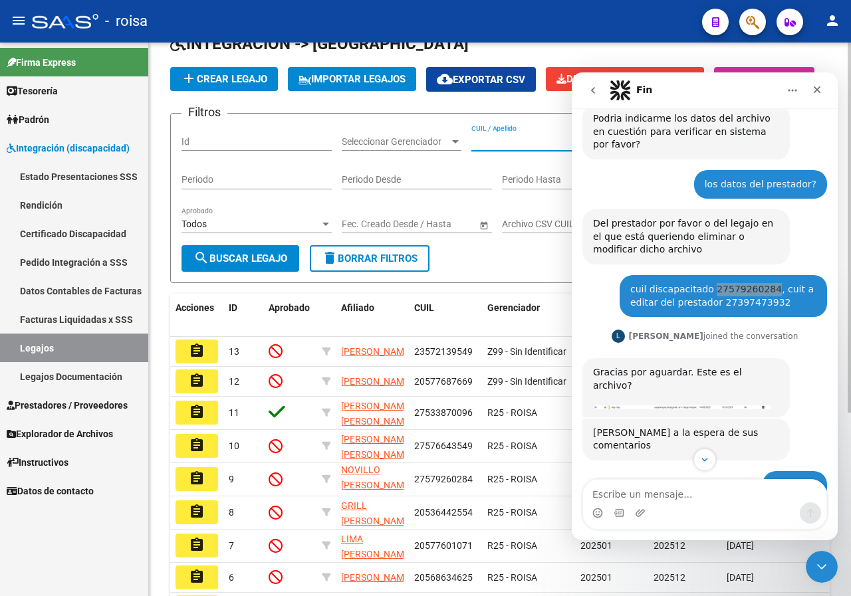
paste input "27579260284"
type input "27579260284"
click at [280, 272] on button "search Buscar Legajo" at bounding box center [240, 258] width 118 height 27
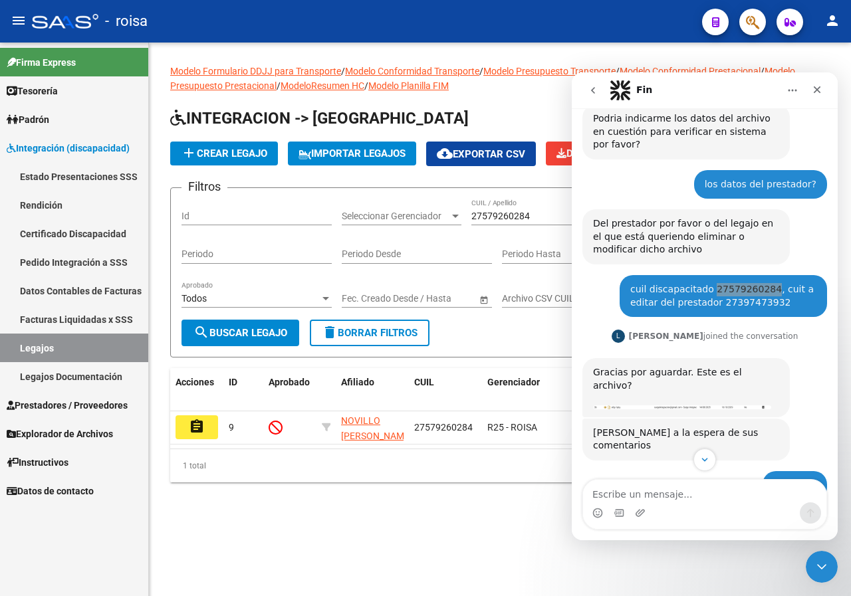
scroll to position [0, 0]
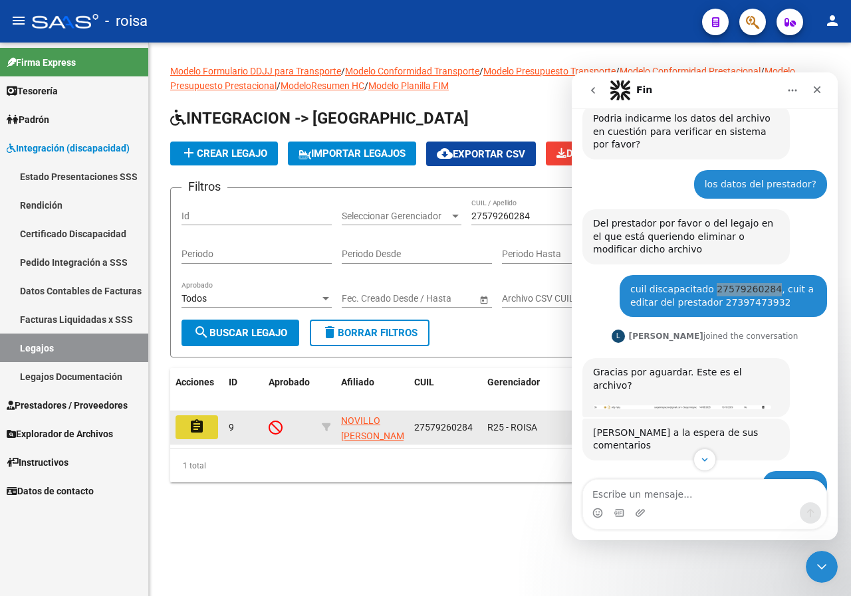
click at [201, 435] on mat-icon "assignment" at bounding box center [197, 427] width 16 height 16
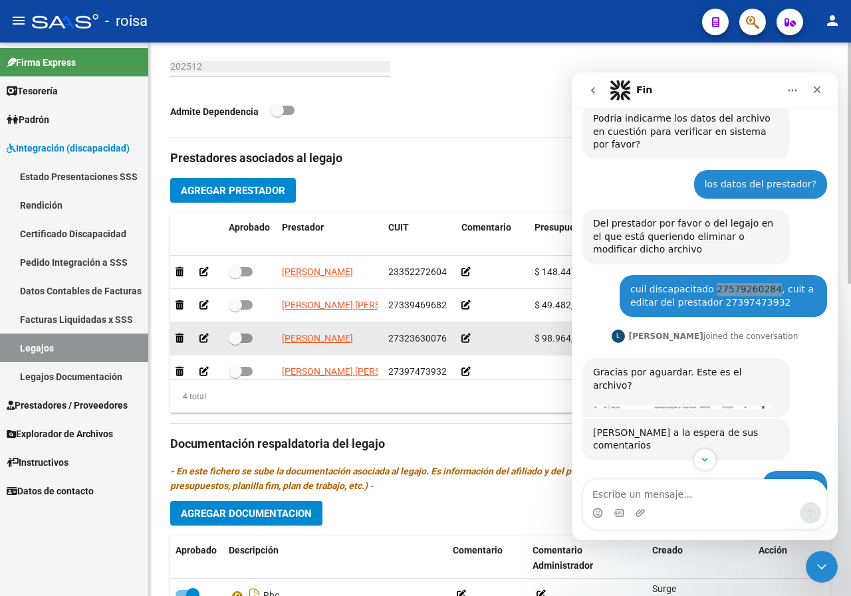
scroll to position [24, 0]
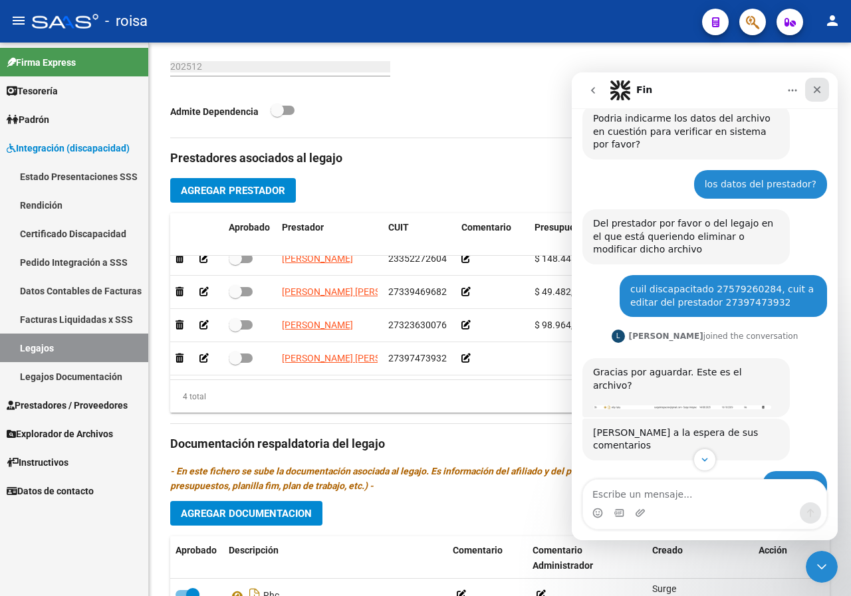
click at [817, 88] on icon "Cerrar" at bounding box center [816, 89] width 11 height 11
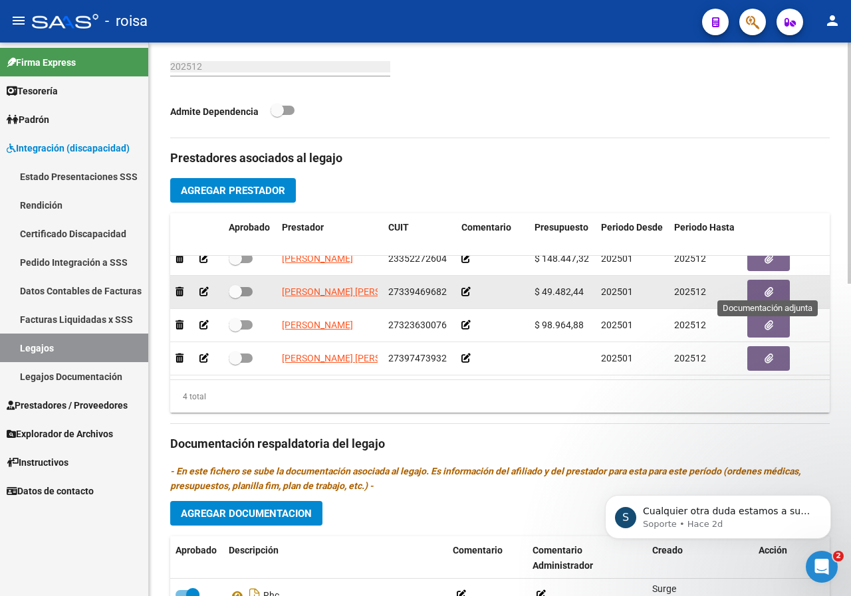
scroll to position [0, 0]
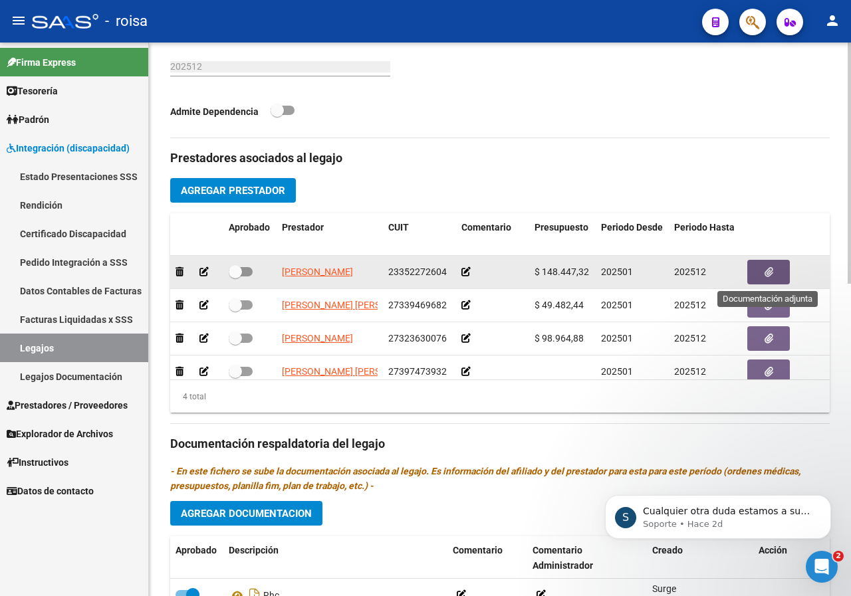
click at [770, 270] on icon "button" at bounding box center [768, 272] width 9 height 10
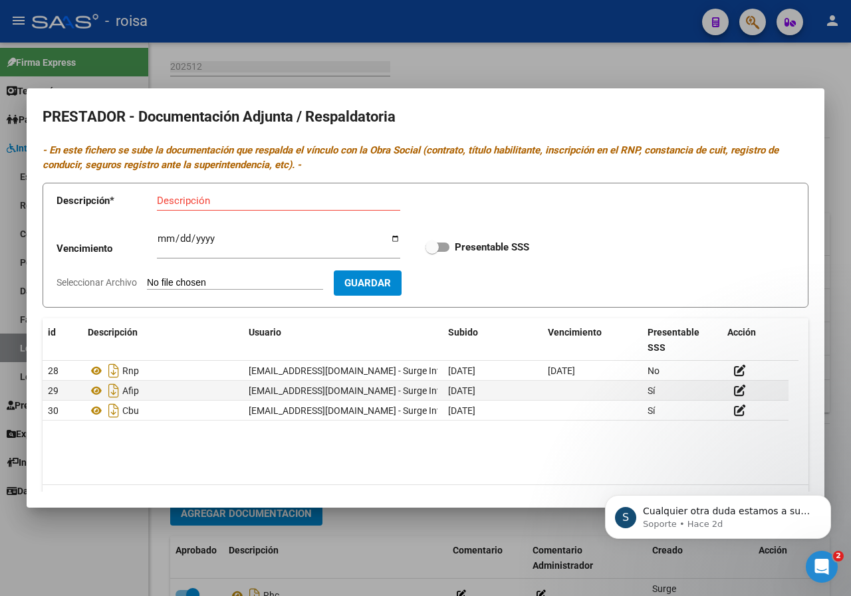
click at [810, 79] on div at bounding box center [425, 298] width 851 height 596
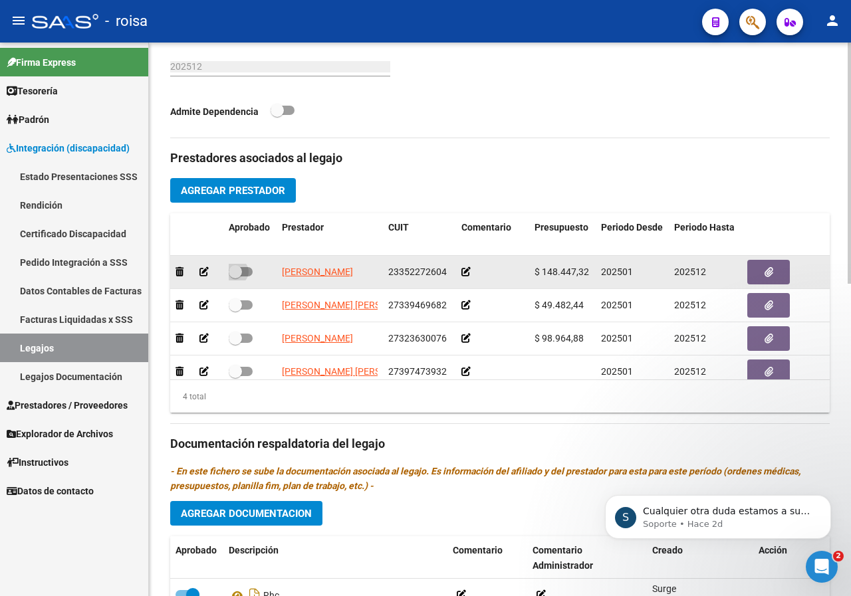
click at [248, 270] on span at bounding box center [241, 271] width 24 height 9
click at [235, 276] on input "checkbox" at bounding box center [235, 276] width 1 height 1
checkbox input "true"
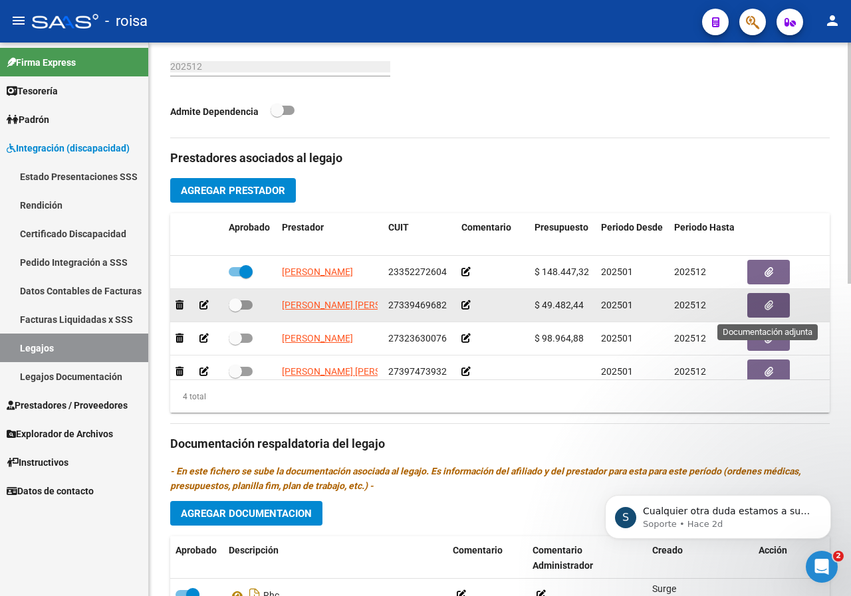
click at [776, 310] on button "button" at bounding box center [768, 305] width 43 height 25
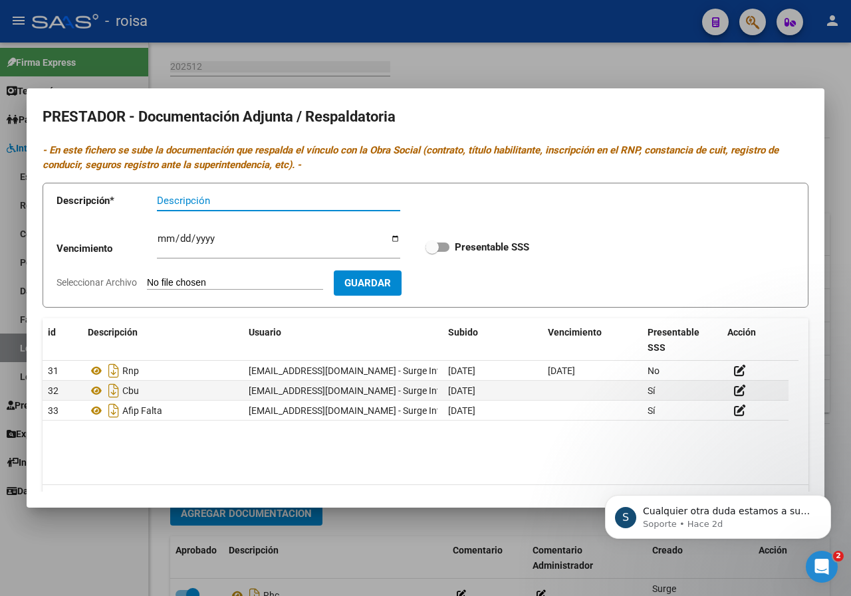
click at [776, 67] on div at bounding box center [425, 298] width 851 height 596
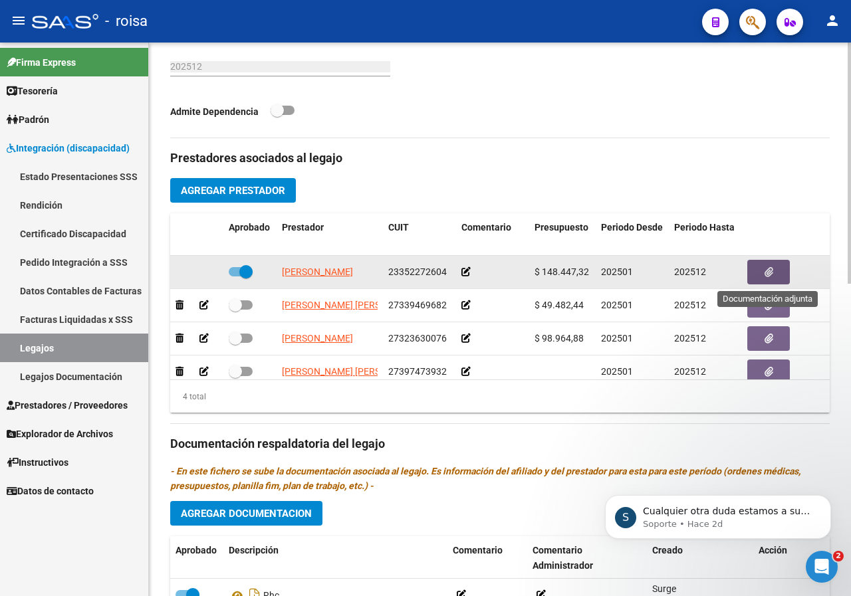
click at [772, 270] on icon "button" at bounding box center [768, 272] width 9 height 10
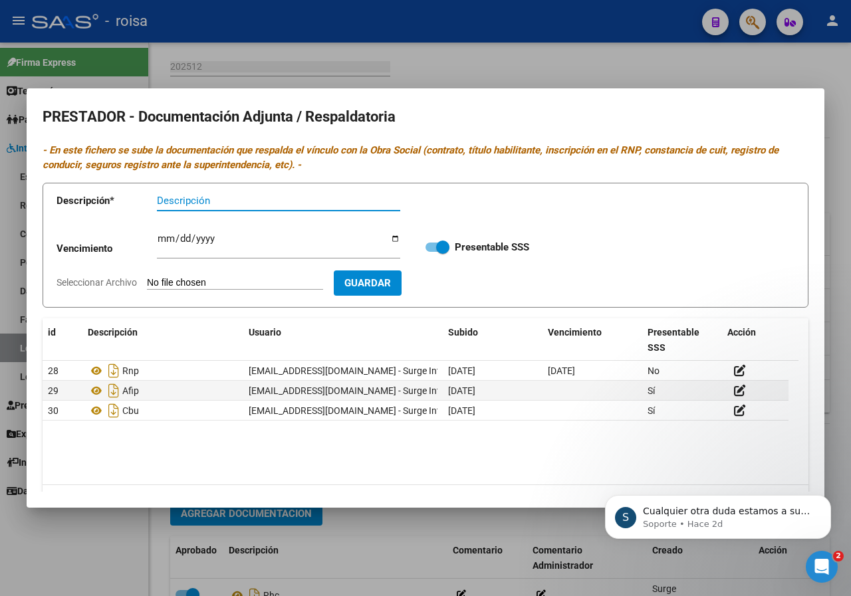
click at [786, 67] on div at bounding box center [425, 298] width 851 height 596
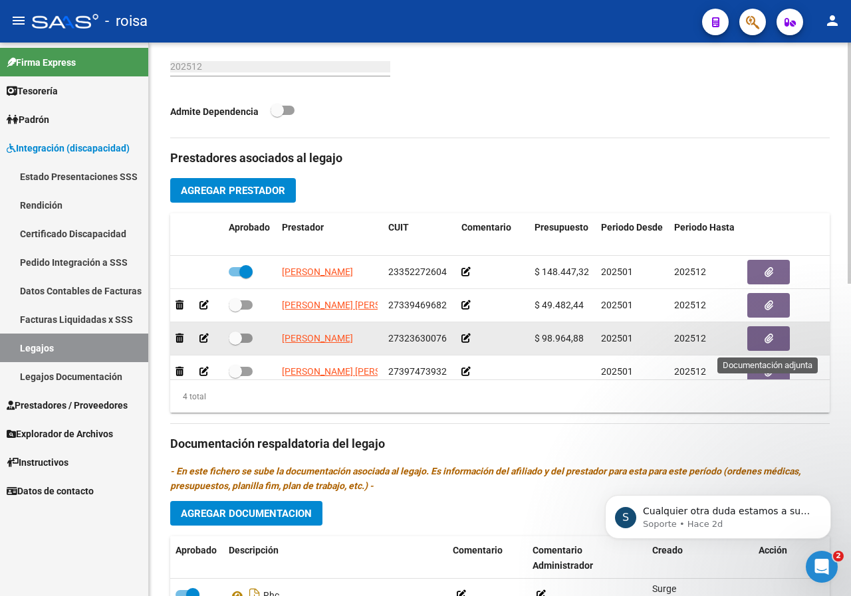
click at [768, 342] on icon "button" at bounding box center [768, 339] width 9 height 10
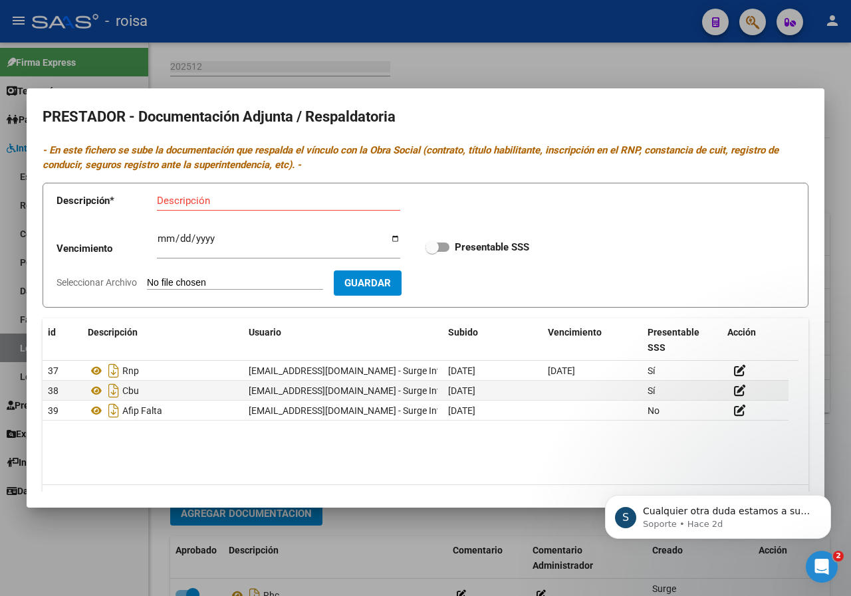
click at [772, 68] on div at bounding box center [425, 298] width 851 height 596
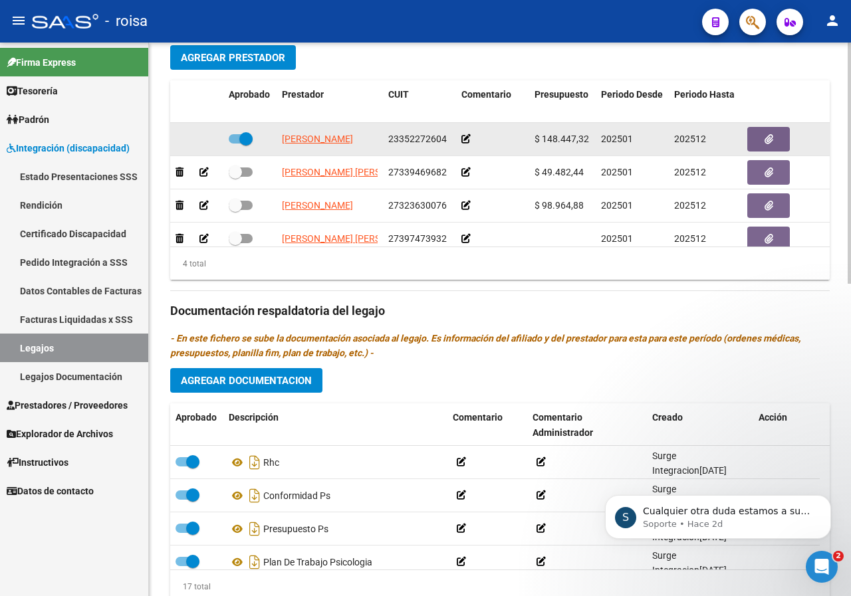
scroll to position [24, 0]
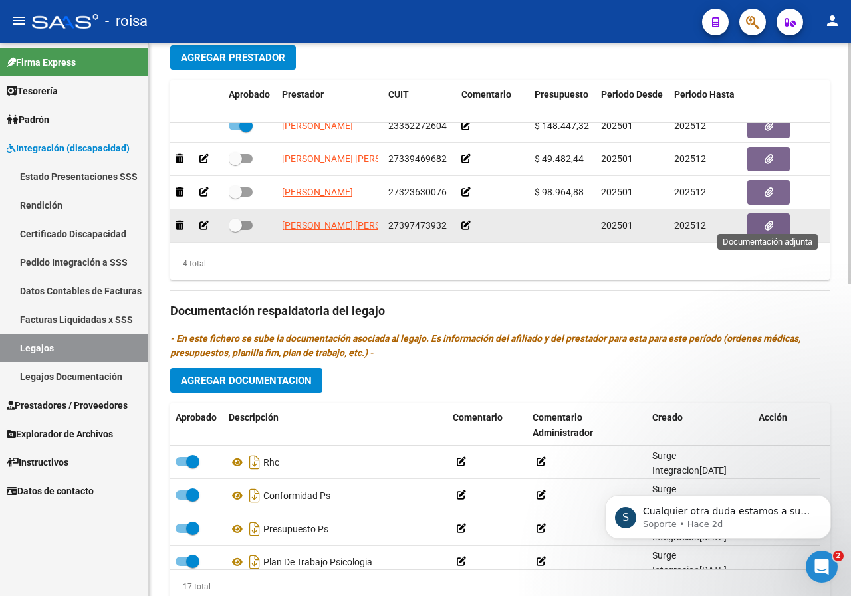
click at [763, 213] on button "button" at bounding box center [768, 225] width 43 height 25
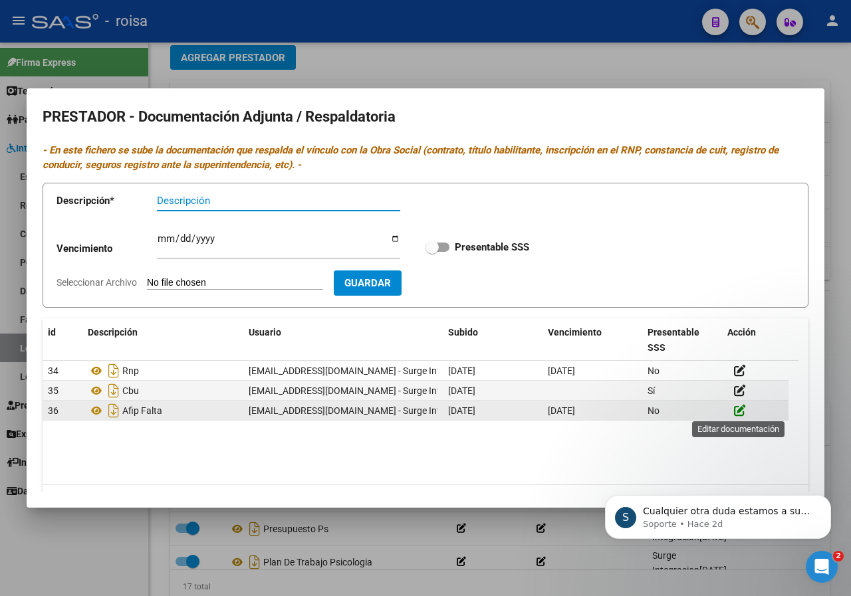
click at [739, 407] on icon at bounding box center [740, 410] width 12 height 13
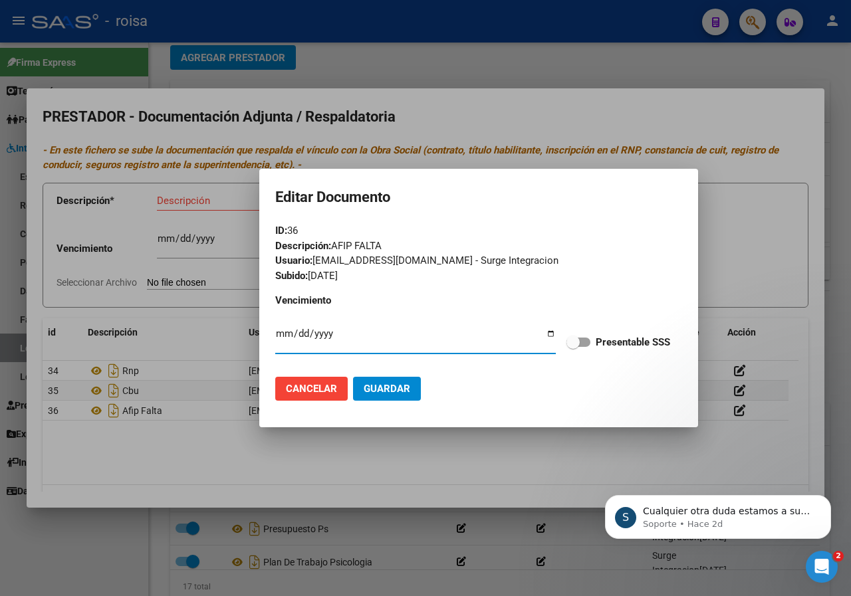
click at [724, 116] on div at bounding box center [425, 298] width 851 height 596
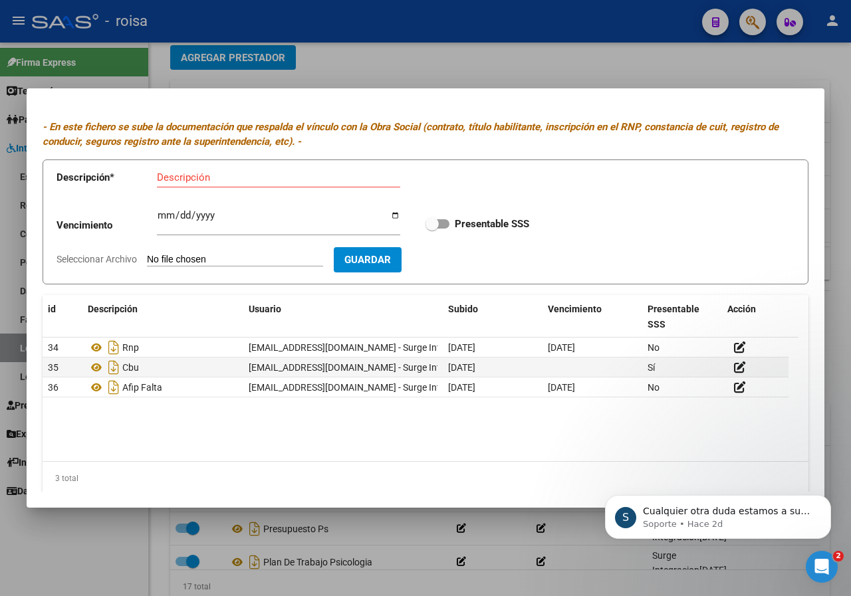
scroll to position [37, 0]
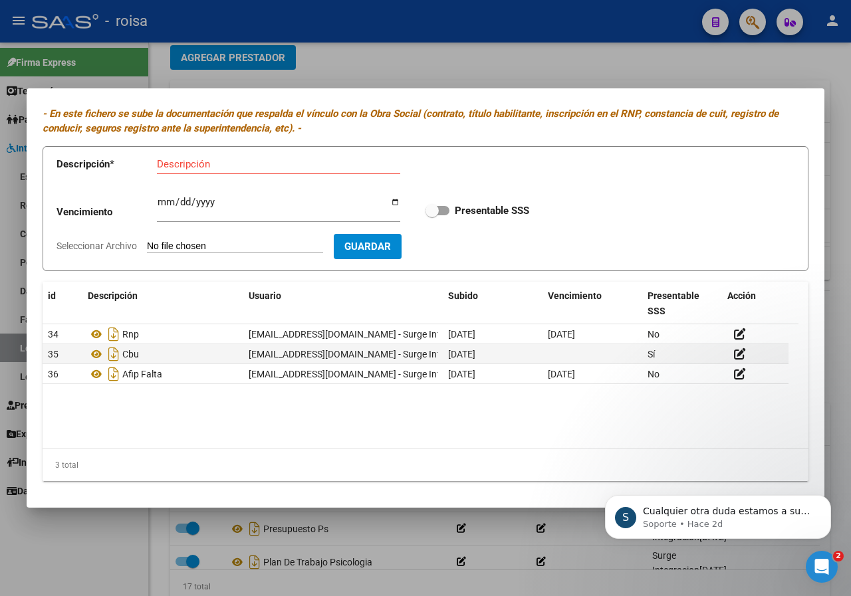
click at [757, 67] on div at bounding box center [425, 298] width 851 height 596
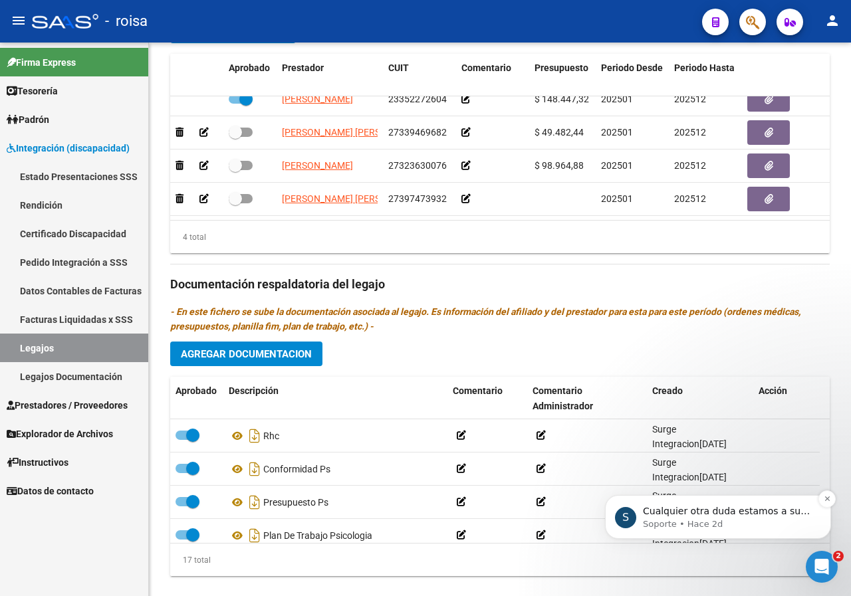
scroll to position [715, 0]
